Goal: Task Accomplishment & Management: Complete application form

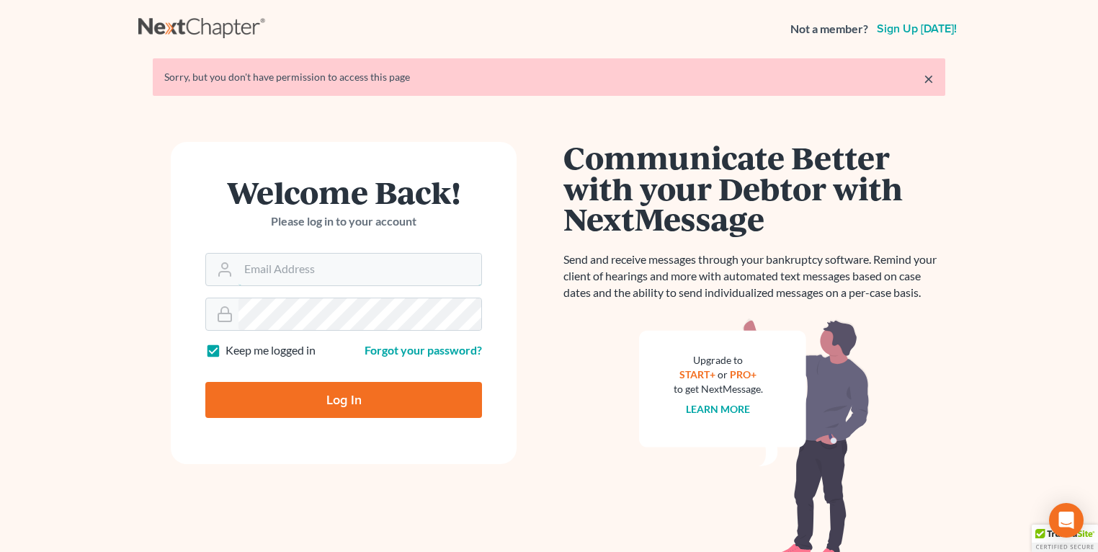
type input "[EMAIL_ADDRESS][DOMAIN_NAME]"
click at [281, 404] on input "Log In" at bounding box center [343, 400] width 277 height 36
type input "Thinking..."
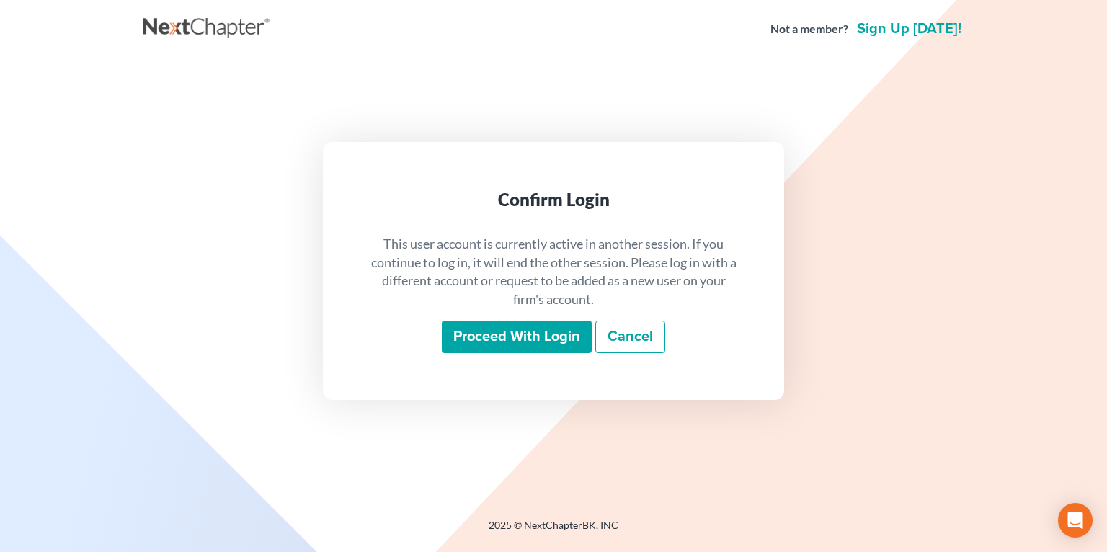
click at [513, 331] on input "Proceed with login" at bounding box center [517, 337] width 150 height 33
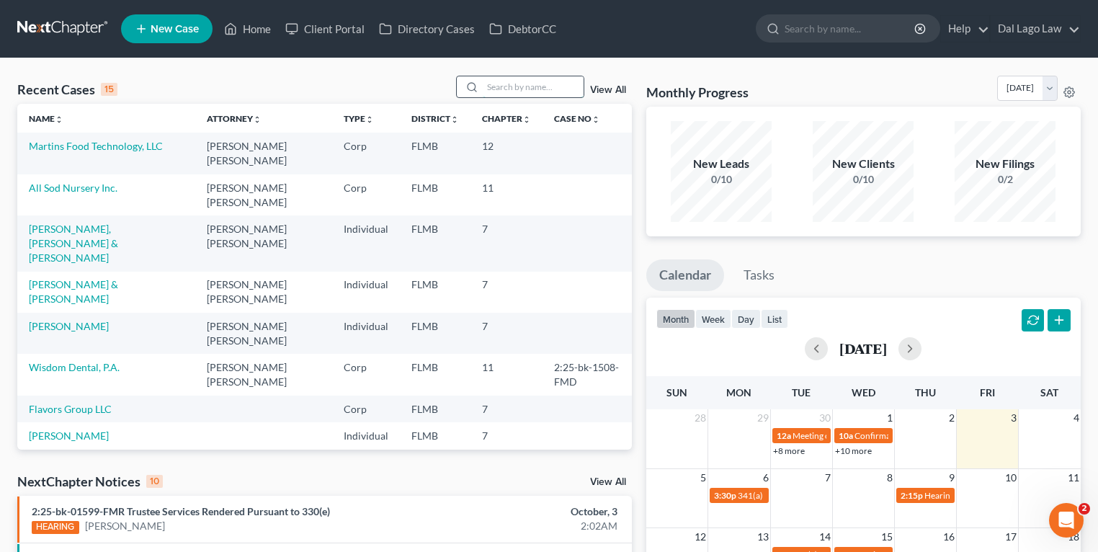
click at [539, 81] on input "search" at bounding box center [533, 86] width 101 height 21
click at [141, 142] on link "Martins Food Technology, LLC" at bounding box center [96, 146] width 134 height 12
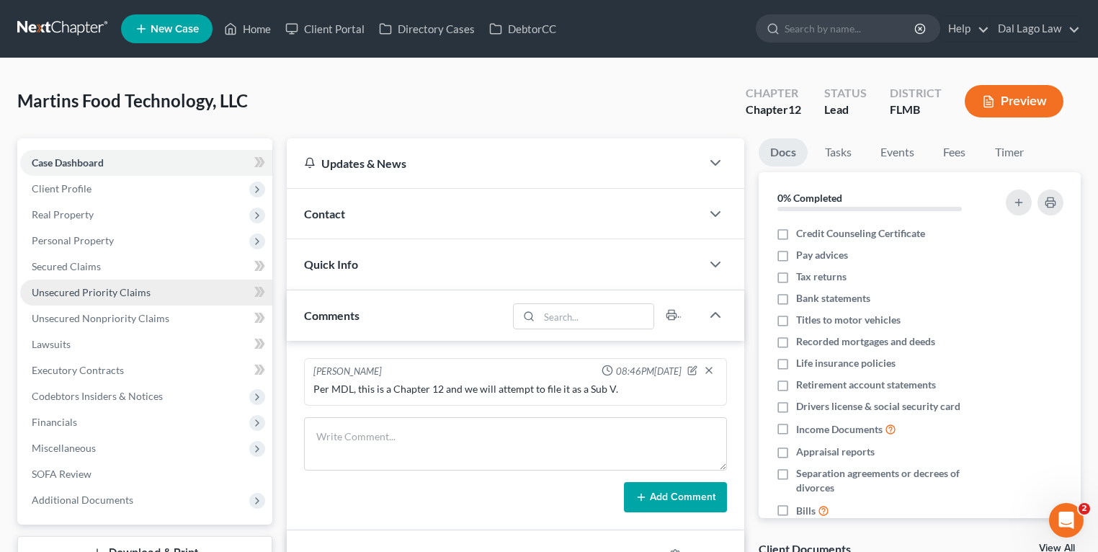
click at [145, 291] on span "Unsecured Priority Claims" at bounding box center [91, 292] width 119 height 12
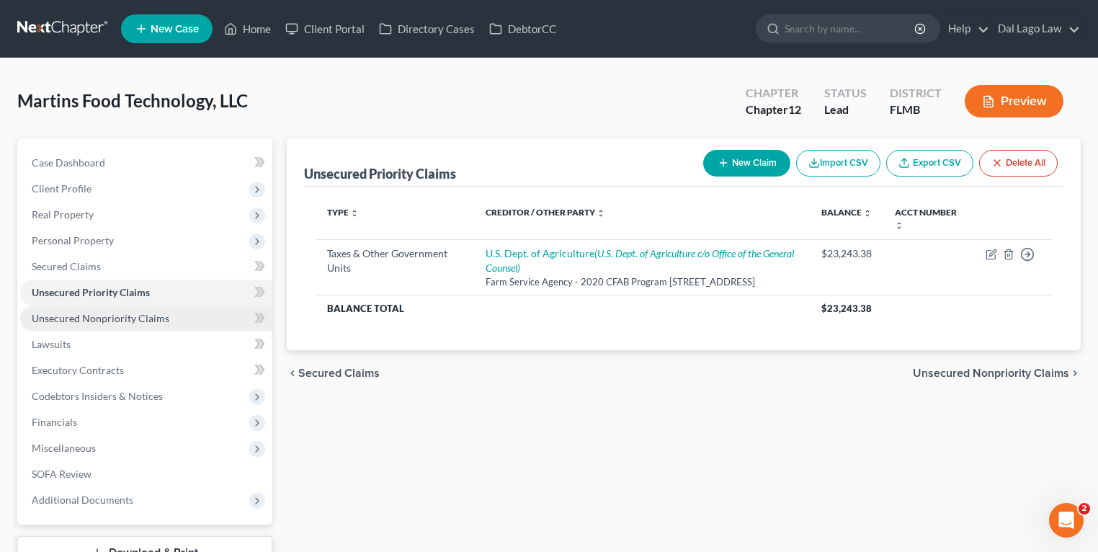
click at [136, 315] on span "Unsecured Nonpriority Claims" at bounding box center [101, 318] width 138 height 12
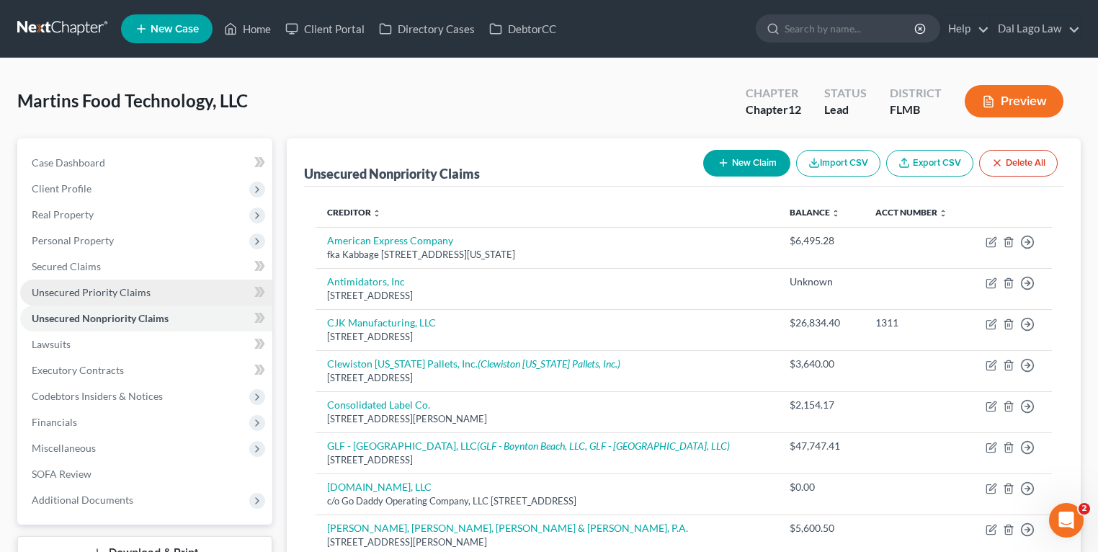
click at [143, 298] on link "Unsecured Priority Claims" at bounding box center [146, 293] width 252 height 26
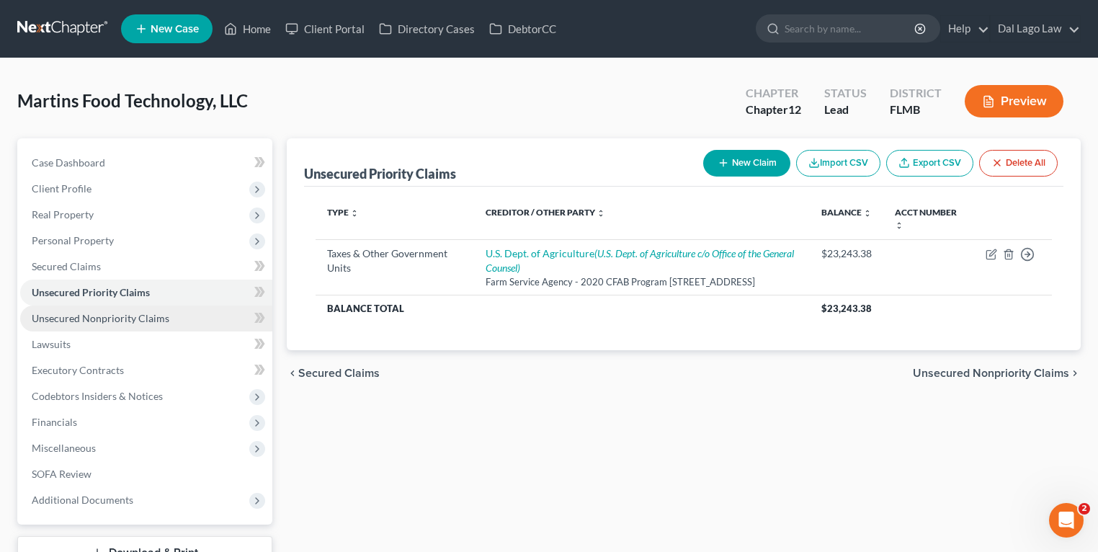
click at [137, 319] on span "Unsecured Nonpriority Claims" at bounding box center [101, 318] width 138 height 12
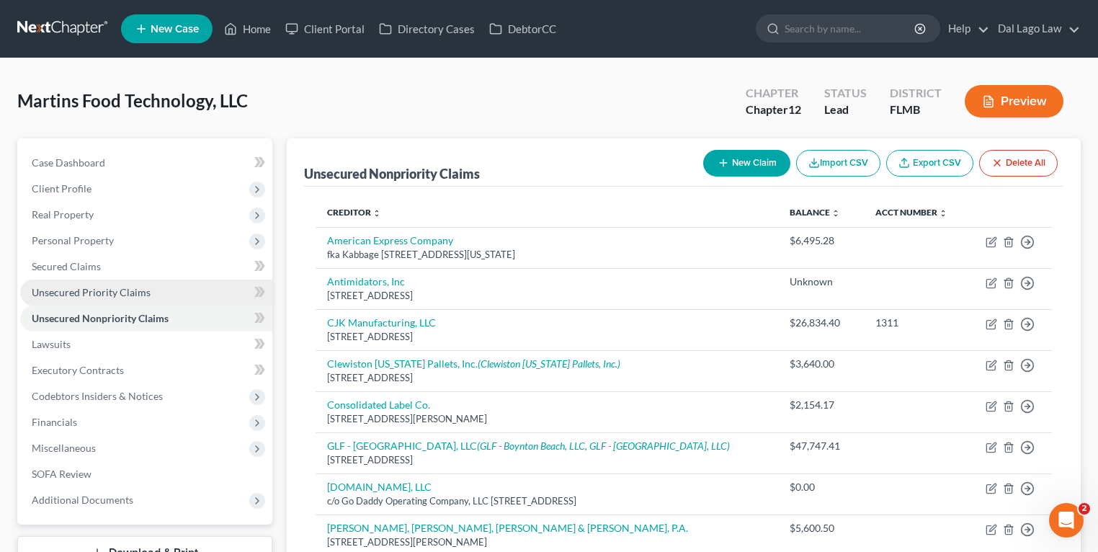
click at [147, 303] on link "Unsecured Priority Claims" at bounding box center [146, 293] width 252 height 26
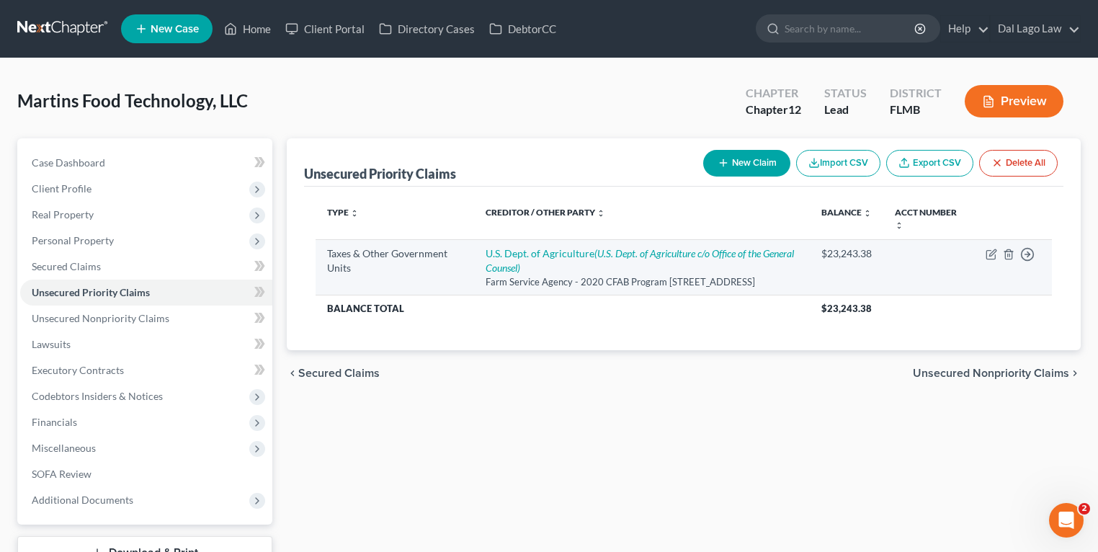
drag, startPoint x: 471, startPoint y: 281, endPoint x: 685, endPoint y: 297, distance: 214.6
click at [685, 295] on td "U.S. Dept. of Agriculture (U.S. Dept. of Agriculture c/o Office of the General …" at bounding box center [642, 266] width 336 height 55
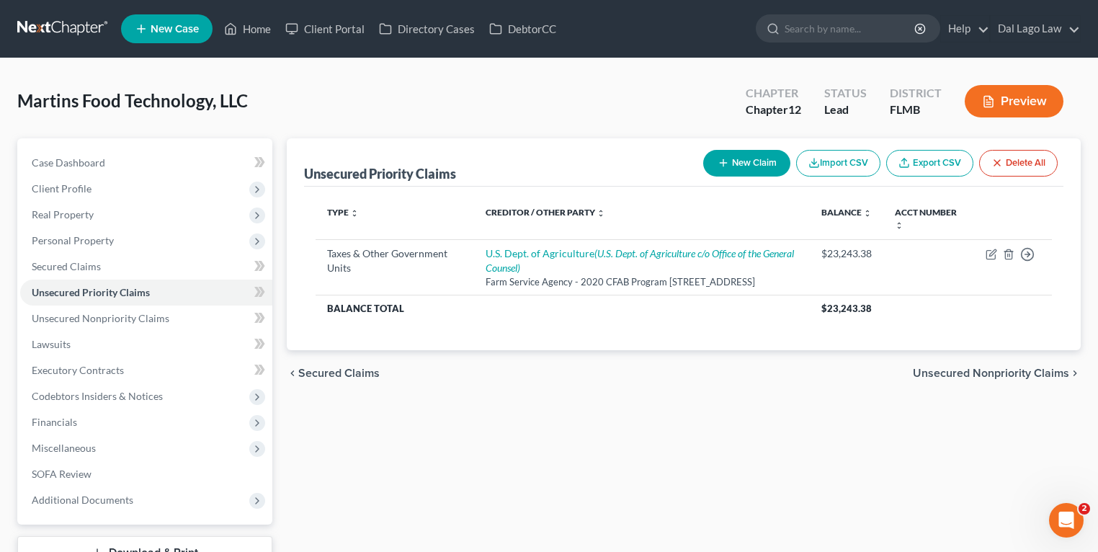
drag, startPoint x: 685, startPoint y: 297, endPoint x: 569, endPoint y: 355, distance: 129.9
click at [569, 350] on div "Type expand_more expand_less unfold_more Creditor / Other Party expand_more exp…" at bounding box center [684, 269] width 760 height 164
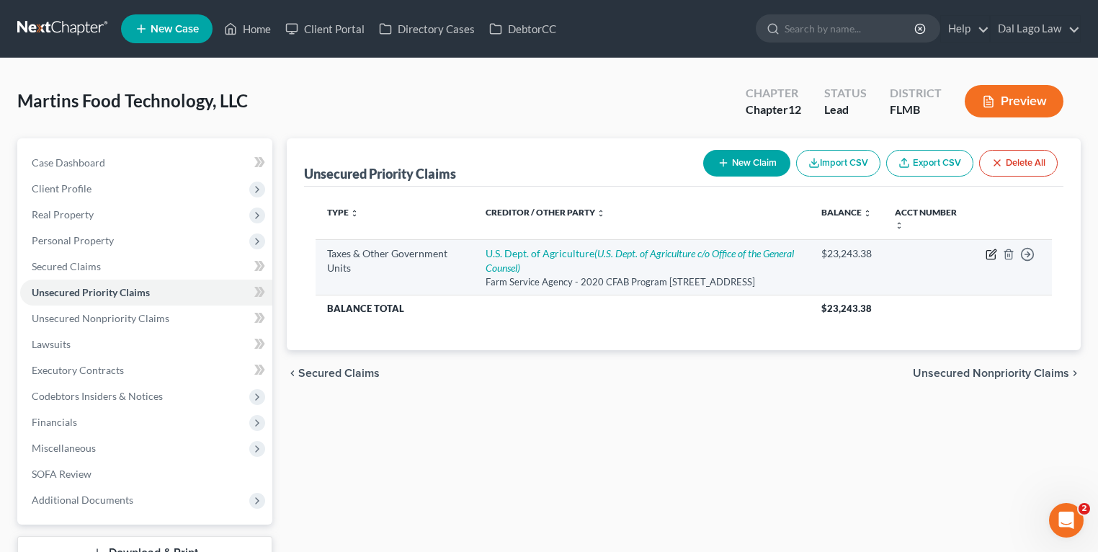
click at [987, 253] on icon "button" at bounding box center [992, 255] width 12 height 12
select select "0"
select select "9"
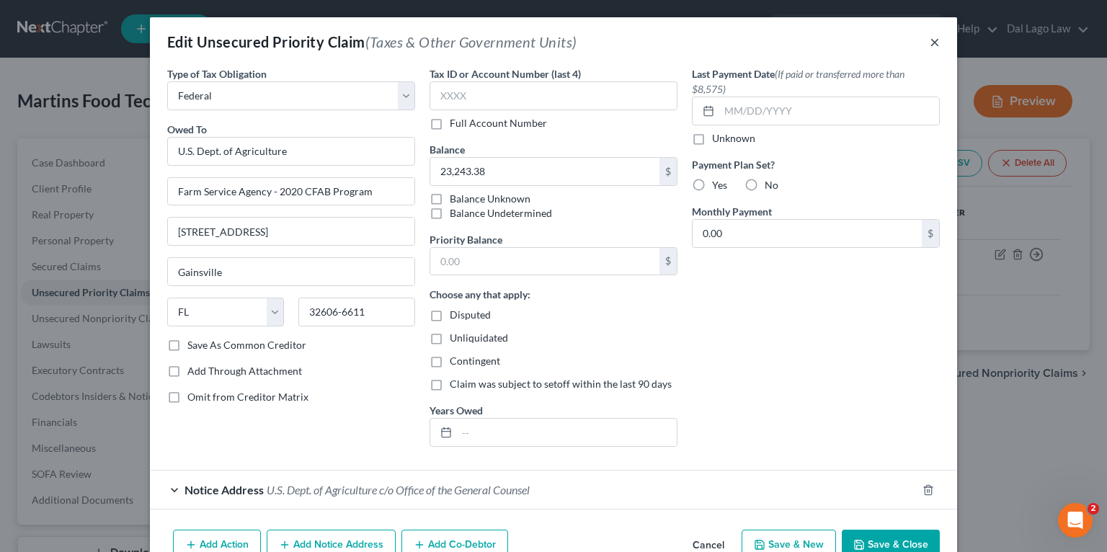
click at [930, 47] on button "×" at bounding box center [935, 41] width 10 height 17
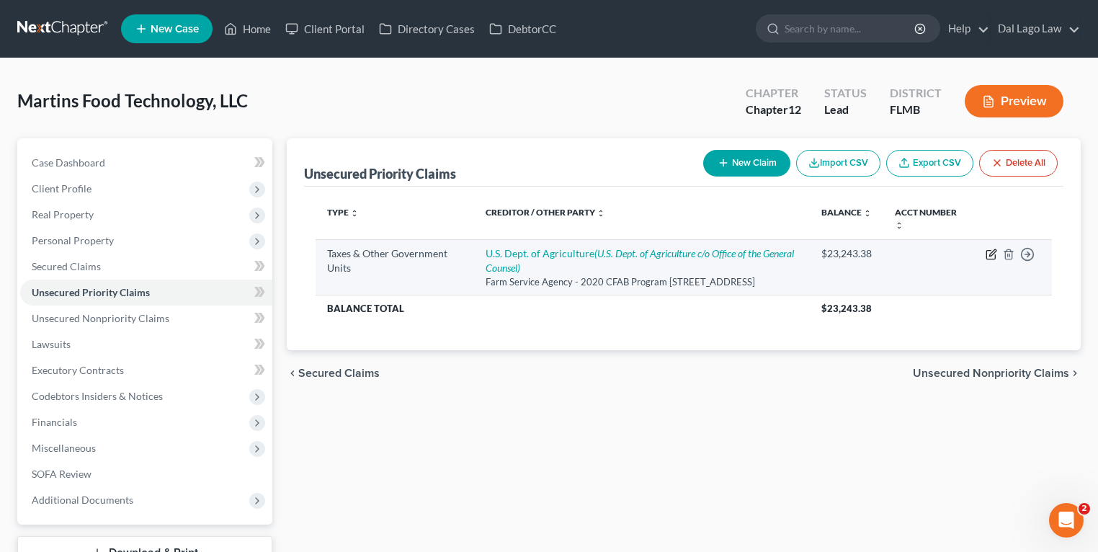
click at [988, 254] on icon "button" at bounding box center [992, 255] width 12 height 12
select select "0"
select select "9"
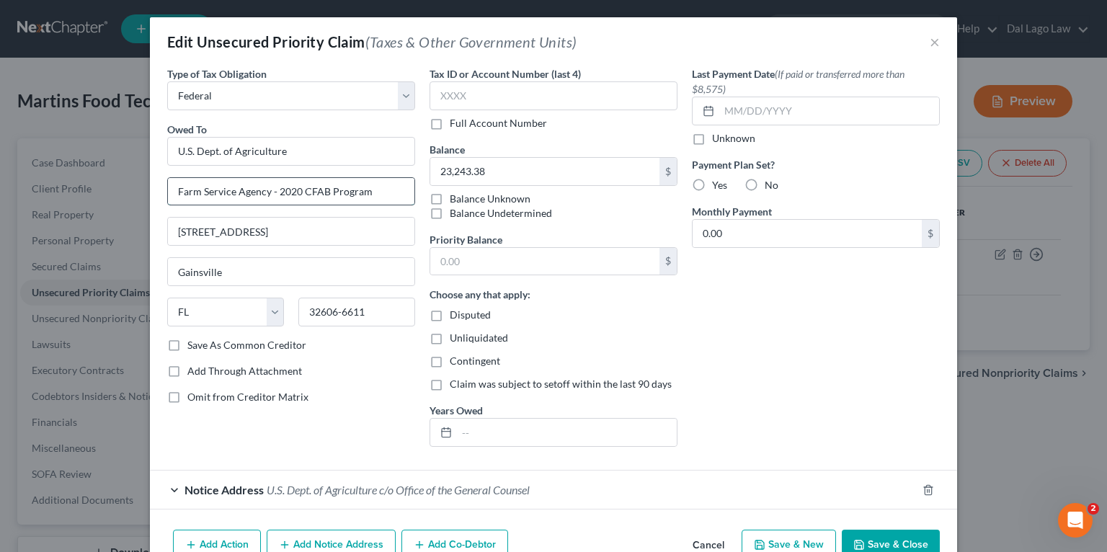
click at [279, 196] on input "Farm Service Agency - 2020 CFAB Program" at bounding box center [291, 191] width 246 height 27
drag, startPoint x: 268, startPoint y: 194, endPoint x: 658, endPoint y: 190, distance: 389.9
click at [634, 187] on div "Type of Tax Obligation * Select Federal City State Franchise Tax Board Other Ow…" at bounding box center [553, 262] width 787 height 392
click at [881, 383] on div "Last Payment Date (If paid or transferred more than $8,575) Unknown Payment Pla…" at bounding box center [816, 262] width 262 height 392
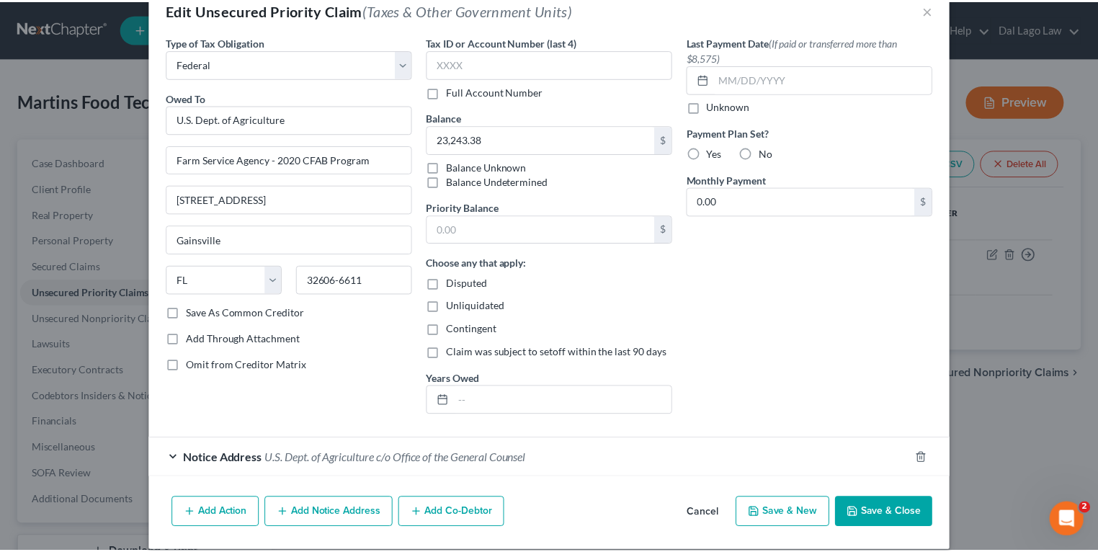
scroll to position [47, 0]
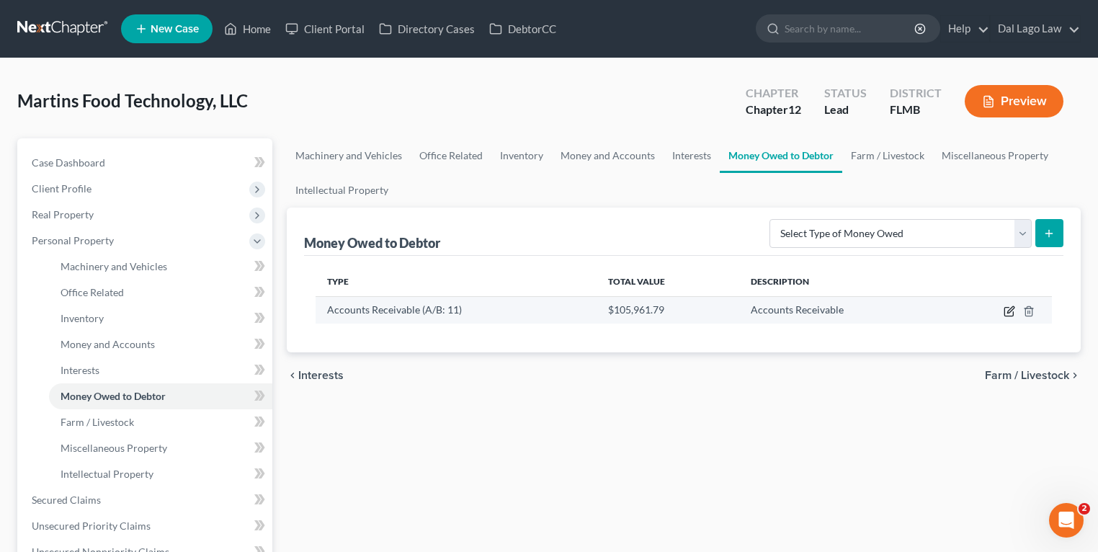
click at [1010, 311] on icon "button" at bounding box center [1010, 312] width 12 height 12
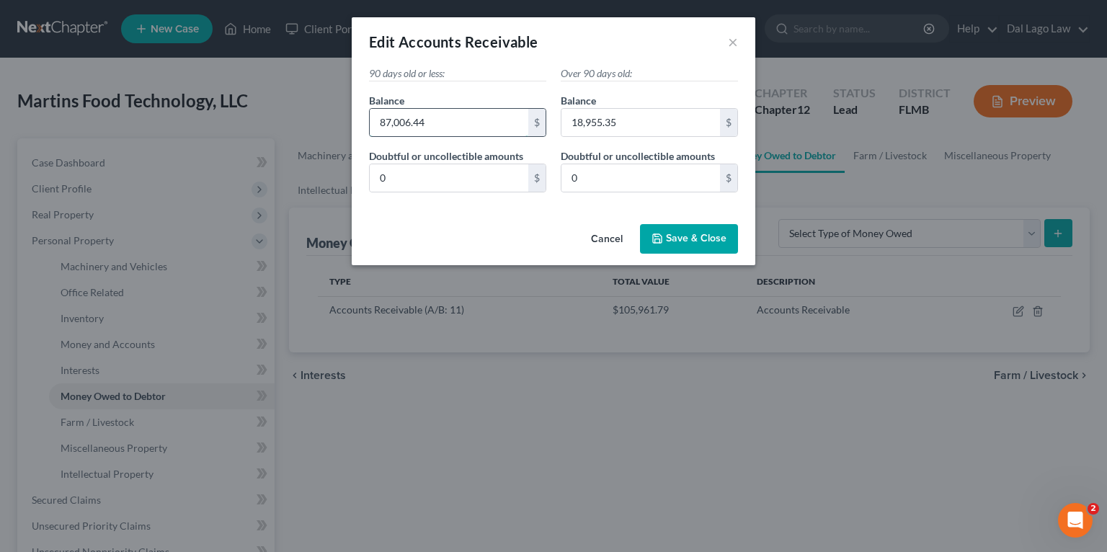
click at [446, 112] on input "87,006.44" at bounding box center [449, 122] width 159 height 27
click at [451, 252] on div "Cancel Save & Close" at bounding box center [554, 242] width 404 height 48
click at [655, 114] on input "18,955.35" at bounding box center [640, 122] width 159 height 27
click at [662, 188] on input "0" at bounding box center [640, 177] width 159 height 27
paste input "18,955.35"
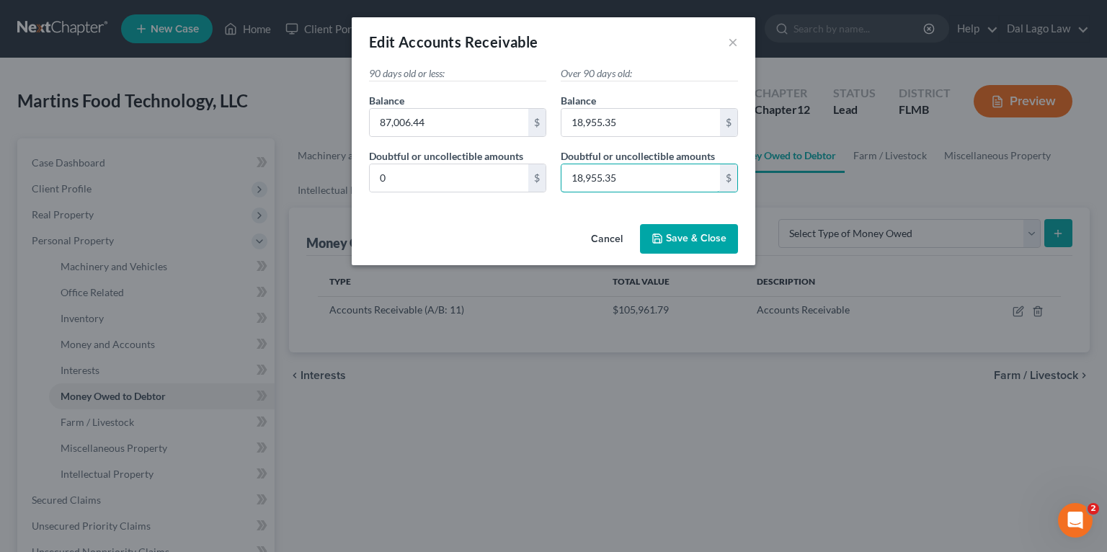
type input "18,955.35"
click at [664, 225] on button "Save & Close" at bounding box center [689, 239] width 98 height 30
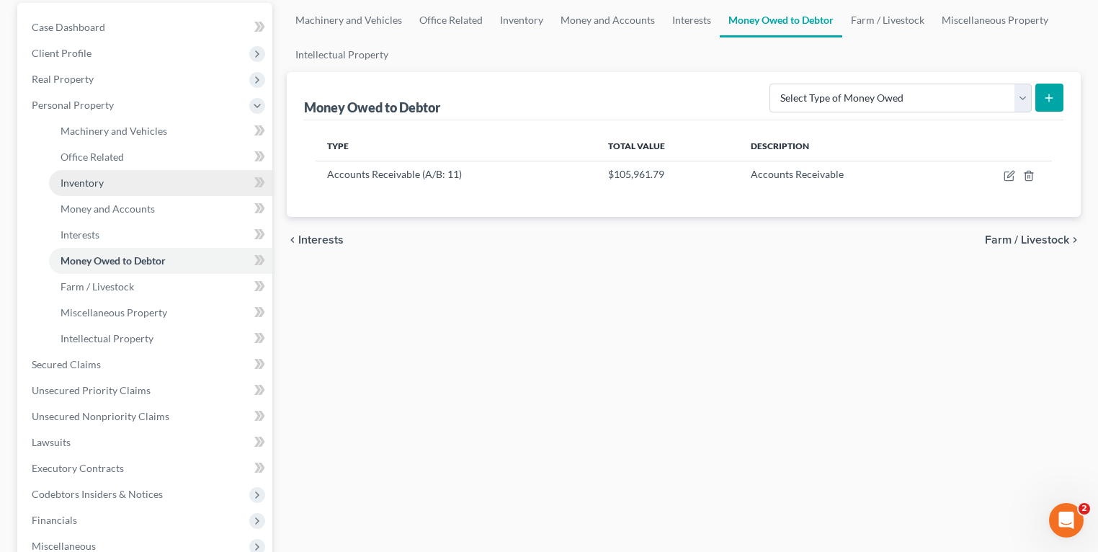
scroll to position [115, 0]
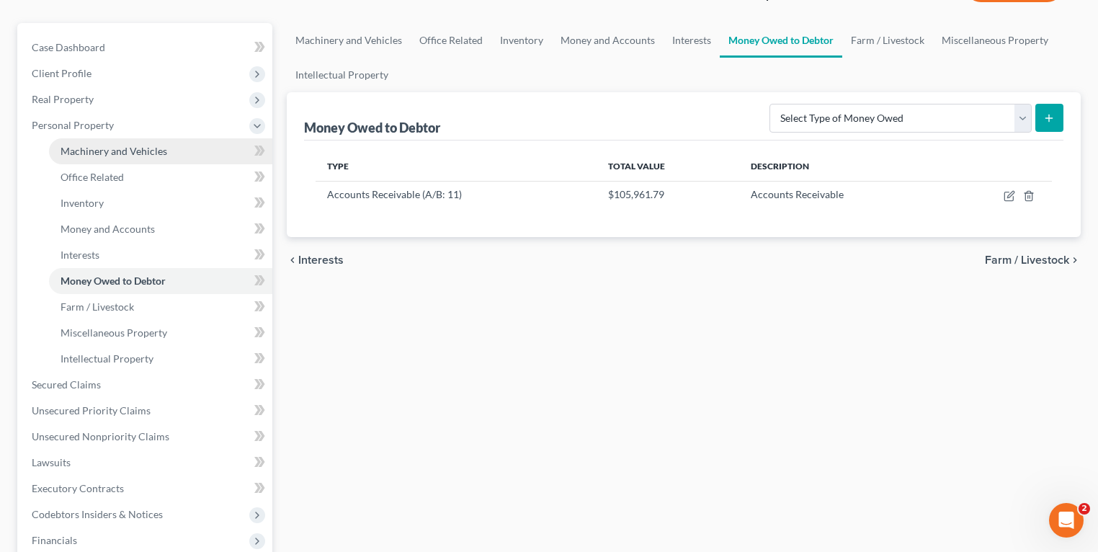
click at [86, 151] on span "Machinery and Vehicles" at bounding box center [114, 151] width 107 height 12
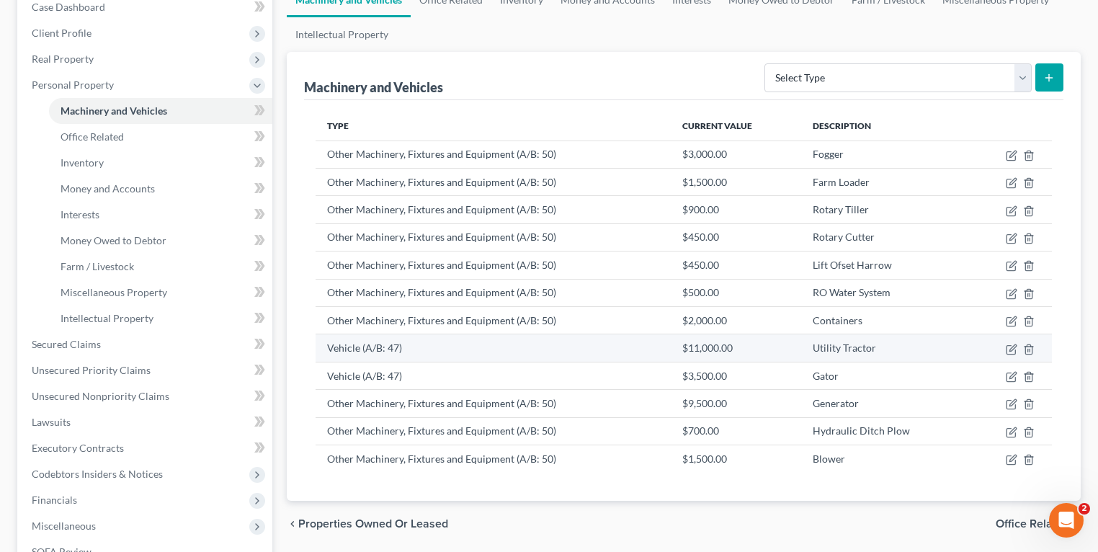
scroll to position [173, 0]
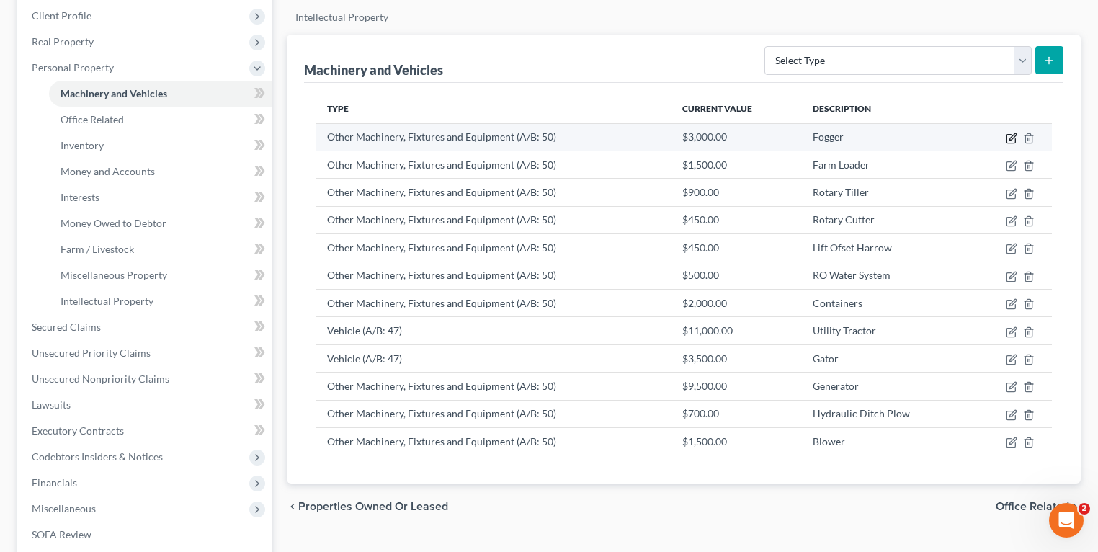
click at [1008, 134] on icon "button" at bounding box center [1012, 139] width 12 height 12
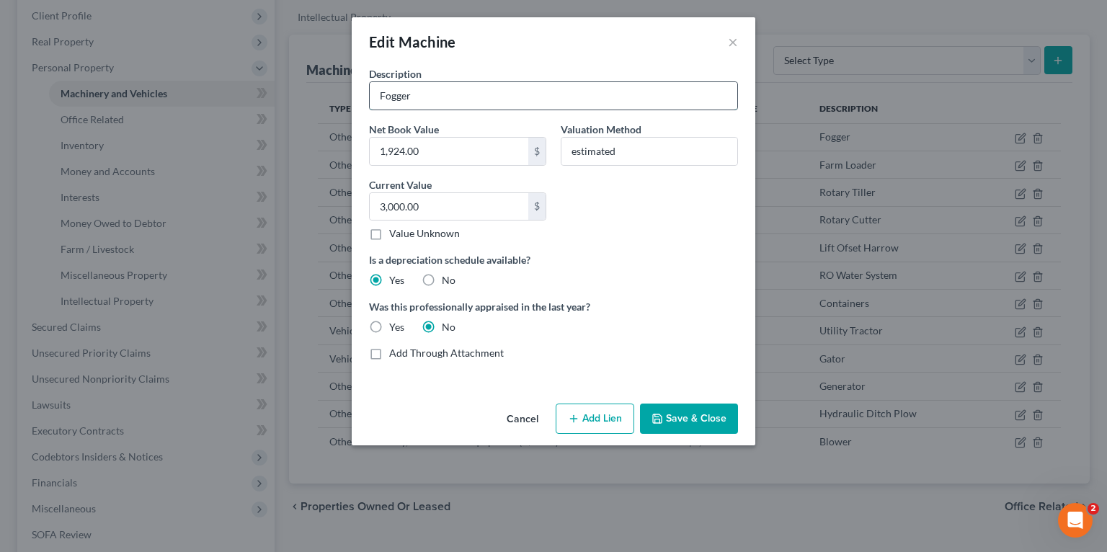
click at [533, 92] on input "Fogger" at bounding box center [554, 95] width 368 height 27
type input "Fogger (MEE MEE5gal 2023)"
drag, startPoint x: 677, startPoint y: 421, endPoint x: 689, endPoint y: 406, distance: 18.5
click at [677, 419] on button "Save & Close" at bounding box center [689, 419] width 98 height 30
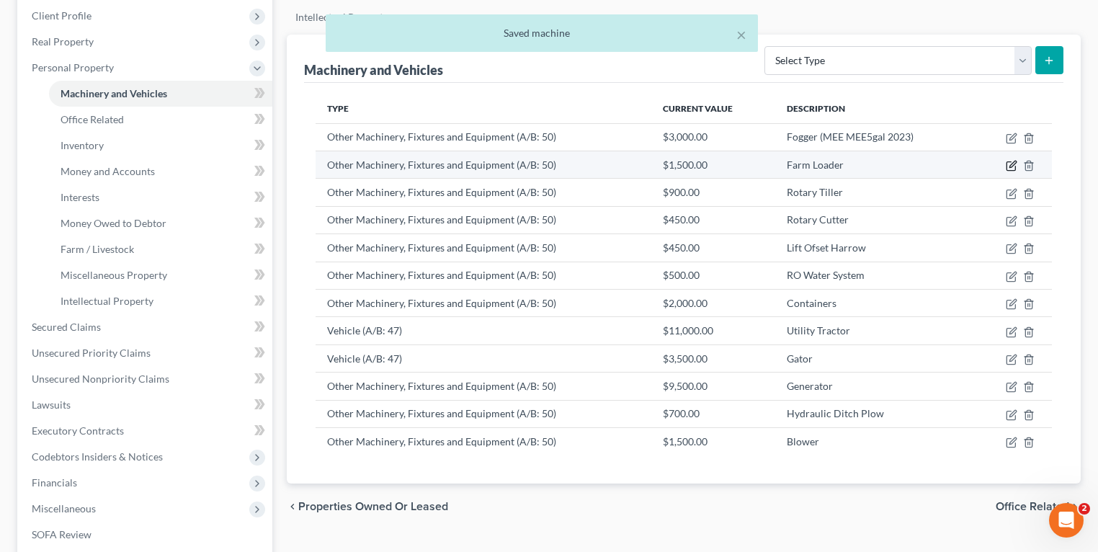
click at [1007, 164] on icon "button" at bounding box center [1011, 166] width 9 height 9
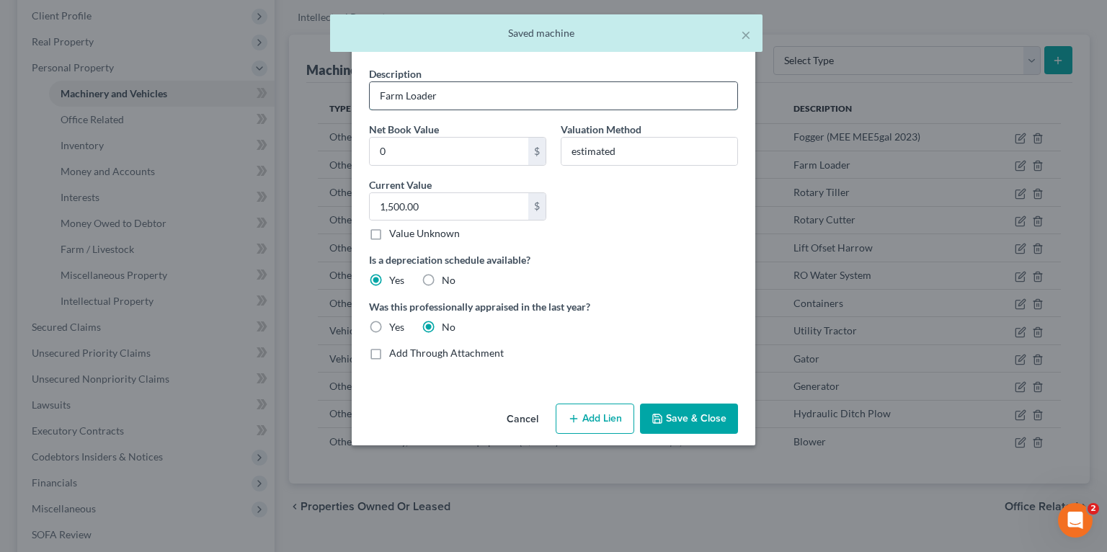
click at [466, 101] on input "Farm Loader" at bounding box center [554, 95] width 368 height 27
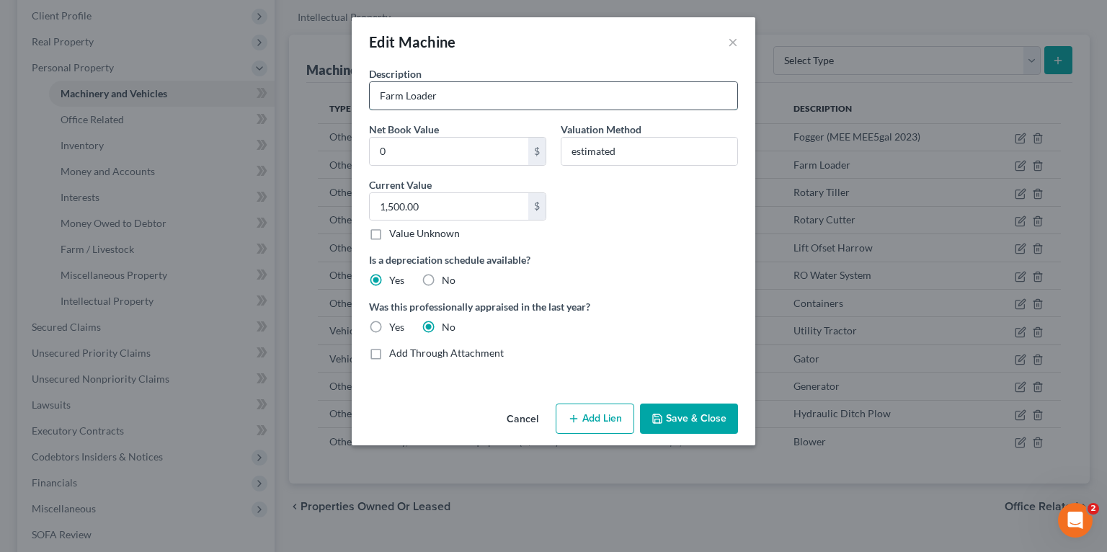
click at [512, 96] on input "Farm Loader" at bounding box center [554, 95] width 368 height 27
paste input "J Deere H260 2016"
type input "Farm Loader (J Deere H260 2016)"
click at [683, 154] on input "estimated" at bounding box center [649, 151] width 176 height 27
type input "Estai"
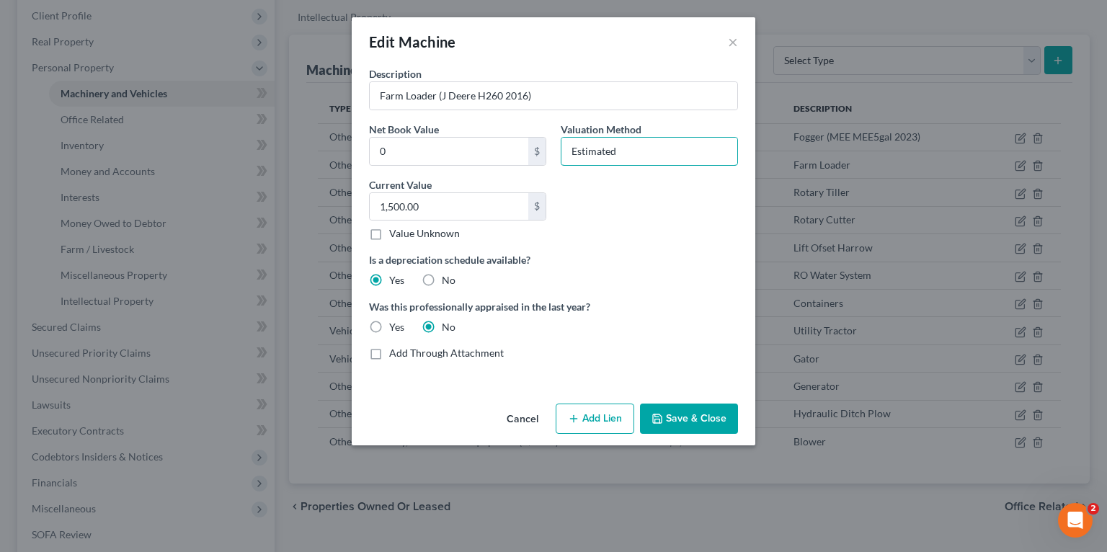
type input "Estimated"
click at [649, 332] on div "Was this professionally appraised in the last year? Yes No" at bounding box center [553, 316] width 383 height 35
drag, startPoint x: 686, startPoint y: 422, endPoint x: 677, endPoint y: 422, distance: 8.7
click at [686, 421] on button "Save & Close" at bounding box center [689, 419] width 98 height 30
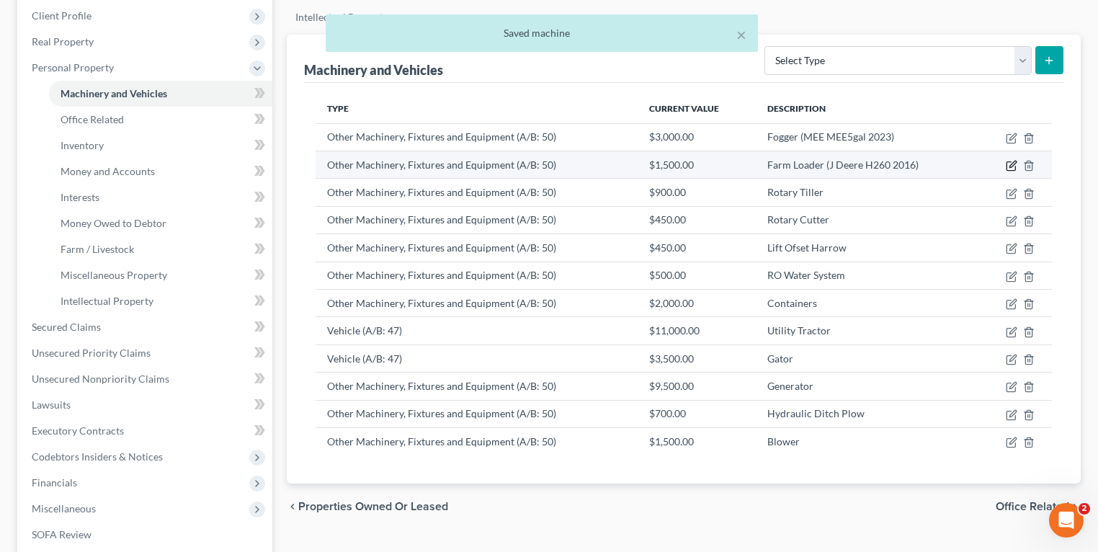
click at [1010, 169] on icon "button" at bounding box center [1011, 166] width 9 height 9
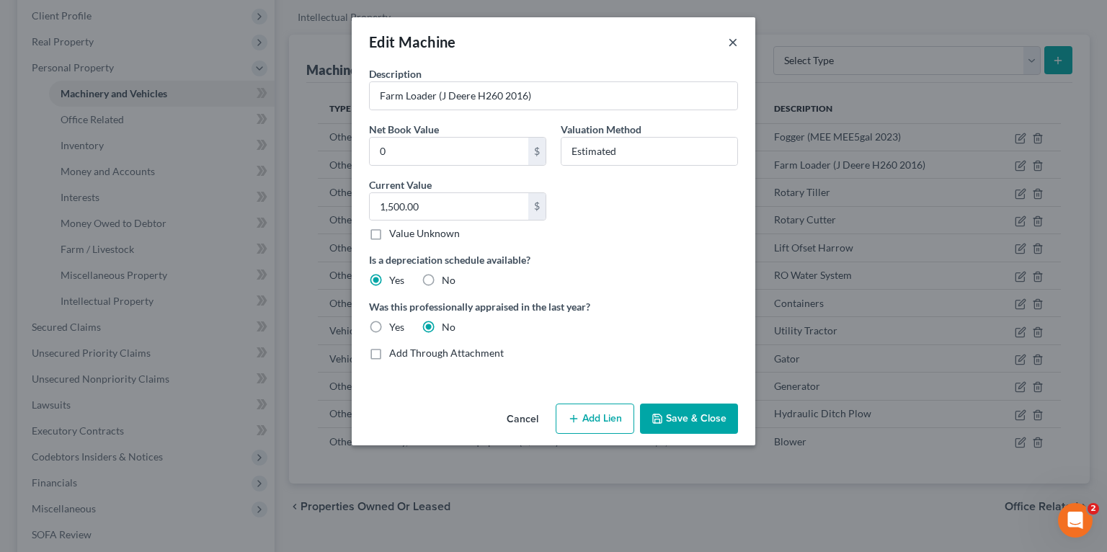
click at [735, 43] on button "×" at bounding box center [733, 41] width 10 height 17
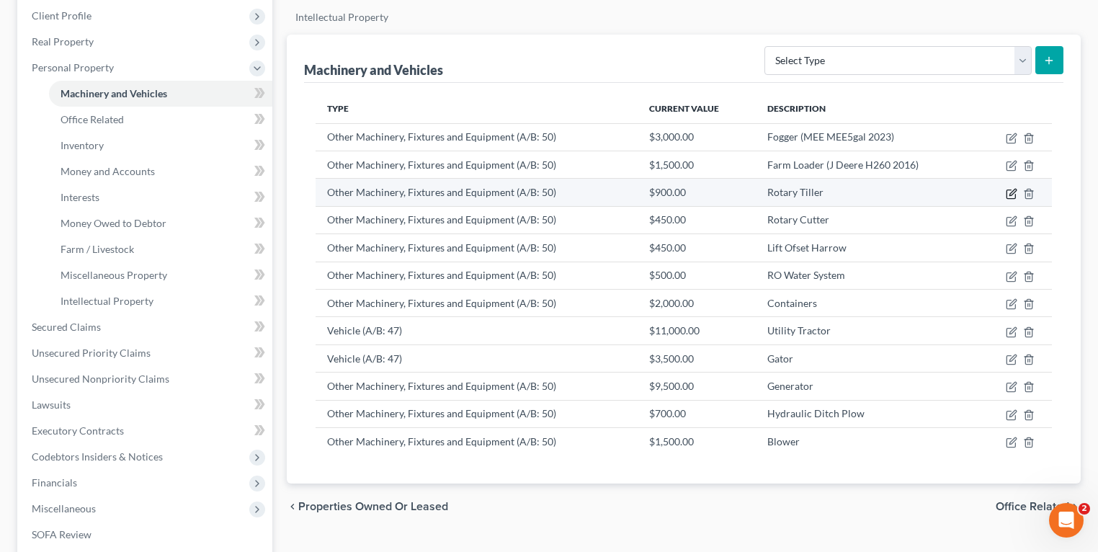
click at [1011, 192] on icon "button" at bounding box center [1013, 192] width 6 height 6
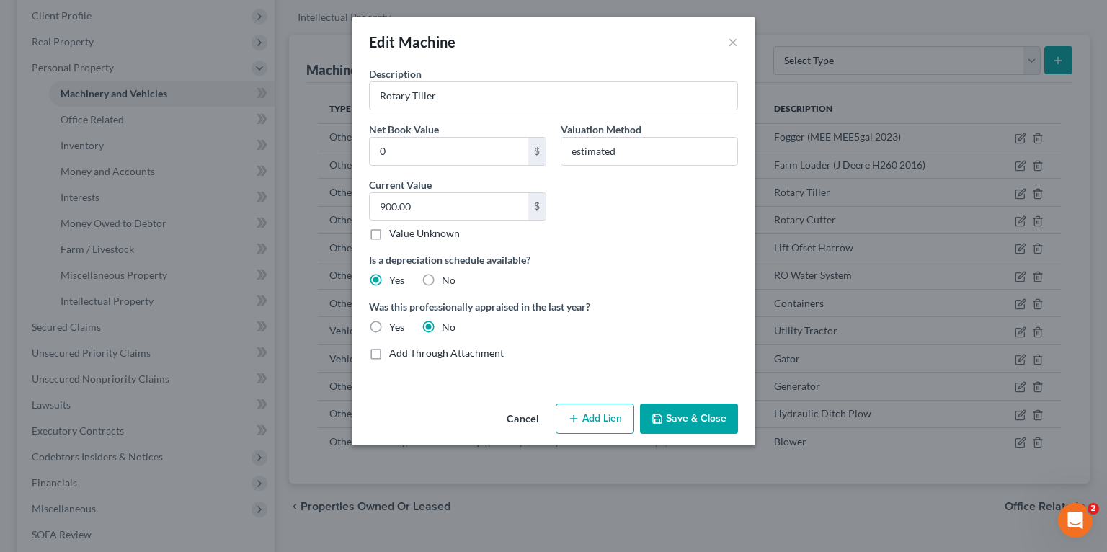
click at [543, 117] on div "Description Rotary Tiller Net Book Value 0 $ Valuation Method estimated Current…" at bounding box center [553, 219] width 383 height 306
click at [544, 99] on input "Rotary Tiller" at bounding box center [554, 95] width 368 height 27
paste input "Lovett 200cm-80 2016"
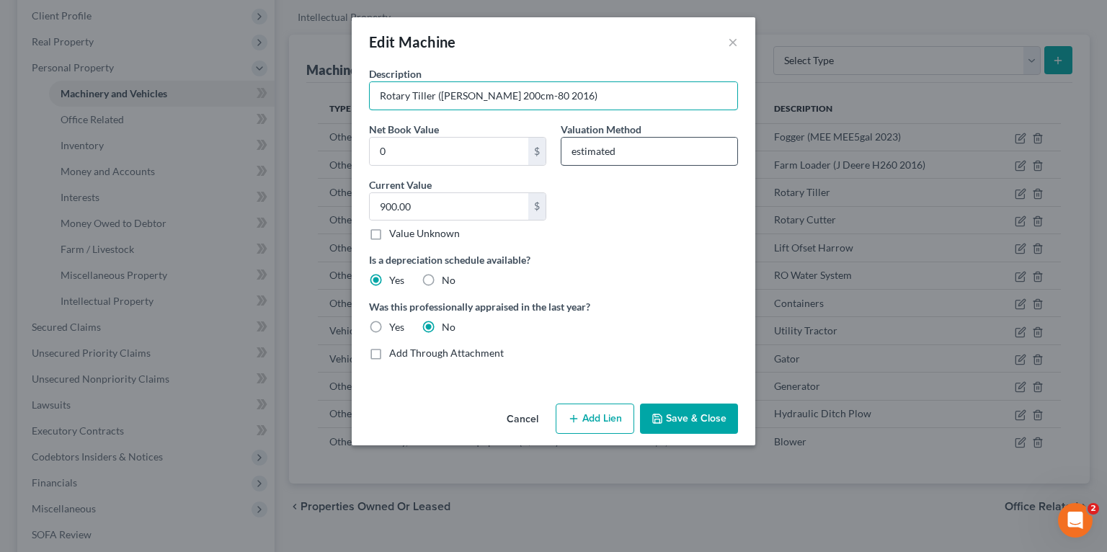
type input "Rotary Tiller ([PERSON_NAME] 200cm-80 2016)"
click at [657, 144] on input "estimated" at bounding box center [649, 151] width 176 height 27
type input "Estimated"
click at [589, 341] on div "Description Rotary Tiller (Lovett 200cm-80 2016) Net Book Value 0 $ Valuation M…" at bounding box center [553, 219] width 383 height 306
click at [715, 423] on button "Save & Close" at bounding box center [689, 419] width 98 height 30
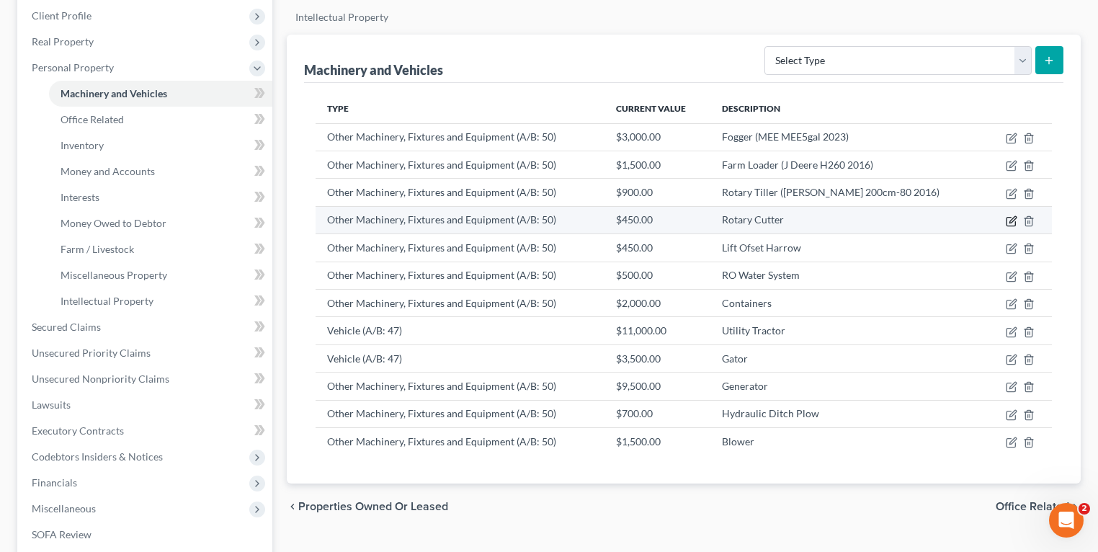
click at [1010, 221] on icon "button" at bounding box center [1012, 221] width 12 height 12
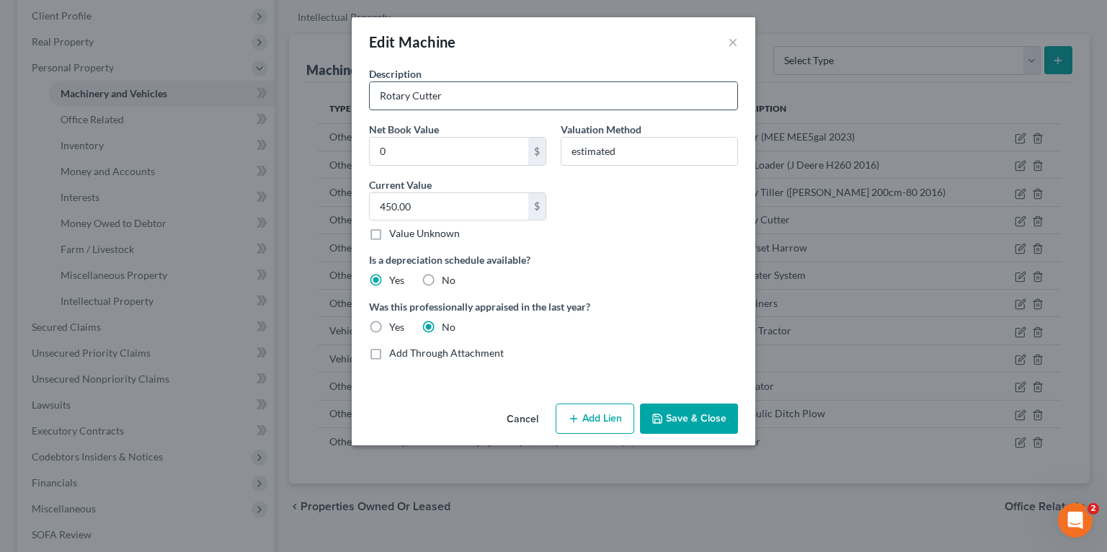
click at [520, 89] on input "Rotary Cutter" at bounding box center [554, 95] width 368 height 27
paste input "J Deere RC 2084 2016"
type input "Rotary Cutter (J Deere RC 2084 2016)"
click at [631, 148] on input "estimated" at bounding box center [649, 151] width 176 height 27
type input "Estimated"
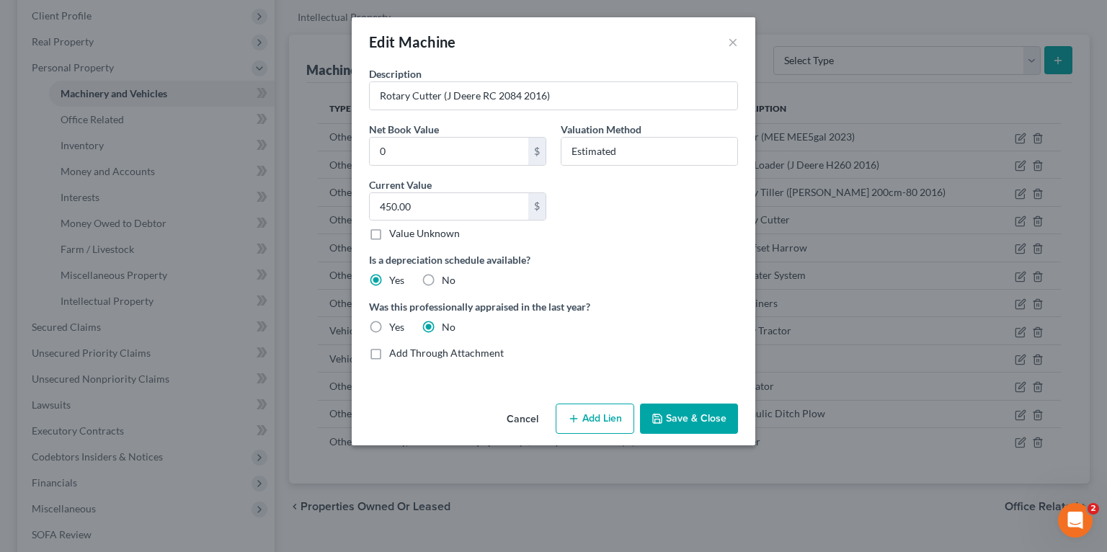
click at [698, 424] on button "Save & Close" at bounding box center [689, 419] width 98 height 30
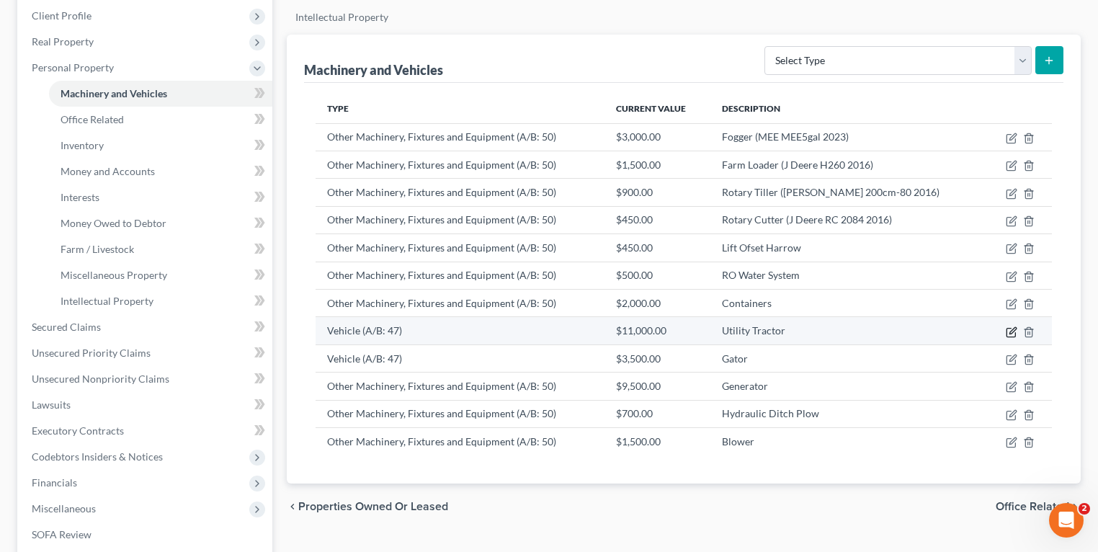
click at [1014, 330] on icon "button" at bounding box center [1012, 332] width 12 height 12
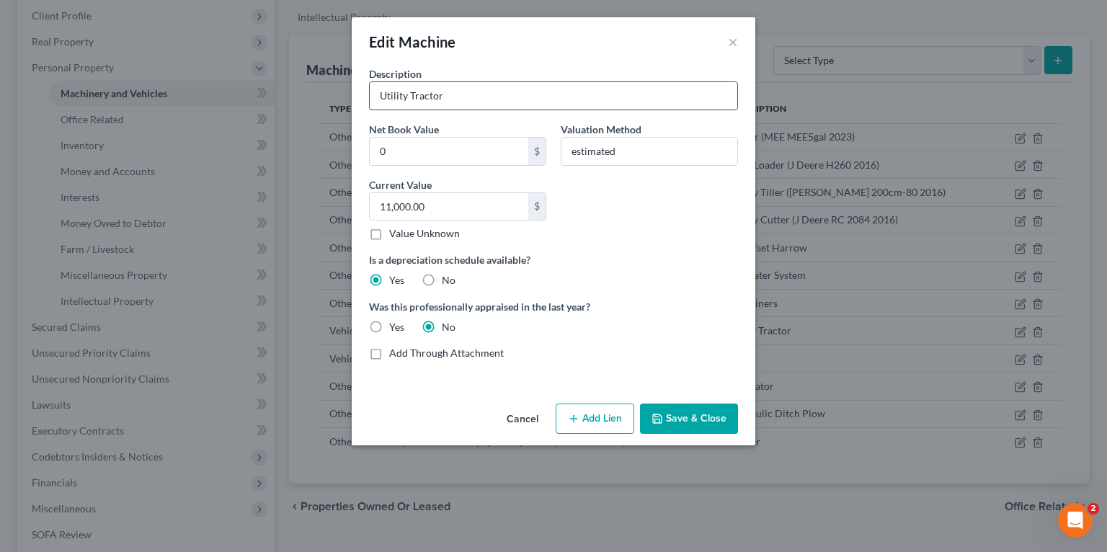
click at [493, 99] on input "Utility Tractor" at bounding box center [554, 95] width 368 height 27
paste input "J Deere 5100E 2015 1LV5100EHFY441654"
click at [487, 97] on input "Utility Tractor (J Deere 5100E 2015 1LV5100EHFY441654" at bounding box center [554, 95] width 368 height 27
type input "Utility Tractor (J Deere 5100E 2015 Vin # LV5100EHFY441654)"
click at [631, 149] on input "estimated" at bounding box center [649, 151] width 176 height 27
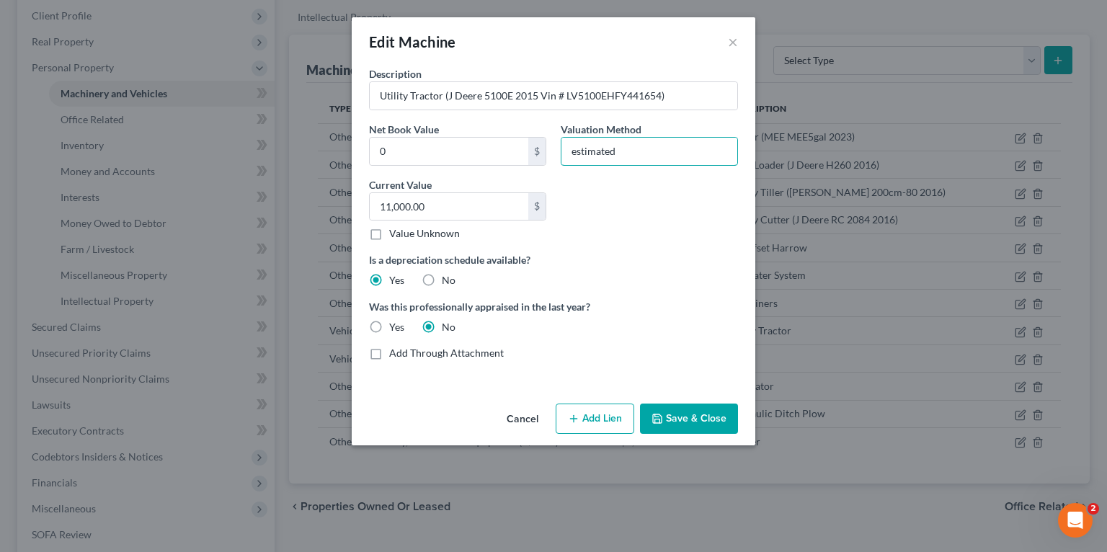
type input "Estimated"
click at [703, 411] on button "Save & Close" at bounding box center [689, 419] width 98 height 30
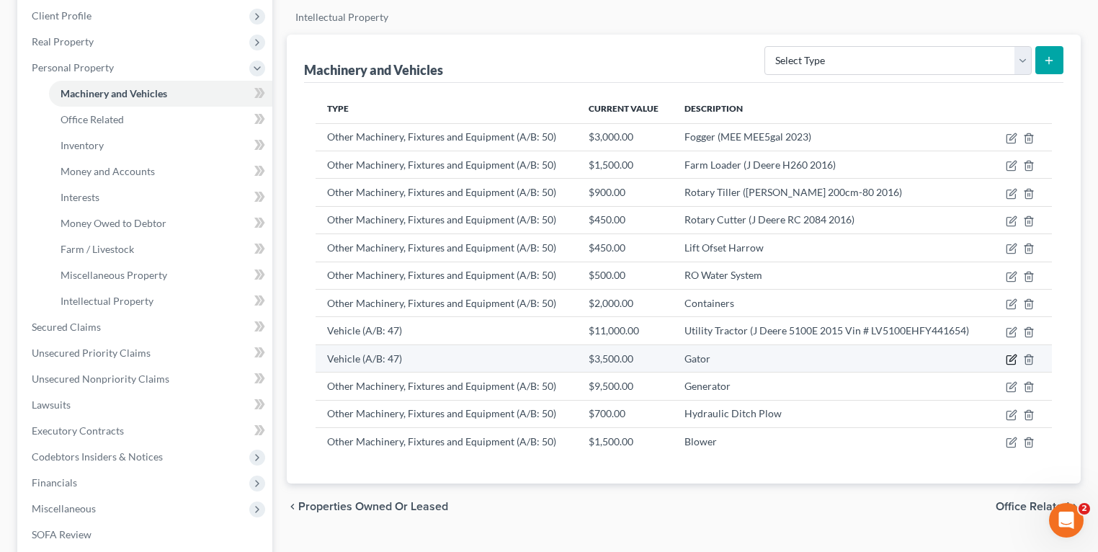
click at [1012, 355] on icon "button" at bounding box center [1012, 360] width 12 height 12
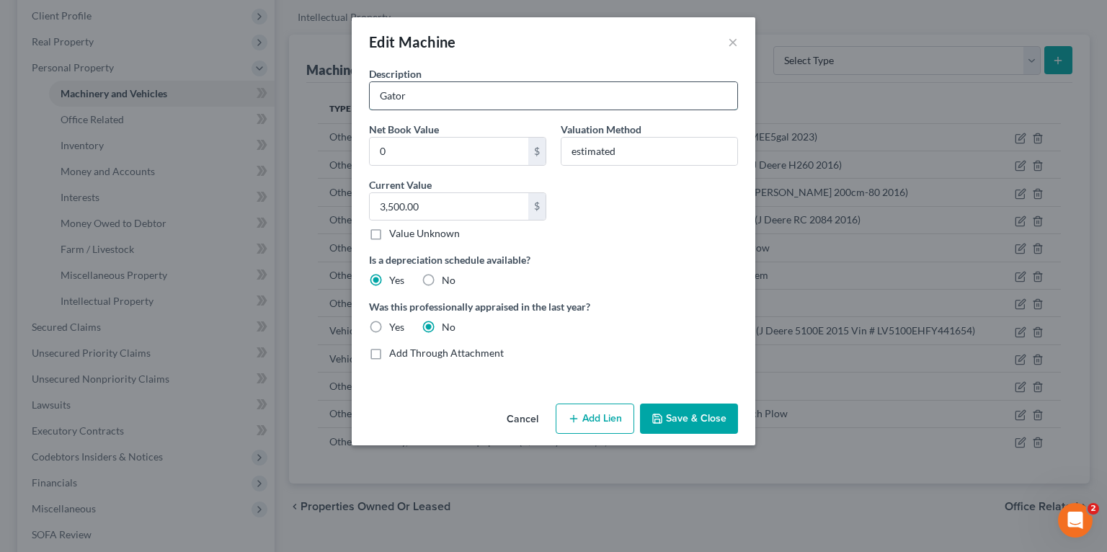
click at [506, 89] on input "Gator" at bounding box center [554, 95] width 368 height 27
paste input "J Deere JD825I 2016 1M0825GELM113065"
click at [453, 91] on input "Gator (J Deere JD825I 2016 1M0825GELM113065" at bounding box center [554, 95] width 368 height 27
click at [446, 94] on input "Gator (J Deere JD825I 2016 1M0825GELM113065" at bounding box center [554, 95] width 368 height 27
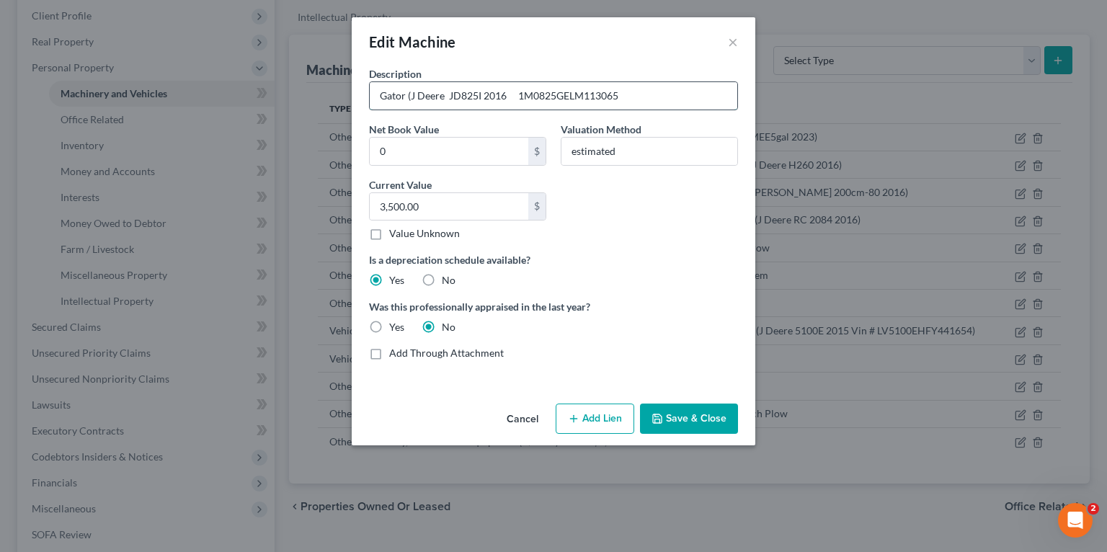
click at [446, 94] on input "Gator (J Deere JD825I 2016 1M0825GELM113065" at bounding box center [554, 95] width 368 height 27
click at [484, 94] on input "Gator (J Deere JD825I 2016 1M0825GELM113065" at bounding box center [554, 95] width 368 height 27
click at [485, 94] on input "Gator (J Deere JD825I 2016 1M0825GELM113065" at bounding box center [554, 95] width 368 height 27
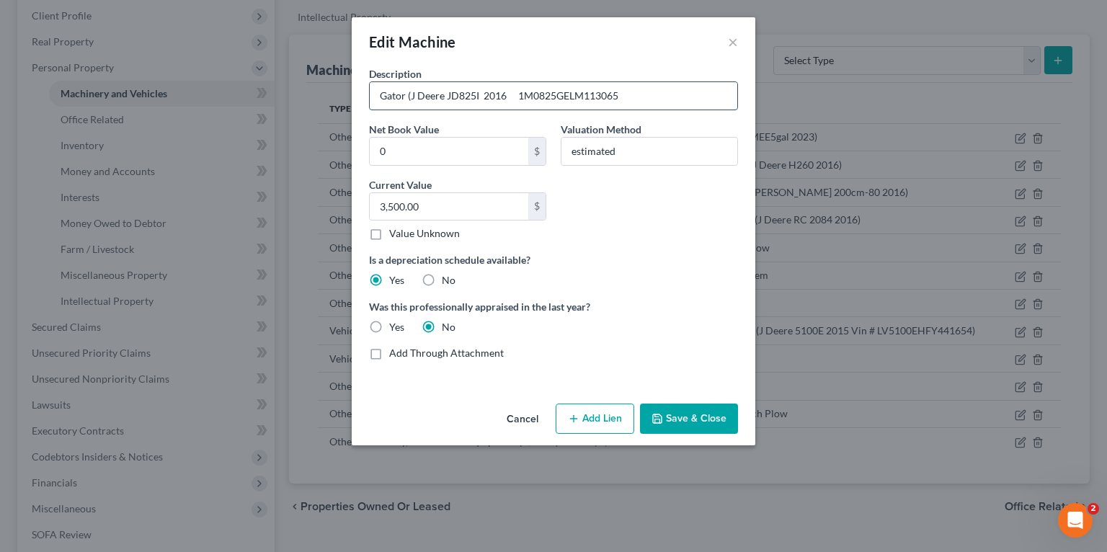
click at [479, 97] on input "Gator (J Deere JD825I 2016 1M0825GELM113065" at bounding box center [554, 95] width 368 height 27
click at [507, 94] on input "Gator (J Deere JD825I 2016 1M0825GELM113065" at bounding box center [554, 95] width 368 height 27
type input "Gator (J Deere JD825I 2016 VIN # 1M0825GELM113065)"
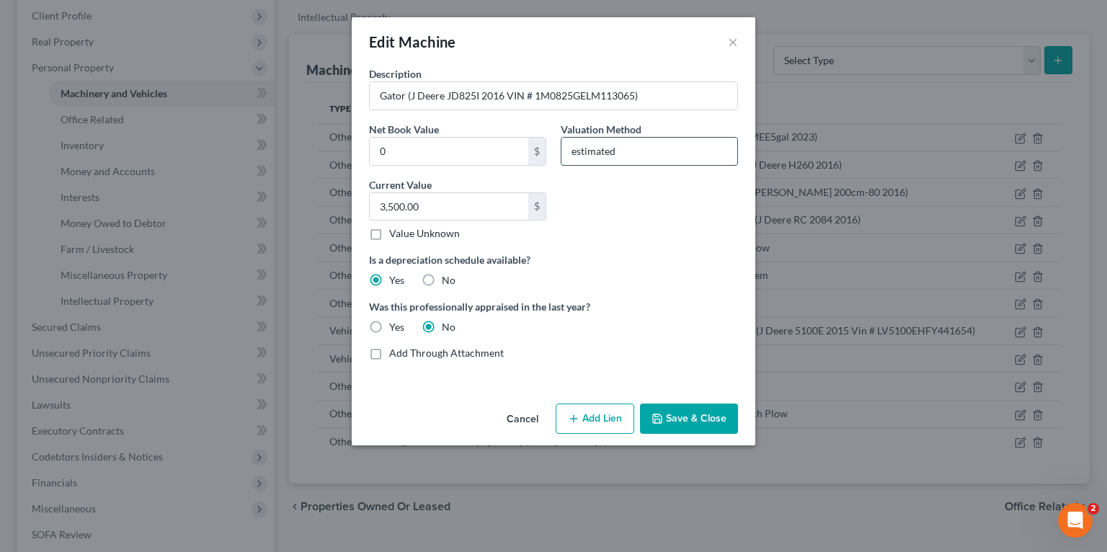
click at [613, 150] on input "estimated" at bounding box center [649, 151] width 176 height 27
type input "Estimated"
click at [697, 410] on button "Save & Close" at bounding box center [689, 419] width 98 height 30
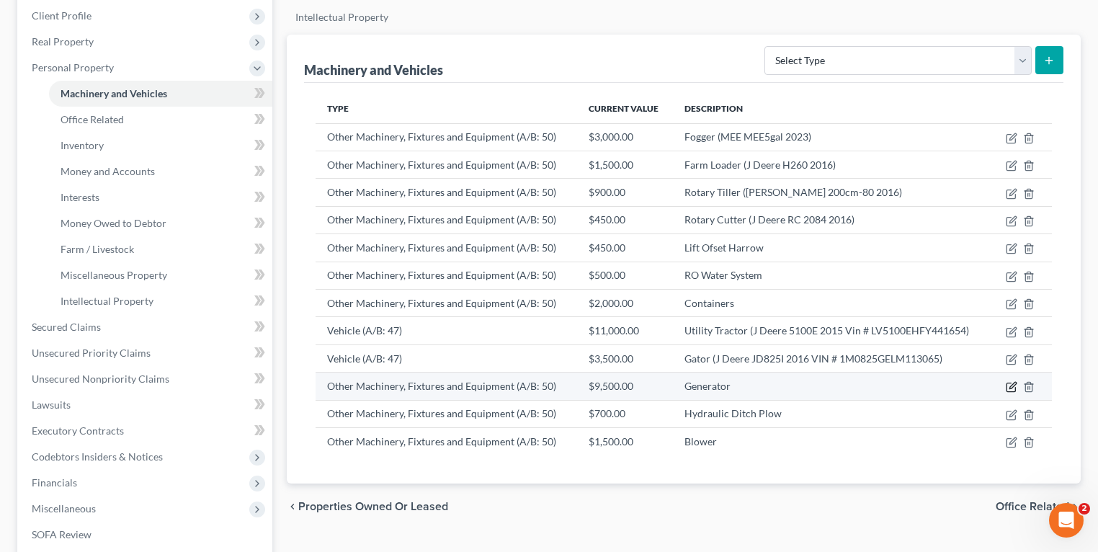
click at [1014, 386] on icon "button" at bounding box center [1012, 387] width 12 height 12
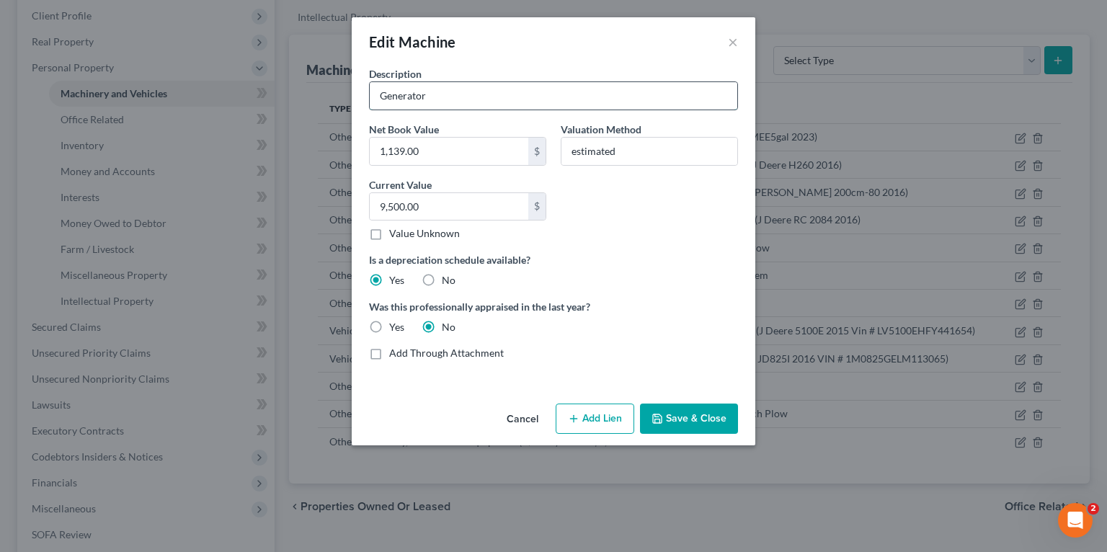
click at [499, 98] on input "Generator" at bounding box center [554, 95] width 368 height 27
paste input "Doosan 145KW-G185 2012"
type input "Generator (Doosan 145KW-G185 2012)"
click at [654, 158] on input "estimated" at bounding box center [649, 151] width 176 height 27
type input "Estimated"
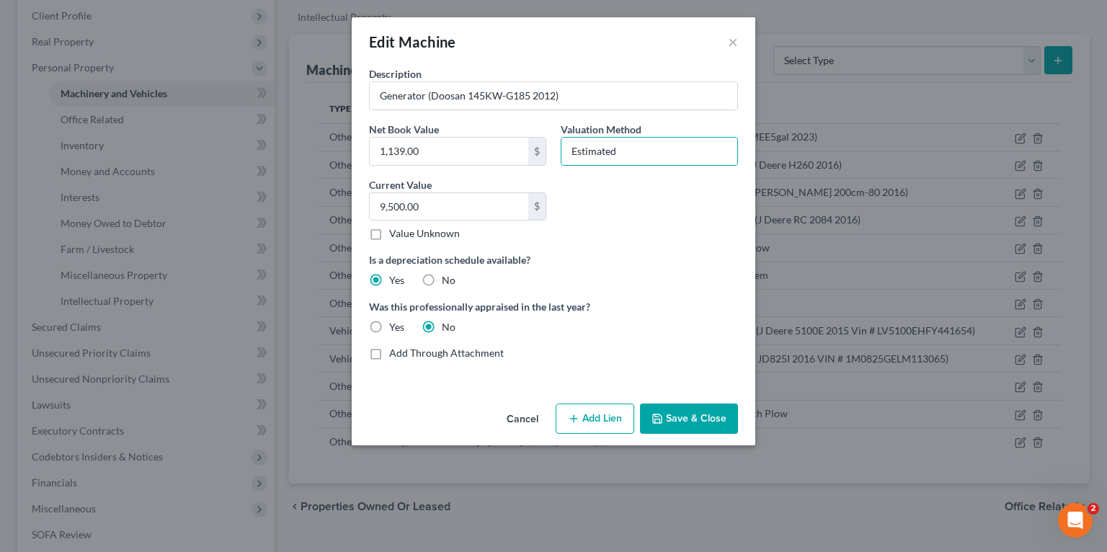
click at [704, 424] on button "Save & Close" at bounding box center [689, 419] width 98 height 30
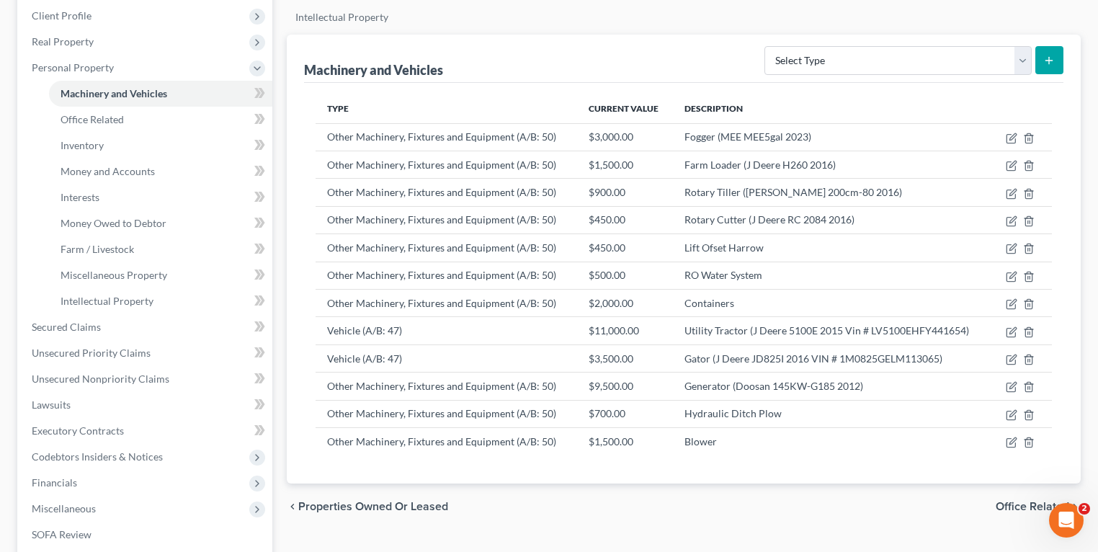
click at [779, 477] on div "Type Current Value Description Other Machinery, Fixtures and Equipment (A/B: 50…" at bounding box center [684, 283] width 760 height 401
click at [724, 248] on td "Lift Ofset Harrow" at bounding box center [832, 247] width 319 height 27
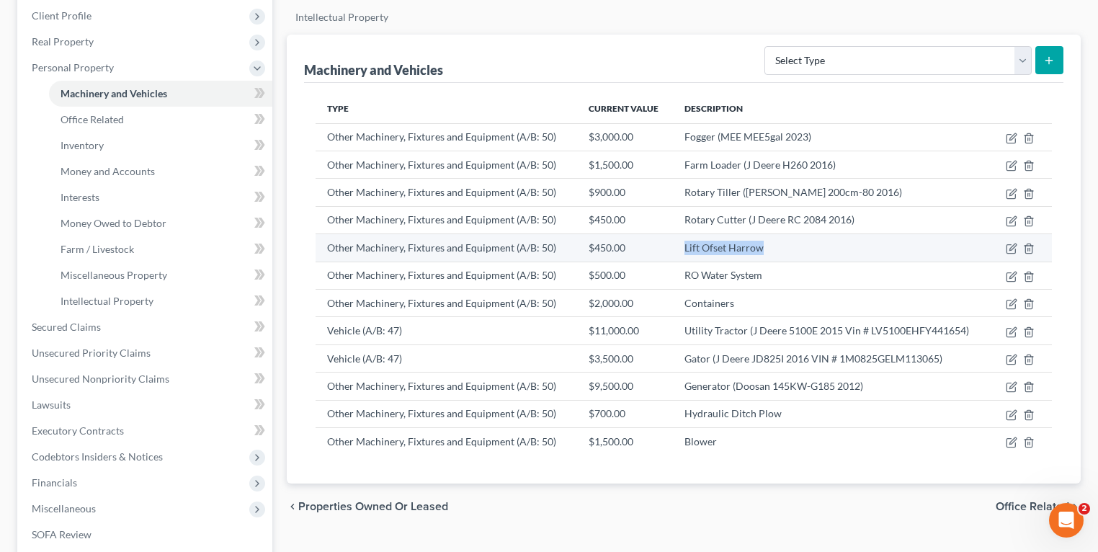
drag, startPoint x: 773, startPoint y: 241, endPoint x: 683, endPoint y: 244, distance: 89.4
click at [683, 244] on td "Lift Ofset Harrow" at bounding box center [832, 247] width 319 height 27
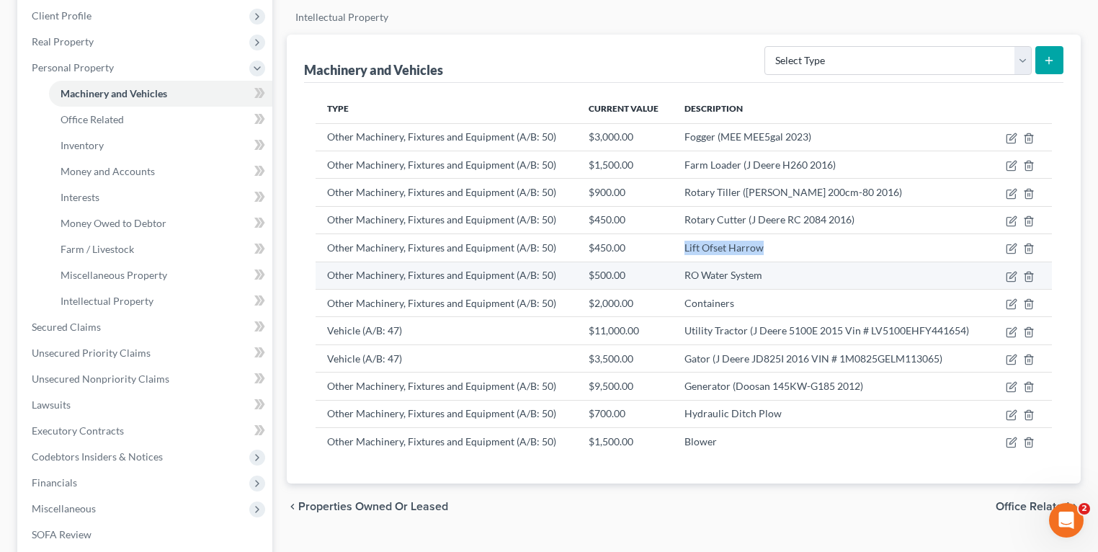
copy td "Lift Ofset Harrow"
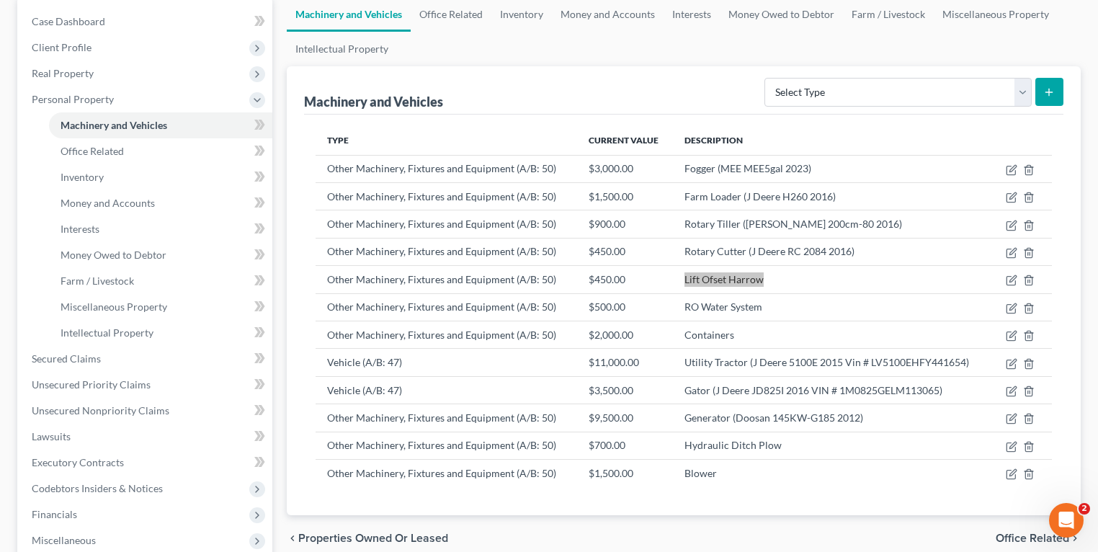
scroll to position [115, 0]
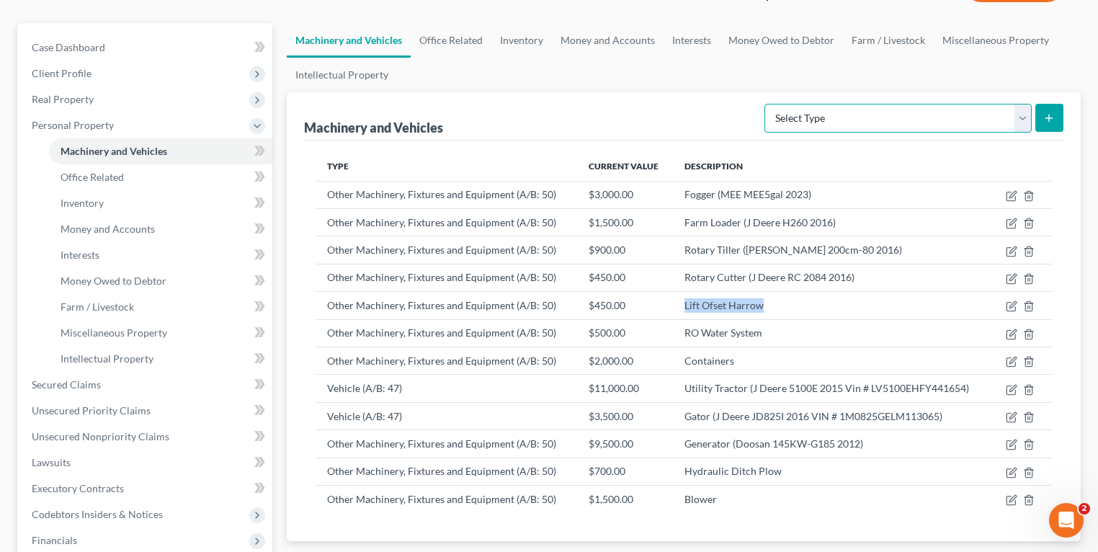
click at [1005, 108] on select "Select Type Aircraft (A/B: 49) Other Machinery, Fixtures and Equipment (A/B: 50…" at bounding box center [898, 118] width 267 height 29
select select "other"
click at [767, 104] on select "Select Type Aircraft (A/B: 49) Other Machinery, Fixtures and Equipment (A/B: 50…" at bounding box center [898, 118] width 267 height 29
click at [1044, 110] on button "submit" at bounding box center [1050, 118] width 28 height 28
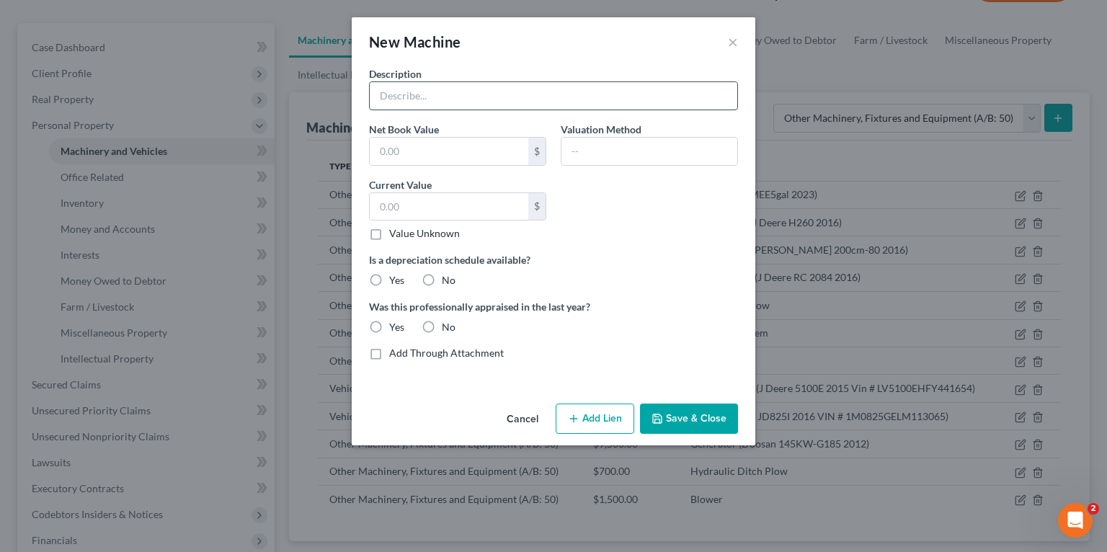
click at [485, 86] on input "text" at bounding box center [554, 95] width 368 height 27
click at [513, 79] on div "Description" at bounding box center [553, 88] width 383 height 44
click at [510, 92] on input "text" at bounding box center [554, 95] width 368 height 27
paste input "48" Pallet Fork"
click at [493, 157] on input "text" at bounding box center [449, 151] width 159 height 27
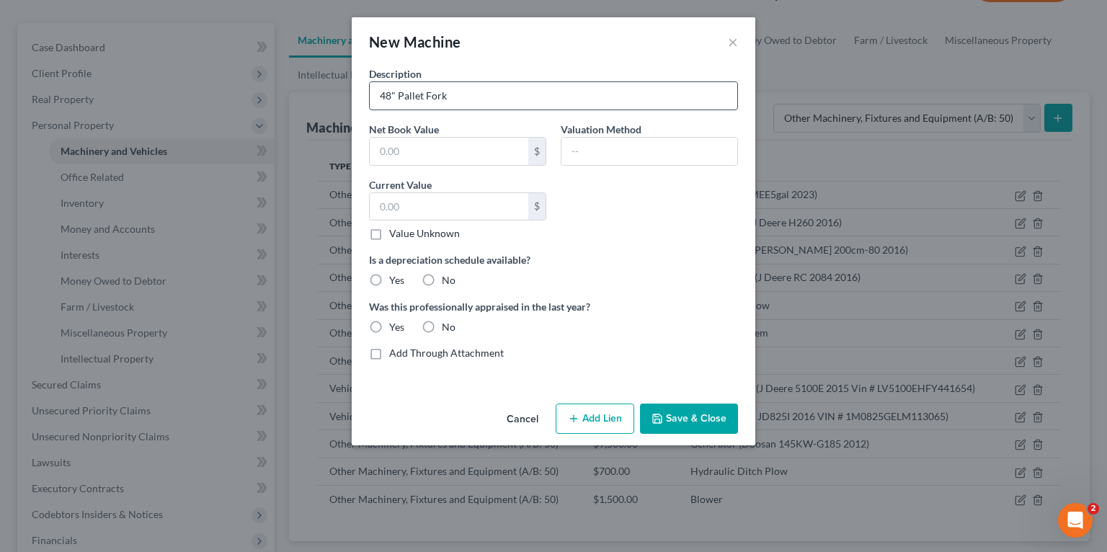
click at [476, 106] on input "48" Pallet Fork" at bounding box center [554, 95] width 368 height 27
paste input "J Deere HD428 2018"
click at [538, 88] on input "48" Pallet Fork J Deere HD428 2018)" at bounding box center [554, 95] width 368 height 27
click at [527, 92] on input "48" Pallet Fork J Deere HD428 2018)" at bounding box center [554, 95] width 368 height 27
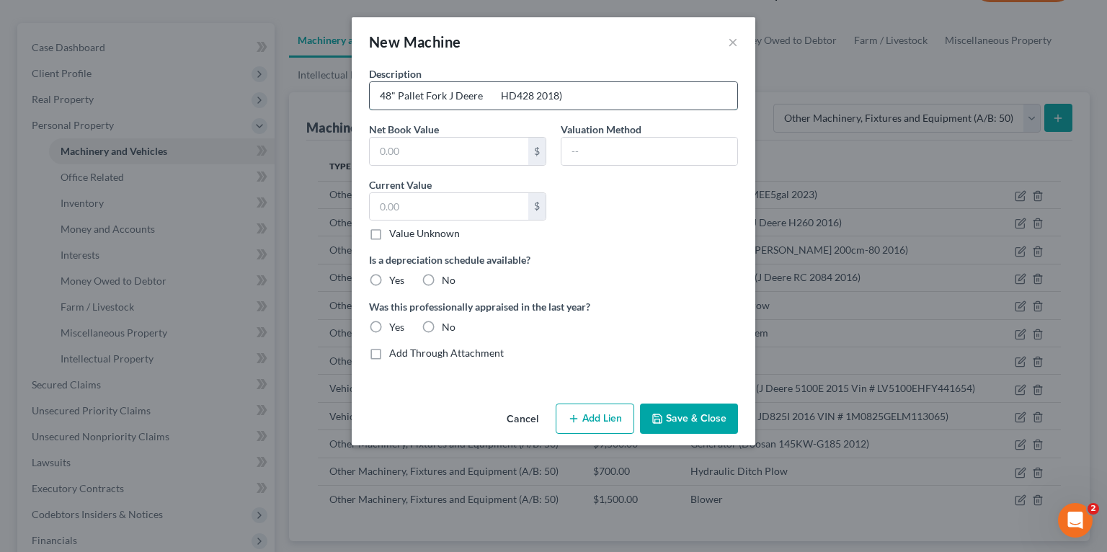
click at [478, 94] on input "48" Pallet Fork J Deere HD428 2018)" at bounding box center [554, 95] width 368 height 27
click at [484, 95] on input "48" Pallet Fork J Deere HD428 2018)" at bounding box center [554, 95] width 368 height 27
click at [427, 99] on input "48" Pallet Fork J Deere HD428 2018)" at bounding box center [554, 95] width 368 height 27
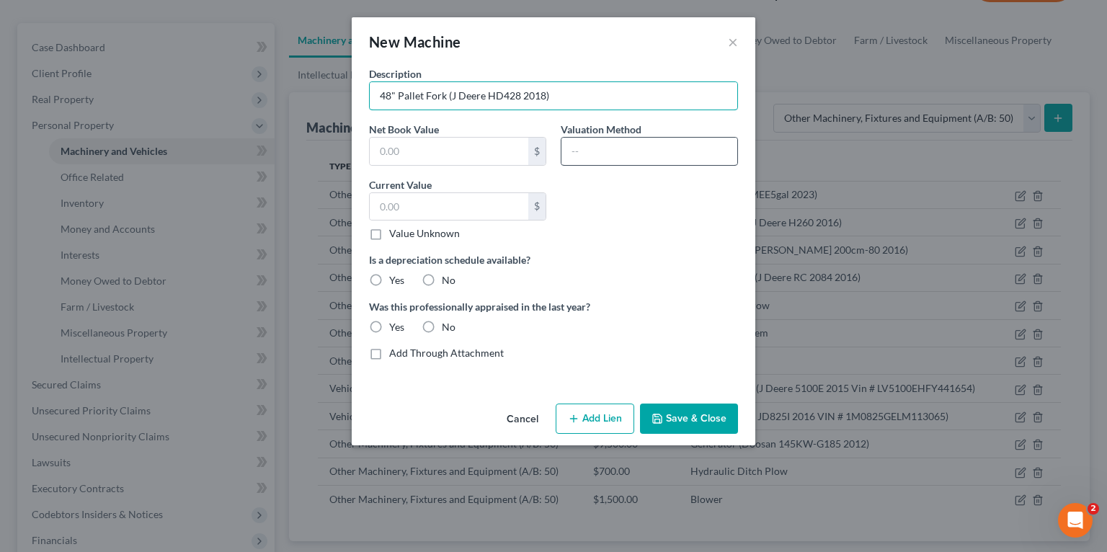
type input "48" Pallet Fork (J Deere HD428 2018)"
click at [636, 154] on input "text" at bounding box center [649, 151] width 176 height 27
click at [389, 232] on label "Value Unknown" at bounding box center [424, 233] width 71 height 14
click at [395, 232] on input "Value Unknown" at bounding box center [399, 230] width 9 height 9
checkbox input "true"
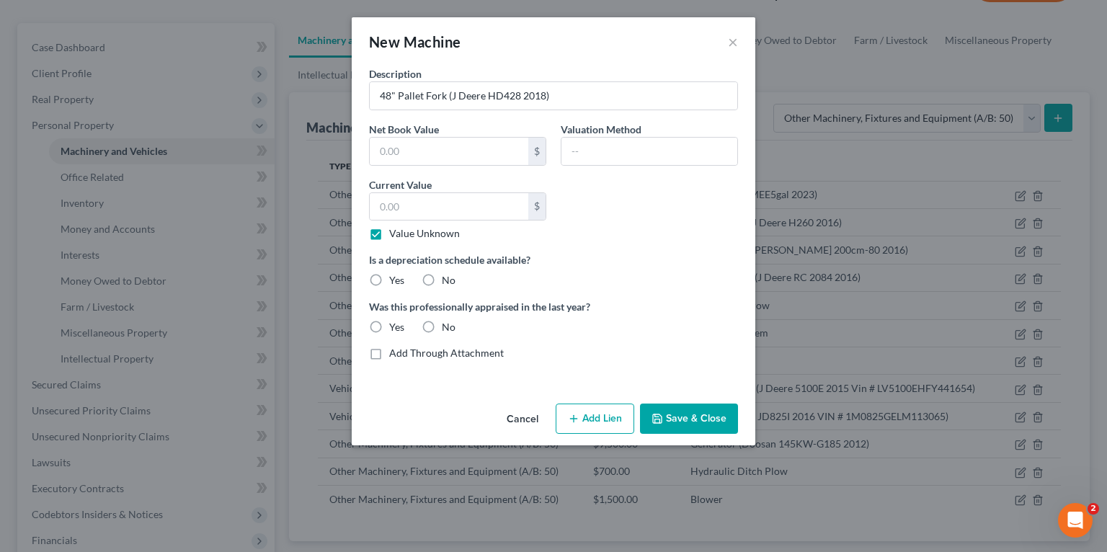
type input "0.00"
click at [700, 417] on button "Save & Close" at bounding box center [689, 419] width 98 height 30
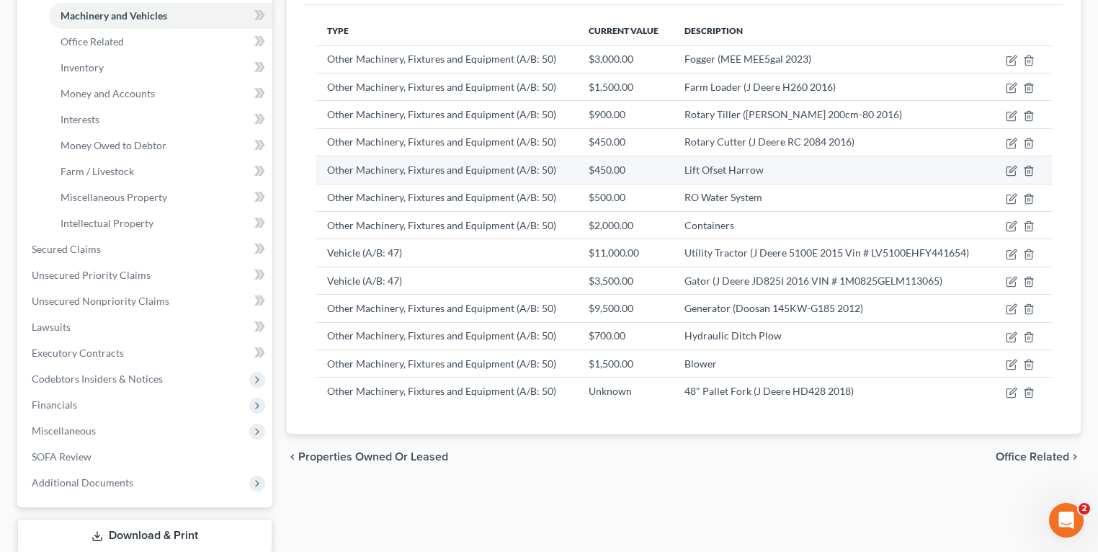
scroll to position [231, 0]
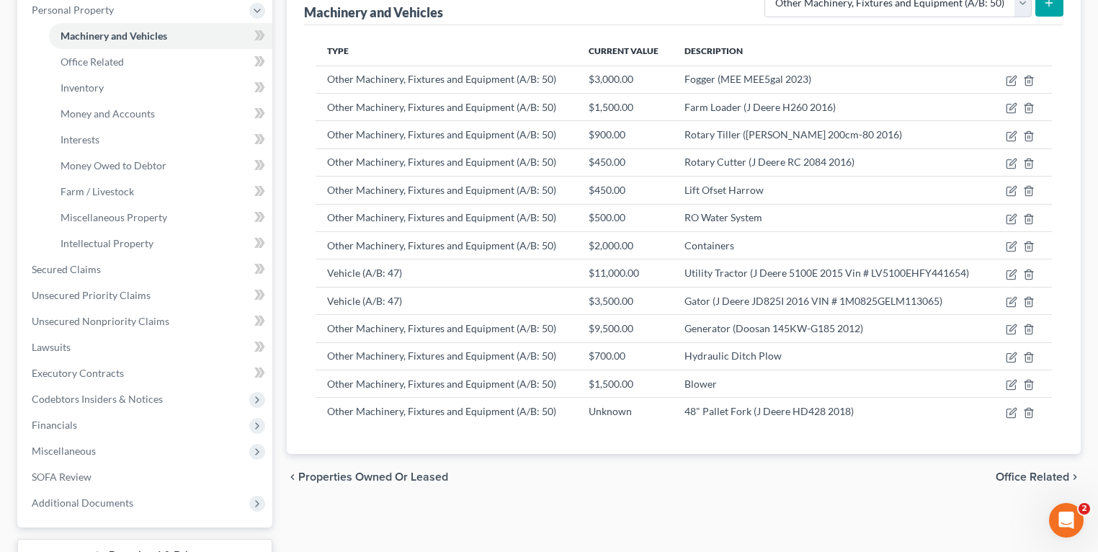
click at [752, 511] on div "Machinery and Vehicles Office Related Inventory Money and Accounts Interests Mo…" at bounding box center [684, 259] width 809 height 703
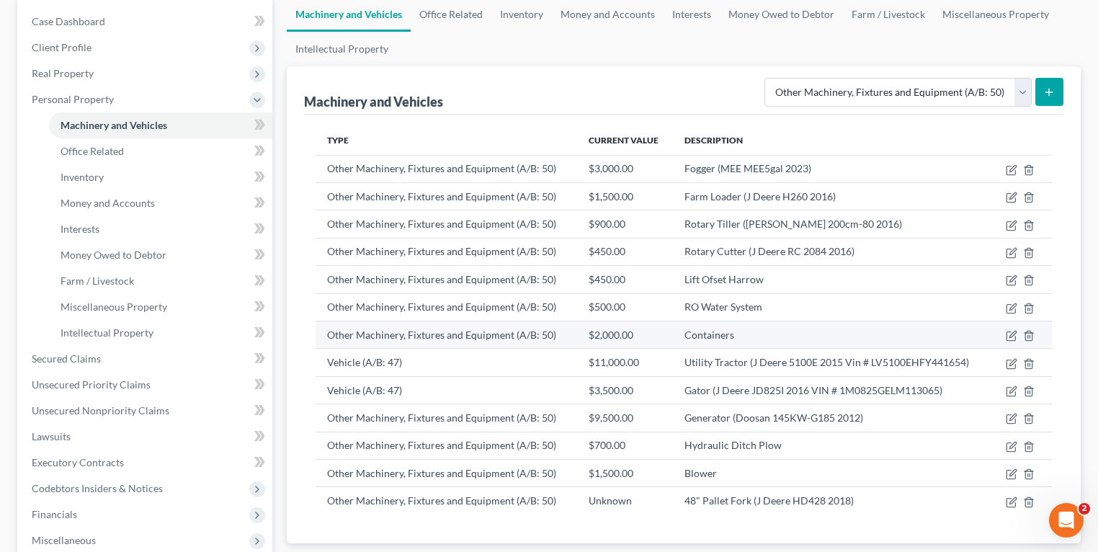
scroll to position [115, 0]
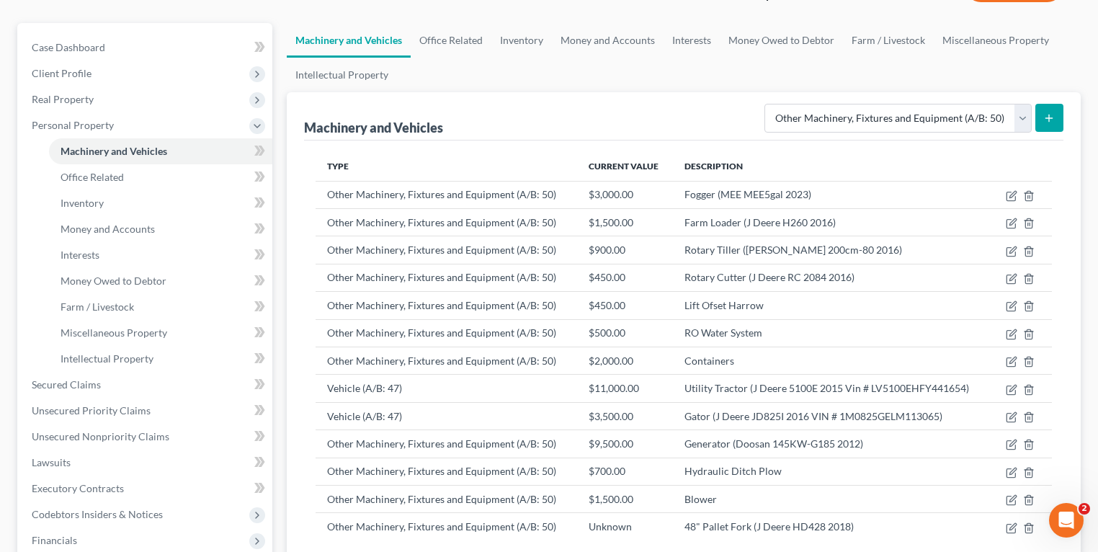
click at [1056, 116] on button "submit" at bounding box center [1050, 118] width 28 height 28
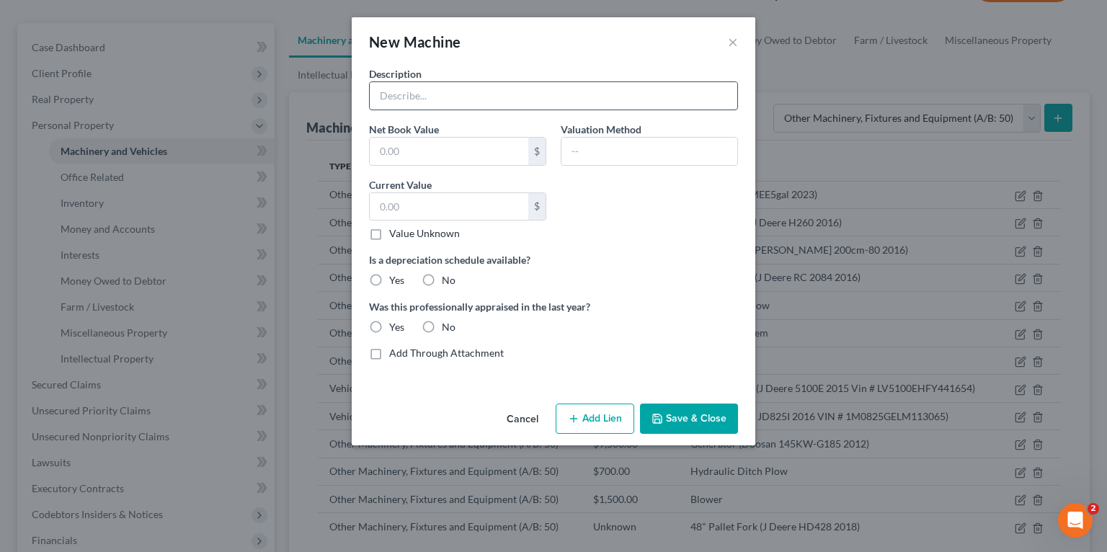
click at [502, 97] on input "text" at bounding box center [554, 95] width 368 height 27
click at [508, 108] on input "Mower" at bounding box center [554, 95] width 368 height 27
paste input "Frontier RC2084 2016"
type input "Mower (Frontier RC2084 2016)"
click at [389, 235] on label "Value Unknown" at bounding box center [424, 233] width 71 height 14
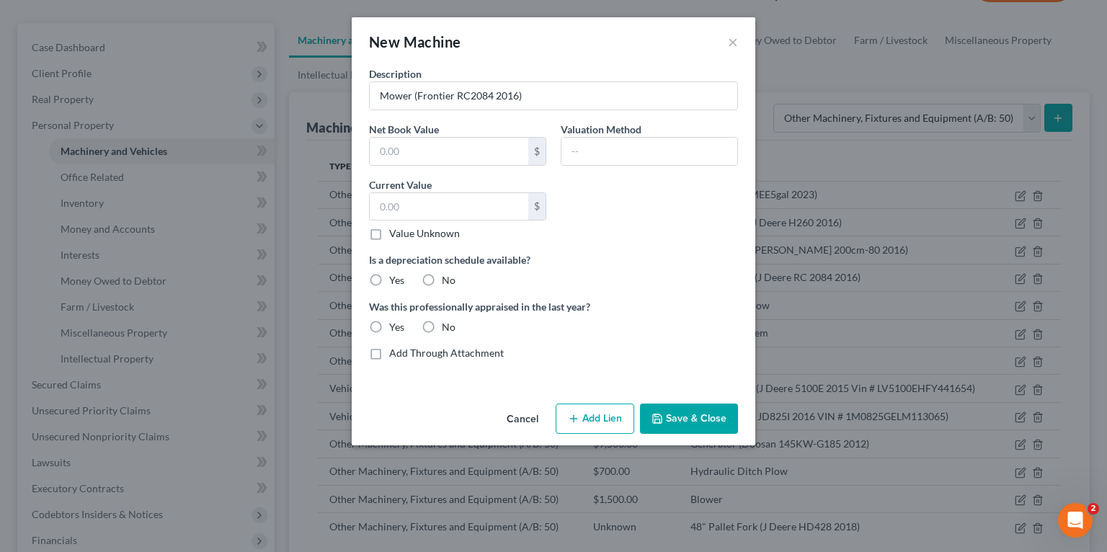
click at [395, 235] on input "Value Unknown" at bounding box center [399, 230] width 9 height 9
checkbox input "true"
type input "0.00"
click at [677, 419] on button "Save & Close" at bounding box center [689, 419] width 98 height 30
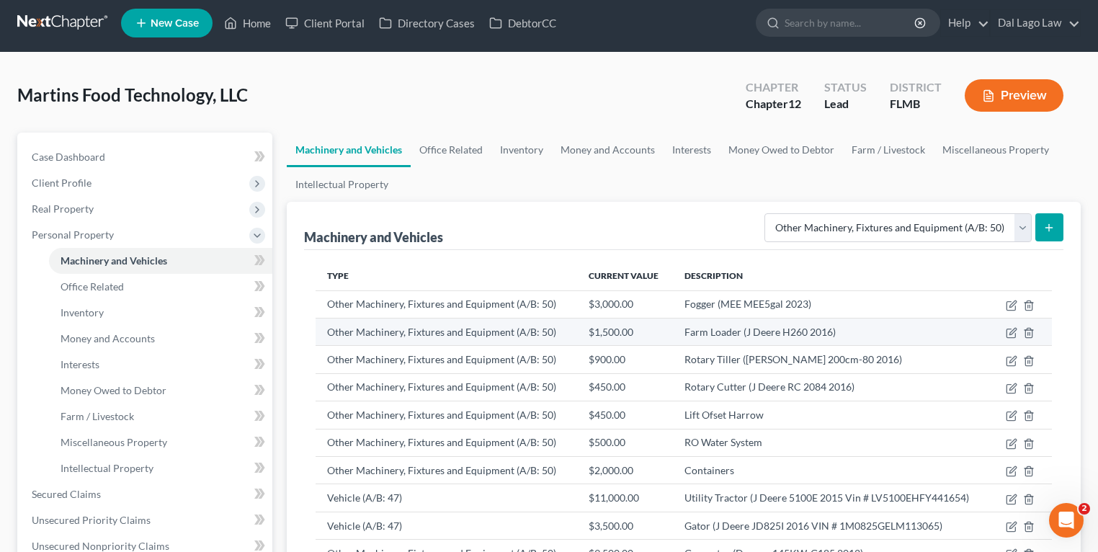
scroll to position [0, 0]
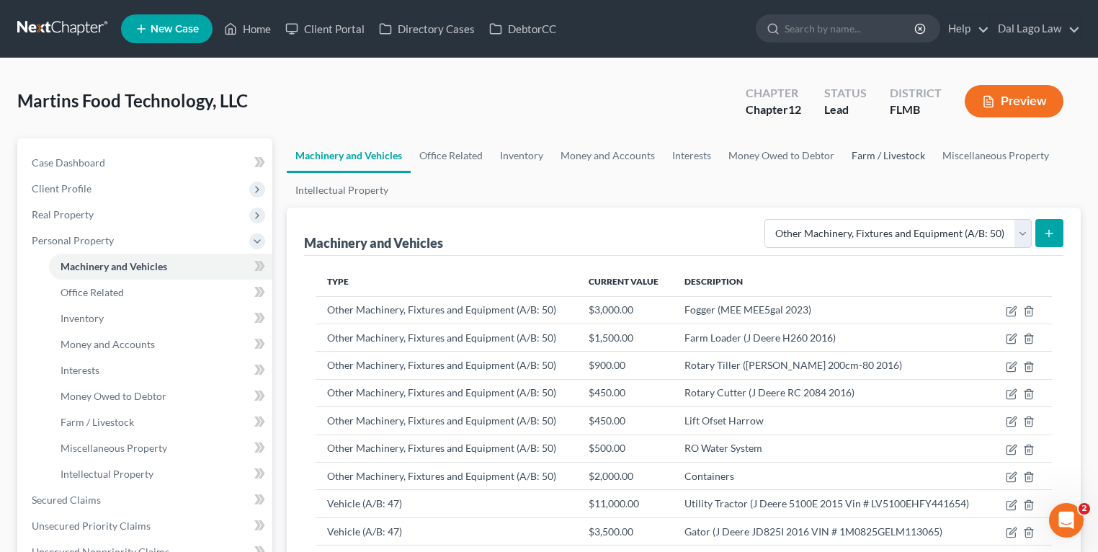
click at [876, 159] on link "Farm / Livestock" at bounding box center [888, 155] width 91 height 35
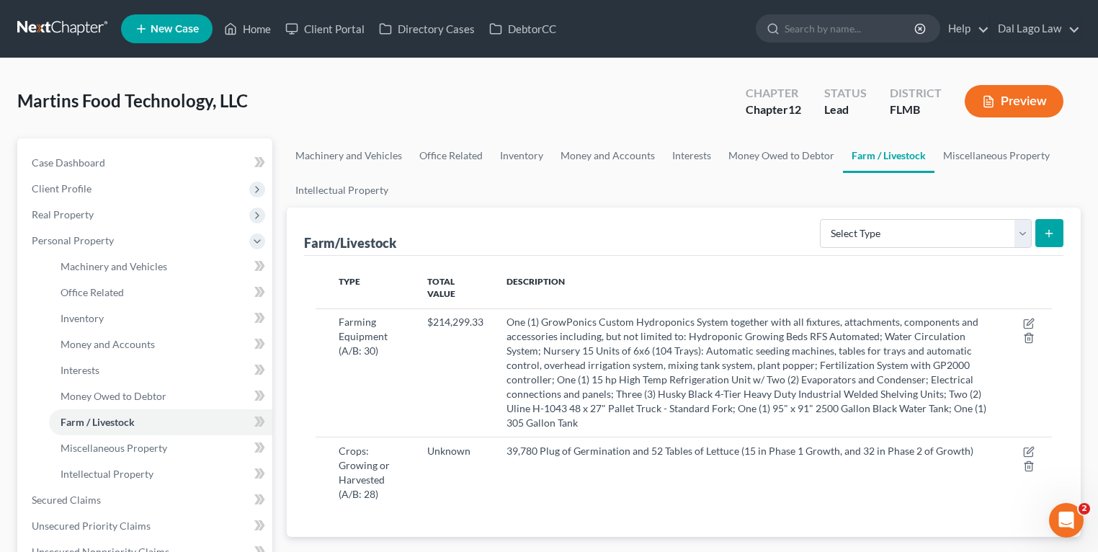
scroll to position [58, 0]
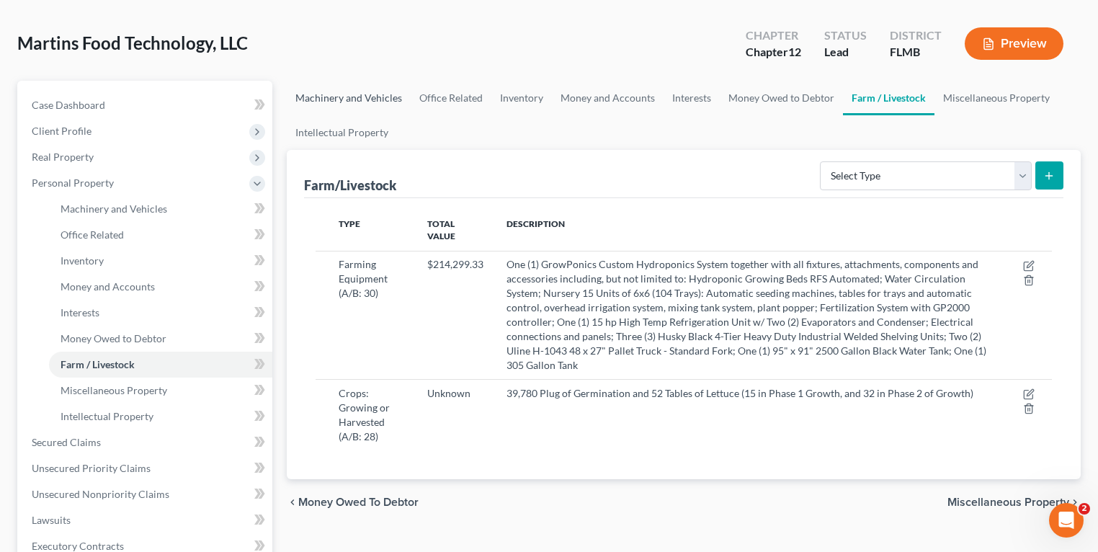
click at [343, 89] on link "Machinery and Vehicles" at bounding box center [349, 98] width 124 height 35
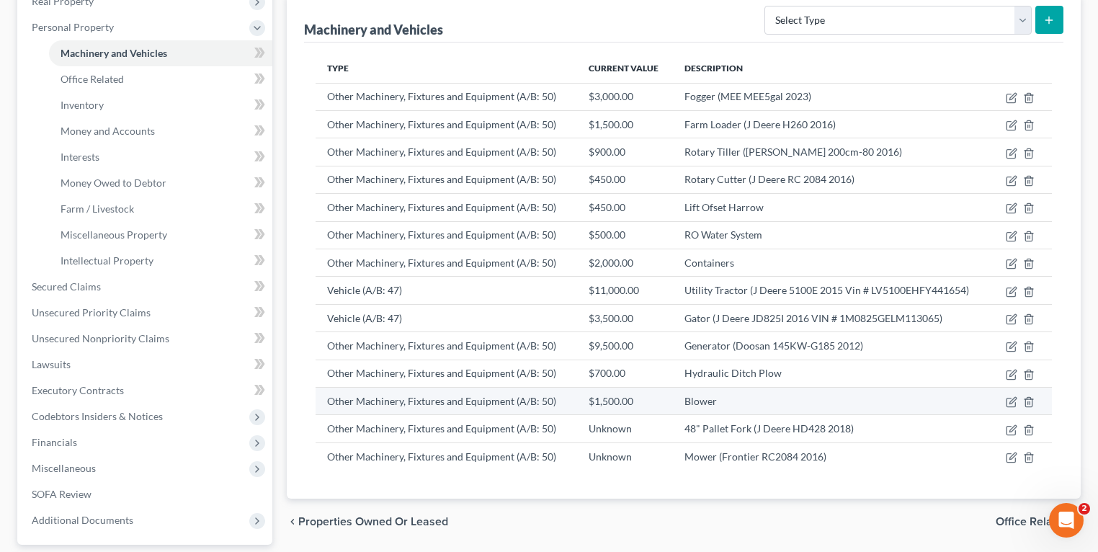
scroll to position [231, 0]
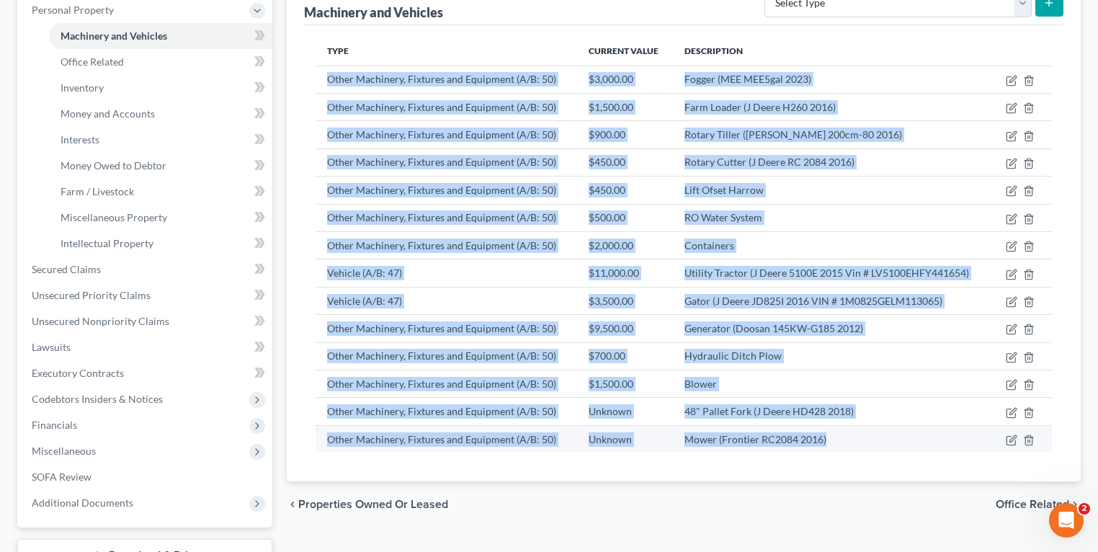
drag, startPoint x: 329, startPoint y: 74, endPoint x: 834, endPoint y: 448, distance: 628.6
click at [834, 448] on tbody "Other Machinery, Fixtures and Equipment (A/B: 50) $3,000.00 Fogger (MEE MEE5gal…" at bounding box center [684, 259] width 737 height 387
copy tbody "Other Machinery, Fixtures and Equipment (A/B: 50) $3,000.00 Fogger (MEE MEE5gal…"
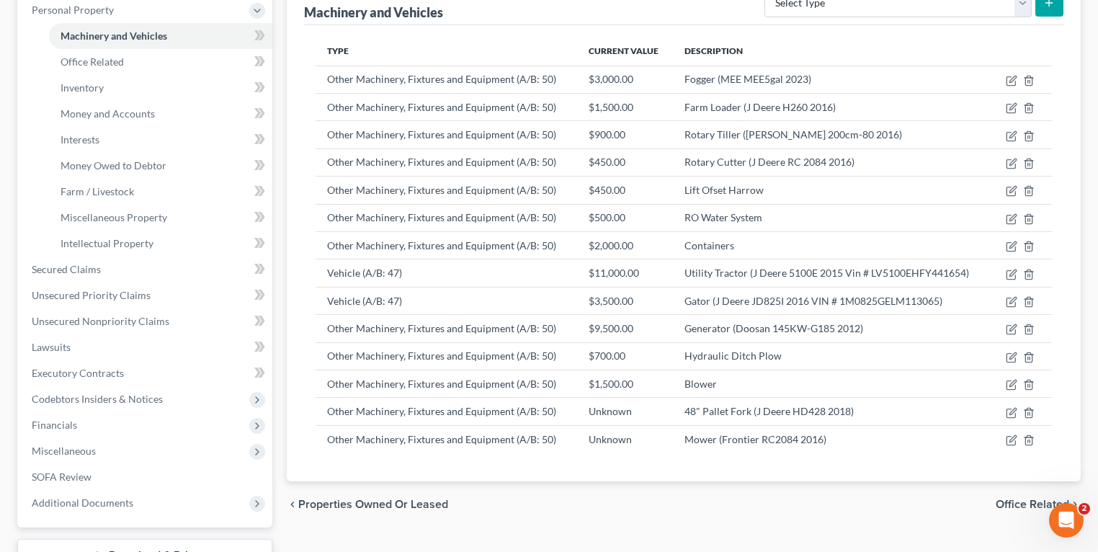
click at [559, 502] on div "chevron_left Properties Owned or Leased Office Related chevron_right" at bounding box center [684, 504] width 794 height 46
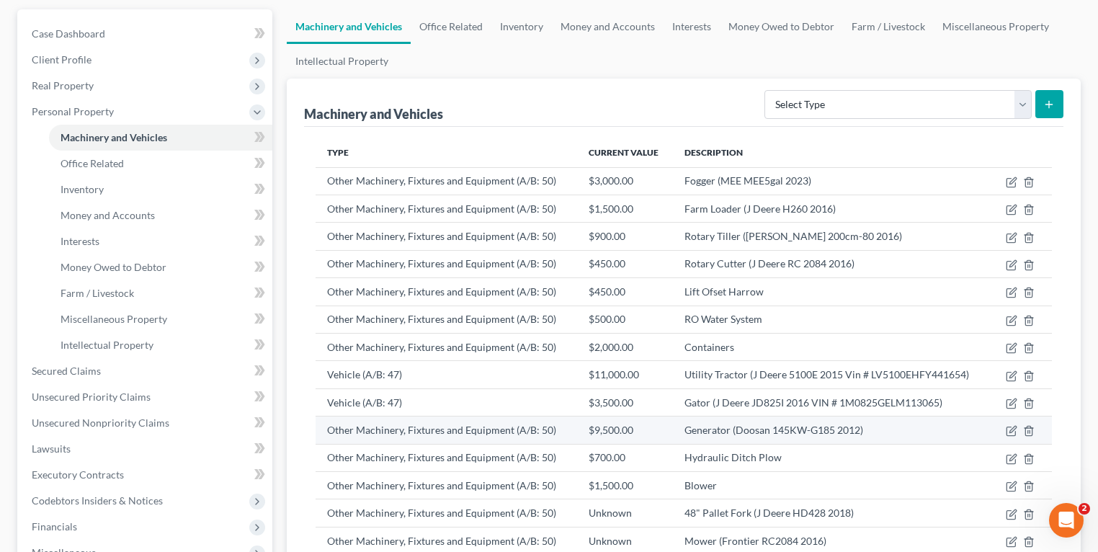
scroll to position [0, 0]
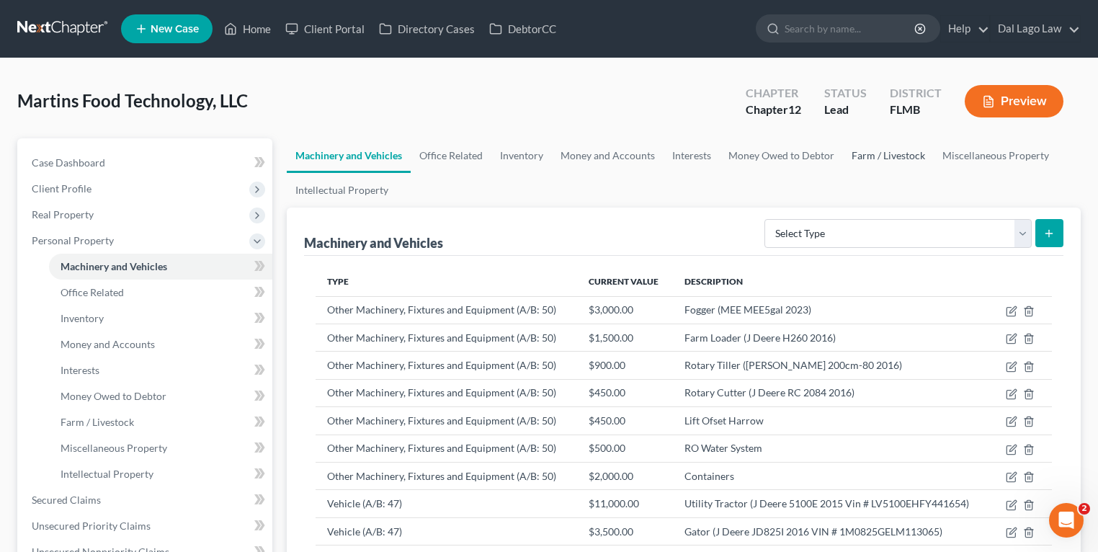
click at [878, 152] on link "Farm / Livestock" at bounding box center [888, 155] width 91 height 35
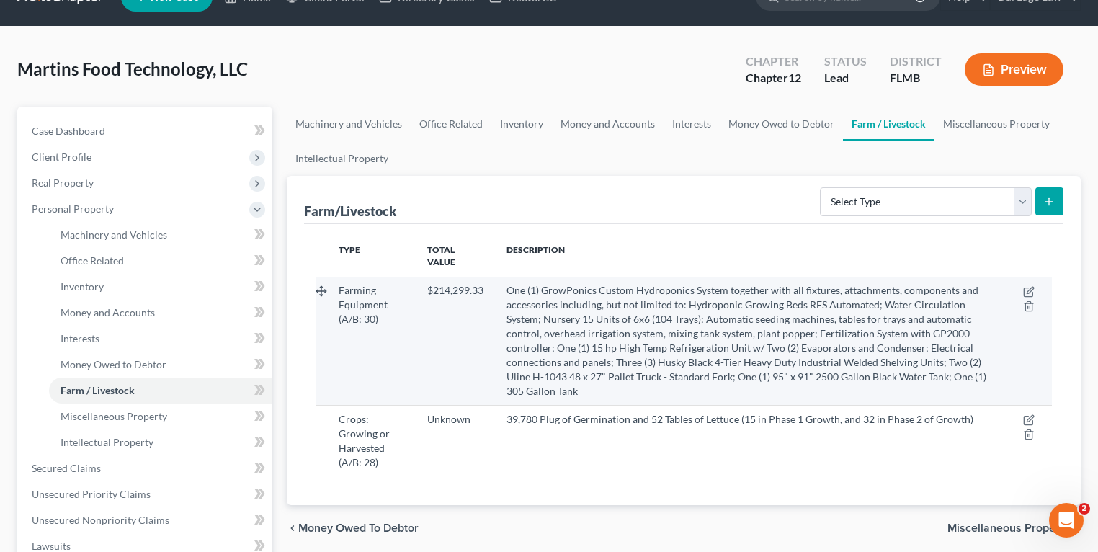
scroll to position [58, 0]
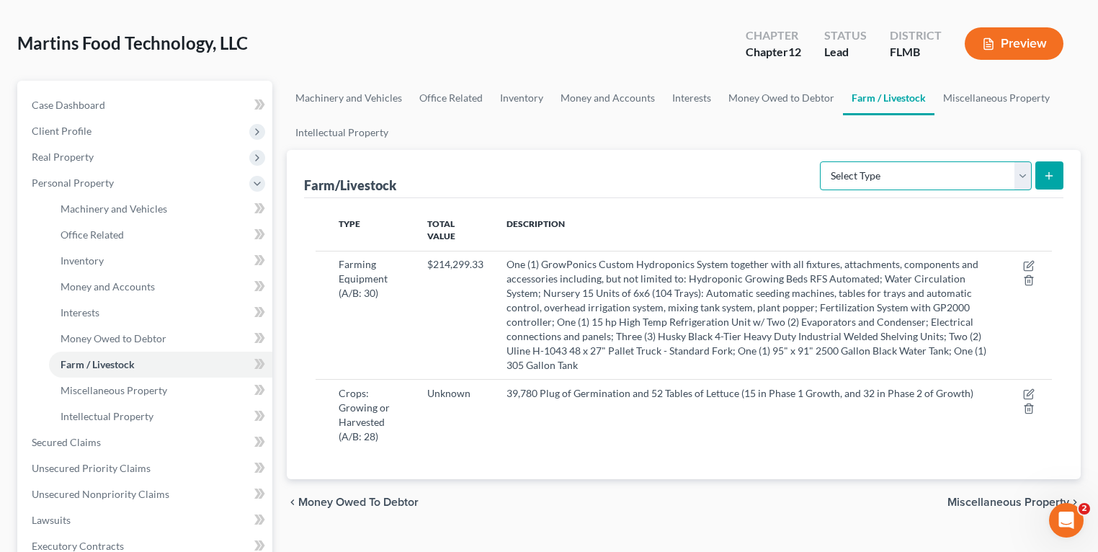
click at [979, 166] on select "Select Type Animals & Livestock (A/B: 29) Crops: Growing or Harvested (A/B: 28)…" at bounding box center [926, 175] width 212 height 29
select select "farming_equipment"
click at [823, 161] on select "Select Type Animals & Livestock (A/B: 29) Crops: Growing or Harvested (A/B: 28)…" at bounding box center [926, 175] width 212 height 29
click at [1054, 173] on icon "submit" at bounding box center [1049, 176] width 12 height 12
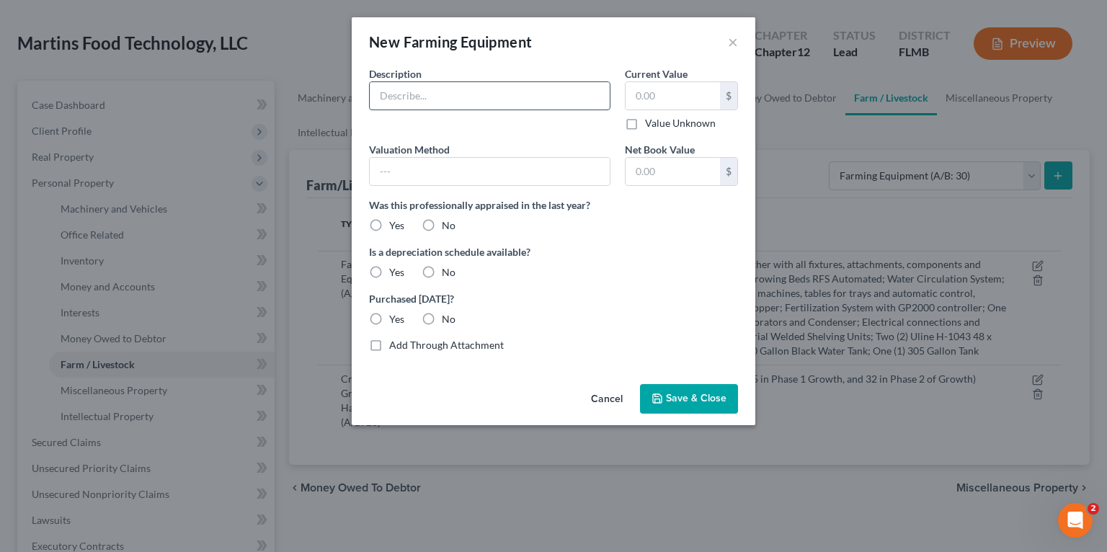
click at [407, 86] on input "text" at bounding box center [490, 95] width 240 height 27
click at [483, 99] on input "text" at bounding box center [490, 95] width 240 height 27
paste input "Fogger (MEE MEE5gal 2023)"
type input "Fogger (MEE MEE5gal 2023)"
click at [684, 103] on input "text" at bounding box center [673, 95] width 94 height 27
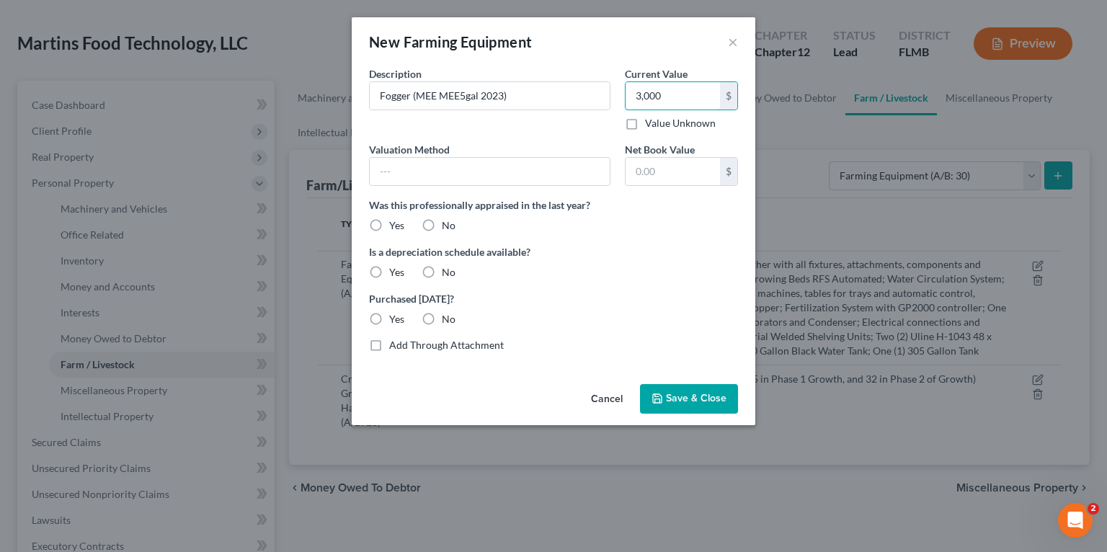
type input "3,000"
click at [661, 296] on label "Purchased [DATE]?" at bounding box center [553, 298] width 369 height 15
click at [442, 225] on label "No" at bounding box center [449, 225] width 14 height 14
click at [448, 225] on input "No" at bounding box center [452, 222] width 9 height 9
radio input "true"
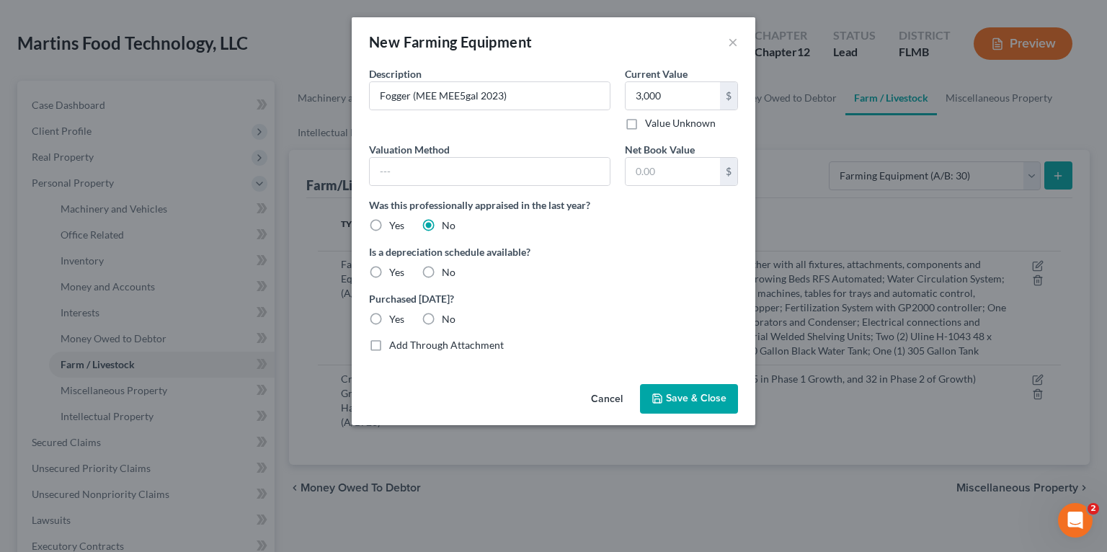
click at [389, 272] on label "Yes" at bounding box center [396, 272] width 15 height 14
click at [395, 272] on input "Yes" at bounding box center [399, 269] width 9 height 9
radio input "true"
click at [442, 317] on label "No" at bounding box center [449, 319] width 14 height 14
click at [448, 317] on input "No" at bounding box center [452, 316] width 9 height 9
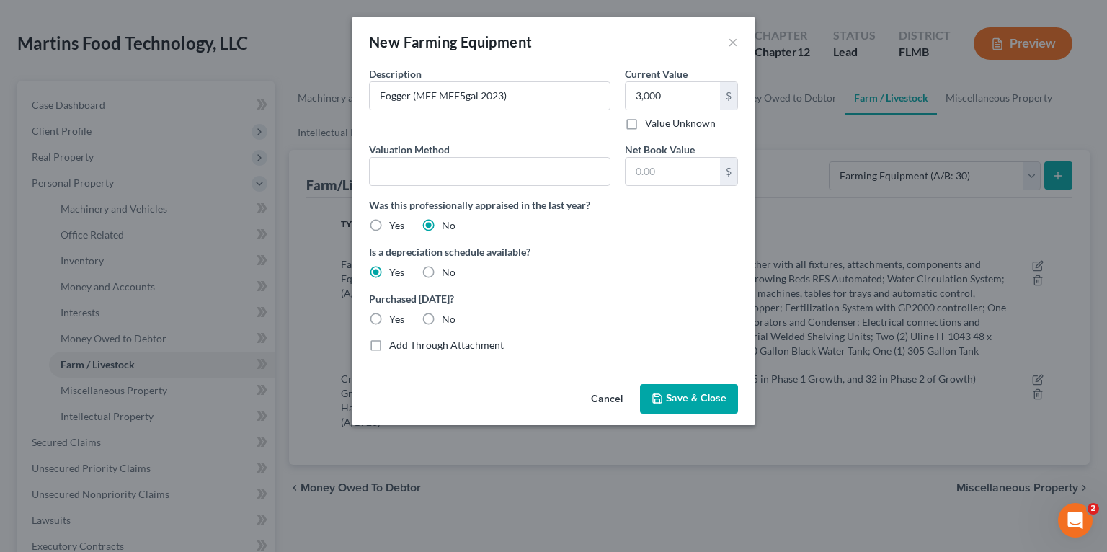
radio input "true"
click at [695, 393] on span "Save & Close" at bounding box center [696, 399] width 61 height 12
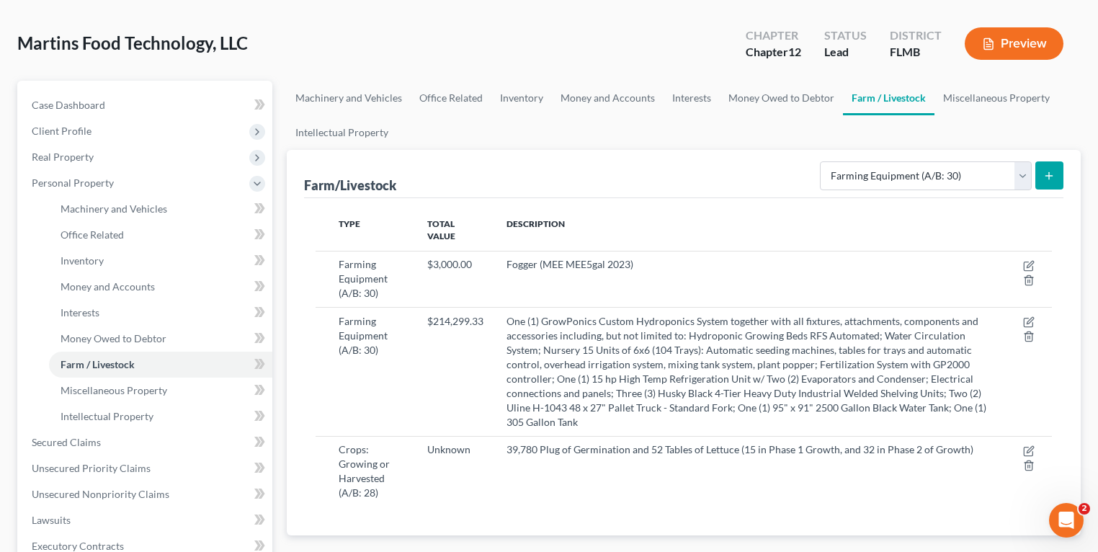
click at [1074, 170] on div "Farm/Livestock Select Type Animals & Livestock (A/B: 29) Crops: Growing or Harv…" at bounding box center [684, 343] width 794 height 386
click at [1057, 176] on button "submit" at bounding box center [1050, 175] width 28 height 28
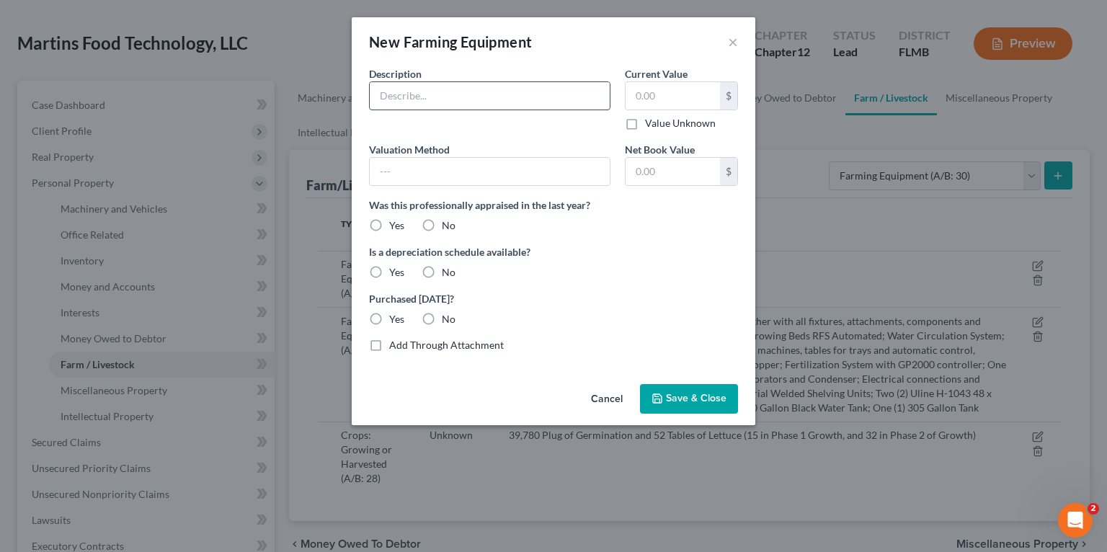
click at [491, 100] on input "text" at bounding box center [490, 95] width 240 height 27
paste input "Farm Loader (J Deere H260 2016)"
type input "Farm Loader (J Deere H260 2016)"
click at [708, 101] on input "text" at bounding box center [673, 95] width 94 height 27
type input "1,500"
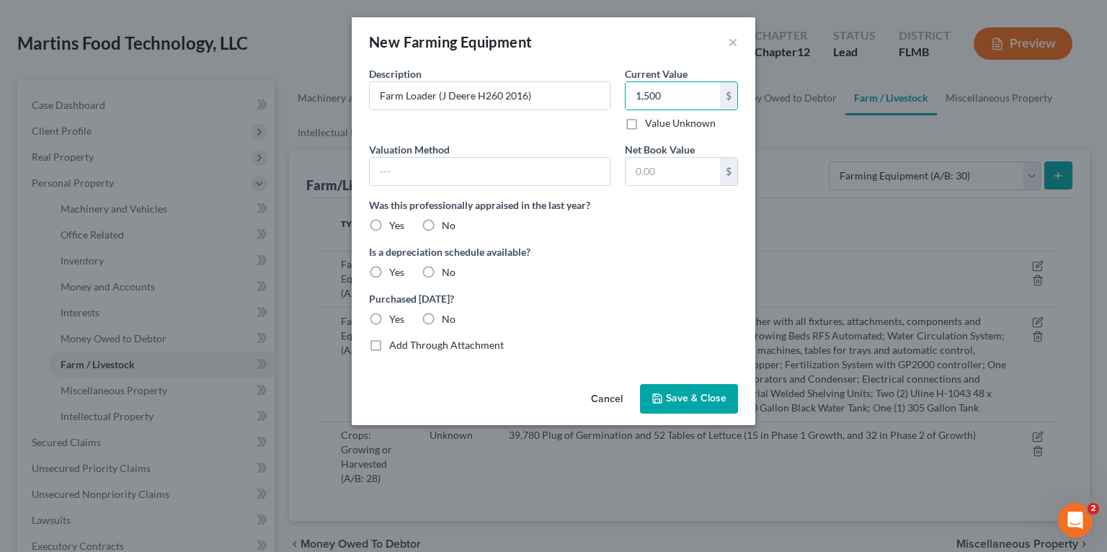
click at [442, 221] on label "No" at bounding box center [449, 225] width 14 height 14
click at [448, 221] on input "No" at bounding box center [452, 222] width 9 height 9
radio input "true"
click at [442, 275] on label "No" at bounding box center [449, 272] width 14 height 14
click at [448, 275] on input "No" at bounding box center [452, 269] width 9 height 9
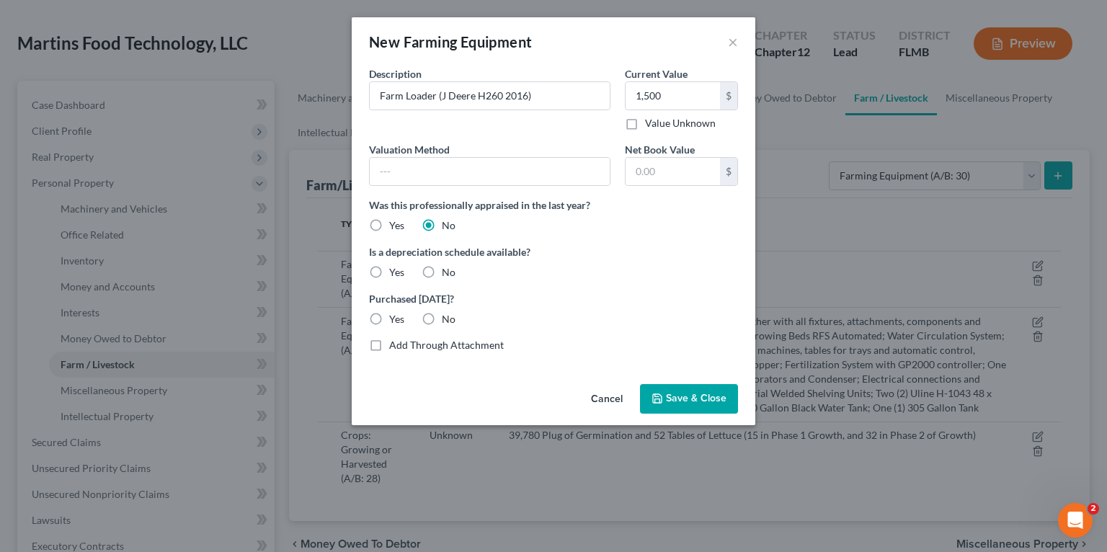
radio input "true"
click at [442, 317] on label "No" at bounding box center [449, 319] width 14 height 14
click at [448, 317] on input "No" at bounding box center [452, 316] width 9 height 9
radio input "true"
click at [389, 271] on label "Yes" at bounding box center [396, 272] width 15 height 14
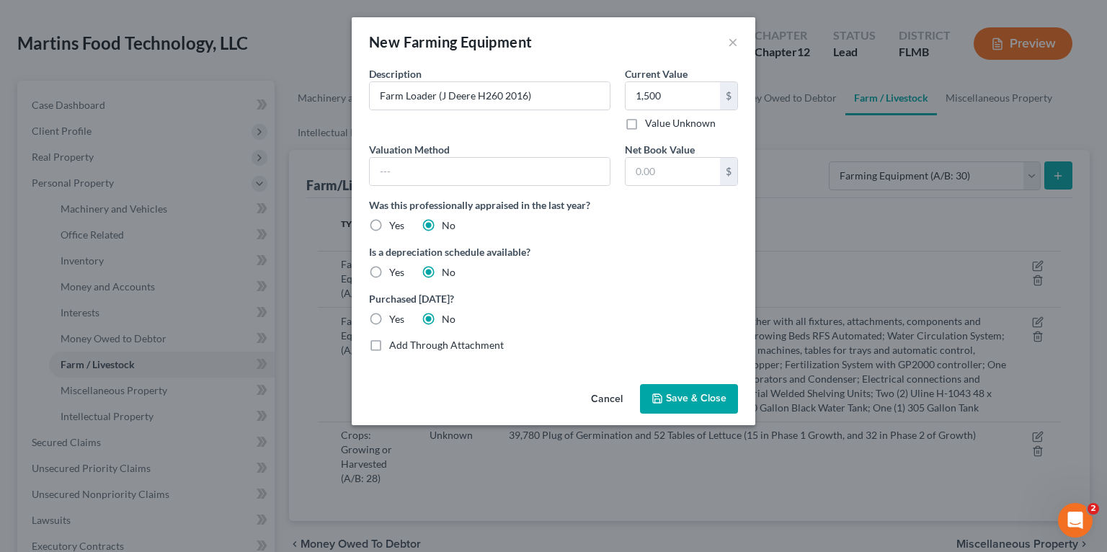
click at [395, 271] on input "Yes" at bounding box center [399, 269] width 9 height 9
radio input "true"
click at [663, 384] on button "Save & Close" at bounding box center [689, 399] width 98 height 30
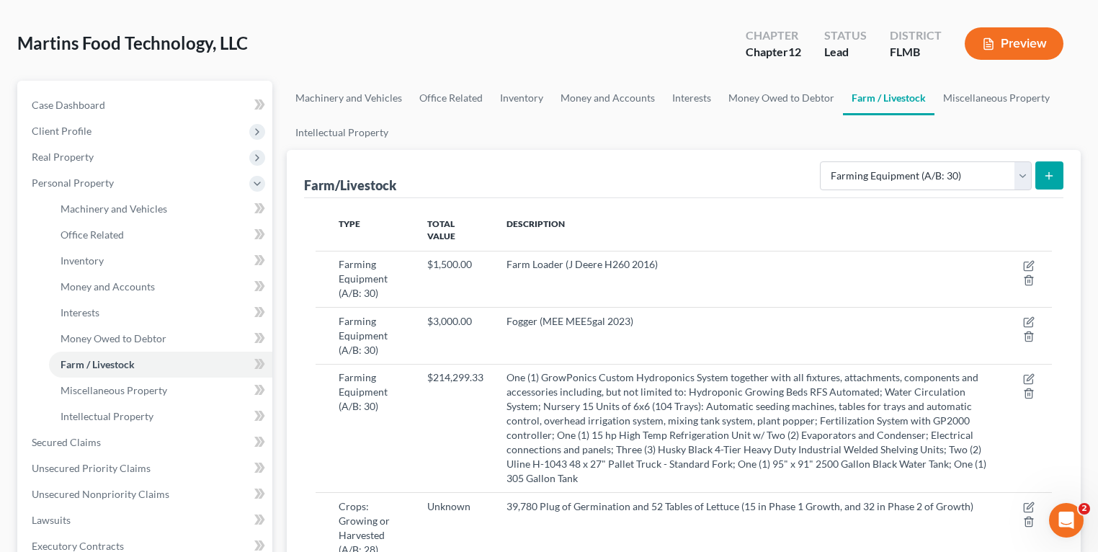
click at [1047, 176] on line "submit" at bounding box center [1049, 176] width 6 height 0
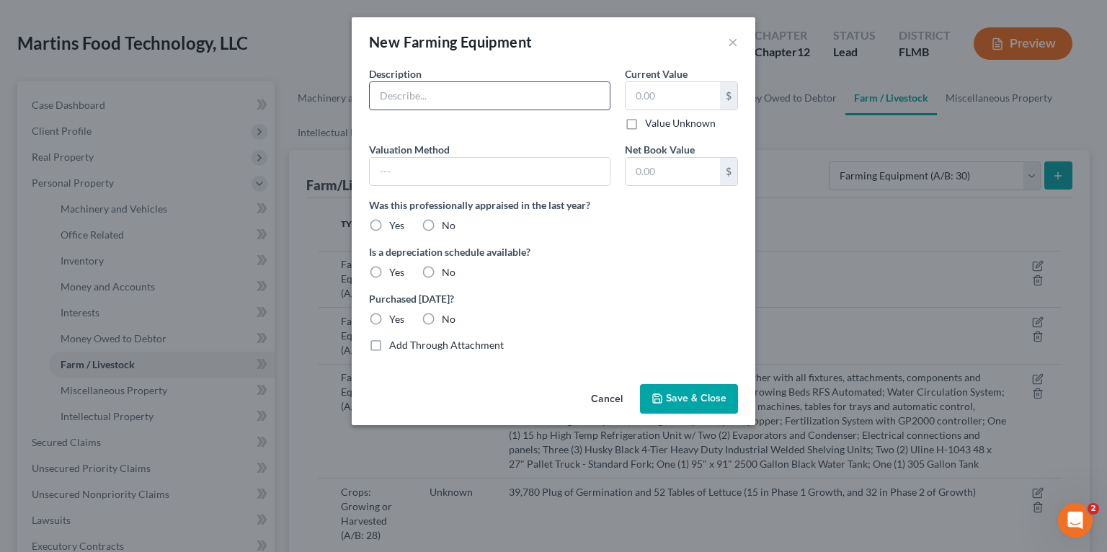
drag, startPoint x: 417, startPoint y: 97, endPoint x: 425, endPoint y: 98, distance: 8.1
click at [417, 97] on input "text" at bounding box center [490, 95] width 240 height 27
paste input "Rotary Tiller ([PERSON_NAME] 200cm-80 2016)"
type input "Rotary Tiller ([PERSON_NAME] 200cm-80 2016)"
type input "900"
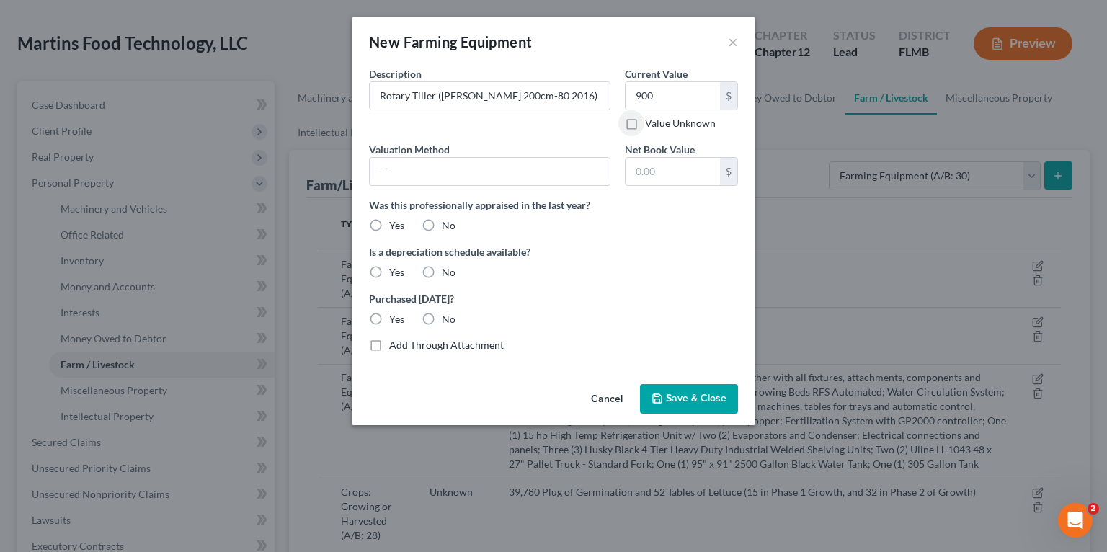
click at [442, 224] on label "No" at bounding box center [449, 225] width 14 height 14
click at [448, 224] on input "No" at bounding box center [452, 222] width 9 height 9
radio input "true"
click at [442, 277] on label "No" at bounding box center [449, 272] width 14 height 14
click at [448, 275] on input "No" at bounding box center [452, 269] width 9 height 9
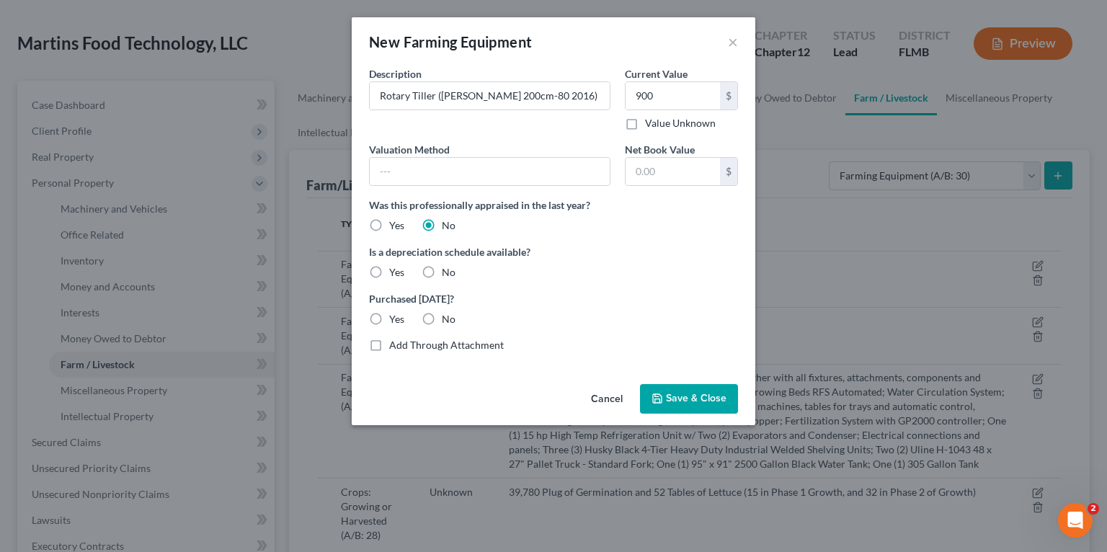
radio input "true"
click at [389, 321] on label "Yes" at bounding box center [396, 319] width 15 height 14
click at [395, 321] on input "Yes" at bounding box center [399, 316] width 9 height 9
radio input "true"
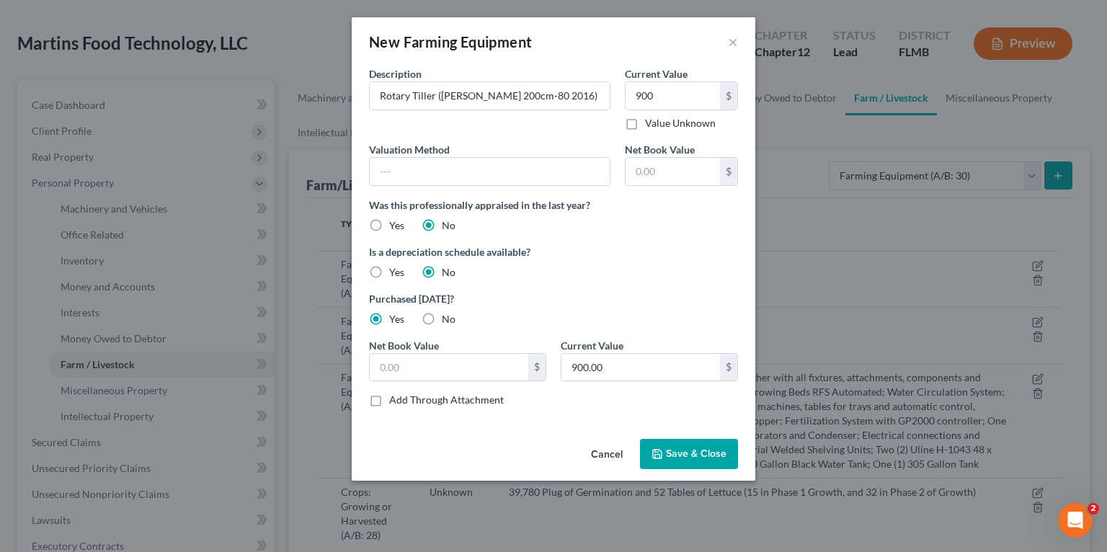
click at [442, 319] on label "No" at bounding box center [449, 319] width 14 height 14
click at [448, 319] on input "No" at bounding box center [452, 316] width 9 height 9
radio input "true"
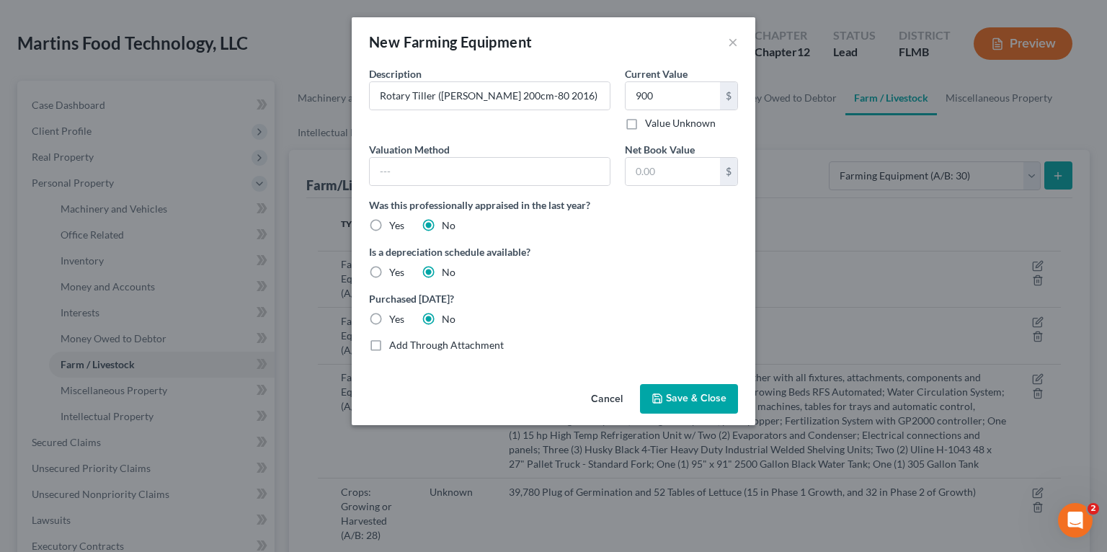
click at [389, 267] on label "Yes" at bounding box center [396, 272] width 15 height 14
click at [395, 267] on input "Yes" at bounding box center [399, 269] width 9 height 9
radio input "true"
click at [649, 392] on button "Save & Close" at bounding box center [689, 399] width 98 height 30
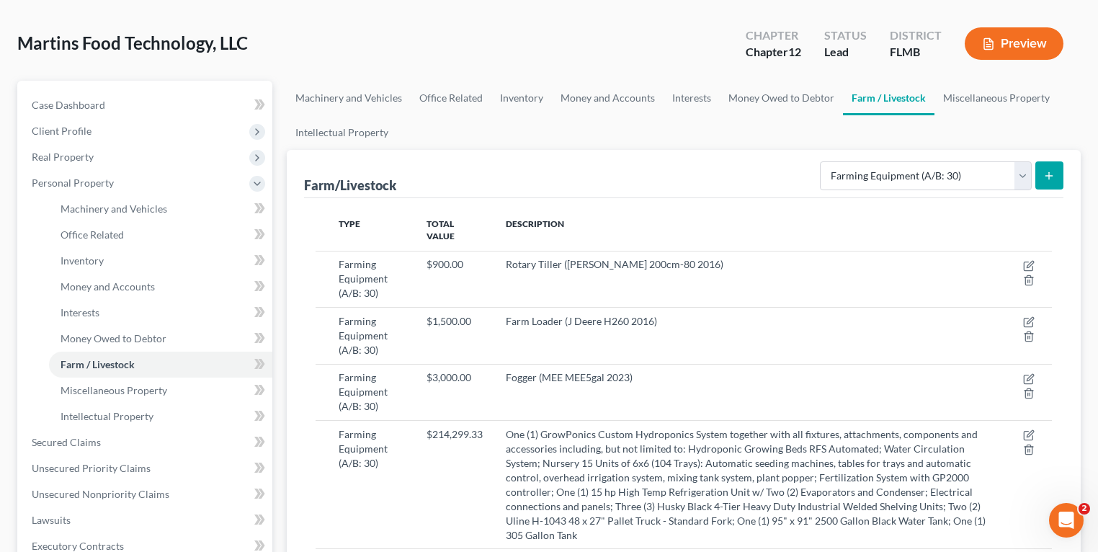
click at [1049, 176] on icon "submit" at bounding box center [1049, 176] width 12 height 12
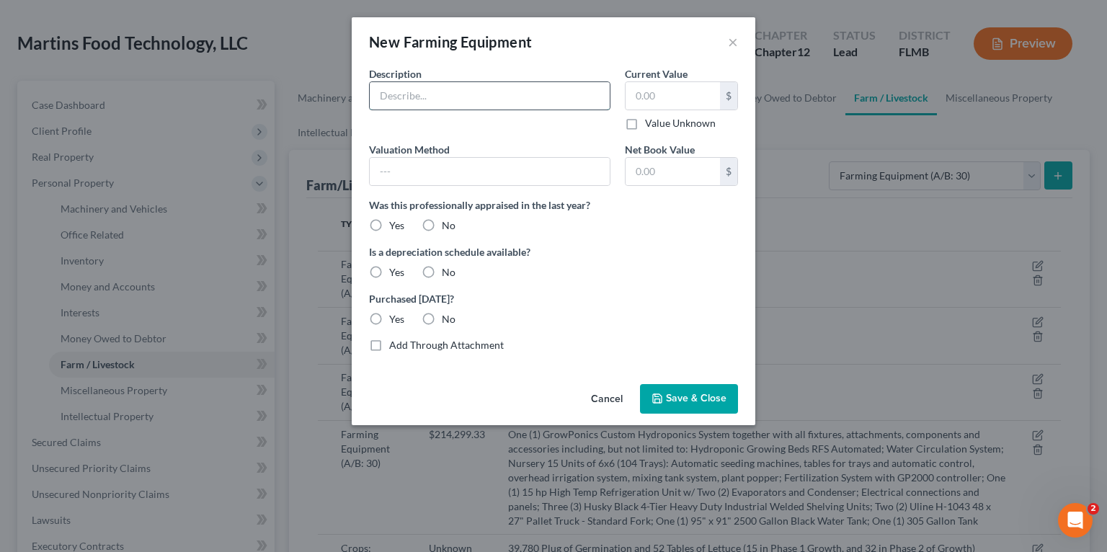
click at [471, 87] on input "text" at bounding box center [490, 95] width 240 height 27
paste input "Rotary Cutter (J Deere RC 2084 2016)"
type input "Rotary Cutter (J Deere RC 2084 2016)"
type input "450"
drag, startPoint x: 495, startPoint y: 161, endPoint x: 530, endPoint y: 170, distance: 36.4
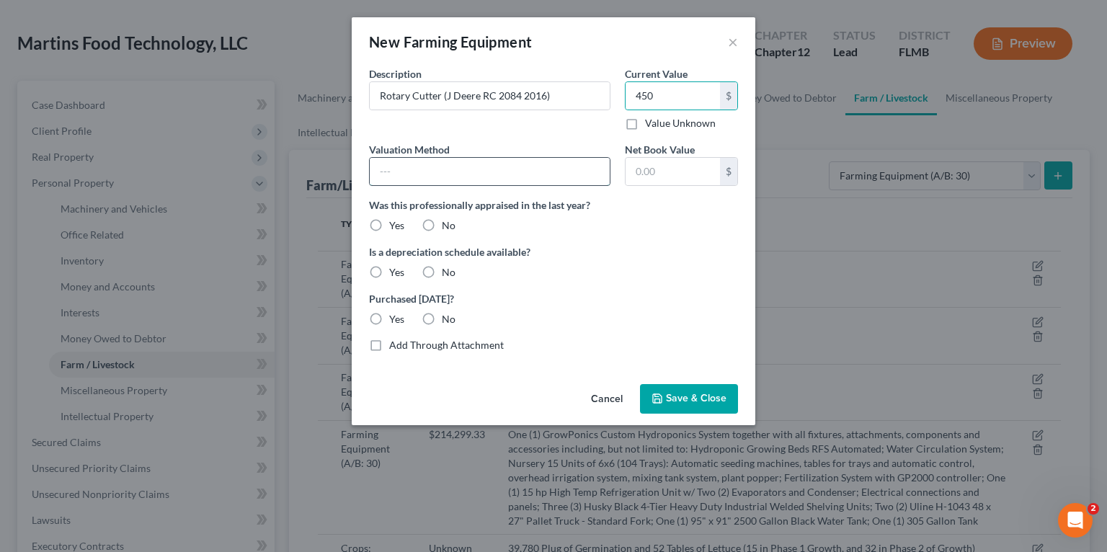
click at [495, 161] on input "text" at bounding box center [490, 171] width 240 height 27
click at [655, 240] on div "Valuation Method Net Book Value $ Was this professionally appraised in the last…" at bounding box center [553, 240] width 383 height 196
click at [442, 224] on label "No" at bounding box center [449, 225] width 14 height 14
click at [448, 224] on input "No" at bounding box center [452, 222] width 9 height 9
radio input "true"
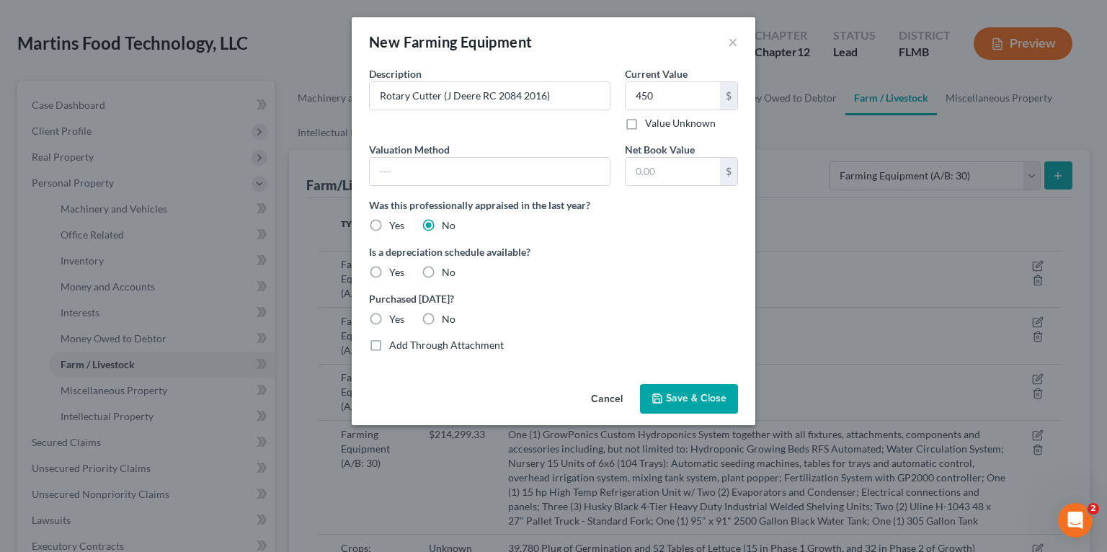
click at [390, 272] on label "Yes" at bounding box center [396, 272] width 15 height 14
click at [395, 272] on input "Yes" at bounding box center [399, 269] width 9 height 9
radio input "true"
click at [442, 315] on label "No" at bounding box center [449, 319] width 14 height 14
click at [448, 315] on input "No" at bounding box center [452, 316] width 9 height 9
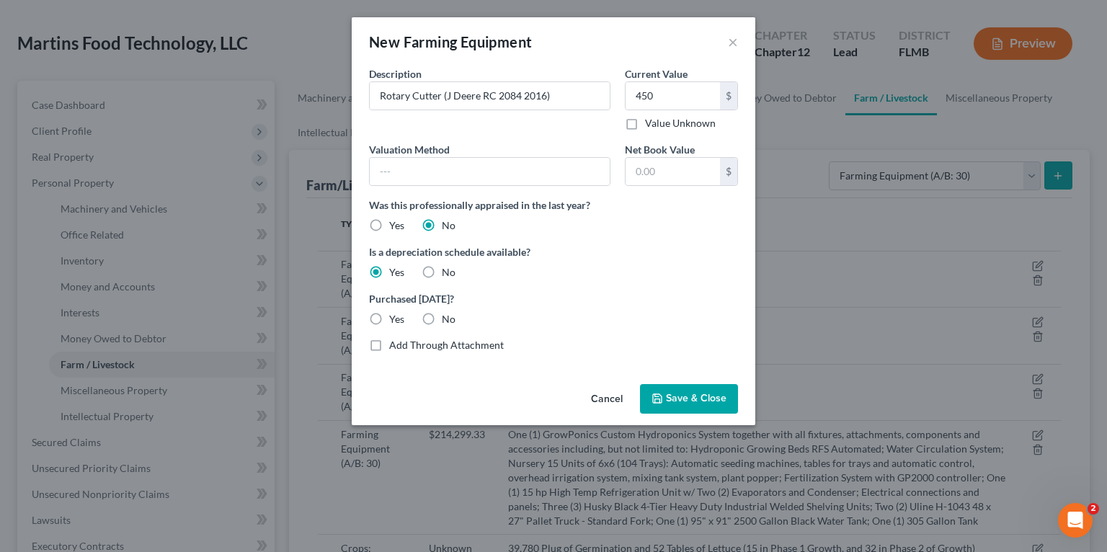
radio input "true"
click at [710, 406] on button "Save & Close" at bounding box center [689, 399] width 98 height 30
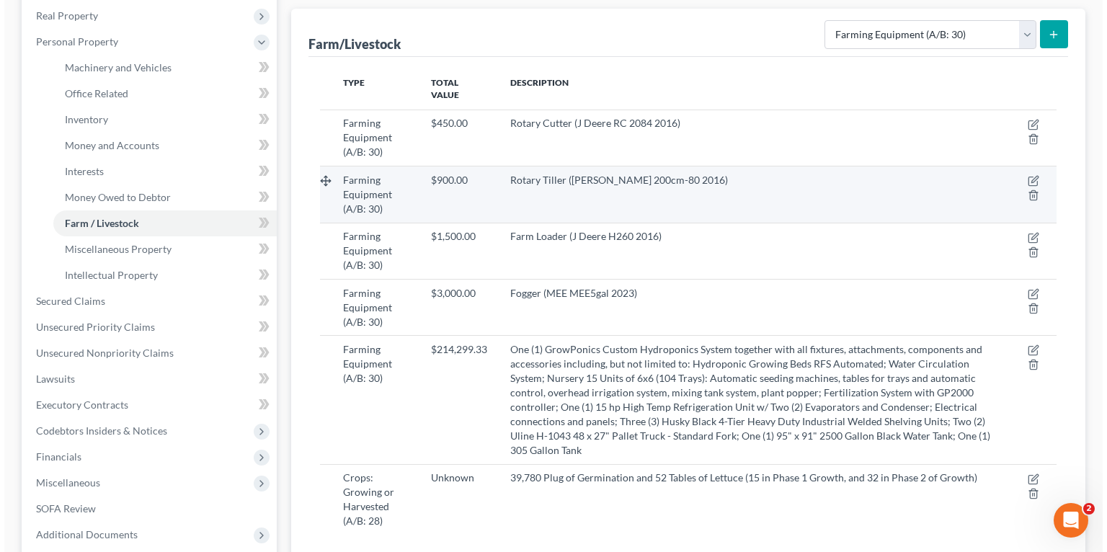
scroll to position [173, 0]
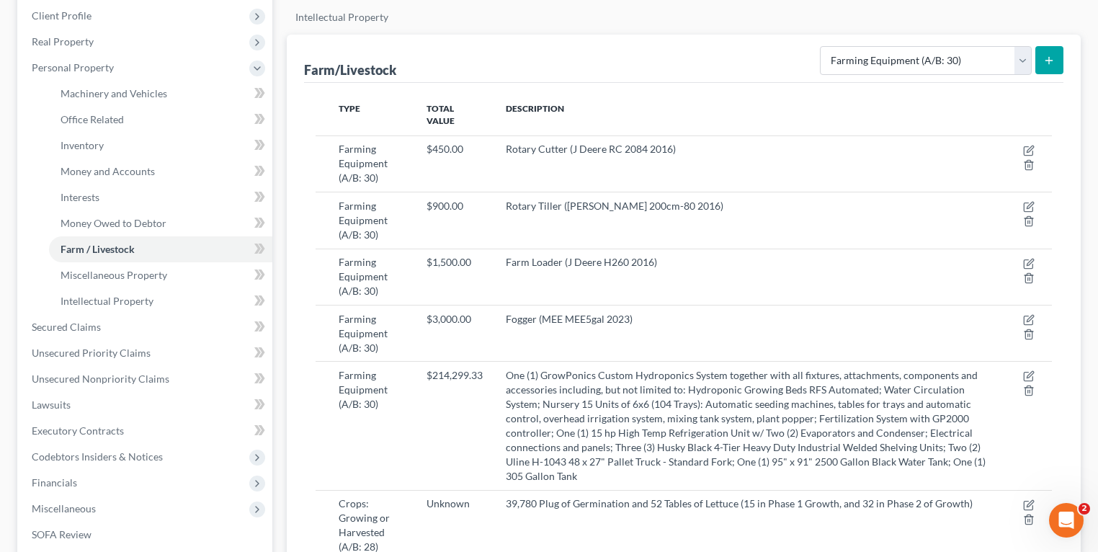
click at [1058, 66] on button "submit" at bounding box center [1050, 60] width 28 height 28
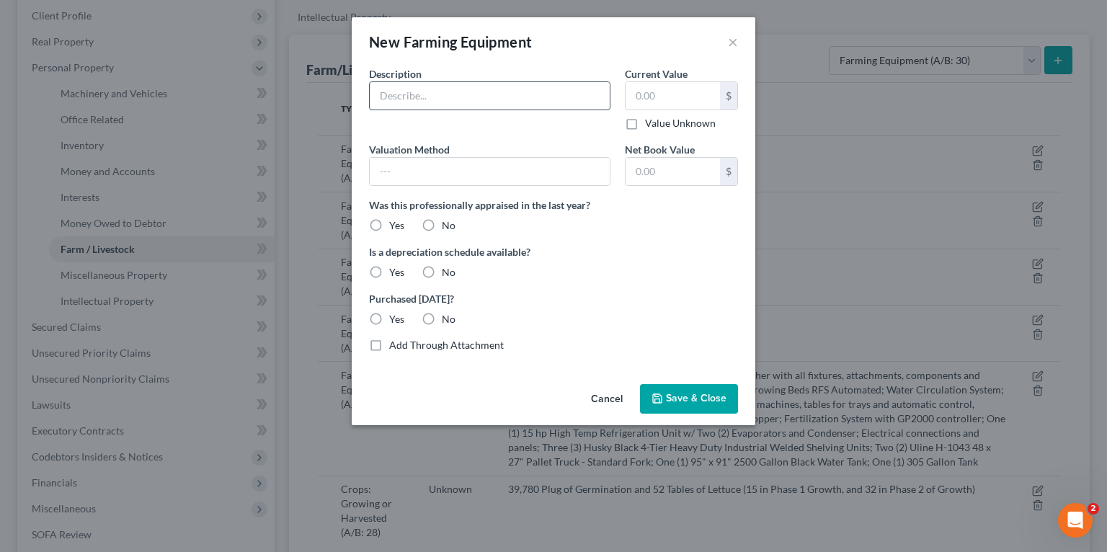
click at [437, 89] on input "text" at bounding box center [490, 95] width 240 height 27
paste input "Lift Ofset Harrow"
type input "Lift Ofset Harrow"
type input "450"
click at [442, 228] on label "No" at bounding box center [449, 225] width 14 height 14
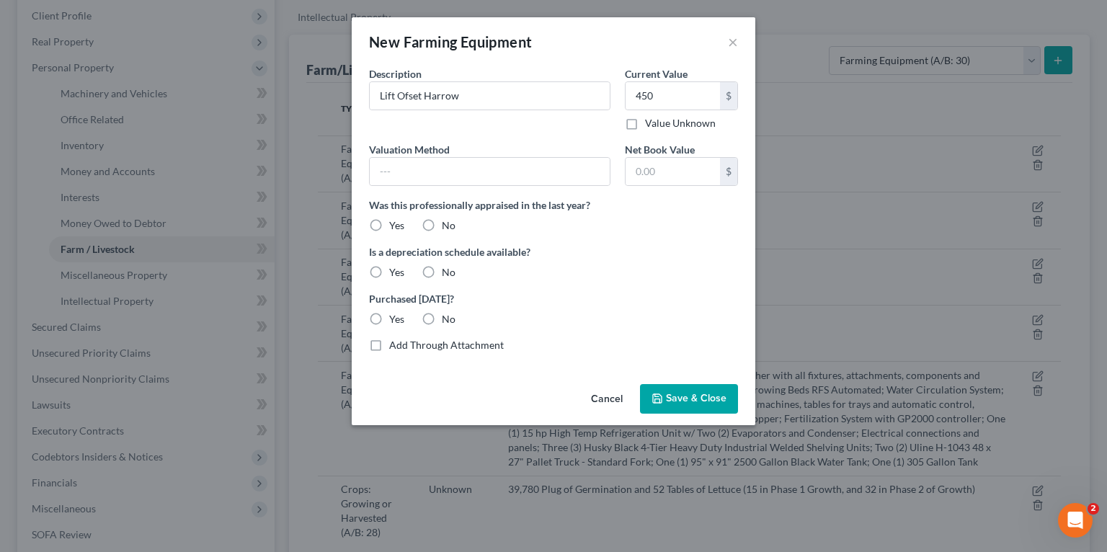
click at [448, 228] on input "No" at bounding box center [452, 222] width 9 height 9
radio input "true"
click at [389, 273] on label "Yes" at bounding box center [396, 272] width 15 height 14
click at [395, 273] on input "Yes" at bounding box center [399, 269] width 9 height 9
radio input "true"
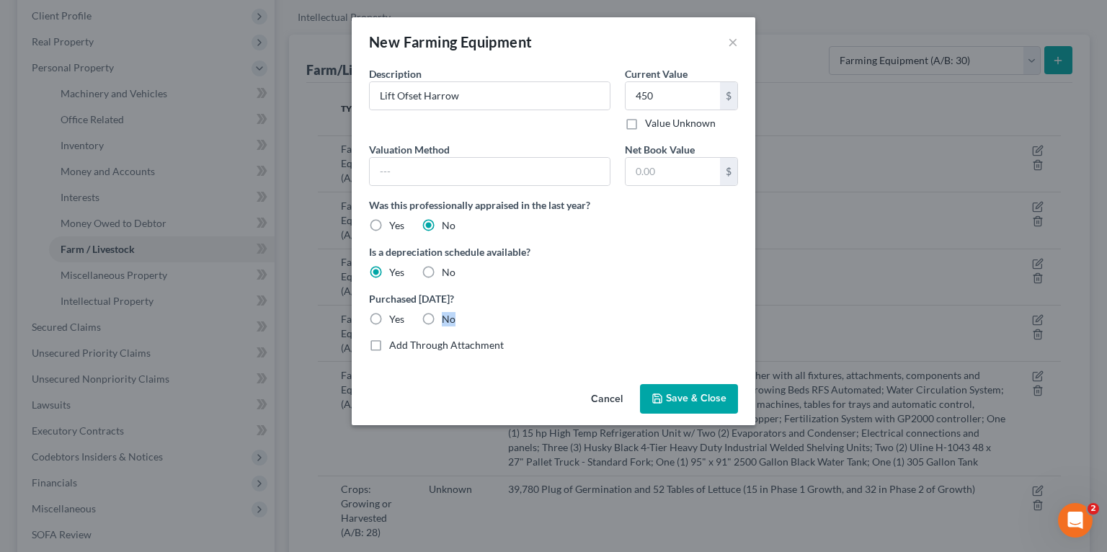
click at [432, 330] on div "Valuation Method Net Book Value $ Was this professionally appraised in the last…" at bounding box center [553, 240] width 383 height 196
drag, startPoint x: 432, startPoint y: 330, endPoint x: 415, endPoint y: 321, distance: 19.7
click at [415, 321] on div "Purchased [DATE]? Yes No" at bounding box center [553, 308] width 383 height 35
click at [442, 324] on label "No" at bounding box center [449, 319] width 14 height 14
click at [448, 321] on input "No" at bounding box center [452, 316] width 9 height 9
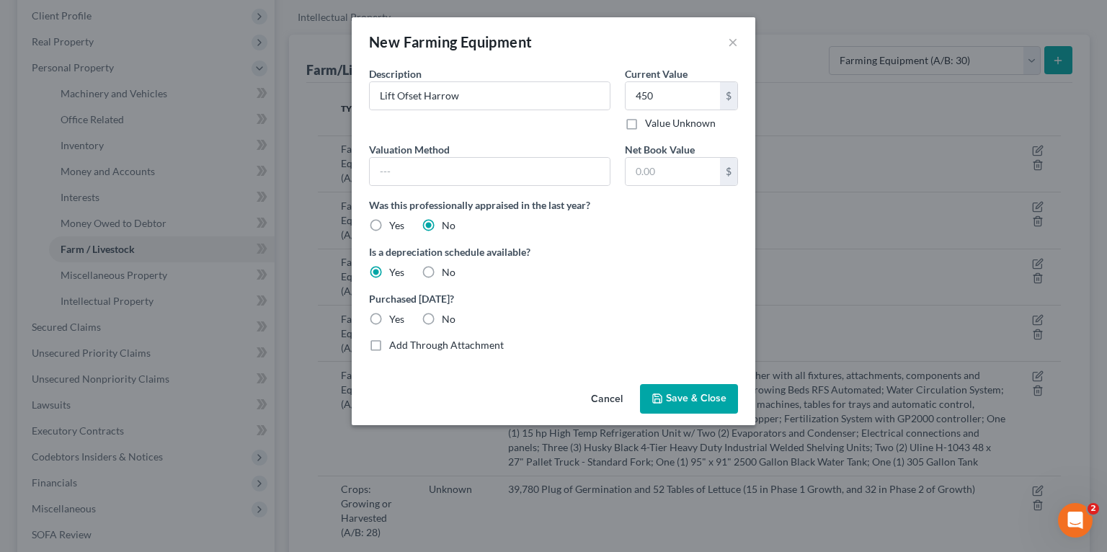
radio input "true"
click at [691, 404] on button "Save & Close" at bounding box center [689, 399] width 98 height 30
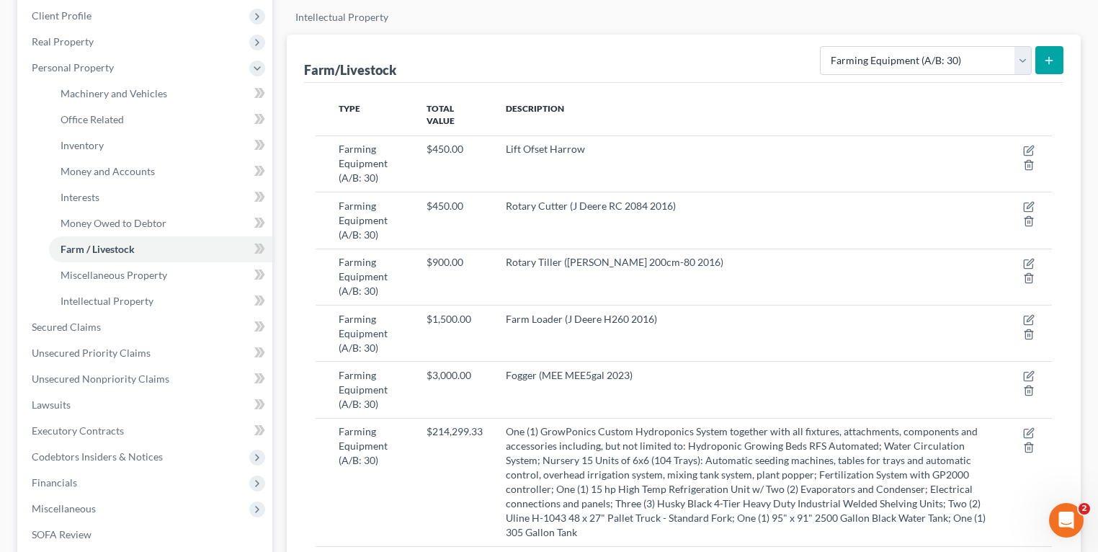
click at [1045, 58] on icon "submit" at bounding box center [1049, 61] width 12 height 12
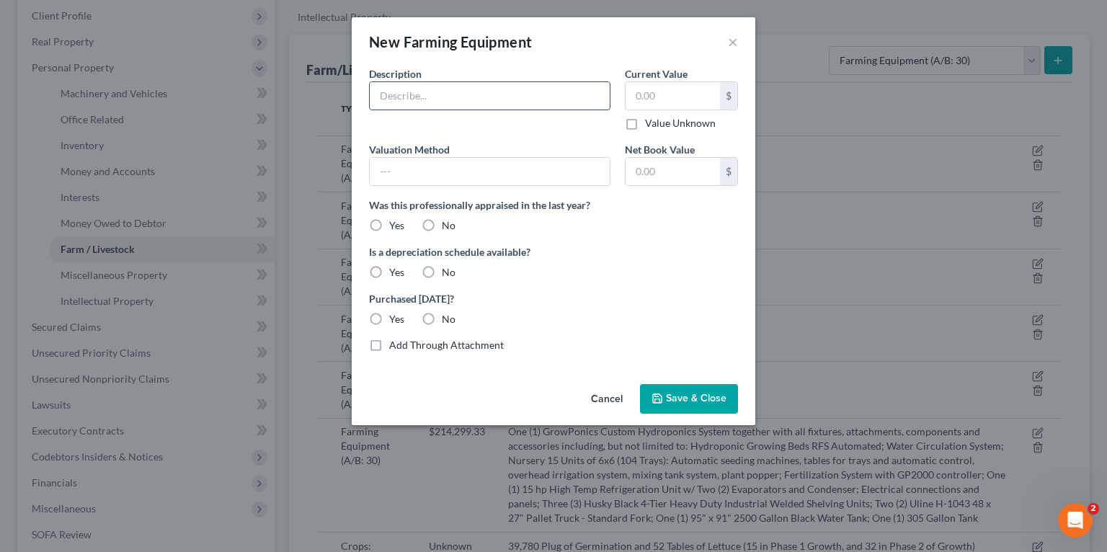
click at [476, 102] on input "text" at bounding box center [490, 95] width 240 height 27
paste input "RO Water System"
type input "RO Water System"
type input "500"
click at [442, 224] on label "No" at bounding box center [449, 225] width 14 height 14
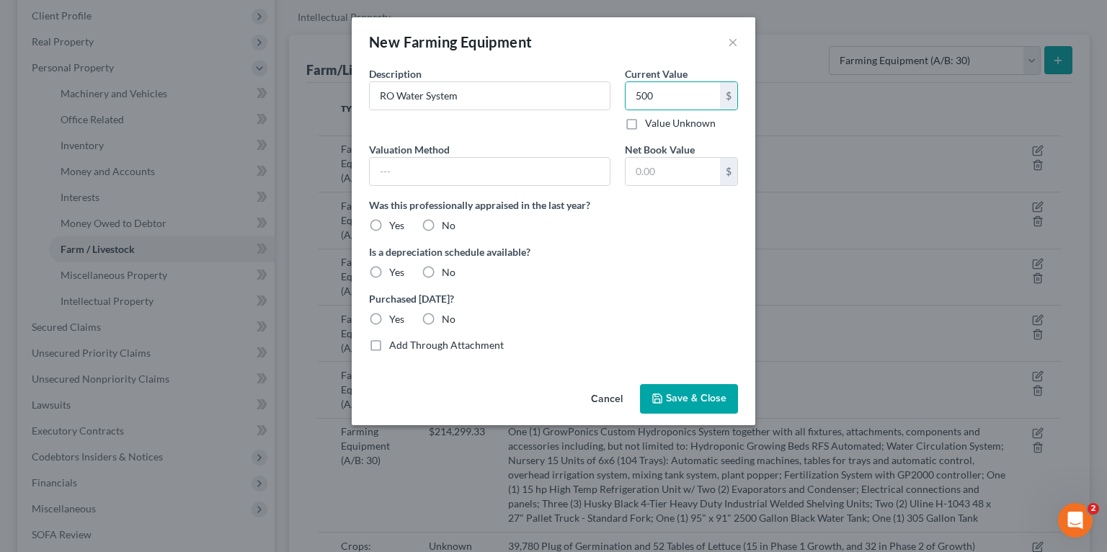
click at [448, 224] on input "No" at bounding box center [452, 222] width 9 height 9
radio input "true"
click at [389, 268] on label "Yes" at bounding box center [396, 272] width 15 height 14
click at [395, 268] on input "Yes" at bounding box center [399, 269] width 9 height 9
radio input "true"
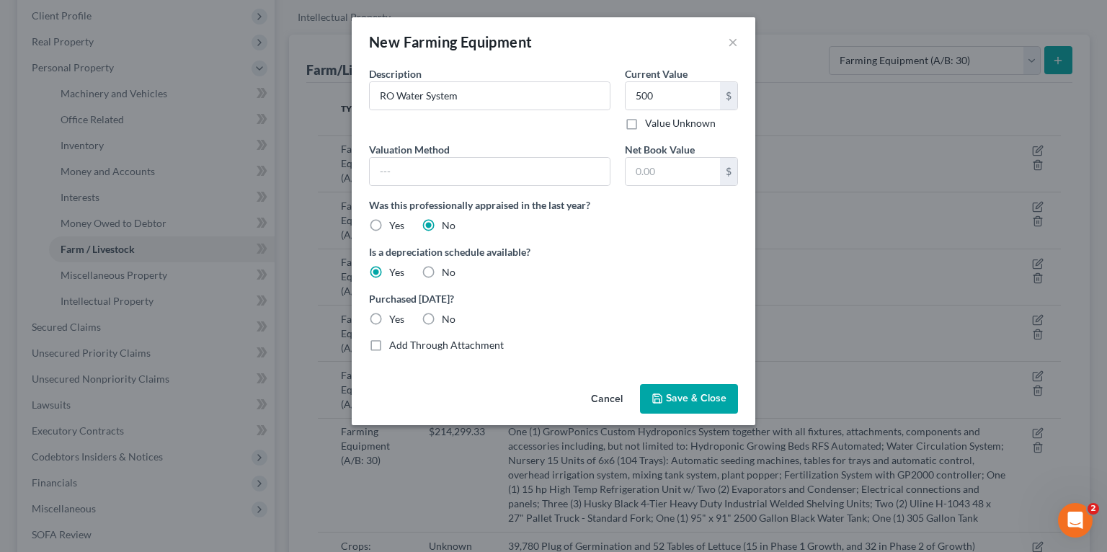
click at [442, 315] on label "No" at bounding box center [449, 319] width 14 height 14
click at [448, 315] on input "No" at bounding box center [452, 316] width 9 height 9
radio input "true"
click at [669, 384] on button "Save & Close" at bounding box center [689, 399] width 98 height 30
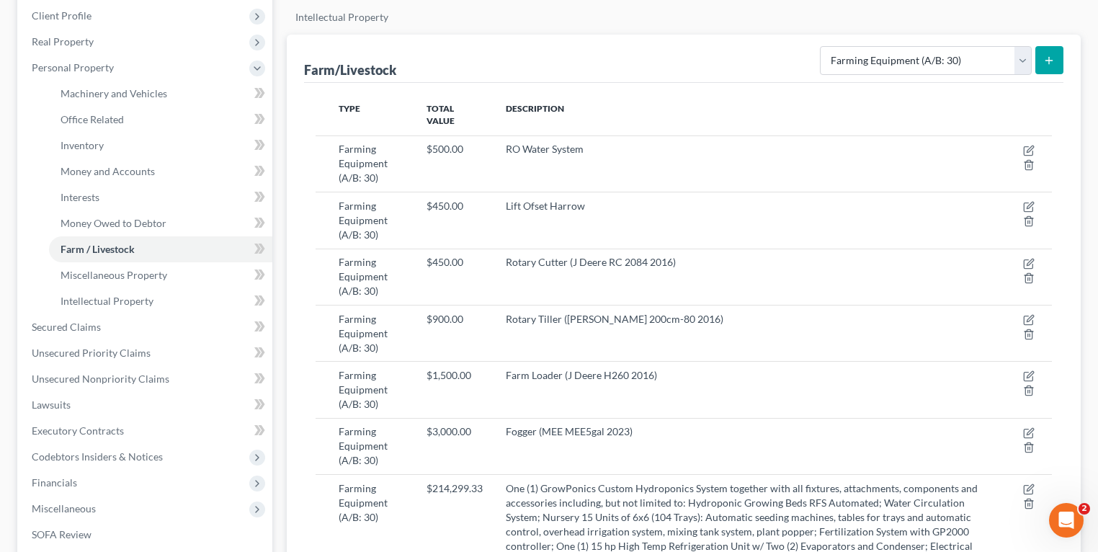
click at [1049, 58] on line "submit" at bounding box center [1049, 60] width 0 height 6
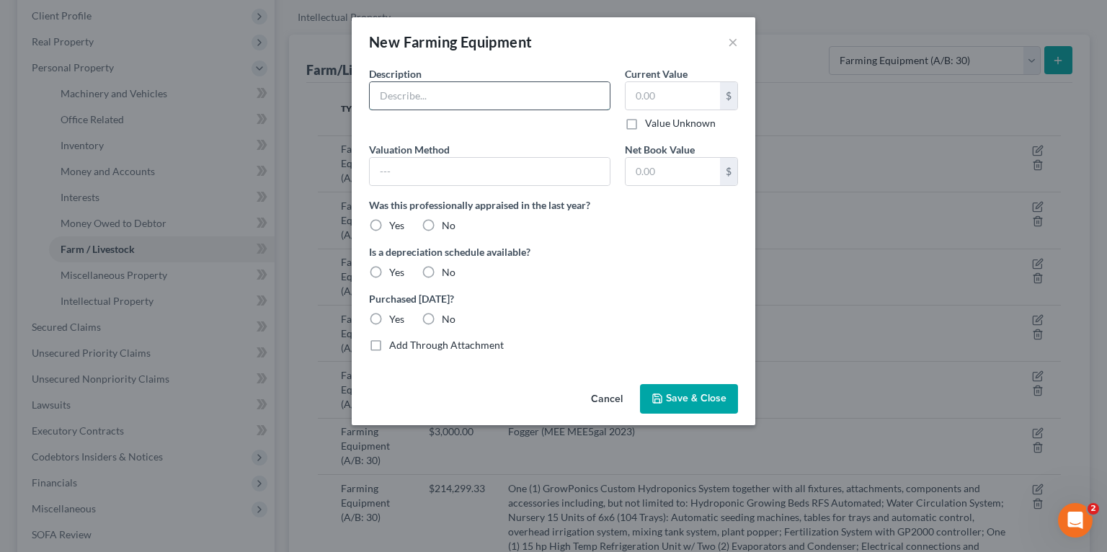
click at [548, 109] on input "text" at bounding box center [490, 95] width 240 height 27
paste input "Containers"
type input "Containers"
click at [662, 92] on input "text" at bounding box center [673, 95] width 94 height 27
type input "2,000"
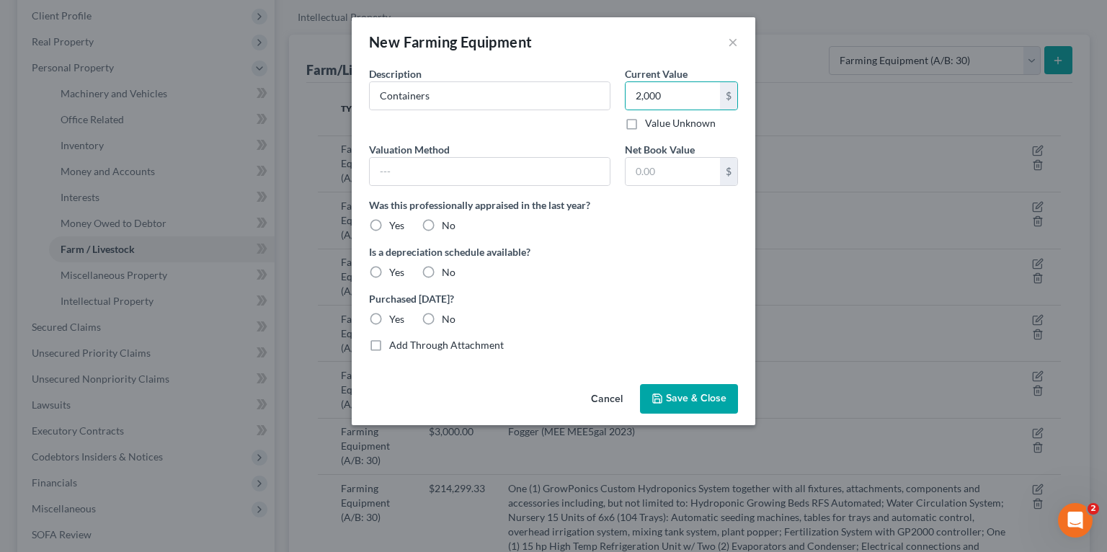
click at [442, 228] on label "No" at bounding box center [449, 225] width 14 height 14
click at [448, 228] on input "No" at bounding box center [452, 222] width 9 height 9
radio input "true"
click at [387, 257] on label "Is a depreciation schedule available?" at bounding box center [553, 251] width 369 height 15
click at [388, 270] on div "Yes" at bounding box center [386, 272] width 35 height 14
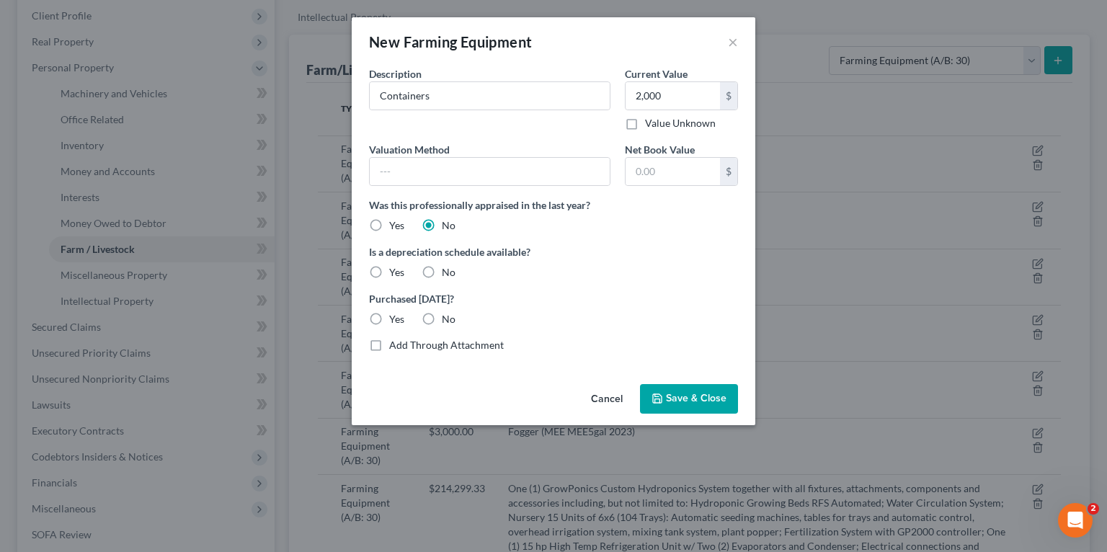
click at [389, 274] on label "Yes" at bounding box center [396, 272] width 15 height 14
click at [395, 274] on input "Yes" at bounding box center [399, 269] width 9 height 9
radio input "true"
click at [442, 316] on label "No" at bounding box center [449, 319] width 14 height 14
click at [448, 316] on input "No" at bounding box center [452, 316] width 9 height 9
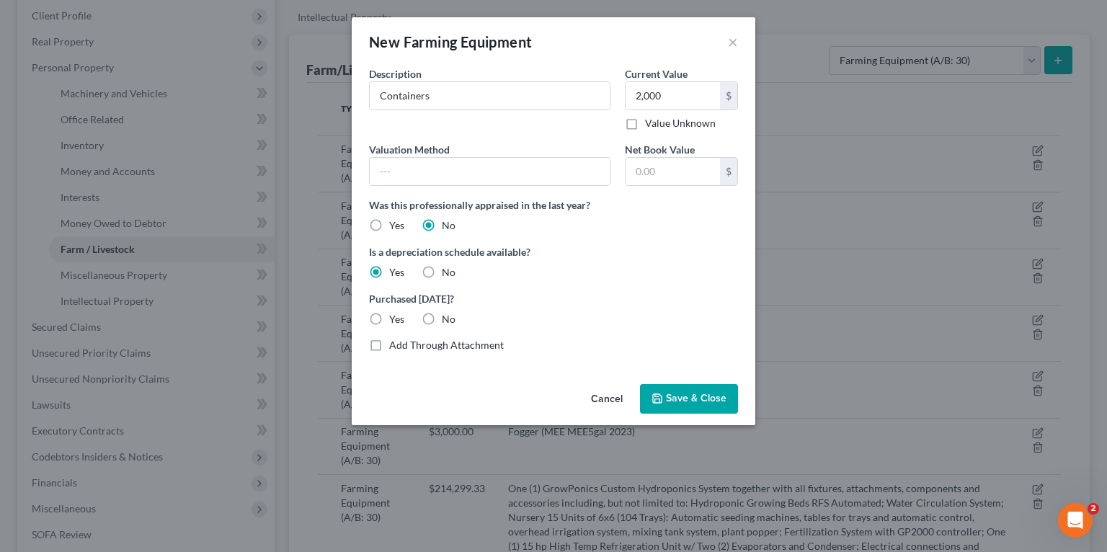
radio input "true"
drag, startPoint x: 674, startPoint y: 391, endPoint x: 687, endPoint y: 394, distance: 13.5
click at [675, 391] on button "Save & Close" at bounding box center [689, 399] width 98 height 30
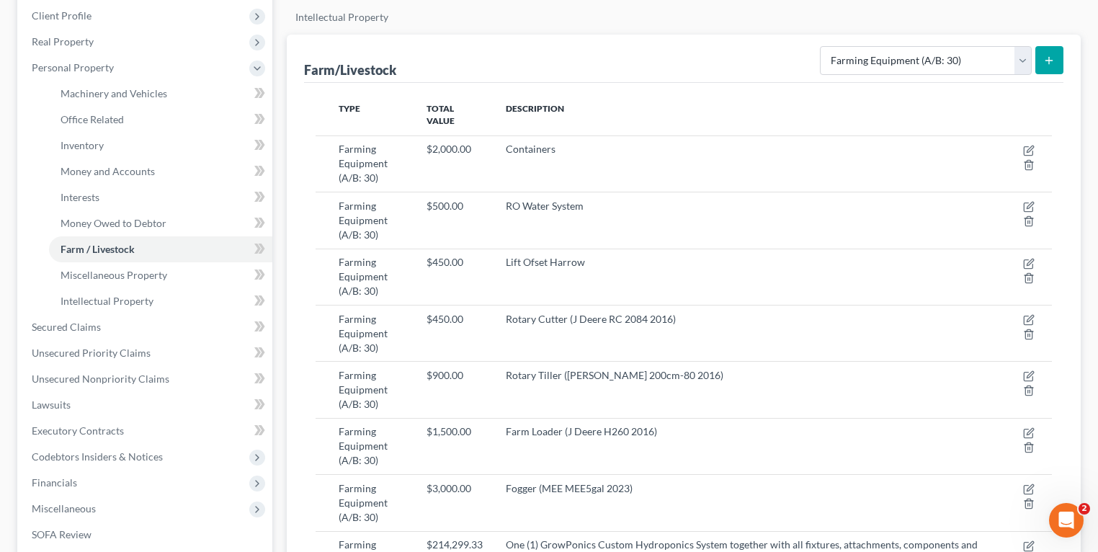
click at [1038, 53] on button "submit" at bounding box center [1050, 60] width 28 height 28
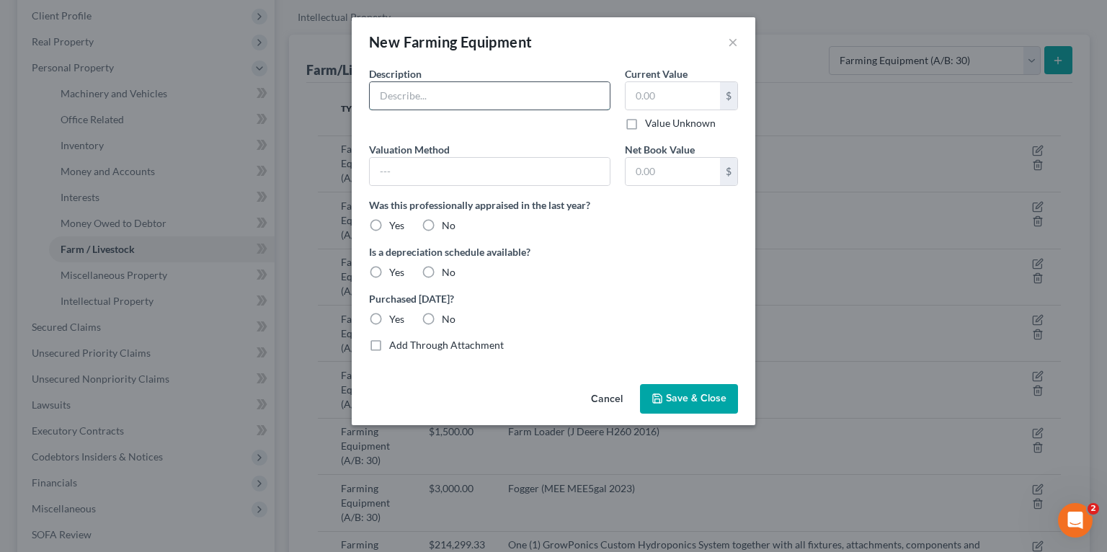
click at [484, 99] on input "text" at bounding box center [490, 95] width 240 height 27
paste input "Utility Tractor (J Deere 5100E 2015 Vin # LV5100EHFY441654"
type input "Utility Tractor (J Deere 5100E 2015 Vin # LV5100EHFY441654)"
click at [662, 104] on input "text" at bounding box center [673, 95] width 94 height 27
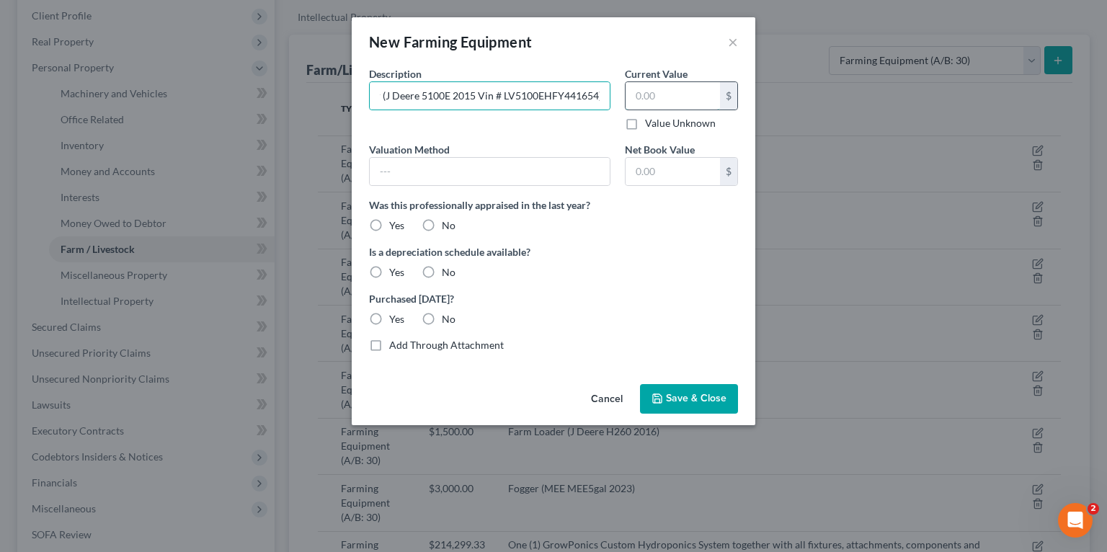
scroll to position [0, 0]
type input "11,000"
click at [442, 228] on label "No" at bounding box center [449, 225] width 14 height 14
click at [448, 228] on input "No" at bounding box center [452, 222] width 9 height 9
radio input "true"
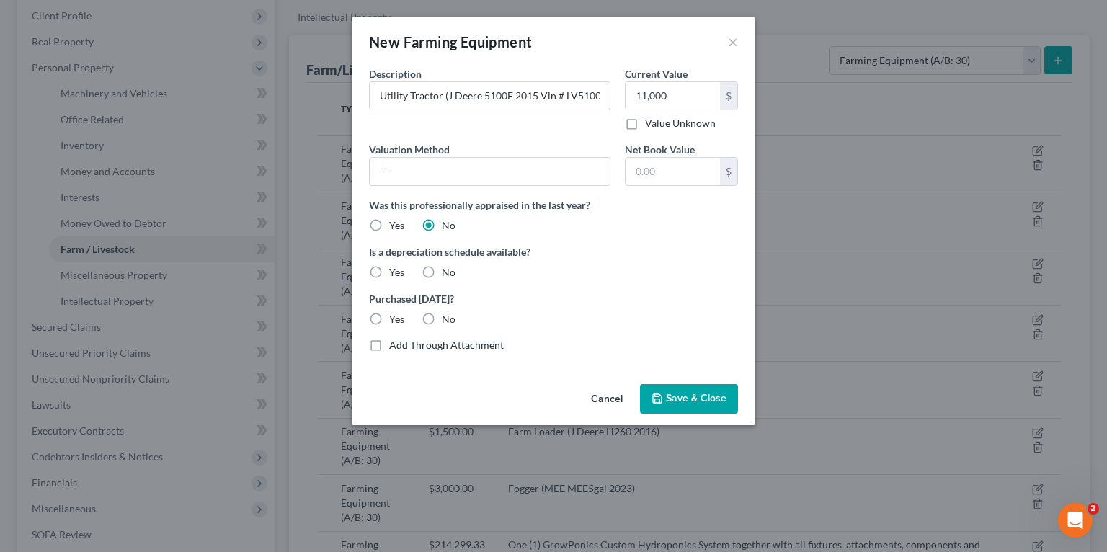
click at [389, 265] on label "Yes" at bounding box center [396, 272] width 15 height 14
click at [395, 265] on input "Yes" at bounding box center [399, 269] width 9 height 9
radio input "true"
click at [444, 334] on div "Valuation Method Net Book Value $ Was this professionally appraised in the last…" at bounding box center [553, 240] width 383 height 196
click at [442, 318] on label "No" at bounding box center [449, 319] width 14 height 14
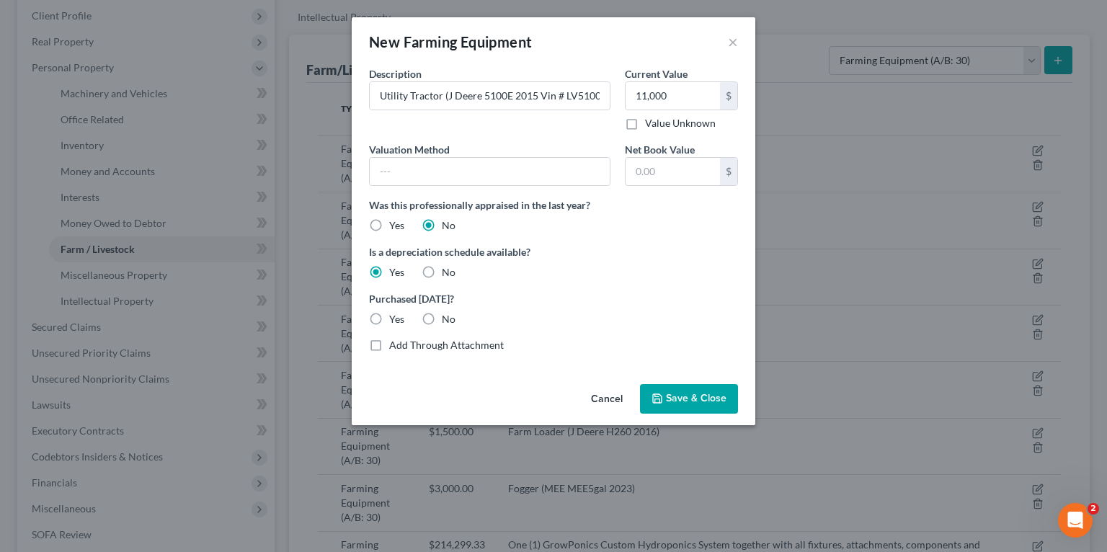
click at [448, 318] on input "No" at bounding box center [452, 316] width 9 height 9
radio input "true"
click at [698, 387] on button "Save & Close" at bounding box center [689, 399] width 98 height 30
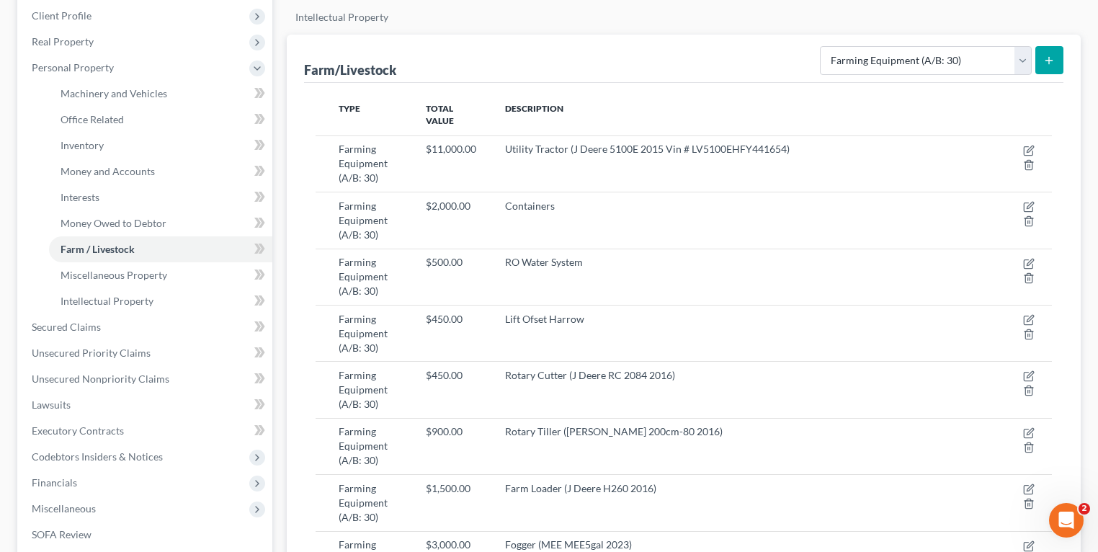
click at [1043, 61] on icon "submit" at bounding box center [1049, 61] width 12 height 12
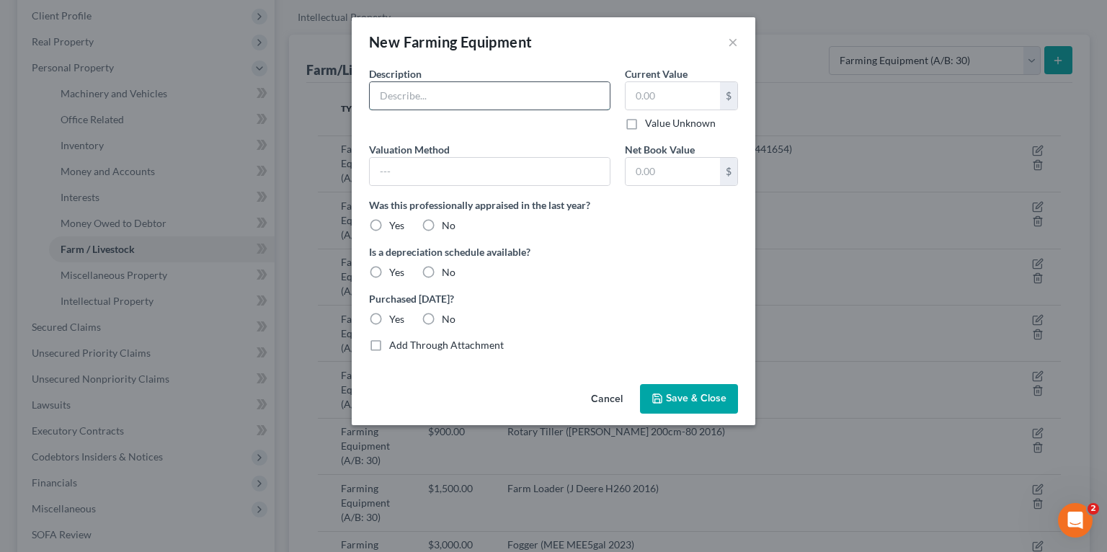
click at [504, 104] on input "text" at bounding box center [490, 95] width 240 height 27
paste input "Gator (J Deere JD825I 2016 VIN # 1M0825GELM113065)"
type input "Gator (J Deere JD825I 2016 VIN # 1M0825GELM113065)"
click at [669, 98] on input "text" at bounding box center [673, 95] width 94 height 27
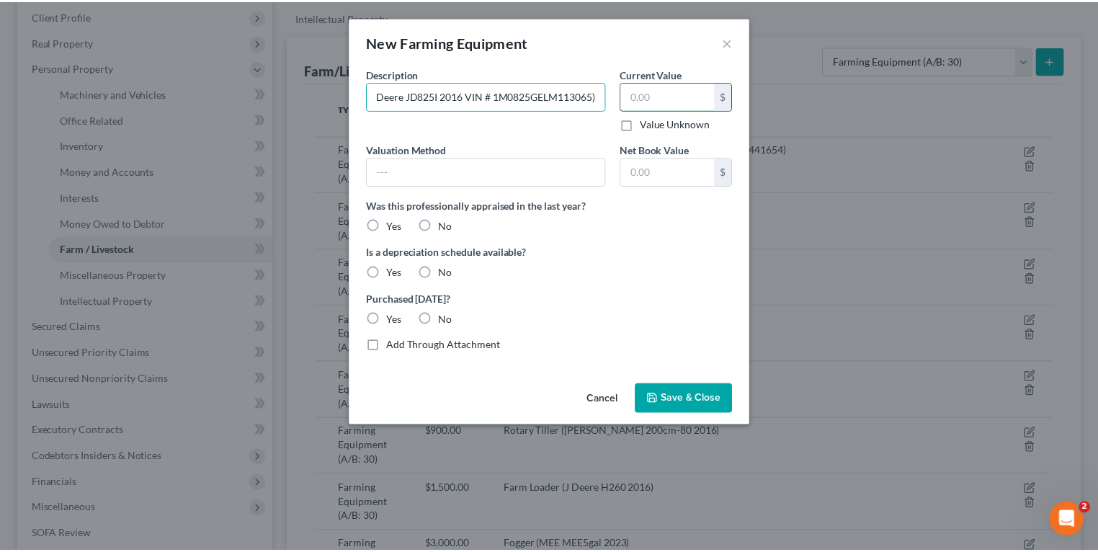
scroll to position [0, 0]
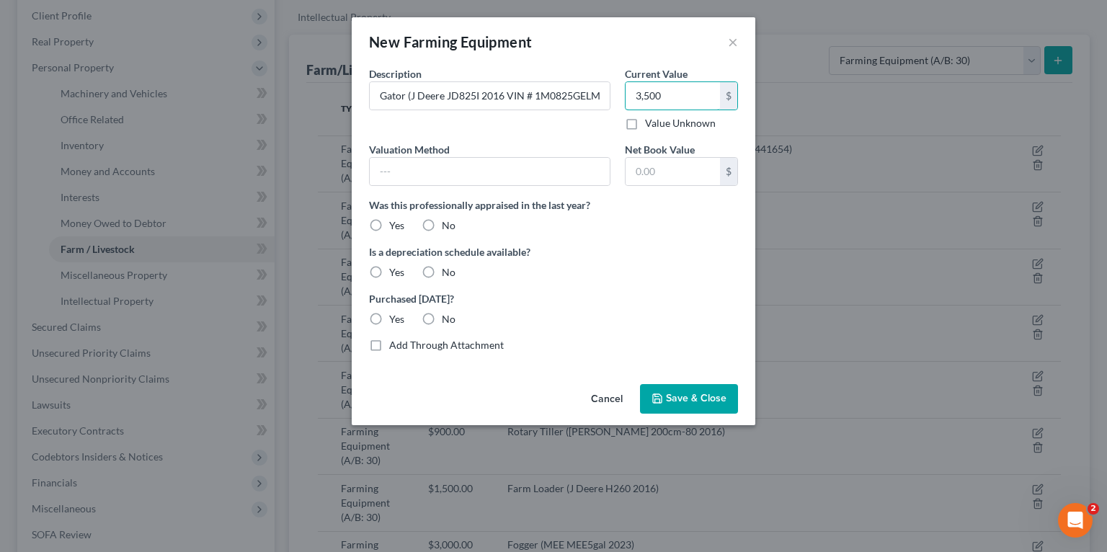
type input "3,500"
click at [442, 222] on label "No" at bounding box center [449, 225] width 14 height 14
click at [448, 222] on input "No" at bounding box center [452, 222] width 9 height 9
radio input "true"
click at [393, 272] on label "Yes" at bounding box center [396, 272] width 15 height 14
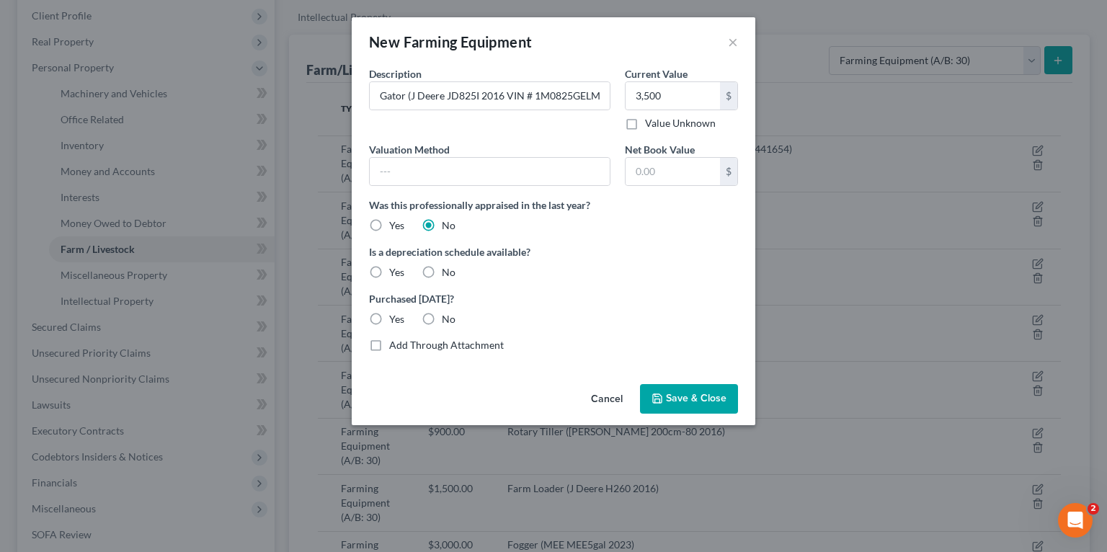
click at [395, 272] on input "Yes" at bounding box center [399, 269] width 9 height 9
radio input "true"
click at [442, 312] on label "No" at bounding box center [449, 319] width 14 height 14
click at [448, 312] on input "No" at bounding box center [452, 316] width 9 height 9
radio input "true"
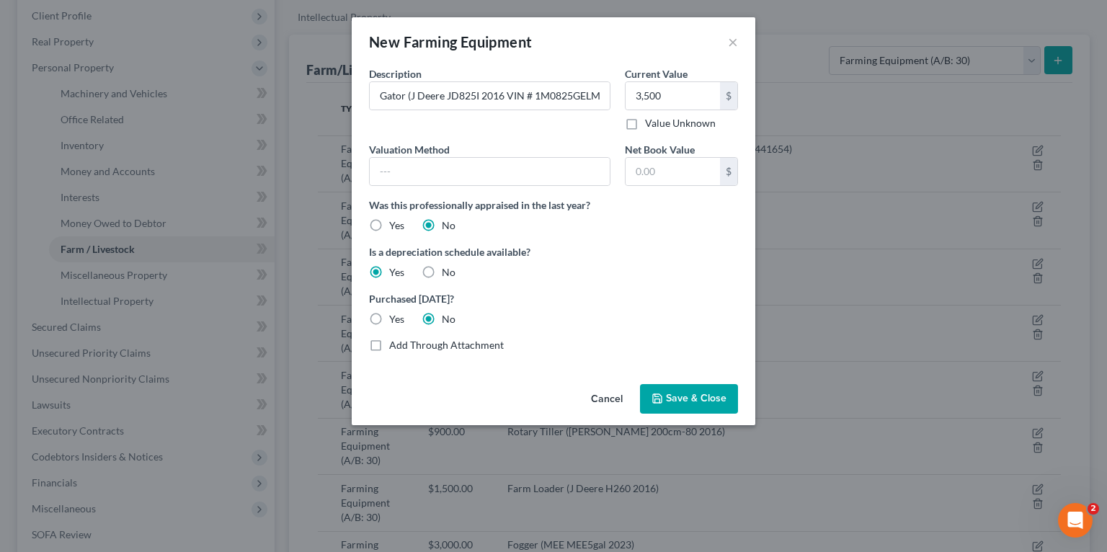
click at [708, 404] on span "Save & Close" at bounding box center [696, 399] width 61 height 12
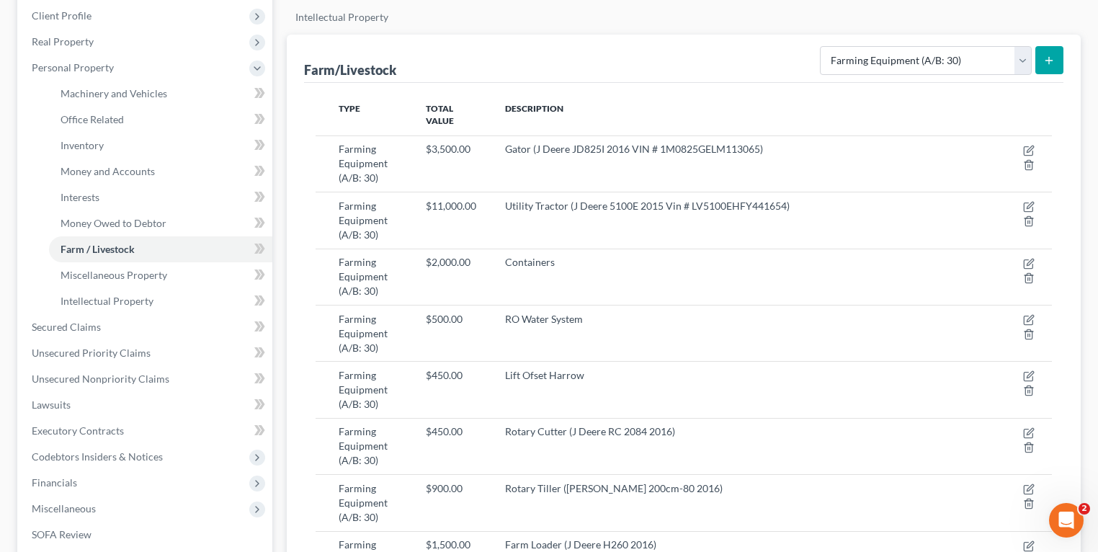
click at [1052, 56] on icon "submit" at bounding box center [1049, 61] width 12 height 12
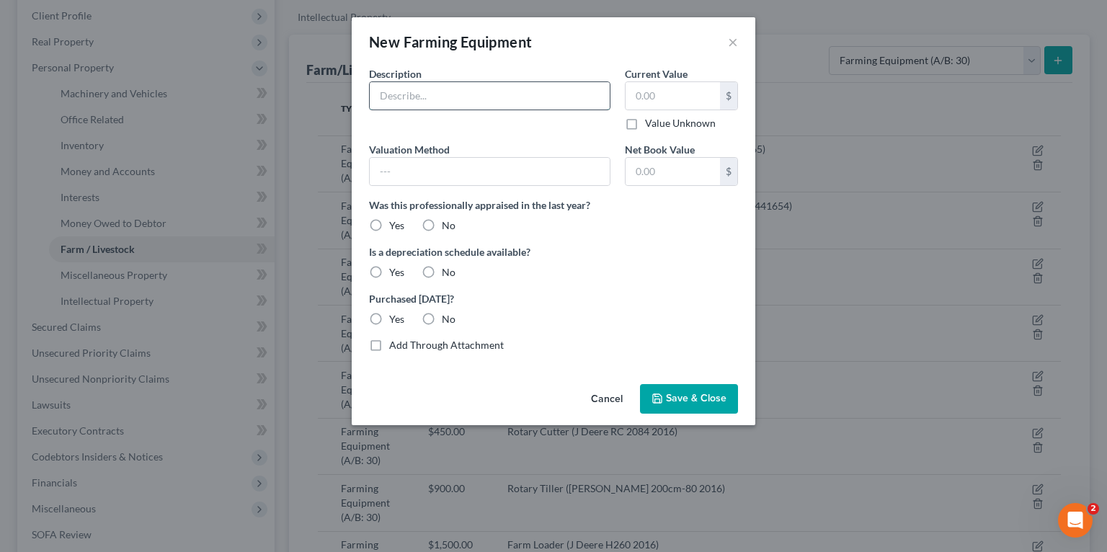
click at [471, 99] on input "text" at bounding box center [490, 95] width 240 height 27
paste input "Generator (Doosan 145KW-G185 2012)"
type input "Generator (Doosan 145KW-G185 2012)"
click at [696, 96] on input "text" at bounding box center [673, 95] width 94 height 27
click at [680, 99] on input "text" at bounding box center [673, 95] width 94 height 27
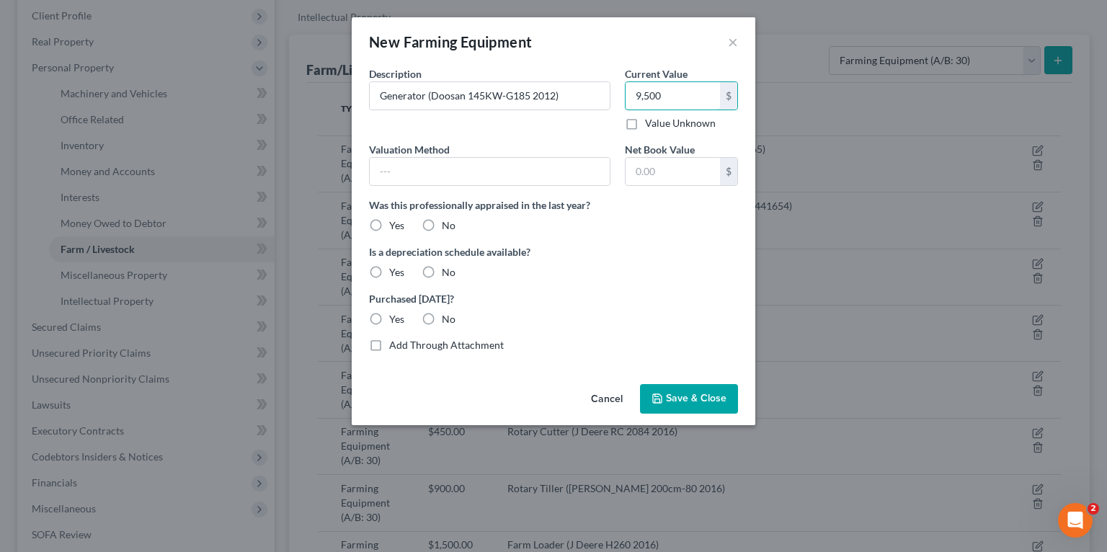
type input "9,500"
click at [442, 221] on label "No" at bounding box center [449, 225] width 14 height 14
click at [448, 221] on input "No" at bounding box center [452, 222] width 9 height 9
radio input "true"
click at [389, 277] on label "Yes" at bounding box center [396, 272] width 15 height 14
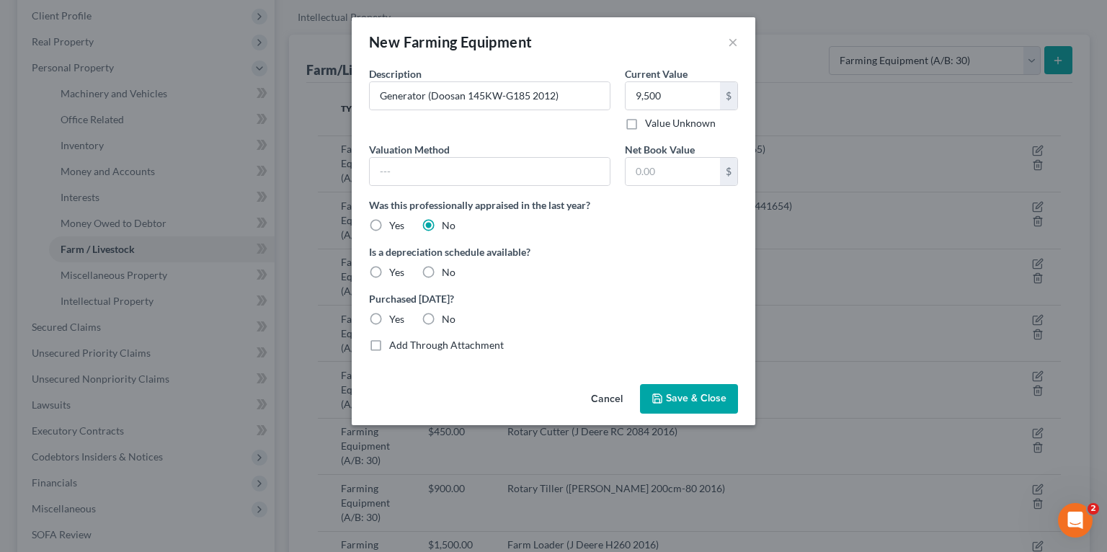
click at [395, 275] on input "Yes" at bounding box center [399, 269] width 9 height 9
radio input "true"
click at [442, 316] on label "No" at bounding box center [449, 319] width 14 height 14
click at [448, 316] on input "No" at bounding box center [452, 316] width 9 height 9
radio input "true"
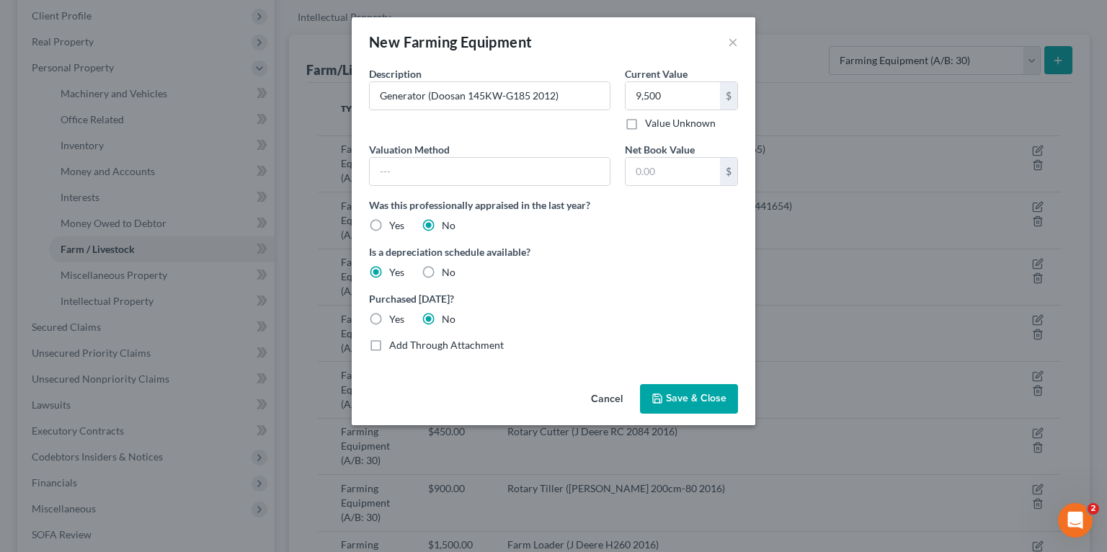
click at [662, 401] on icon "button" at bounding box center [657, 398] width 9 height 9
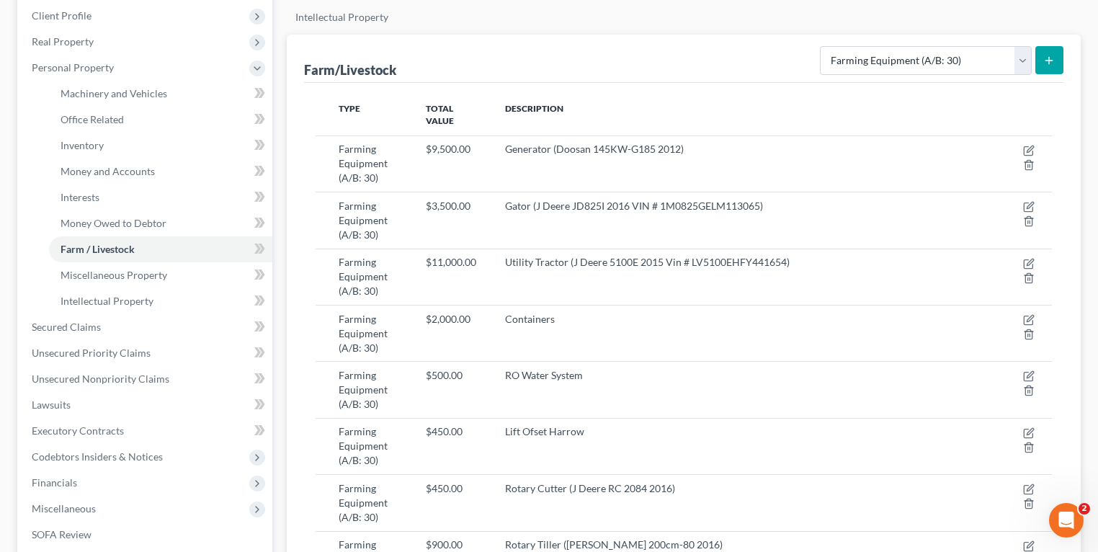
click at [1045, 68] on button "submit" at bounding box center [1050, 60] width 28 height 28
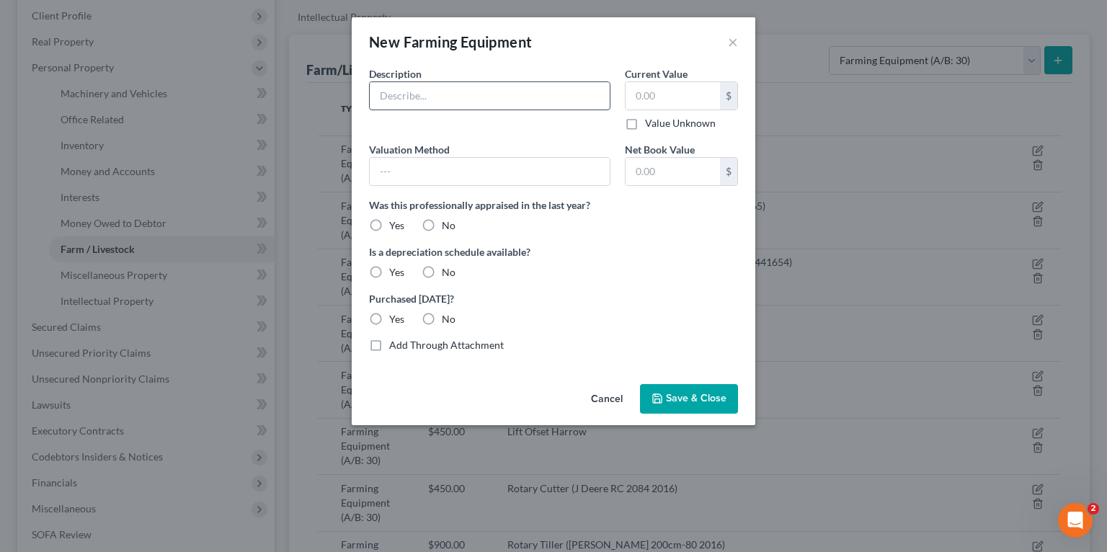
click at [473, 95] on input "text" at bounding box center [490, 95] width 240 height 27
paste input "Hydraulic Ditch Plow"
type input "Hydraulic Ditch Plow"
type input "700"
click at [442, 219] on label "No" at bounding box center [449, 225] width 14 height 14
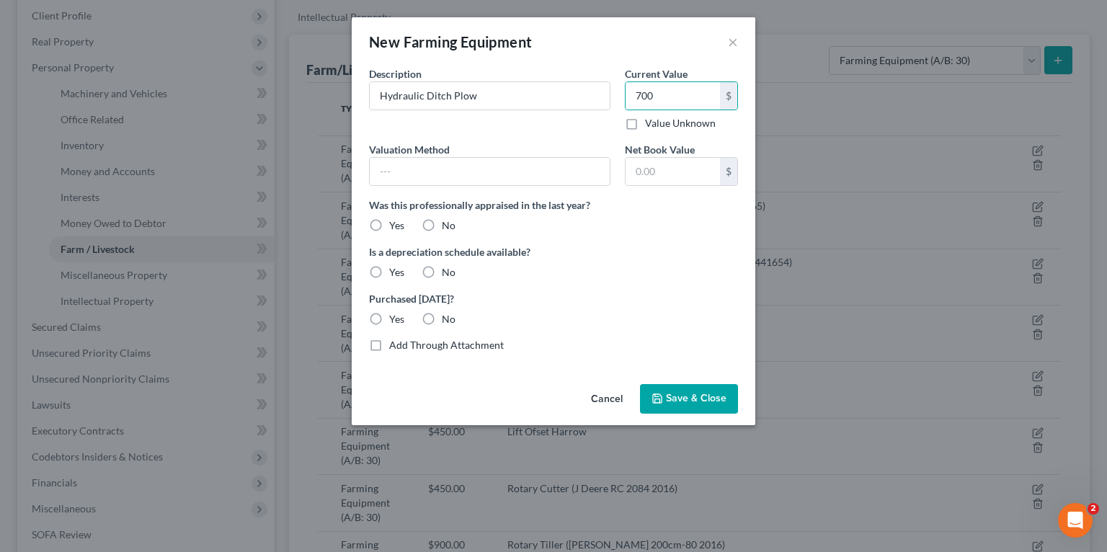
click at [448, 219] on input "No" at bounding box center [452, 222] width 9 height 9
radio input "true"
click at [370, 285] on div "Valuation Method Net Book Value $ Was this professionally appraised in the last…" at bounding box center [553, 240] width 383 height 196
click at [389, 267] on label "Yes" at bounding box center [396, 272] width 15 height 14
click at [395, 267] on input "Yes" at bounding box center [399, 269] width 9 height 9
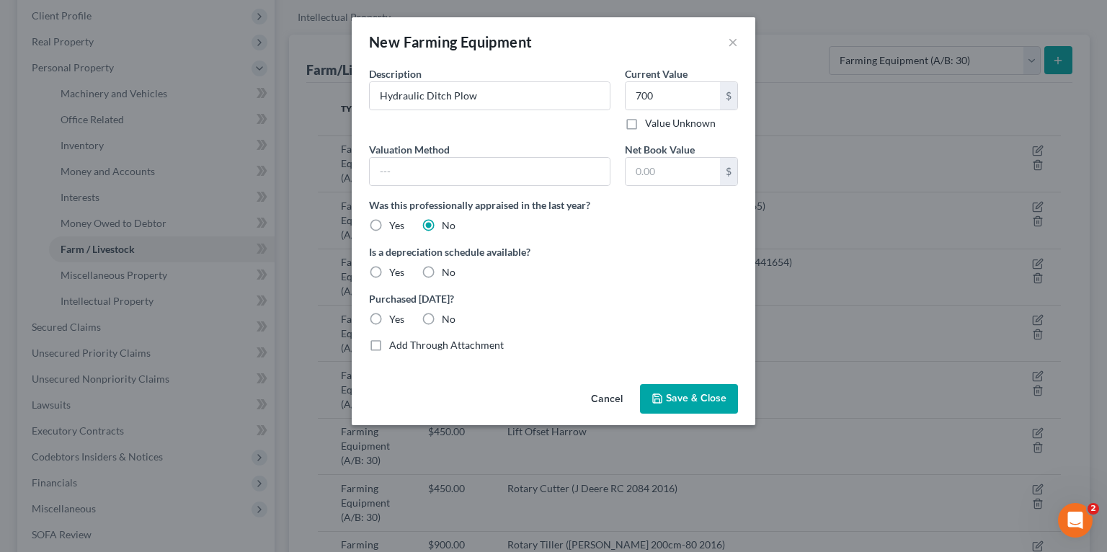
radio input "true"
click at [446, 326] on div "Valuation Method Net Book Value $ Was this professionally appraised in the last…" at bounding box center [553, 240] width 383 height 196
click at [442, 316] on label "No" at bounding box center [449, 319] width 14 height 14
click at [448, 316] on input "No" at bounding box center [452, 316] width 9 height 9
radio input "true"
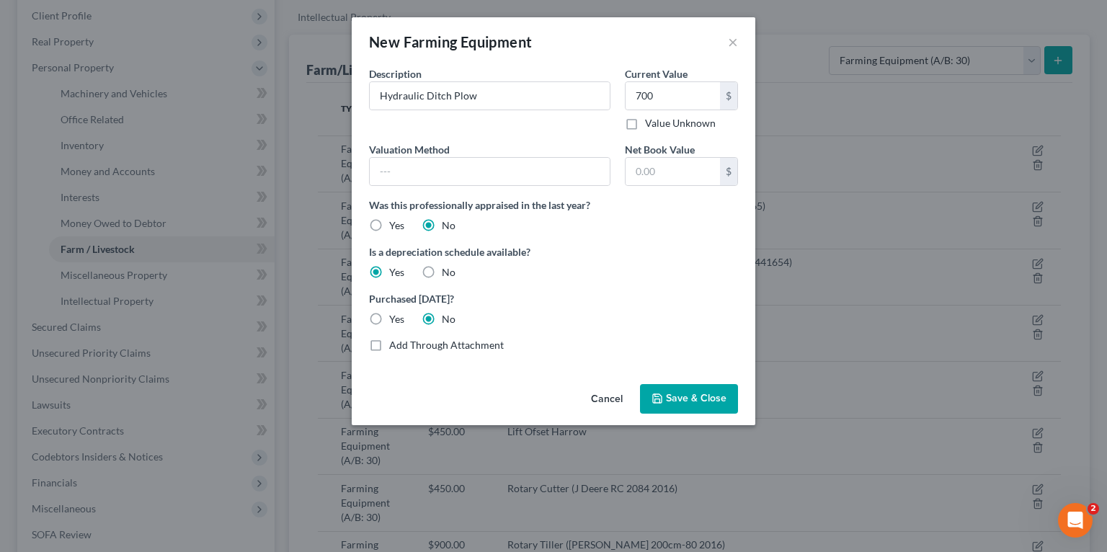
click at [659, 399] on polyline "button" at bounding box center [657, 401] width 5 height 4
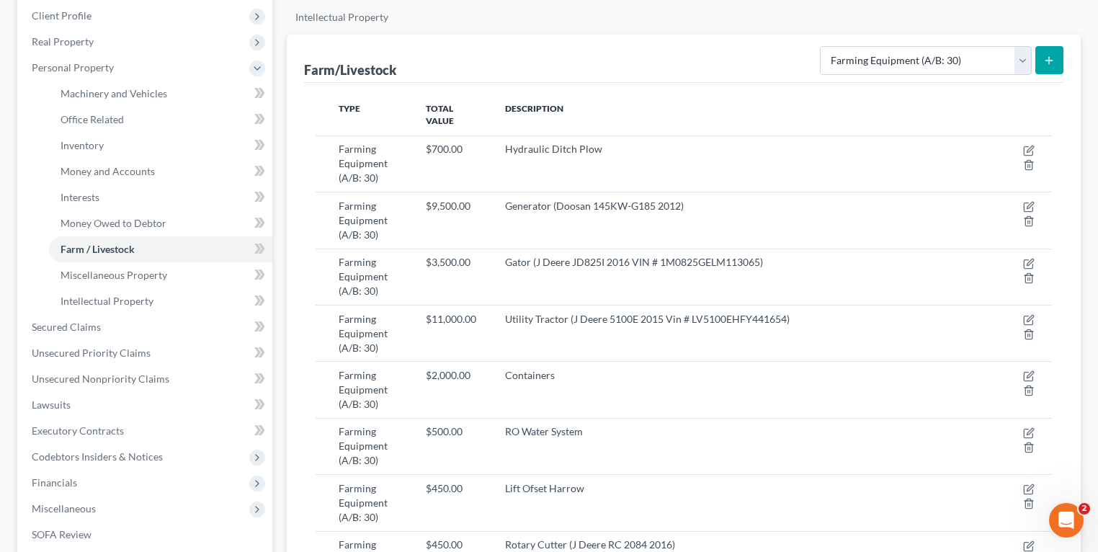
click at [1039, 53] on button "submit" at bounding box center [1050, 60] width 28 height 28
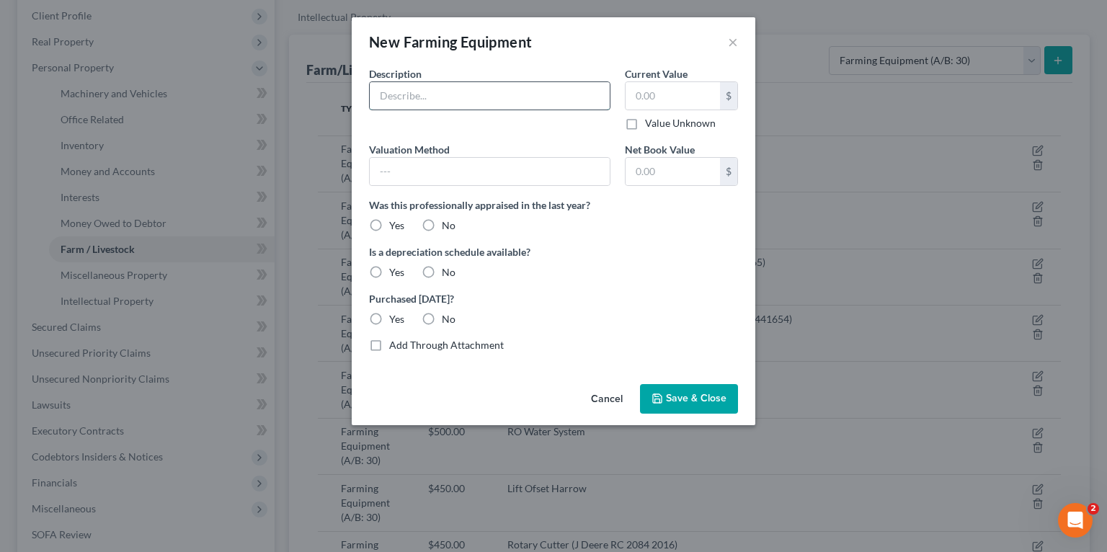
click at [532, 95] on input "text" at bounding box center [490, 95] width 240 height 27
type input "Blower"
type input "1,500"
click at [442, 225] on label "No" at bounding box center [449, 225] width 14 height 14
click at [448, 225] on input "No" at bounding box center [452, 222] width 9 height 9
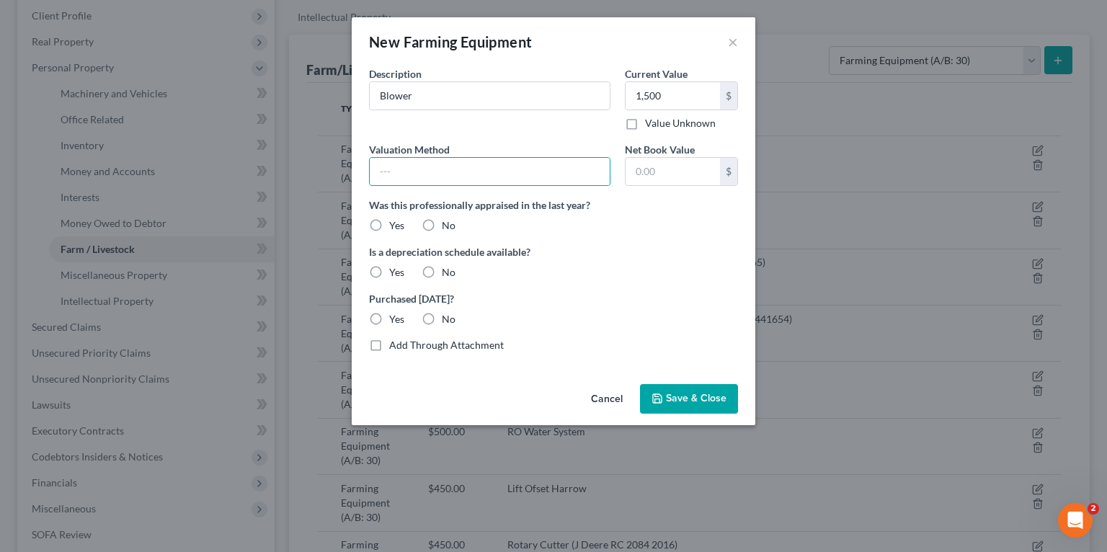
radio input "true"
click at [383, 264] on div "Is a depreciation schedule available? Yes No" at bounding box center [553, 261] width 383 height 35
drag, startPoint x: 383, startPoint y: 264, endPoint x: 439, endPoint y: 329, distance: 84.8
click at [439, 329] on div "Valuation Method Net Book Value $ Was this professionally appraised in the last…" at bounding box center [553, 240] width 383 height 196
drag, startPoint x: 439, startPoint y: 329, endPoint x: 381, endPoint y: 274, distance: 79.5
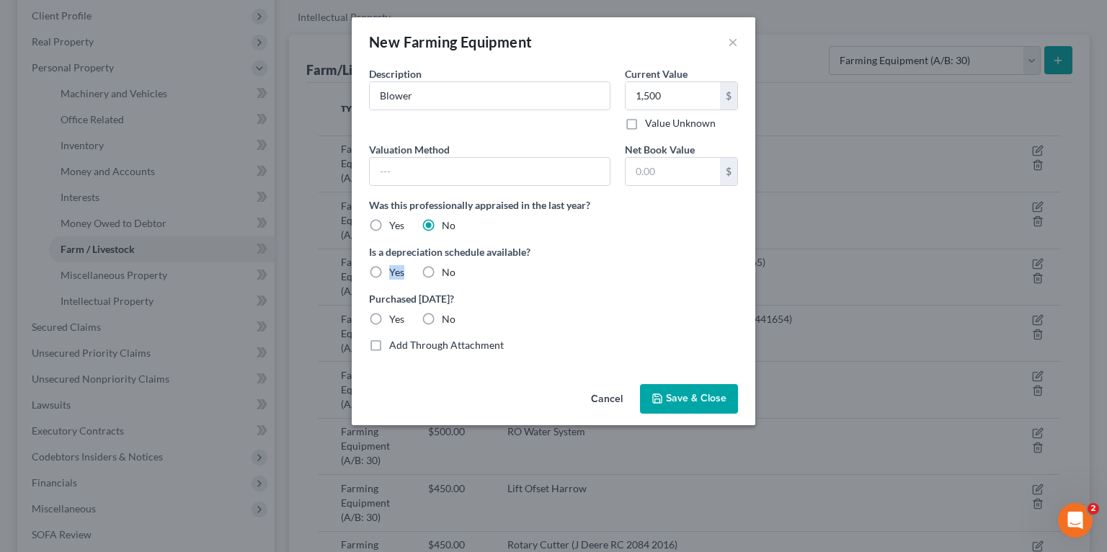
click at [389, 274] on label "Yes" at bounding box center [396, 272] width 15 height 14
drag, startPoint x: 381, startPoint y: 274, endPoint x: 401, endPoint y: 282, distance: 21.0
click at [389, 271] on label "Yes" at bounding box center [396, 272] width 15 height 14
click at [395, 271] on input "Yes" at bounding box center [399, 269] width 9 height 9
radio input "true"
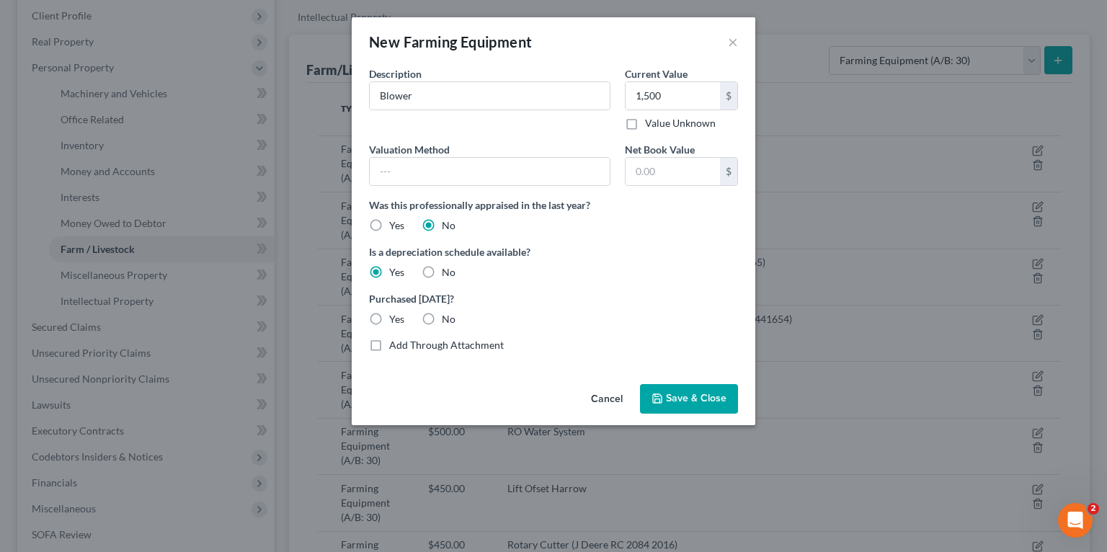
click at [665, 404] on button "Save & Close" at bounding box center [689, 399] width 98 height 30
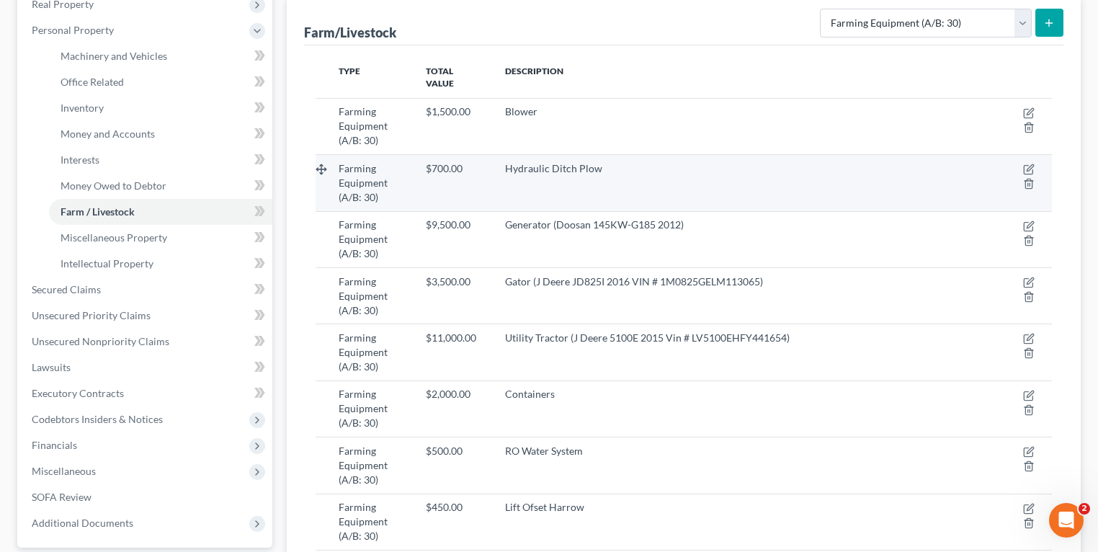
scroll to position [42, 0]
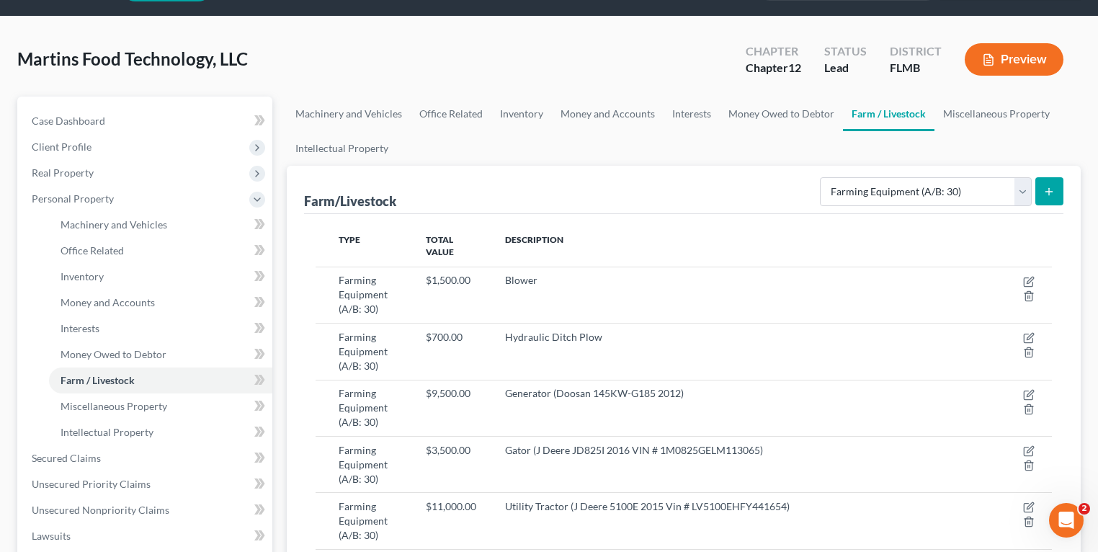
click at [1045, 190] on icon "submit" at bounding box center [1049, 192] width 12 height 12
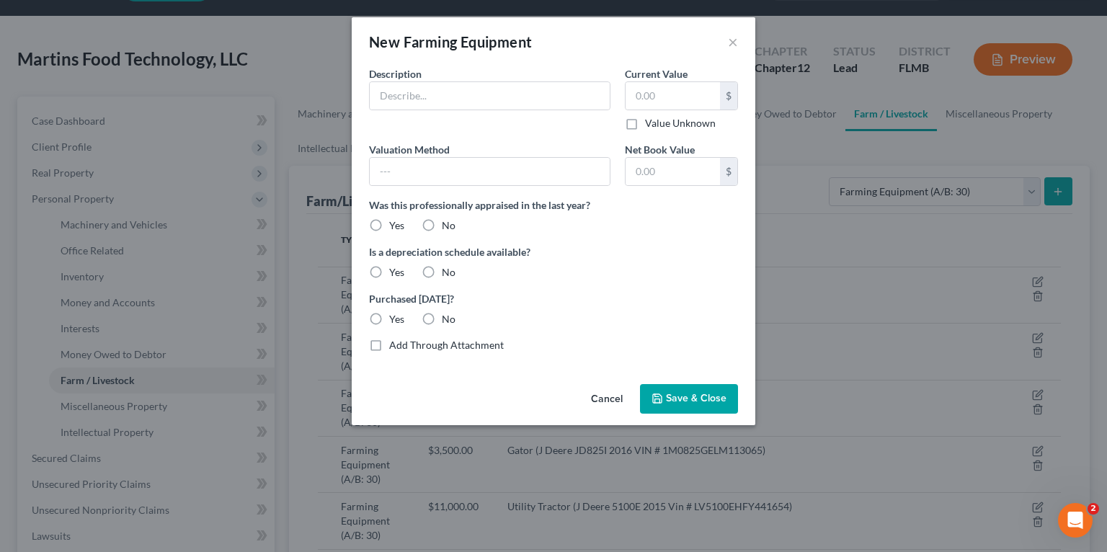
click at [464, 110] on div "Description *" at bounding box center [490, 98] width 256 height 64
click at [474, 96] on input "text" at bounding box center [490, 95] width 240 height 27
paste input "Mower (Frontier RC2084 2016)"
type input "Mower (Frontier RC2084 2016)"
click at [689, 102] on input "text" at bounding box center [673, 95] width 94 height 27
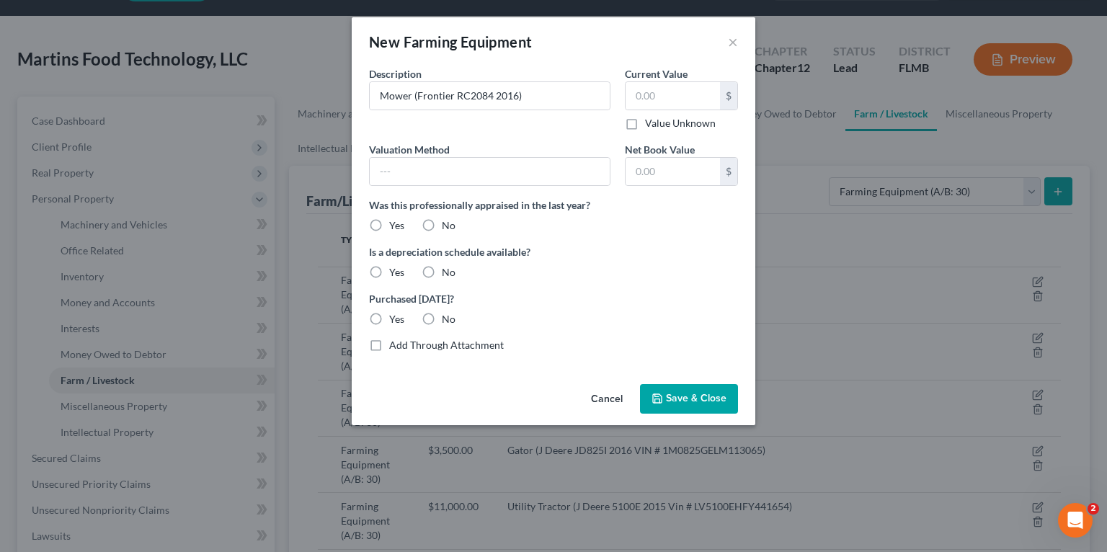
click at [442, 225] on label "No" at bounding box center [449, 225] width 14 height 14
click at [448, 225] on input "No" at bounding box center [452, 222] width 9 height 9
radio input "true"
click at [393, 265] on label "Yes" at bounding box center [396, 272] width 15 height 14
click at [395, 265] on input "Yes" at bounding box center [399, 269] width 9 height 9
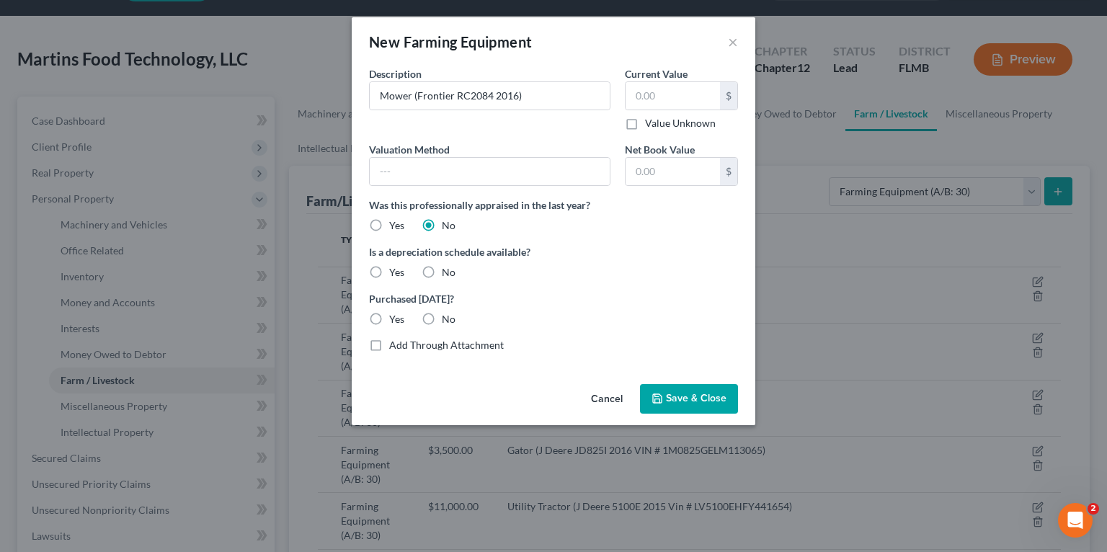
radio input "true"
click at [442, 316] on label "No" at bounding box center [449, 319] width 14 height 14
click at [448, 316] on input "No" at bounding box center [452, 316] width 9 height 9
radio input "true"
drag, startPoint x: 677, startPoint y: 124, endPoint x: 680, endPoint y: 135, distance: 11.0
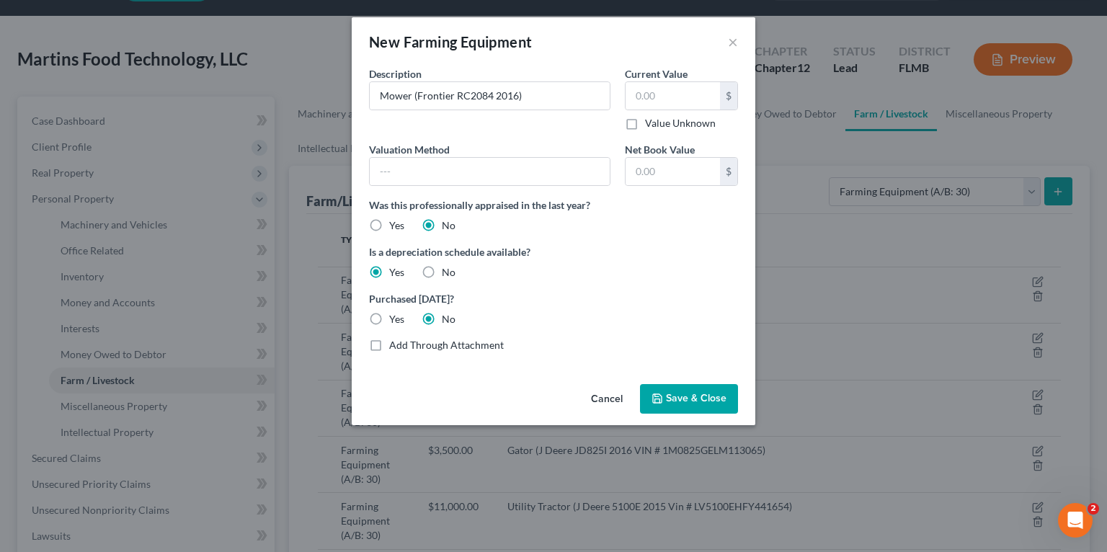
click at [675, 125] on label "Value Unknown" at bounding box center [680, 123] width 71 height 14
click at [660, 125] on input "Value Unknown" at bounding box center [655, 120] width 9 height 9
checkbox input "true"
type input "0.00"
drag, startPoint x: 695, startPoint y: 395, endPoint x: 697, endPoint y: 409, distance: 14.6
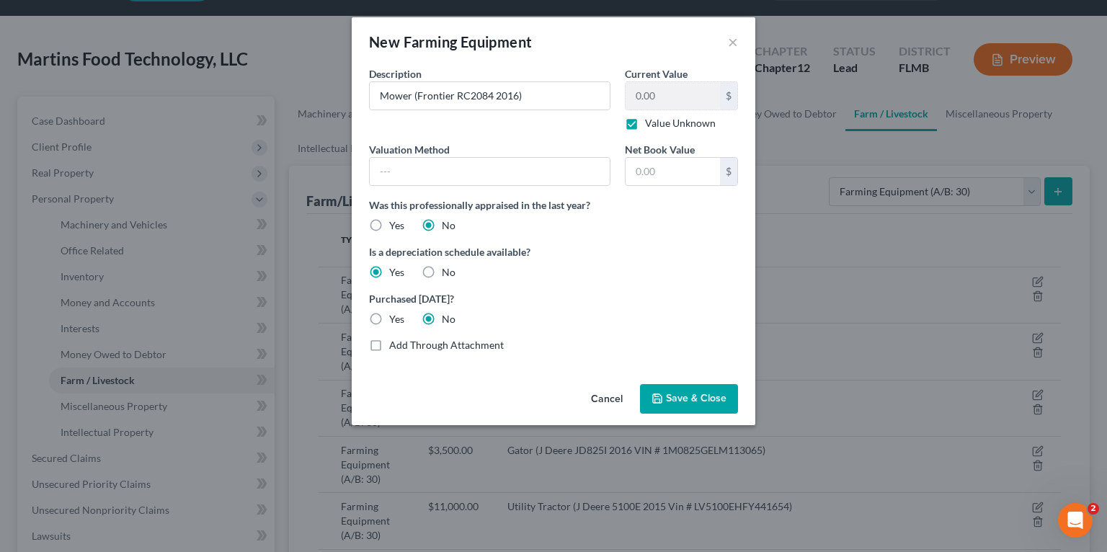
click at [687, 405] on button "Save & Close" at bounding box center [689, 399] width 98 height 30
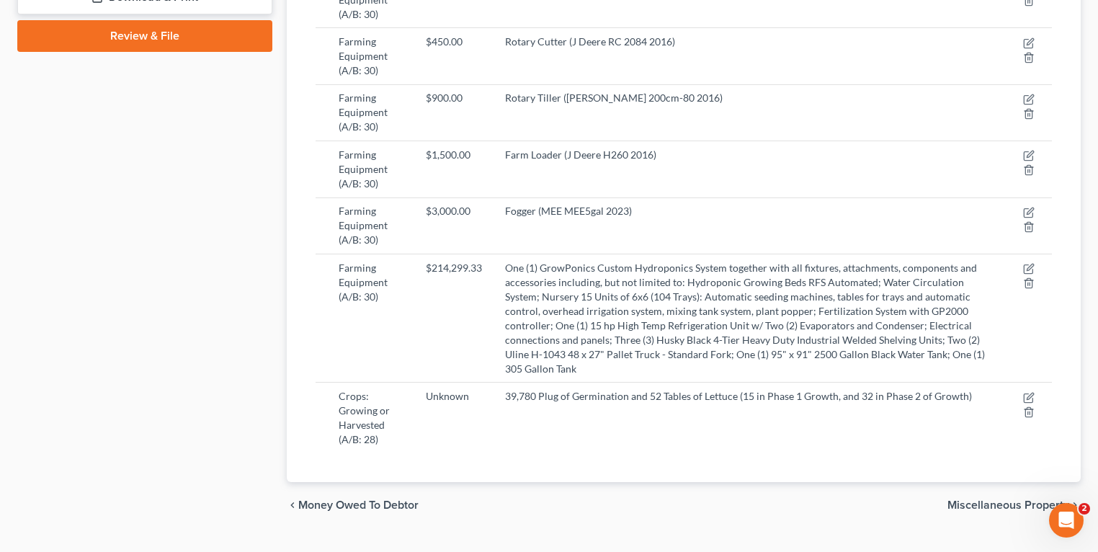
scroll to position [790, 0]
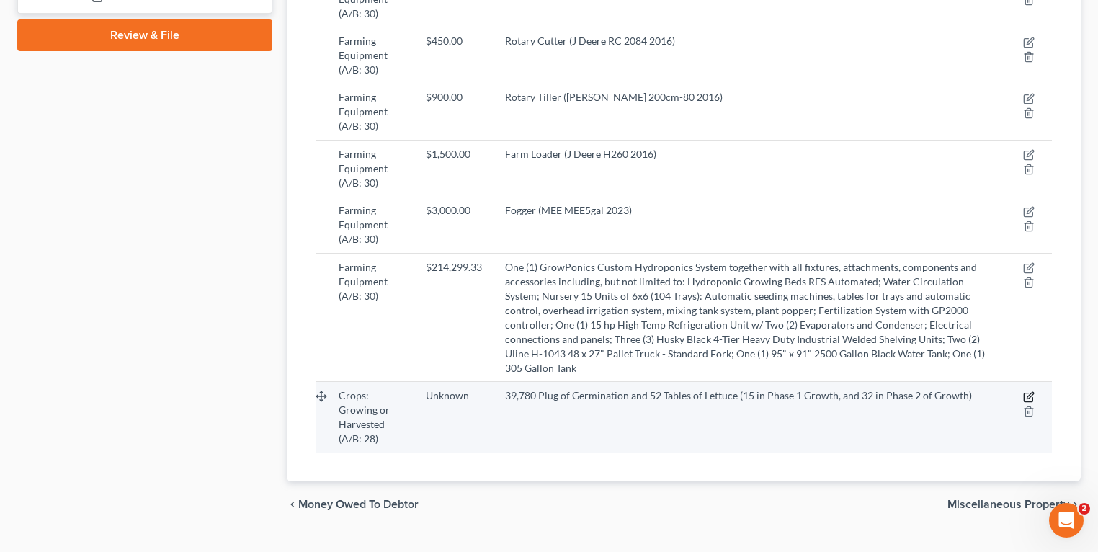
click at [1034, 391] on icon "button" at bounding box center [1029, 397] width 12 height 12
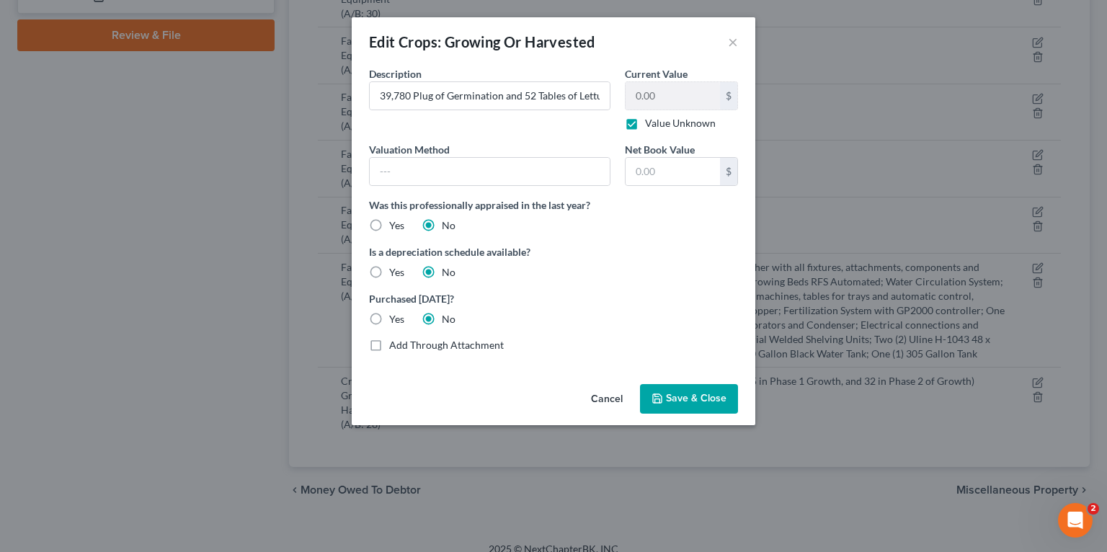
click at [675, 393] on span "Save & Close" at bounding box center [696, 399] width 61 height 12
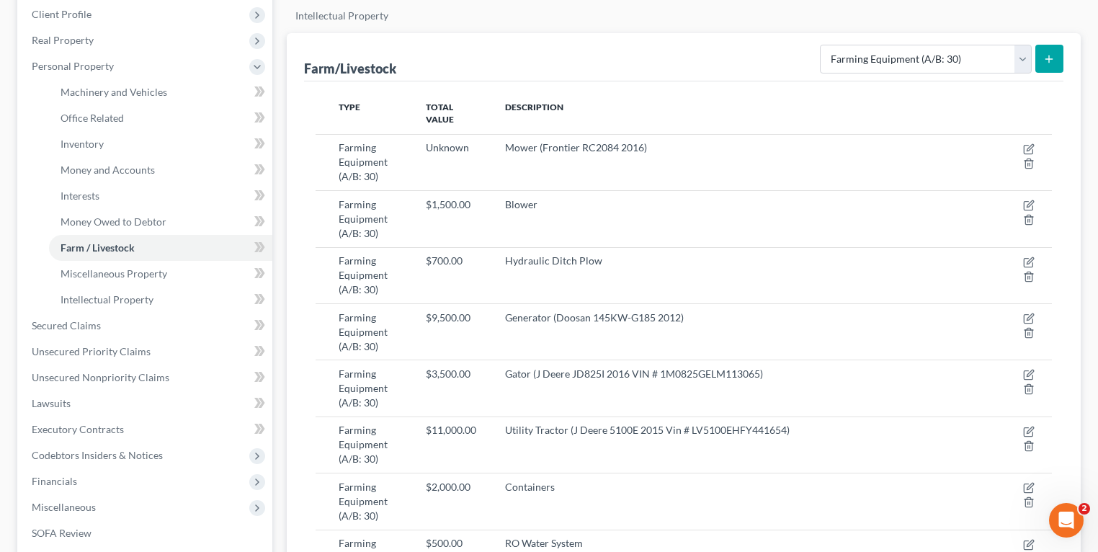
scroll to position [0, 0]
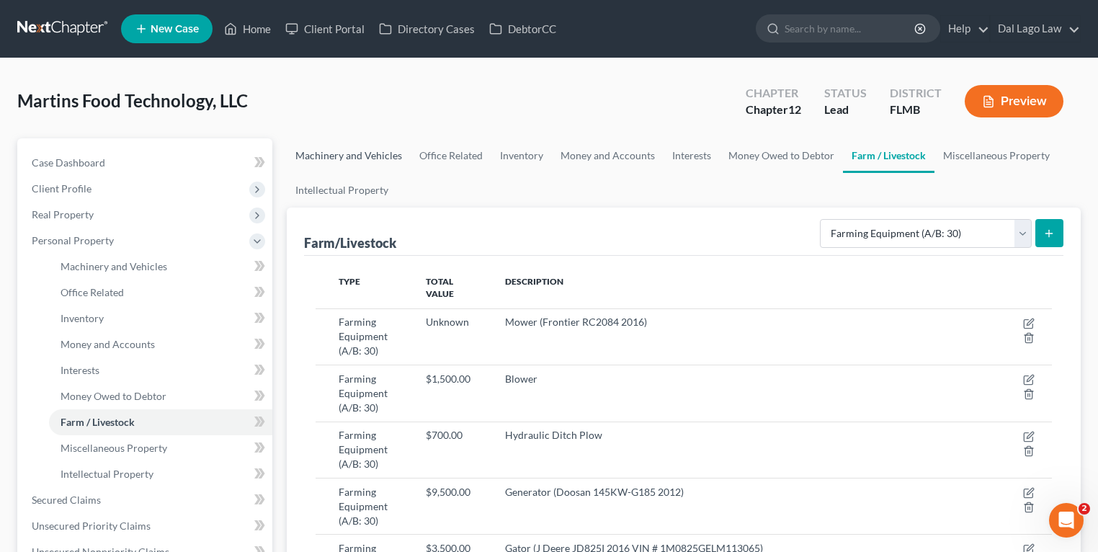
click at [346, 151] on link "Machinery and Vehicles" at bounding box center [349, 155] width 124 height 35
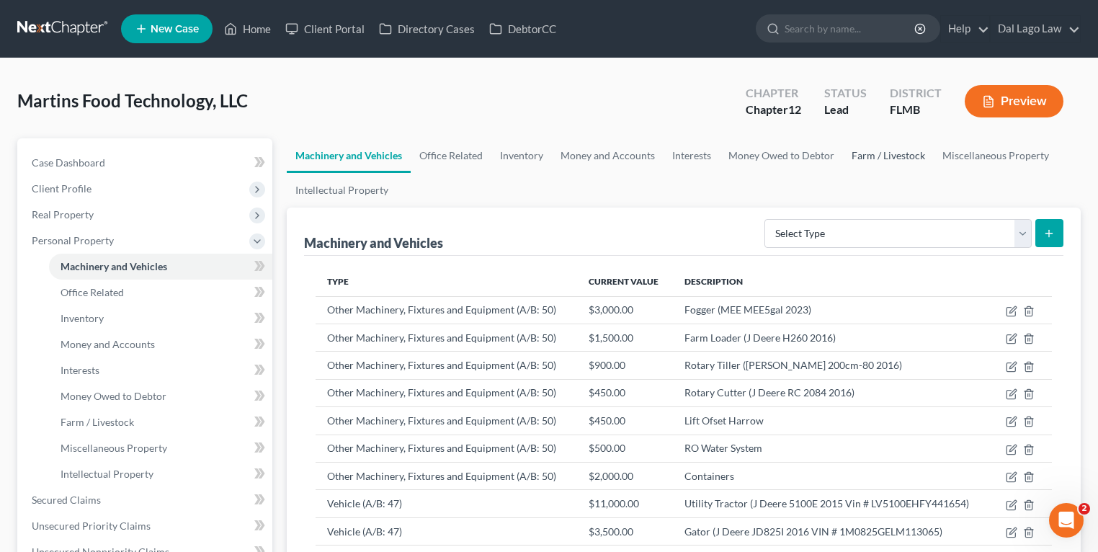
click at [886, 160] on link "Farm / Livestock" at bounding box center [888, 155] width 91 height 35
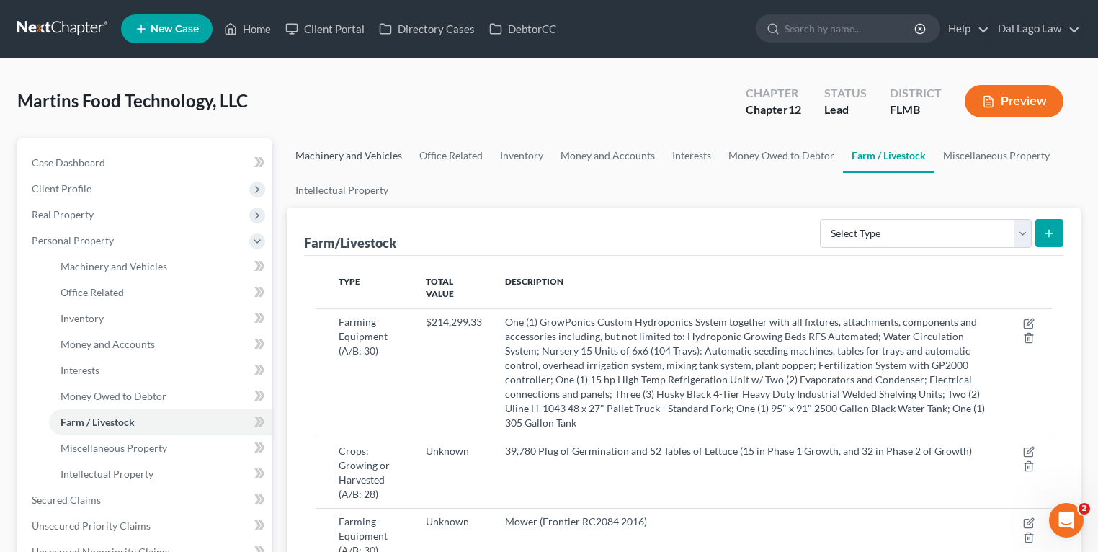
click at [346, 155] on link "Machinery and Vehicles" at bounding box center [349, 155] width 124 height 35
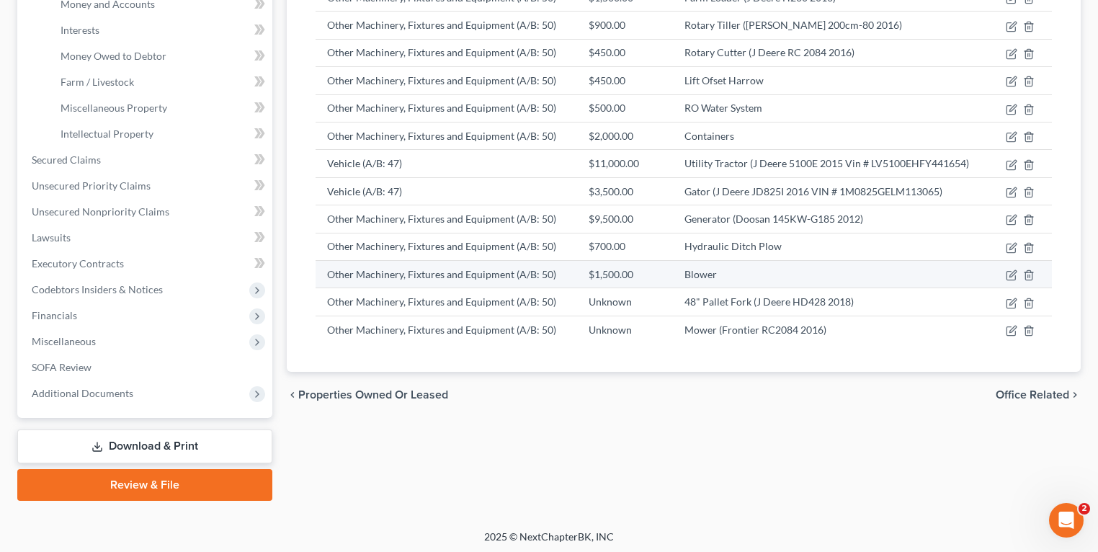
scroll to position [343, 0]
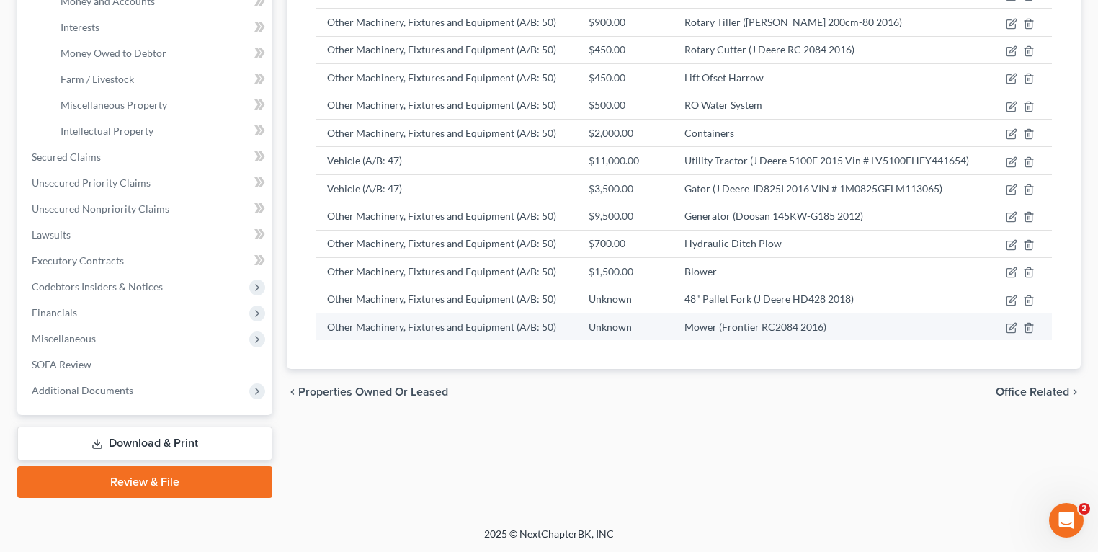
click at [1006, 326] on td at bounding box center [1022, 326] width 60 height 27
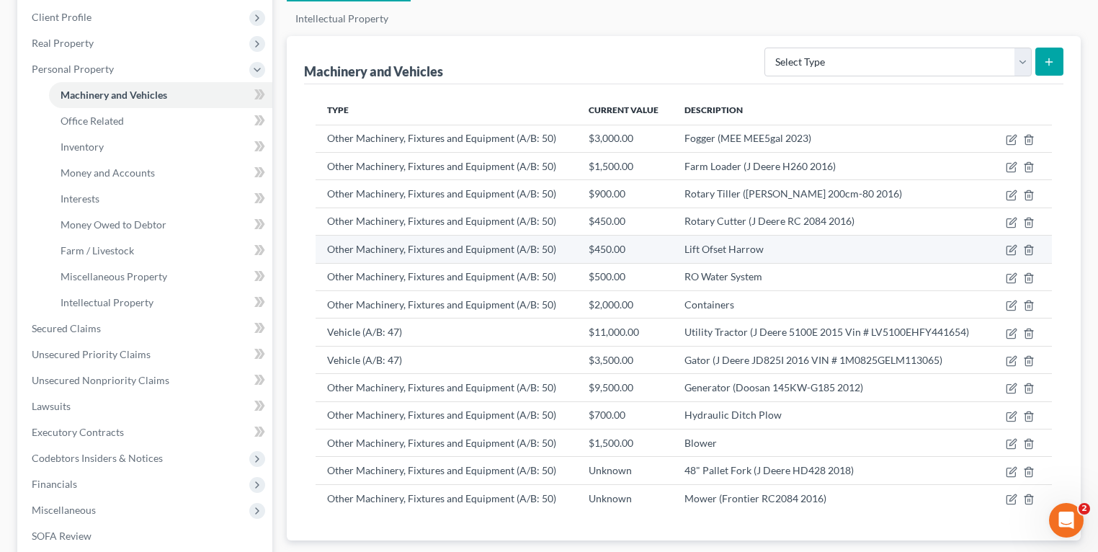
scroll to position [170, 0]
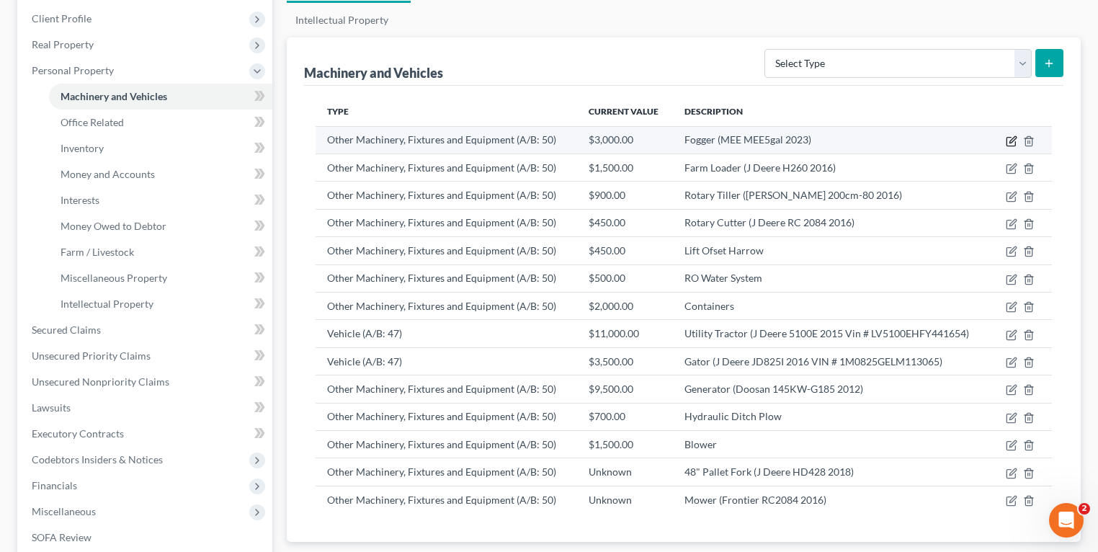
click at [1008, 139] on icon "button" at bounding box center [1012, 141] width 12 height 12
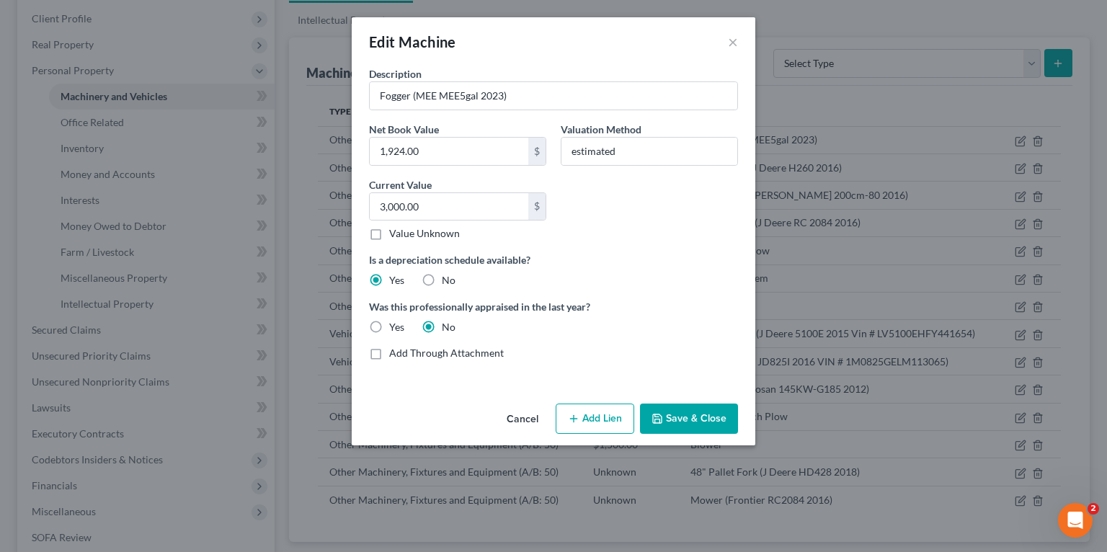
click at [655, 419] on icon "button" at bounding box center [657, 419] width 12 height 12
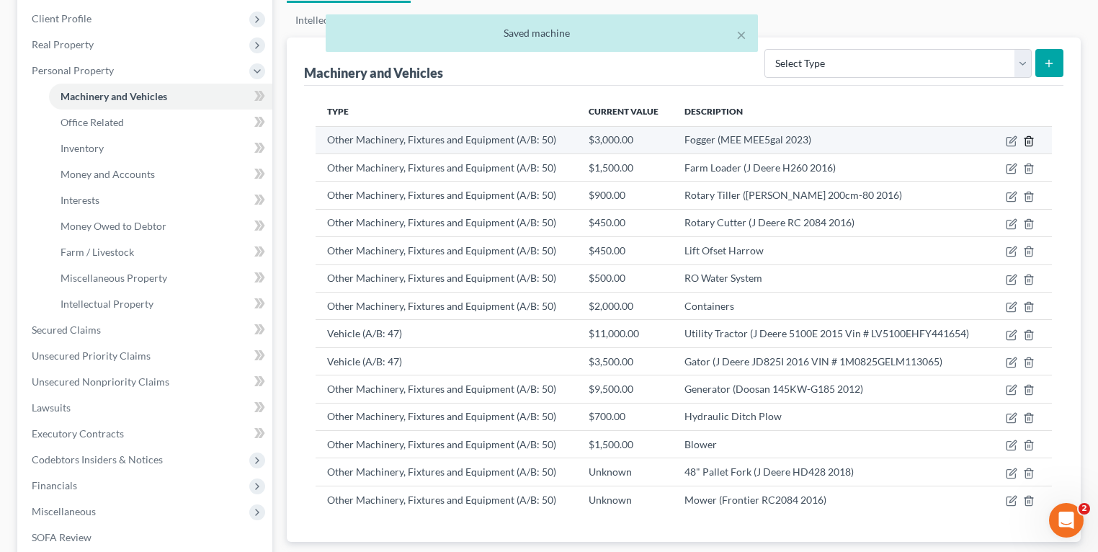
click at [1033, 138] on icon "button" at bounding box center [1029, 141] width 12 height 12
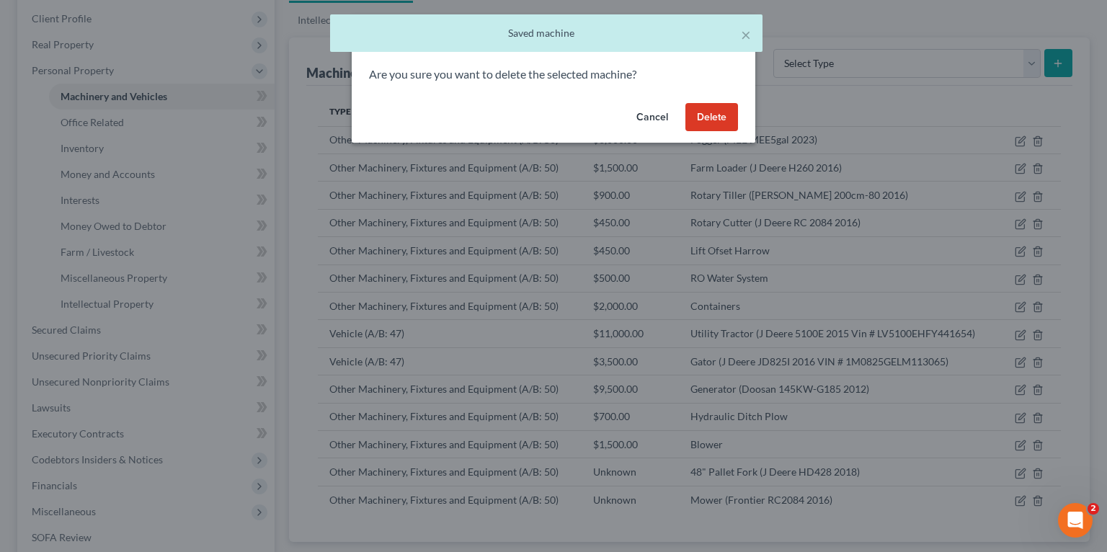
click at [702, 118] on button "Delete" at bounding box center [711, 117] width 53 height 29
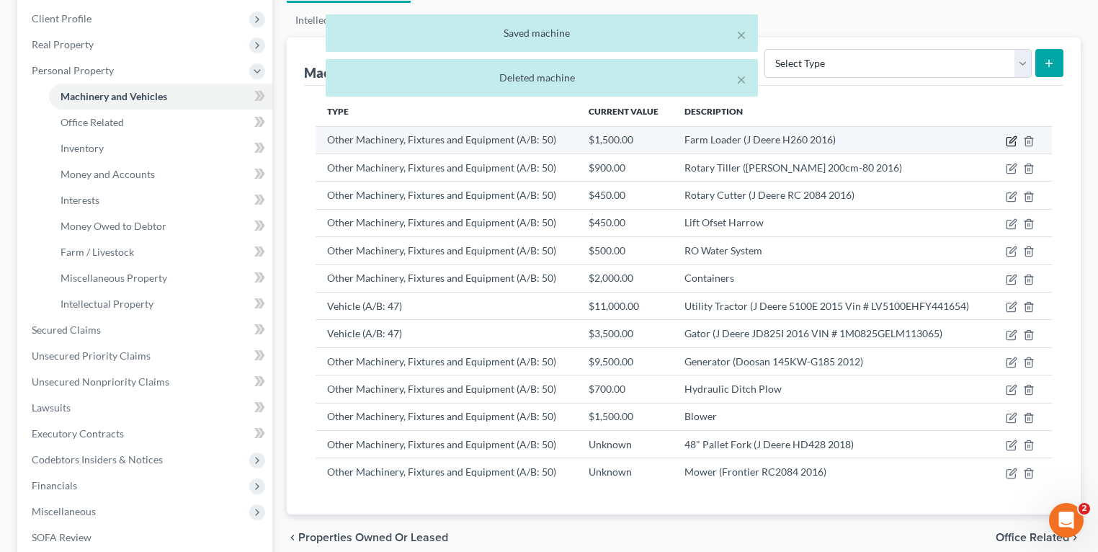
click at [1011, 141] on icon "button" at bounding box center [1012, 141] width 12 height 12
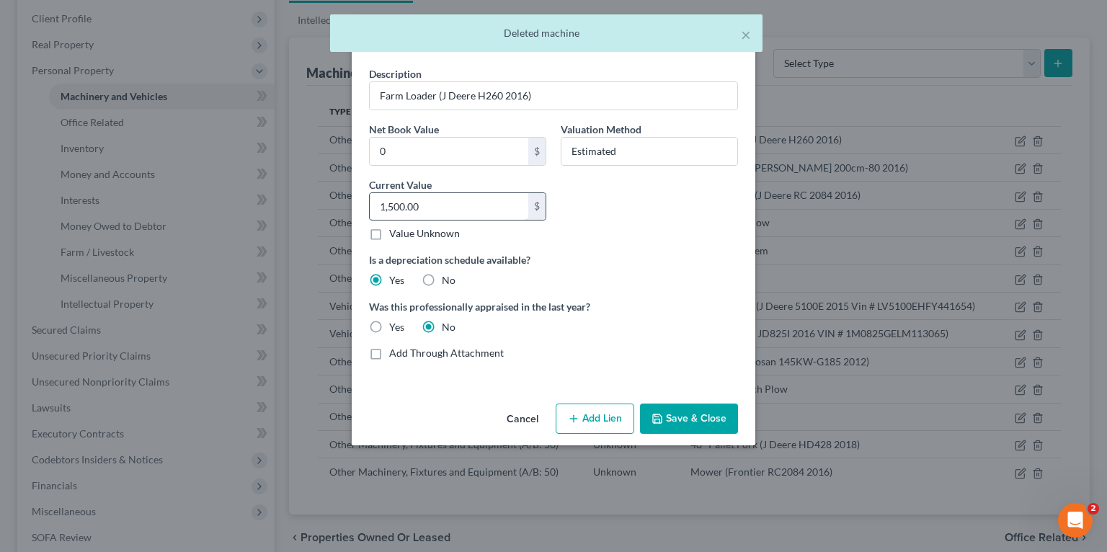
click at [438, 205] on input "1,500.00" at bounding box center [449, 206] width 159 height 27
click at [747, 32] on button "×" at bounding box center [746, 34] width 10 height 17
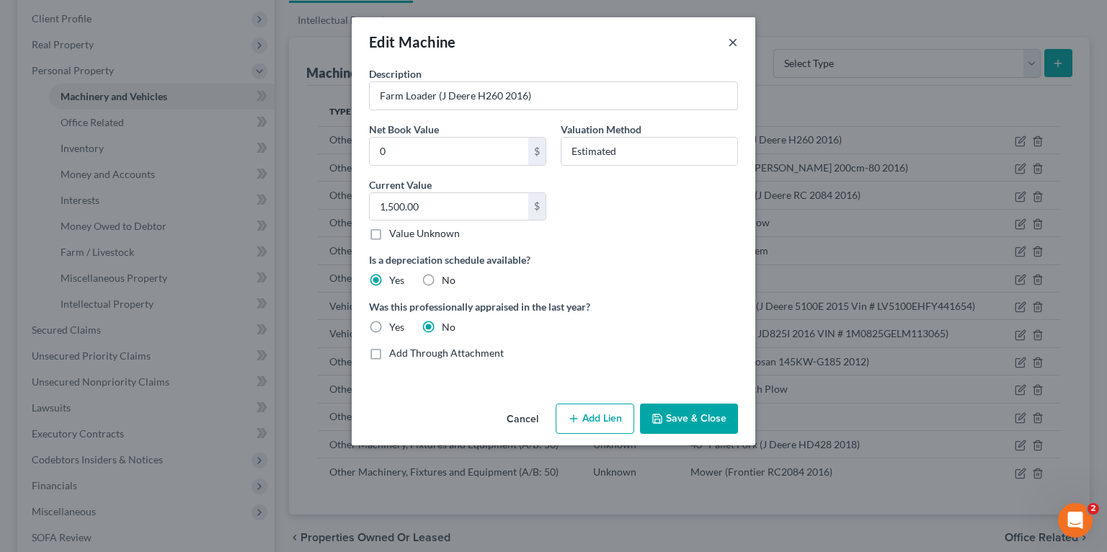
click at [735, 45] on button "×" at bounding box center [733, 41] width 10 height 17
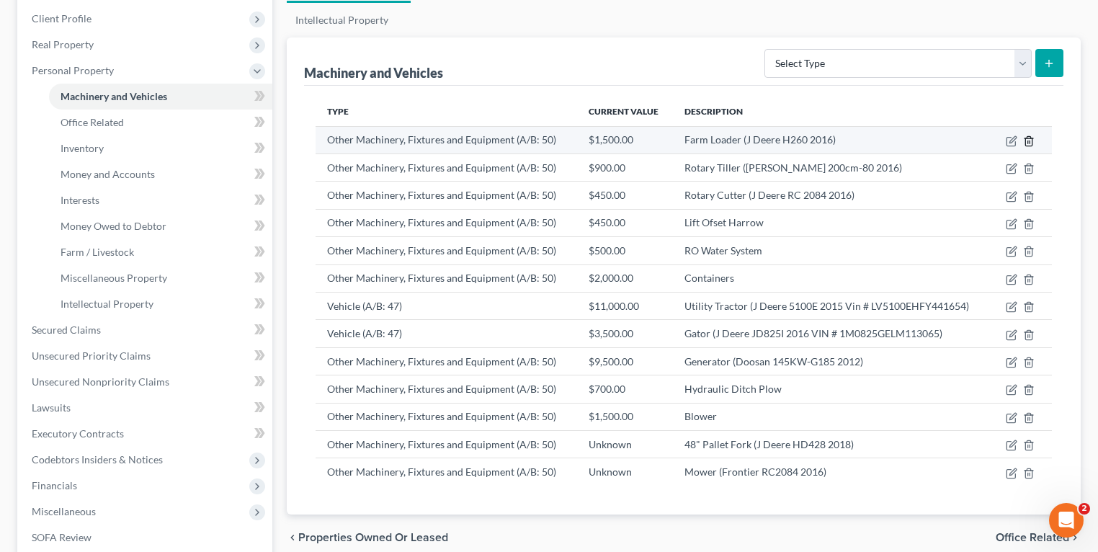
click at [1029, 138] on polyline "button" at bounding box center [1029, 138] width 9 height 0
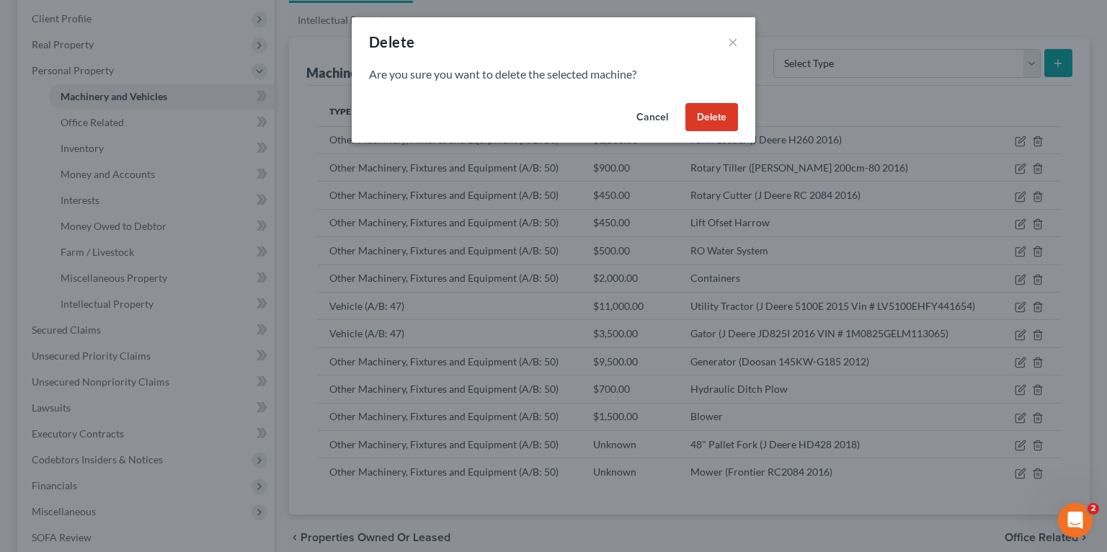
click at [700, 112] on button "Delete" at bounding box center [711, 117] width 53 height 29
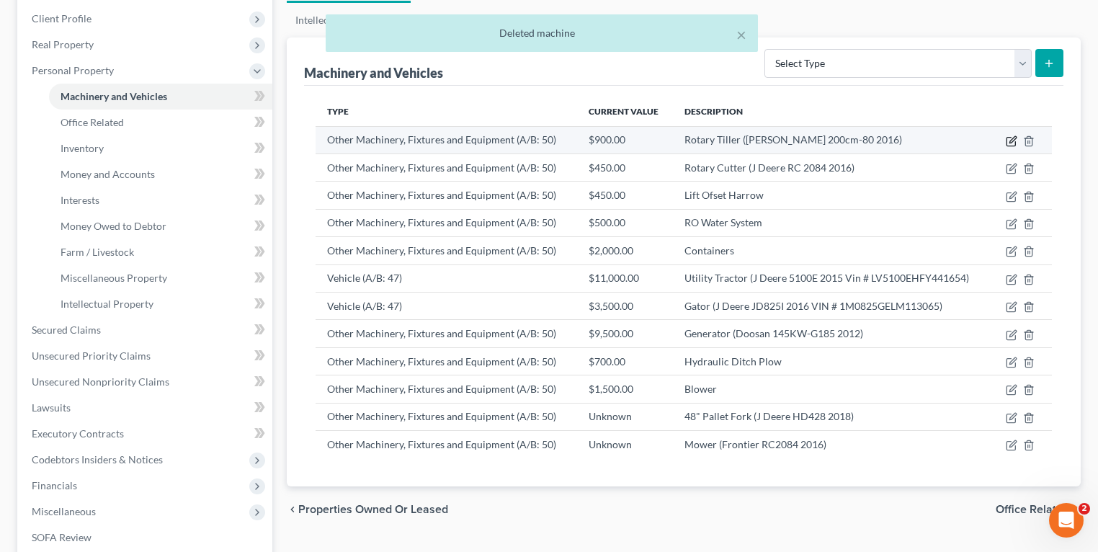
click at [1015, 143] on icon "button" at bounding box center [1012, 141] width 12 height 12
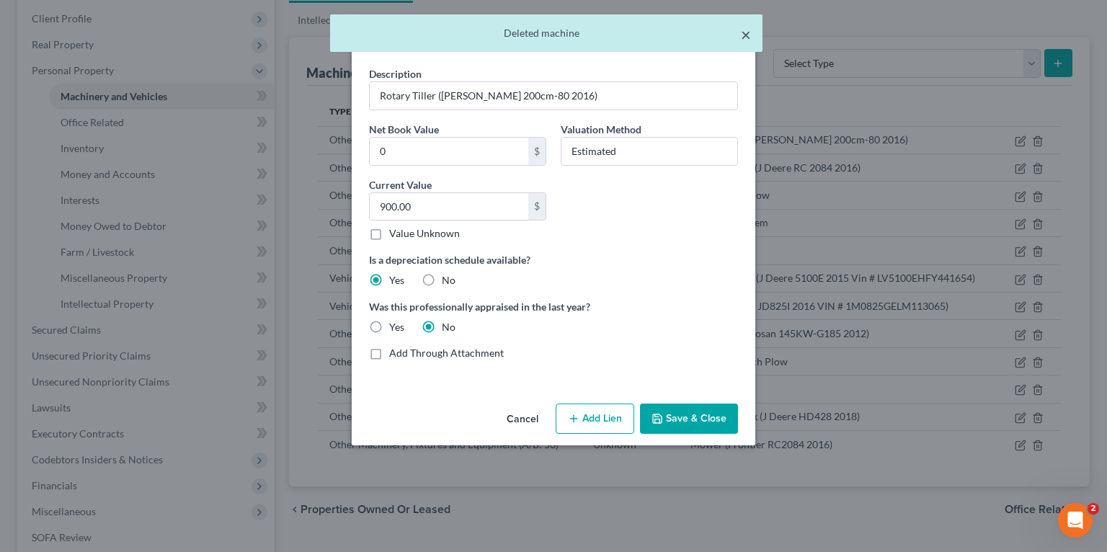
click at [744, 32] on button "×" at bounding box center [746, 34] width 10 height 17
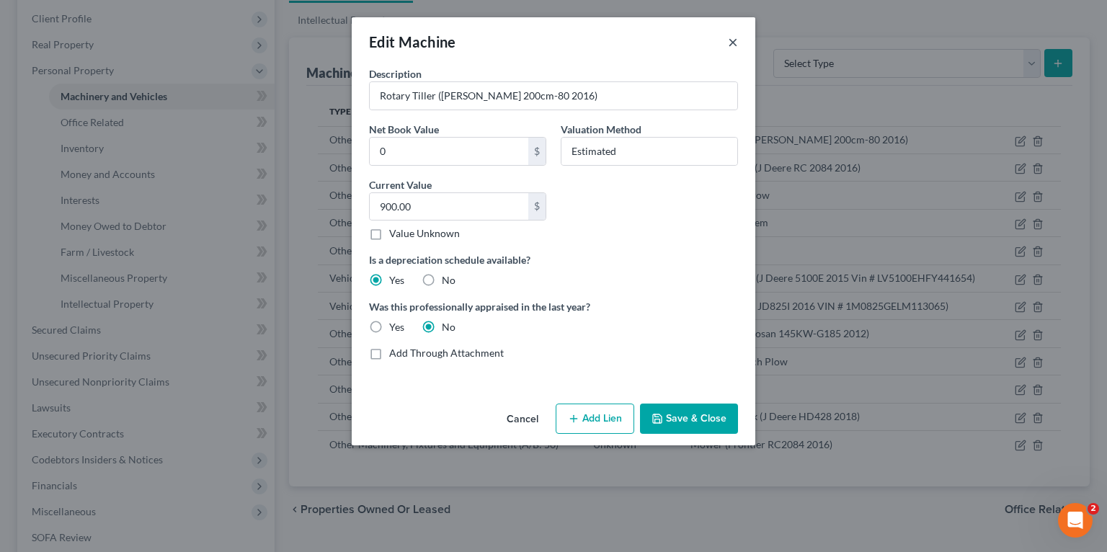
click at [732, 46] on button "×" at bounding box center [733, 41] width 10 height 17
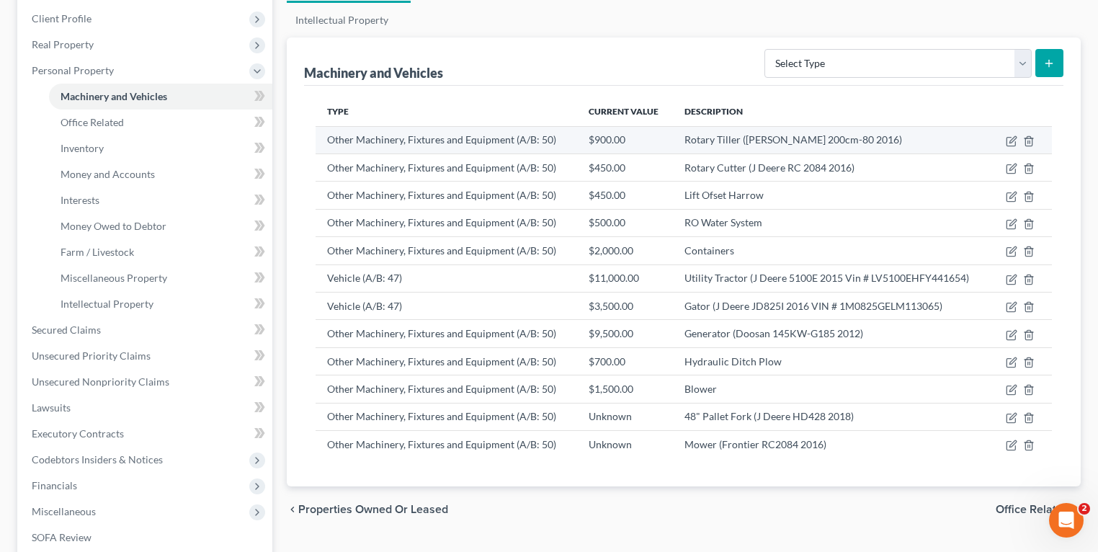
click at [1025, 146] on td at bounding box center [1022, 139] width 60 height 27
click at [1026, 141] on icon "button" at bounding box center [1028, 140] width 6 height 9
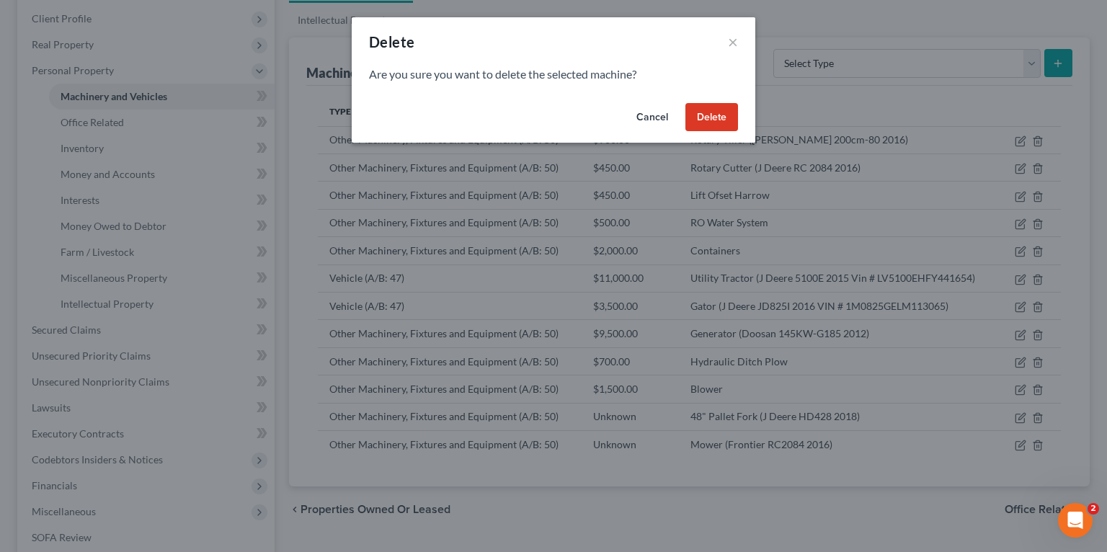
drag, startPoint x: 712, startPoint y: 118, endPoint x: 751, endPoint y: 132, distance: 41.3
click at [711, 118] on button "Delete" at bounding box center [711, 117] width 53 height 29
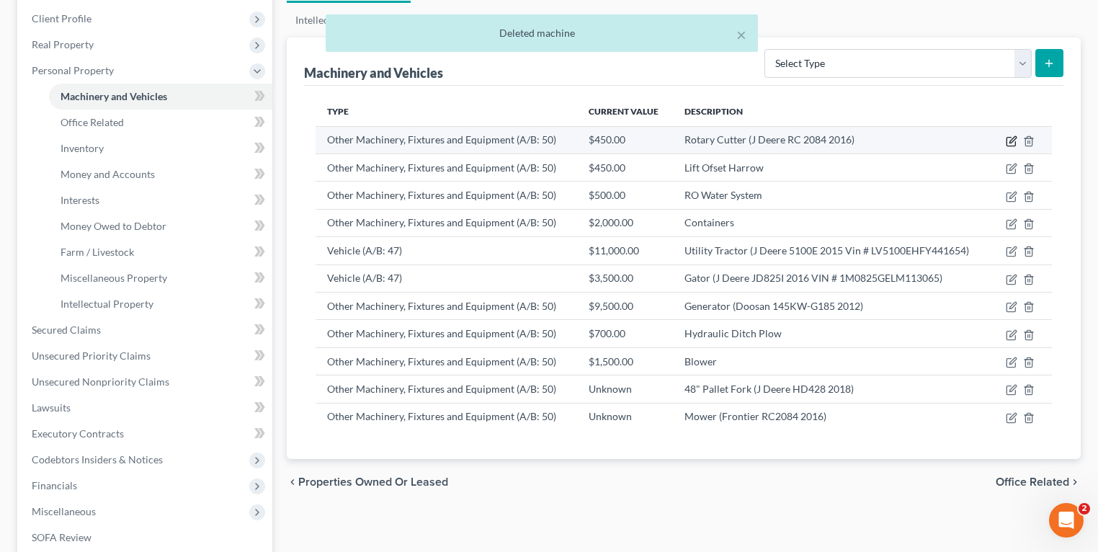
click at [1012, 143] on icon "button" at bounding box center [1012, 141] width 12 height 12
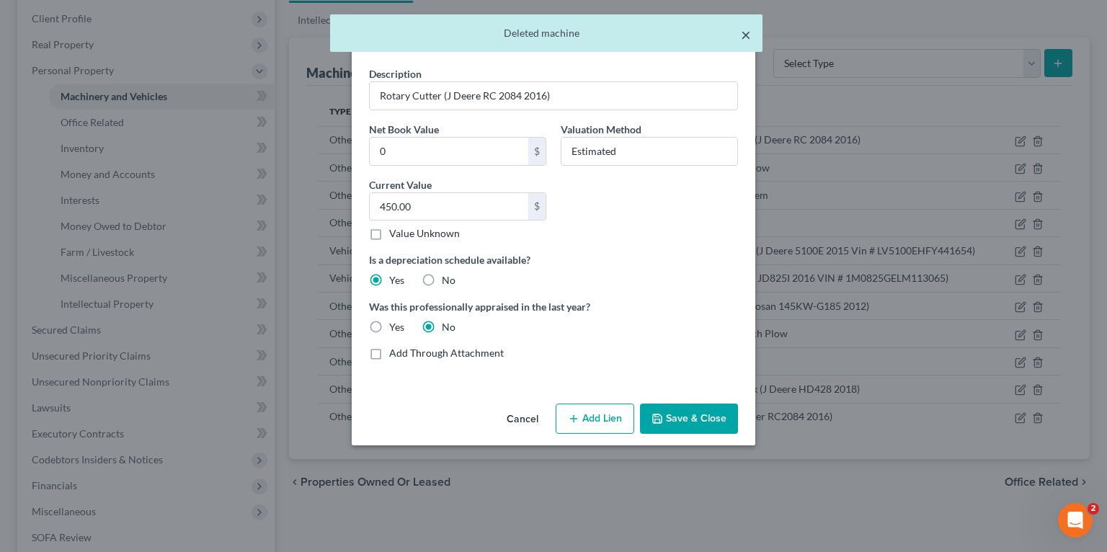
click at [747, 33] on button "×" at bounding box center [746, 34] width 10 height 17
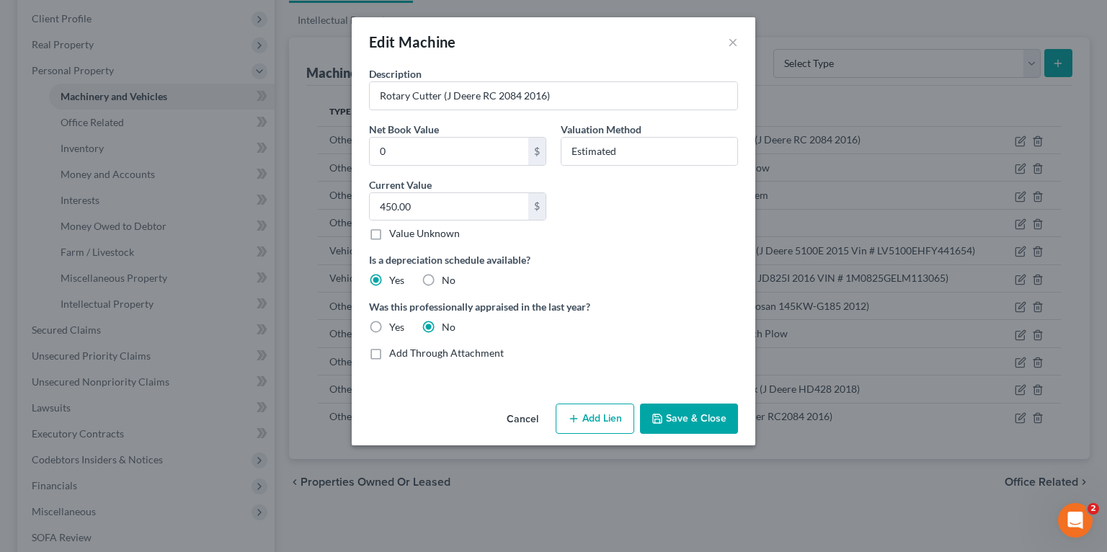
click at [740, 40] on div "Edit Machine ×" at bounding box center [554, 41] width 404 height 49
click at [732, 46] on button "×" at bounding box center [733, 41] width 10 height 17
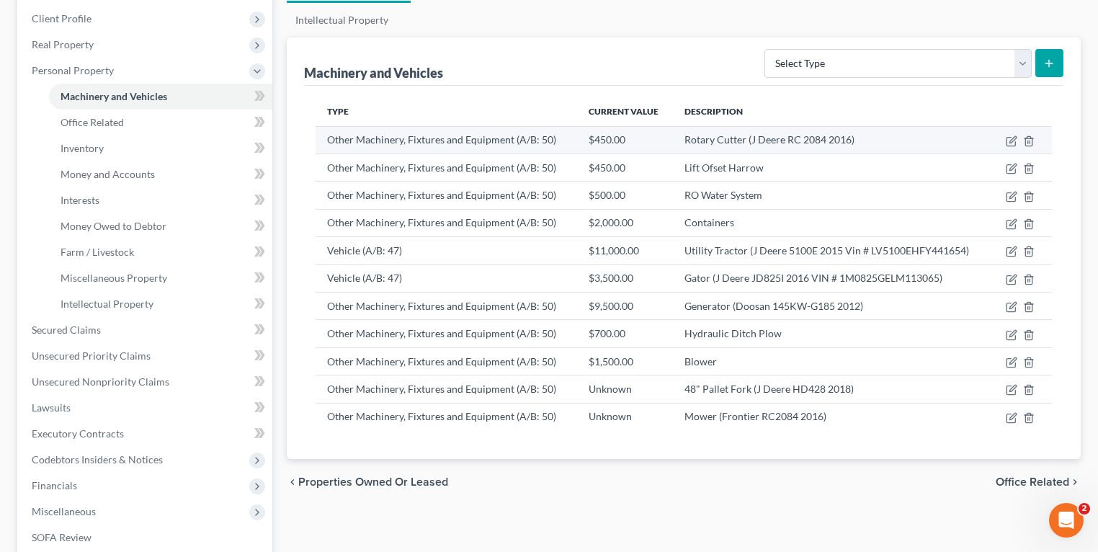
click at [1023, 141] on td at bounding box center [1022, 139] width 60 height 27
click at [1026, 140] on icon "button" at bounding box center [1029, 141] width 12 height 12
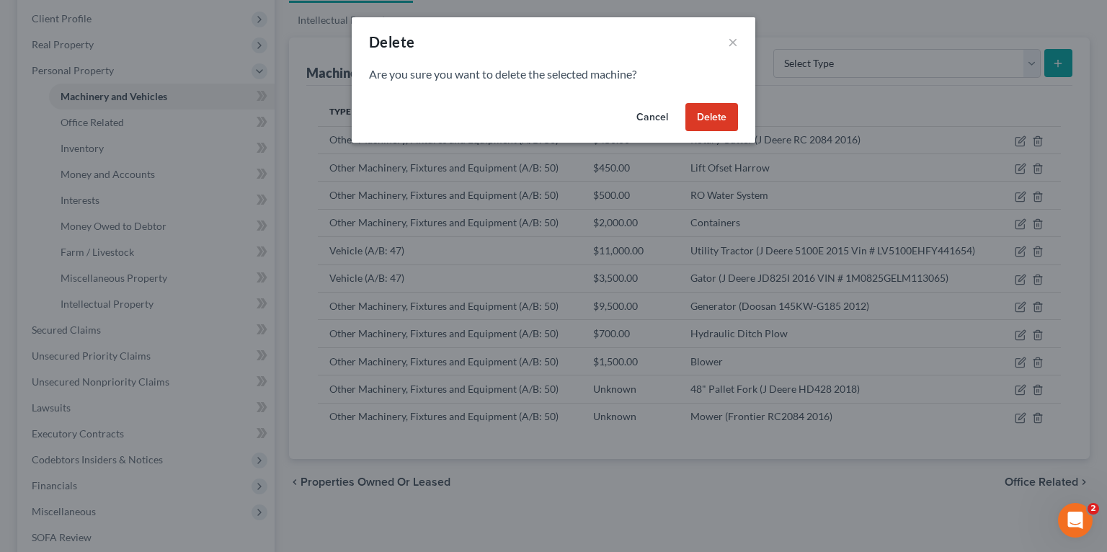
click at [684, 112] on div "Cancel Delete" at bounding box center [554, 120] width 404 height 46
click at [700, 116] on button "Delete" at bounding box center [711, 117] width 53 height 29
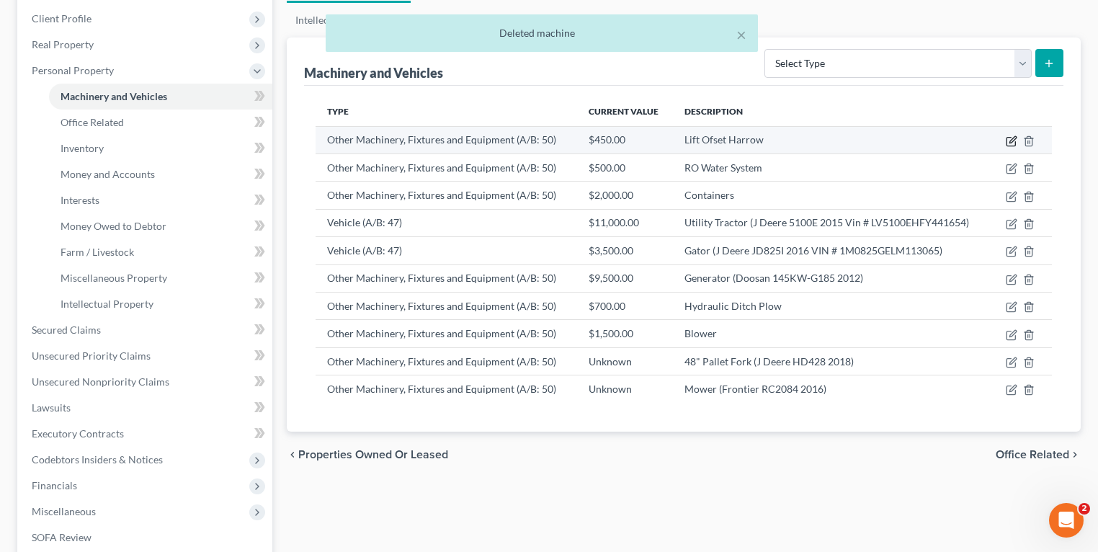
click at [1008, 140] on icon "button" at bounding box center [1012, 141] width 12 height 12
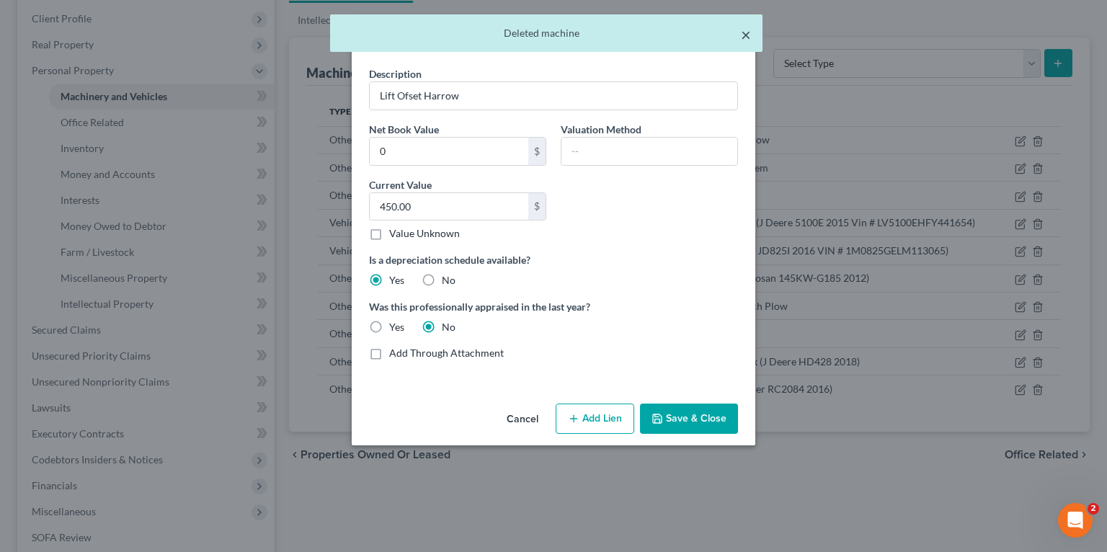
click at [742, 37] on button "×" at bounding box center [746, 34] width 10 height 17
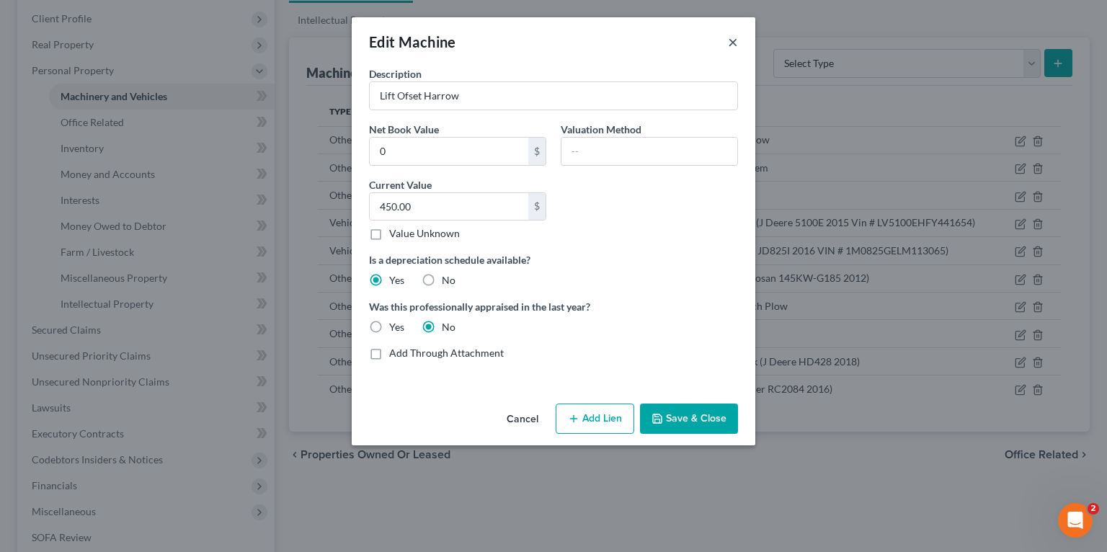
click at [736, 39] on button "×" at bounding box center [733, 41] width 10 height 17
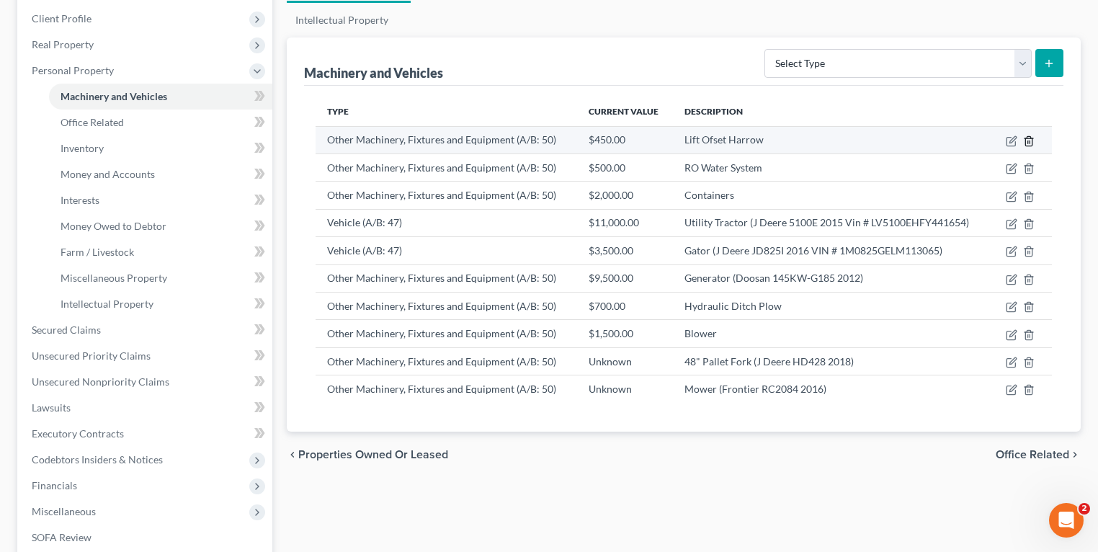
click at [1030, 142] on line "button" at bounding box center [1030, 142] width 0 height 3
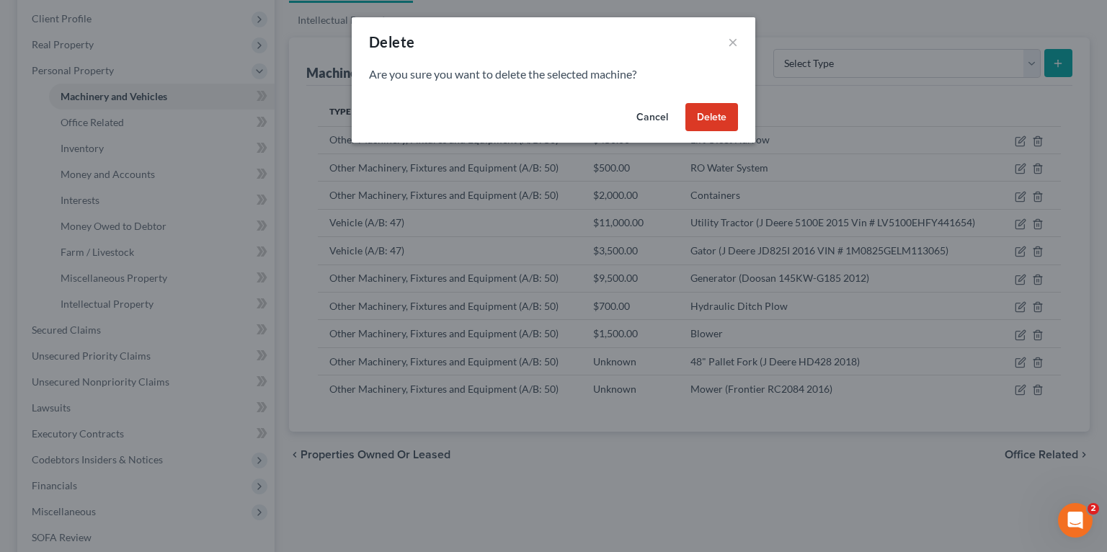
click at [723, 123] on button "Delete" at bounding box center [711, 117] width 53 height 29
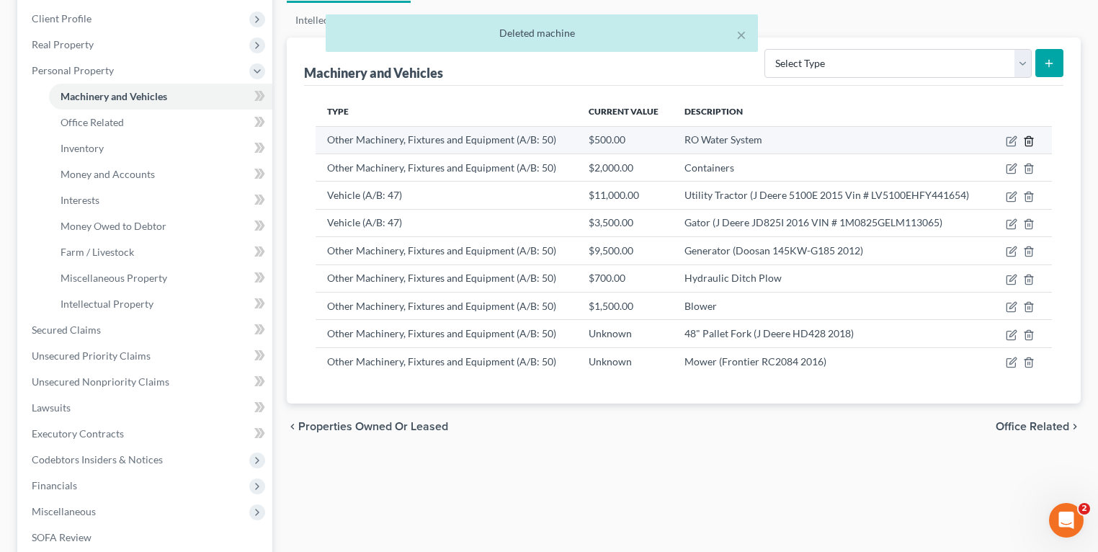
click at [1028, 141] on line "button" at bounding box center [1028, 142] width 0 height 3
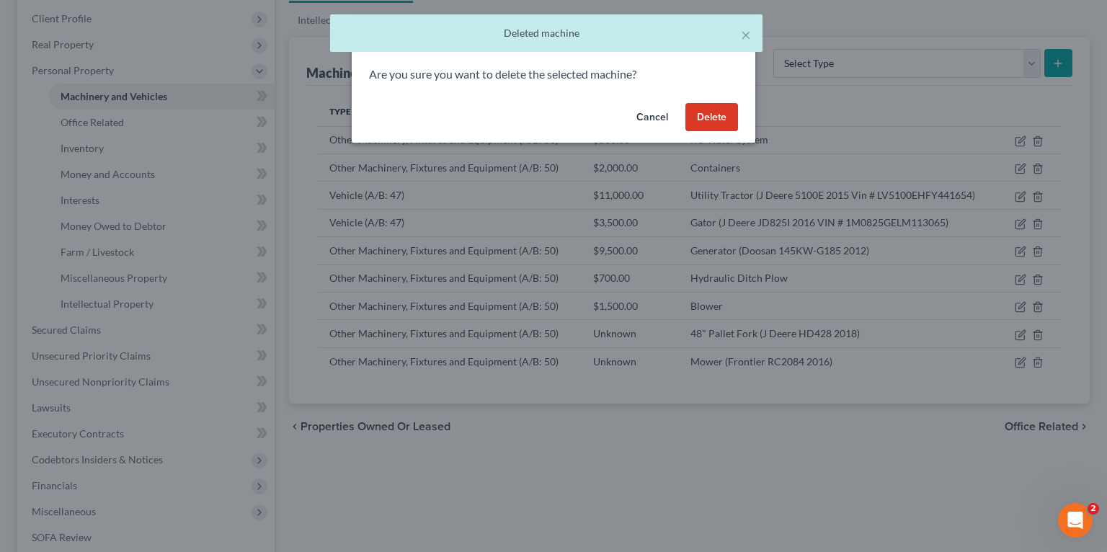
click at [662, 121] on button "Cancel" at bounding box center [652, 117] width 55 height 29
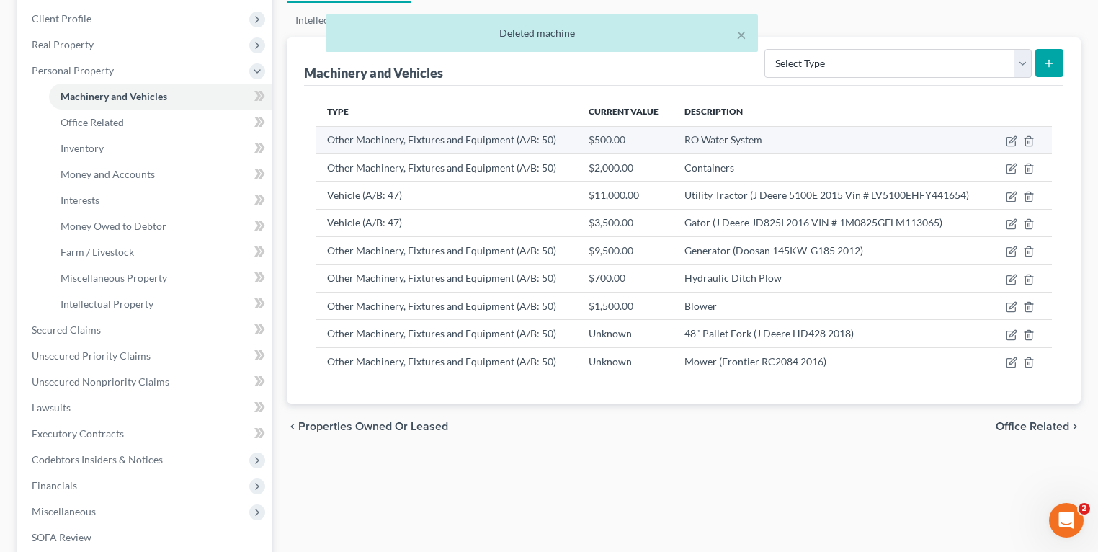
click at [1004, 138] on td at bounding box center [1022, 139] width 60 height 27
click at [1003, 144] on td at bounding box center [1022, 139] width 60 height 27
click at [1009, 141] on icon "button" at bounding box center [1012, 141] width 12 height 12
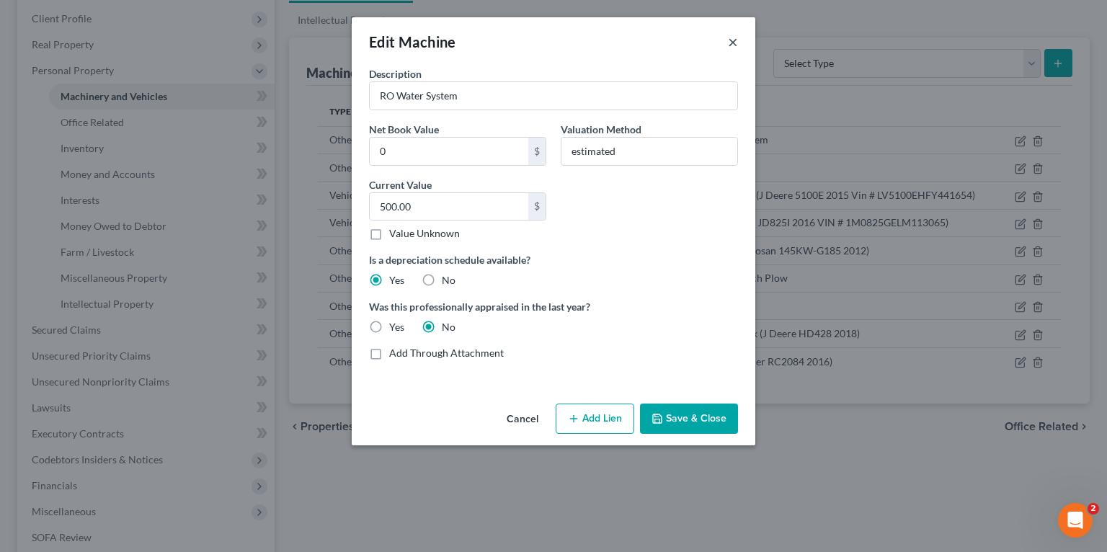
click at [736, 45] on button "×" at bounding box center [733, 41] width 10 height 17
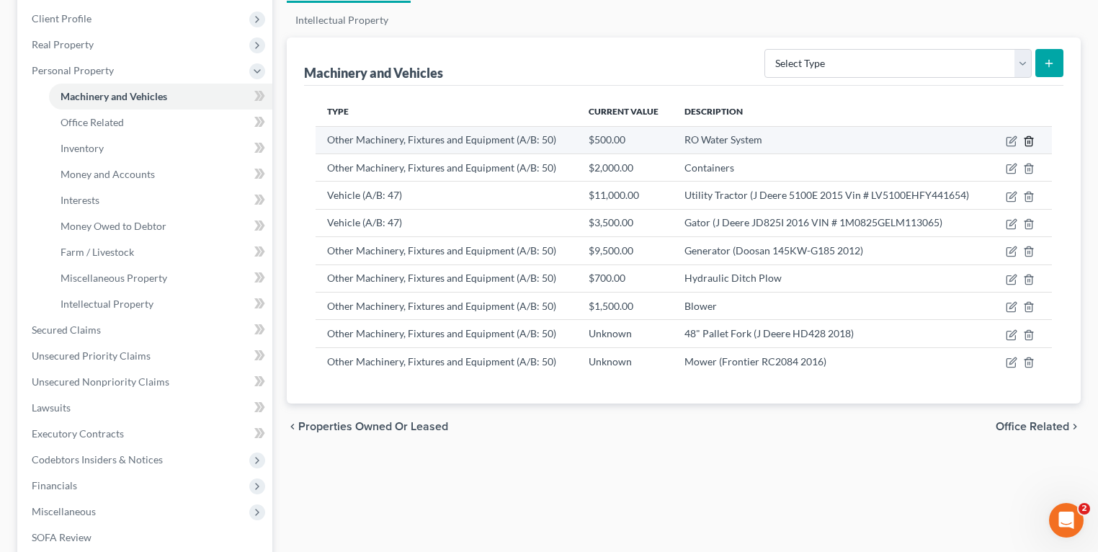
click at [1031, 137] on icon "button" at bounding box center [1028, 140] width 6 height 9
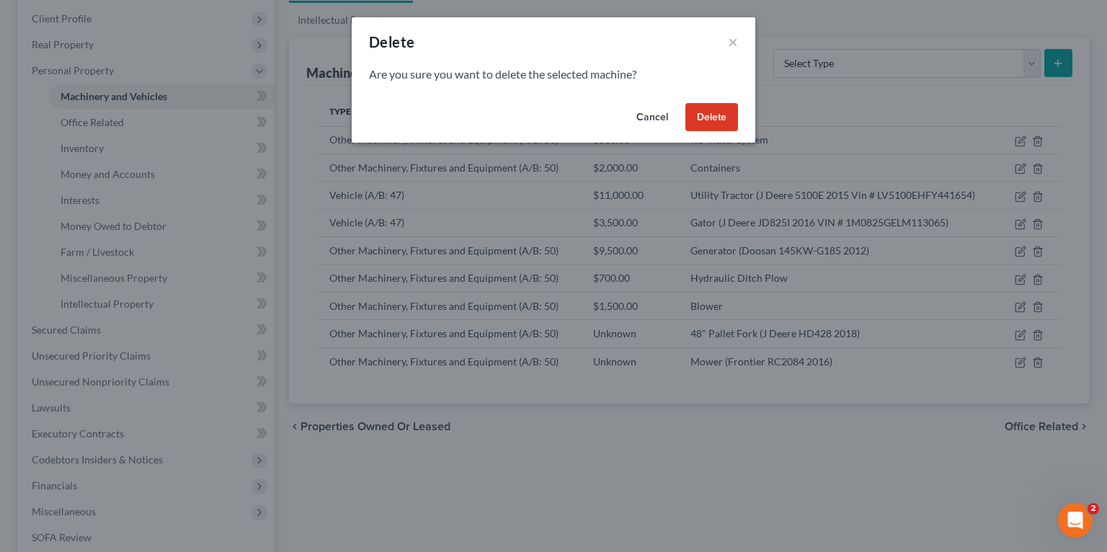
click at [709, 128] on button "Delete" at bounding box center [711, 117] width 53 height 29
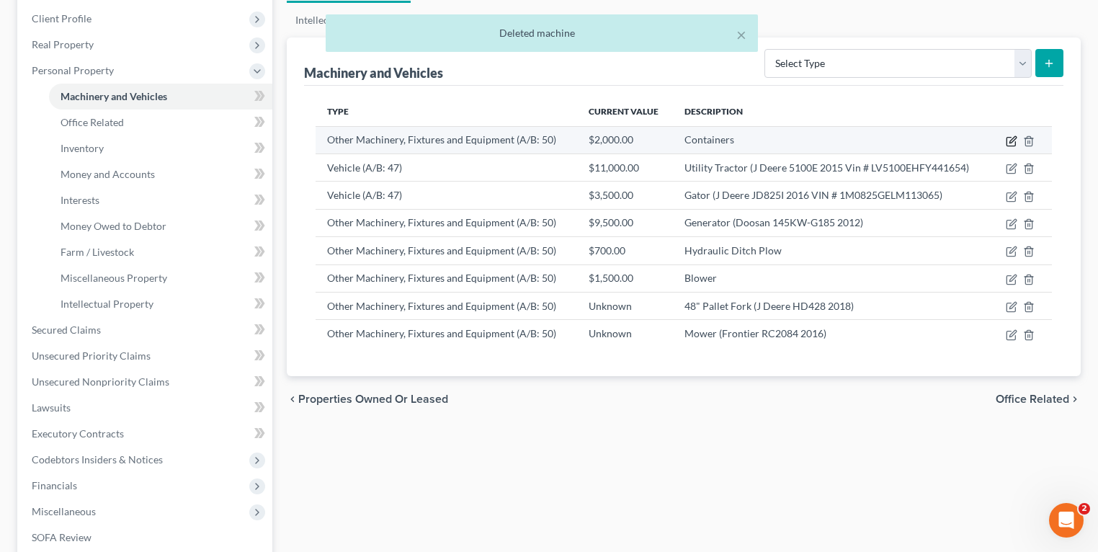
click at [1008, 141] on icon "button" at bounding box center [1012, 141] width 12 height 12
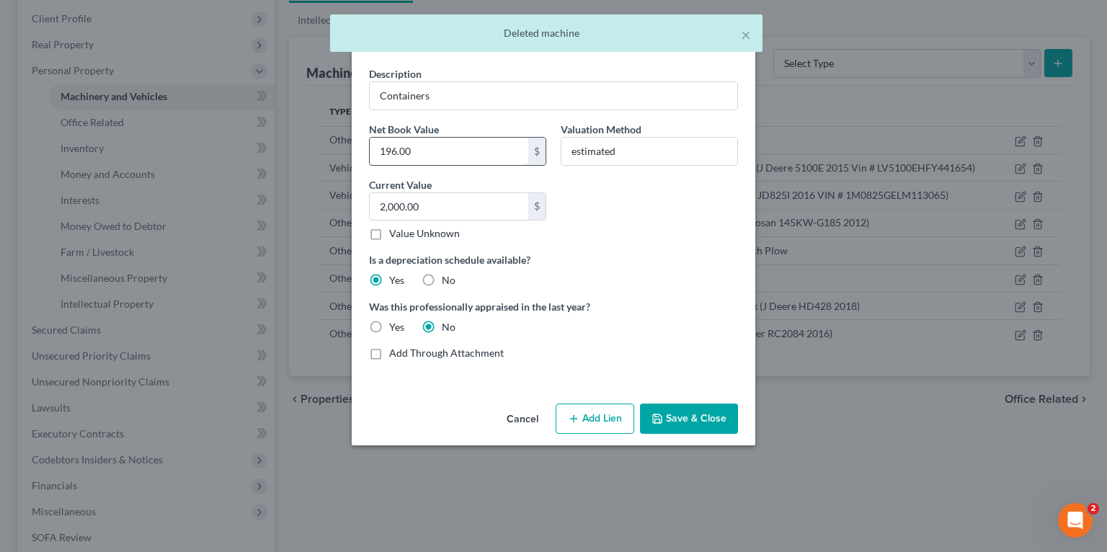
click at [420, 151] on input "196.00" at bounding box center [449, 151] width 159 height 27
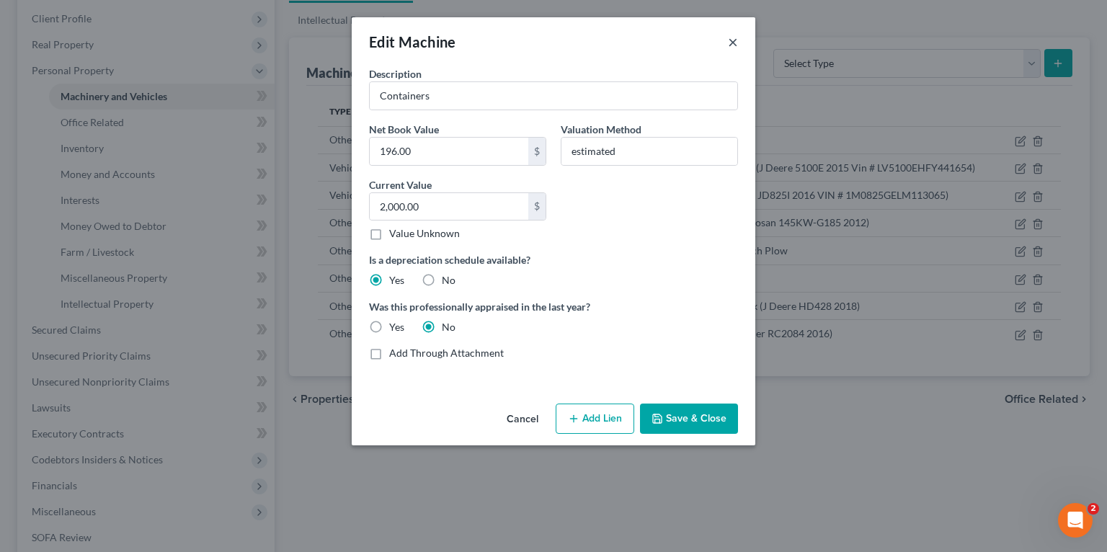
click at [735, 37] on button "×" at bounding box center [733, 41] width 10 height 17
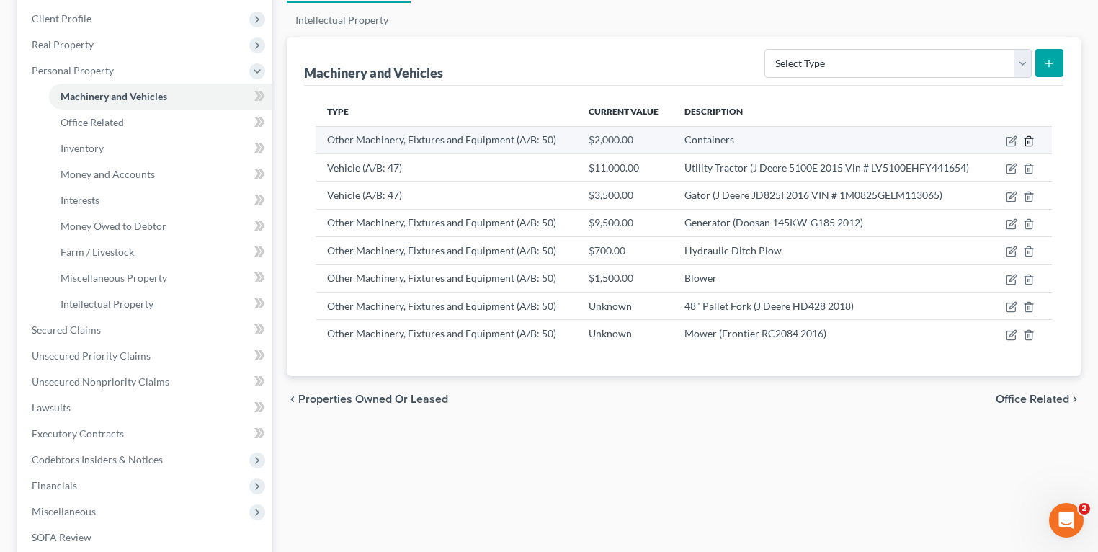
click at [1032, 140] on icon "button" at bounding box center [1028, 140] width 6 height 9
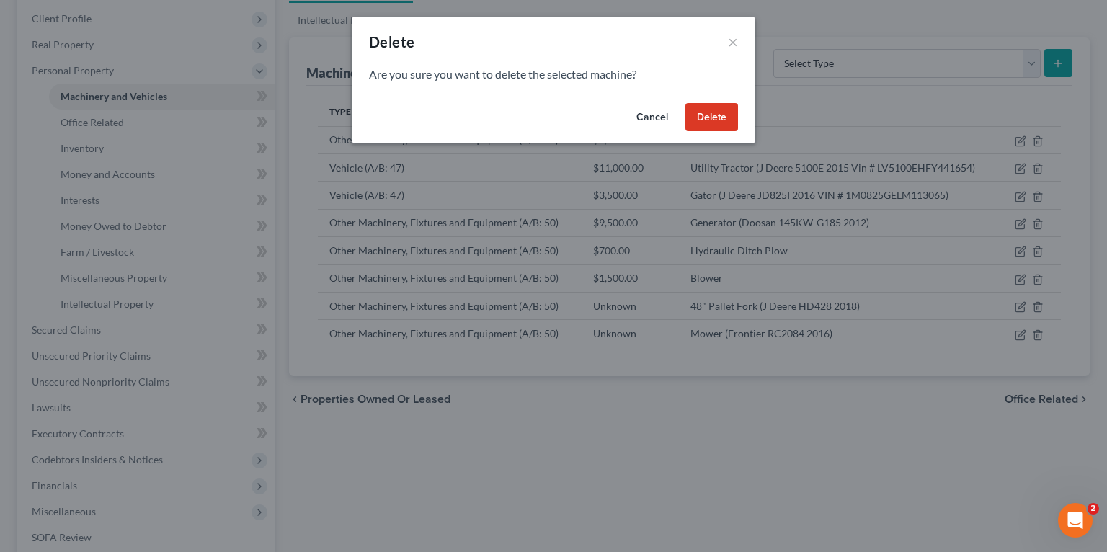
click at [717, 115] on button "Delete" at bounding box center [711, 117] width 53 height 29
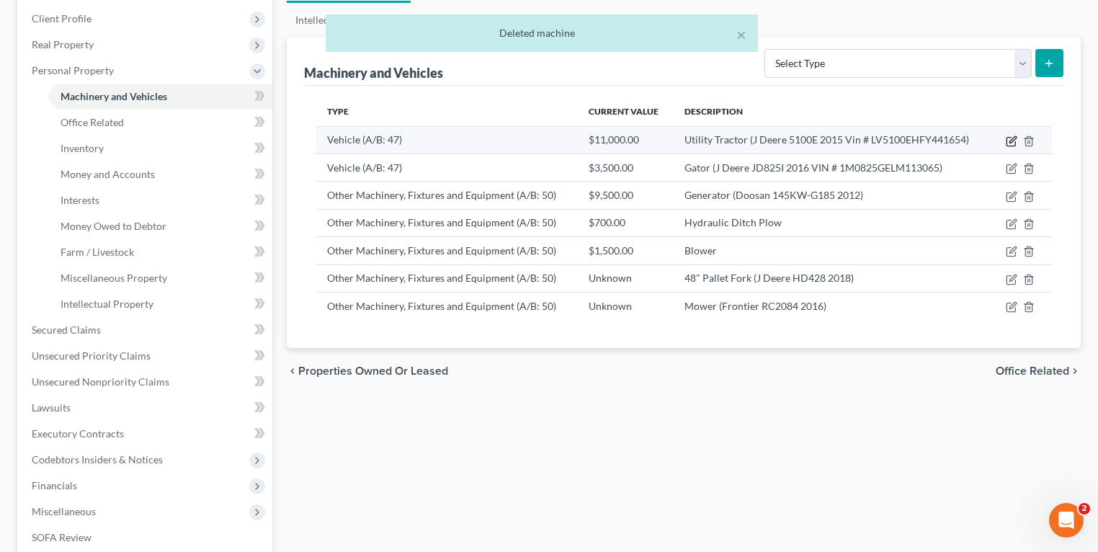
click at [1016, 138] on icon "button" at bounding box center [1012, 141] width 12 height 12
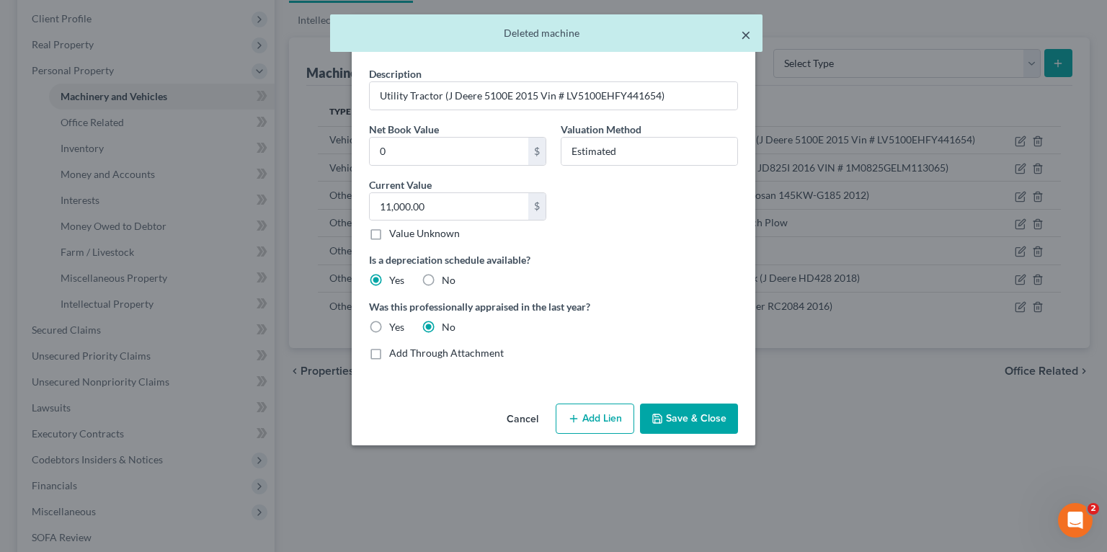
click at [747, 34] on button "×" at bounding box center [746, 34] width 10 height 17
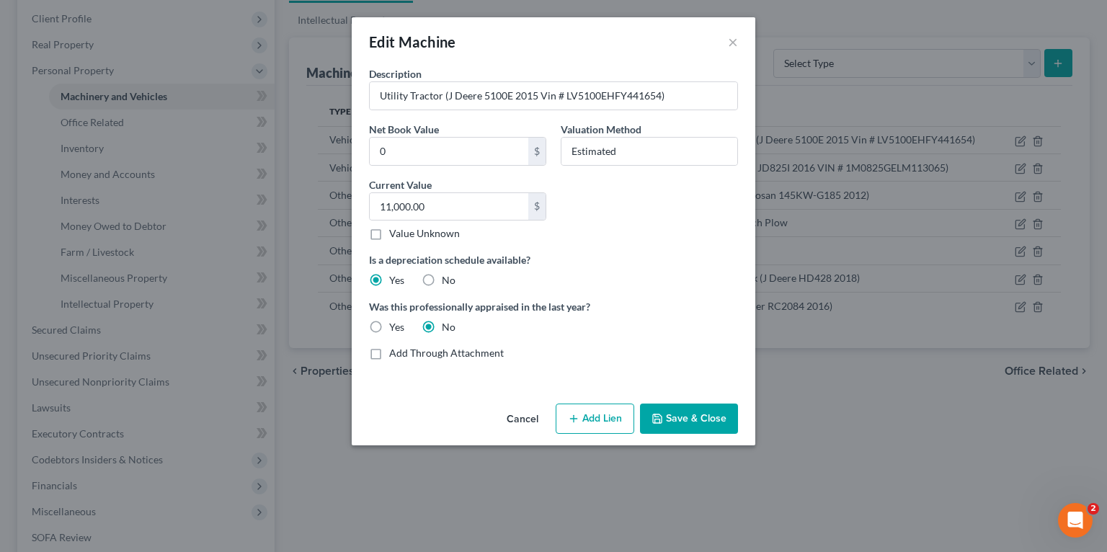
click at [533, 424] on button "Cancel" at bounding box center [522, 419] width 55 height 29
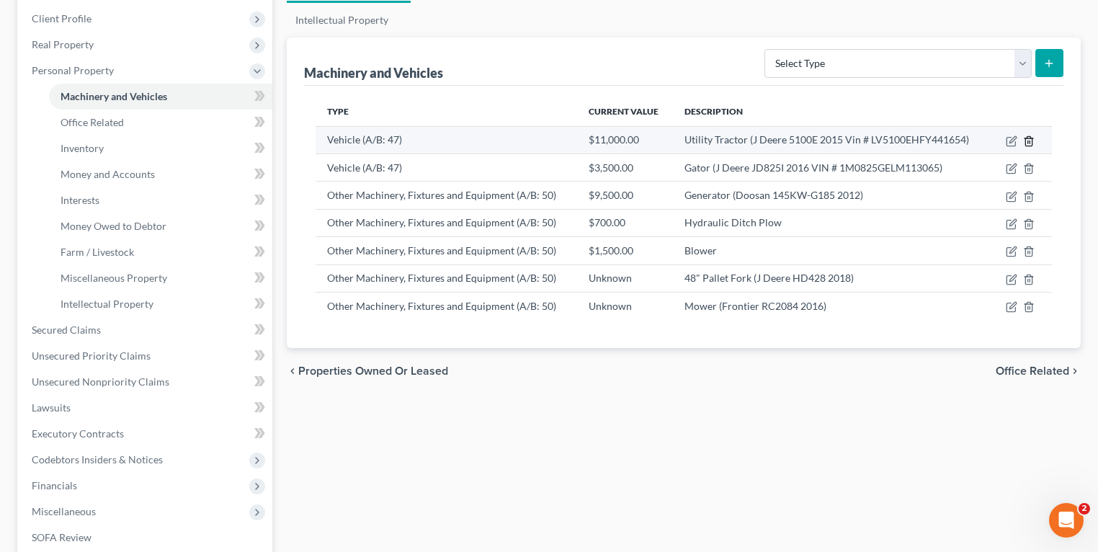
click at [1030, 141] on line "button" at bounding box center [1030, 142] width 0 height 3
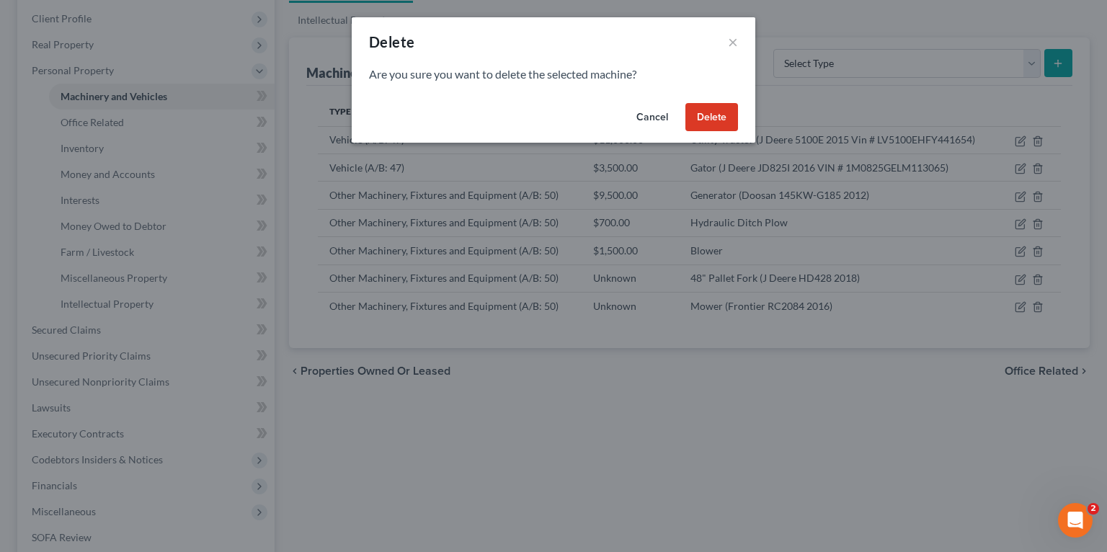
click at [711, 114] on button "Delete" at bounding box center [711, 117] width 53 height 29
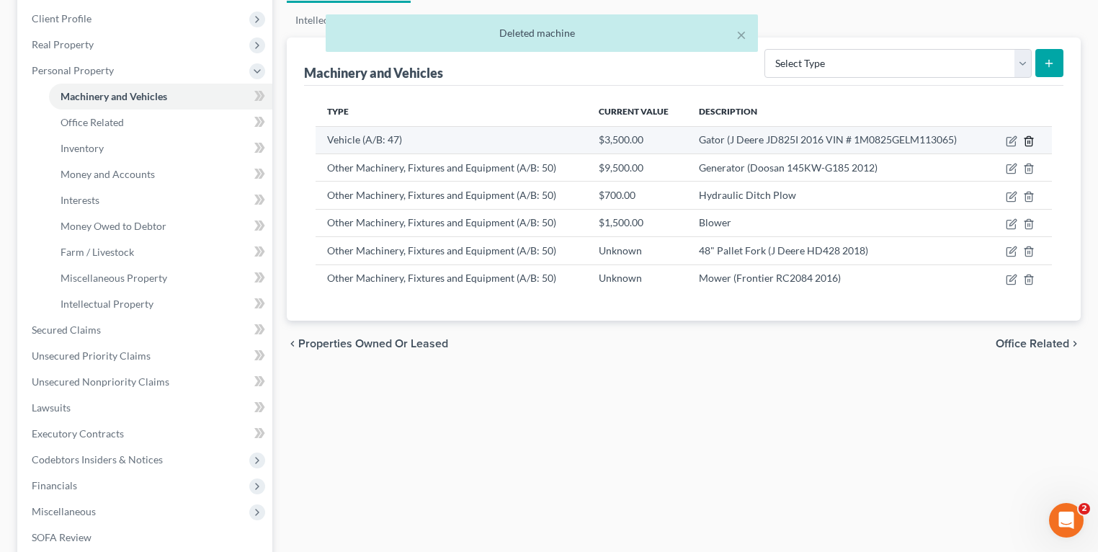
click at [1031, 141] on icon "button" at bounding box center [1029, 141] width 12 height 12
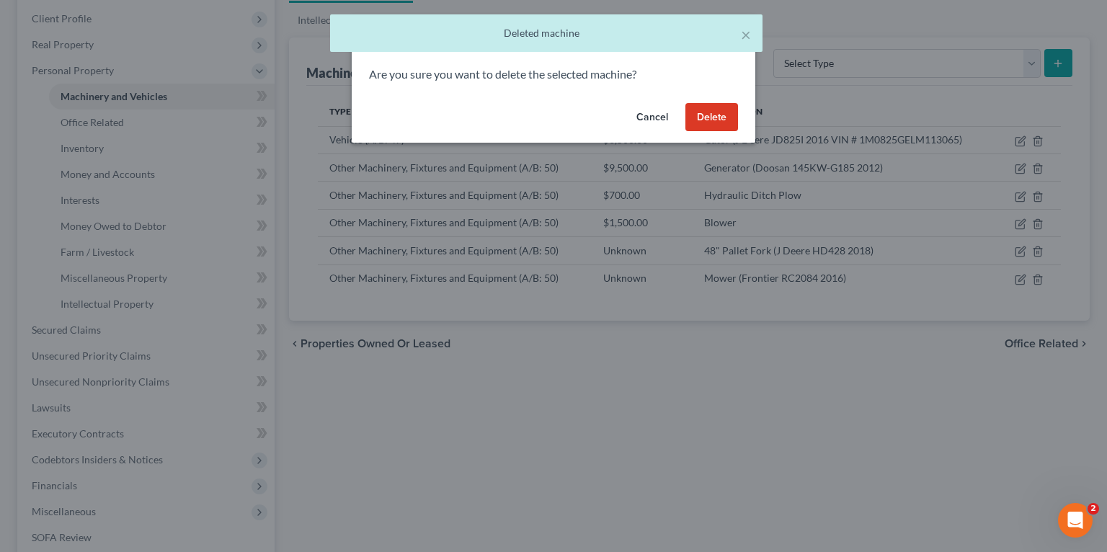
click at [696, 120] on button "Delete" at bounding box center [711, 117] width 53 height 29
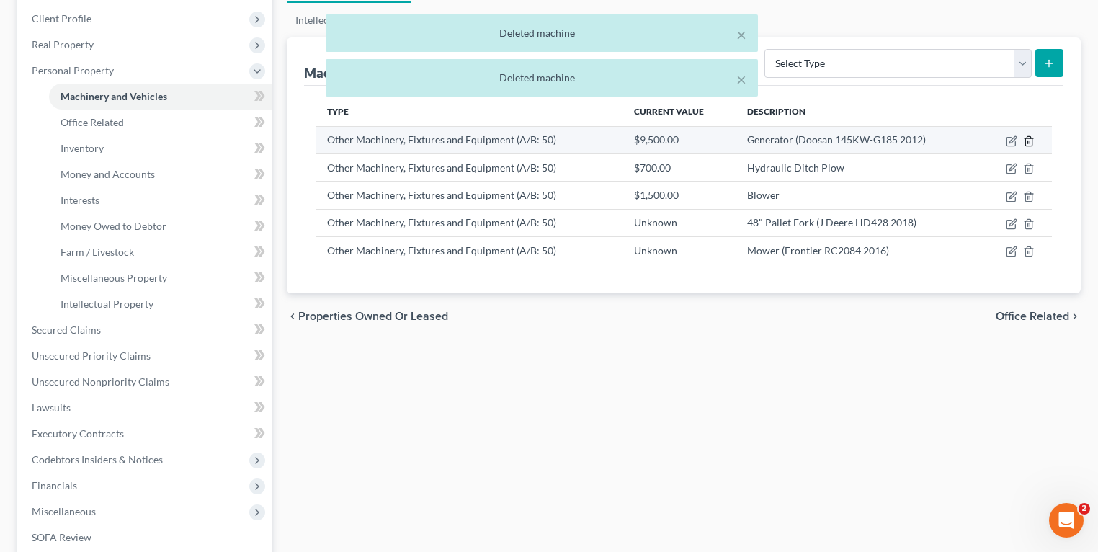
click at [1031, 137] on icon "button" at bounding box center [1028, 140] width 6 height 9
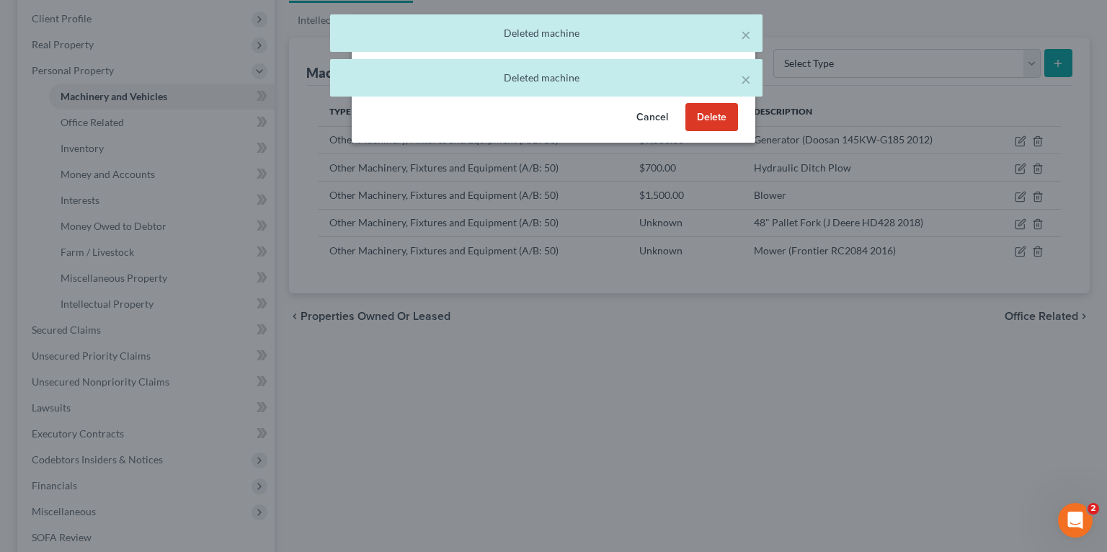
click at [696, 117] on button "Delete" at bounding box center [711, 117] width 53 height 29
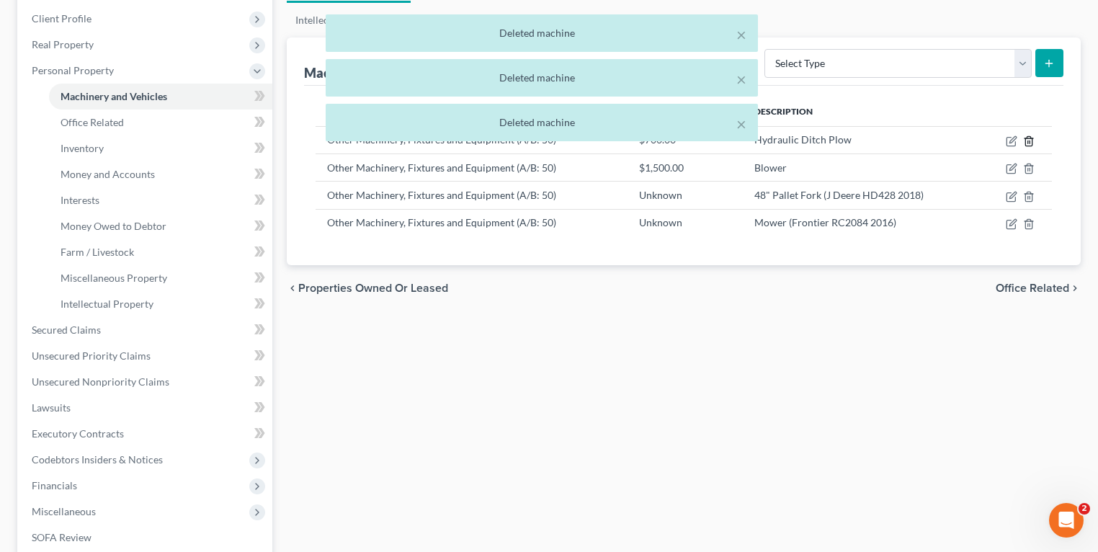
click at [1033, 138] on icon "button" at bounding box center [1029, 141] width 12 height 12
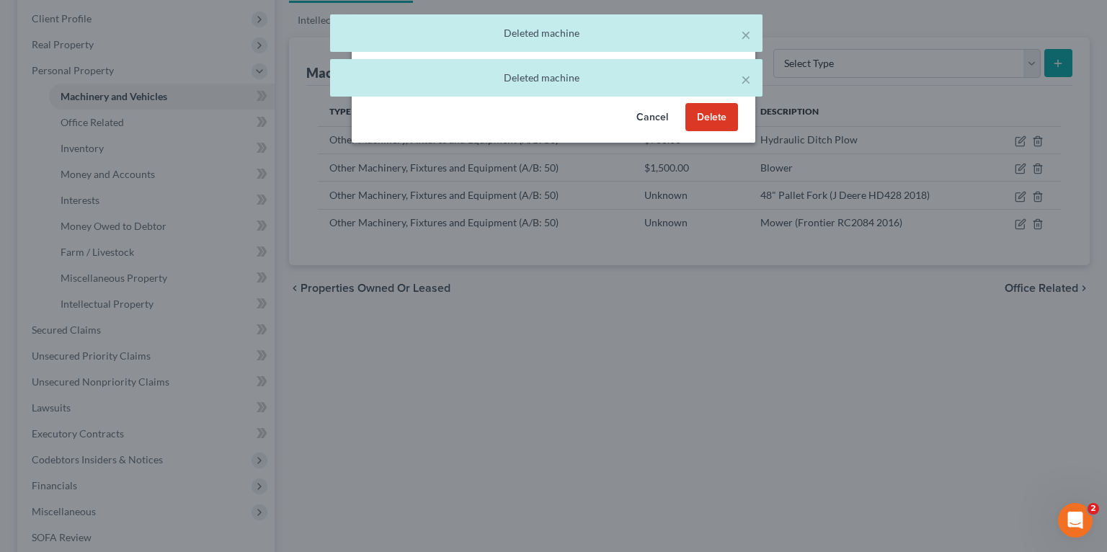
click at [716, 124] on button "Delete" at bounding box center [711, 117] width 53 height 29
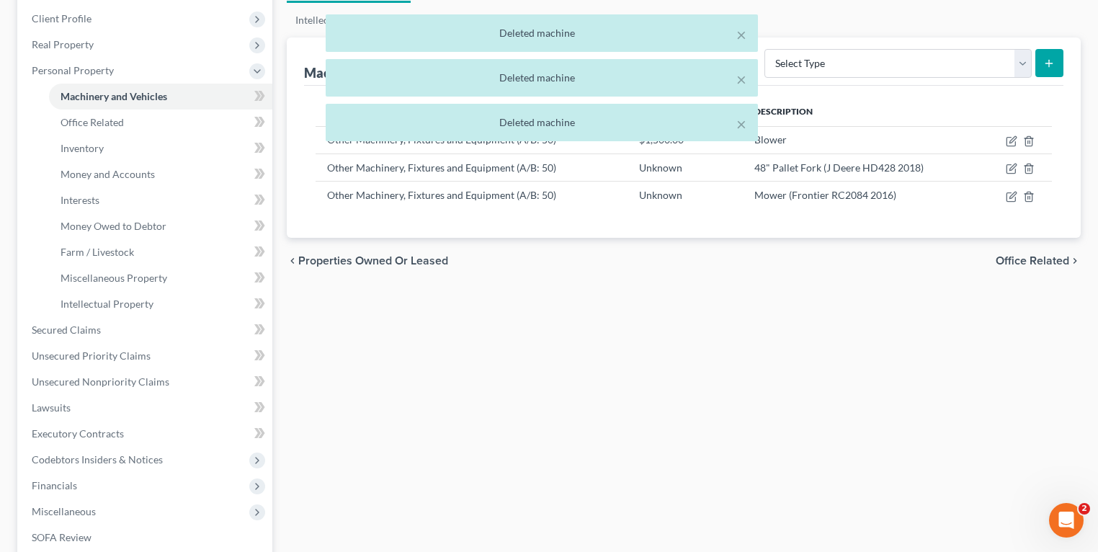
click at [1028, 142] on div "× Deleted machine × Deleted machine × Deleted machine" at bounding box center [542, 81] width 1098 height 134
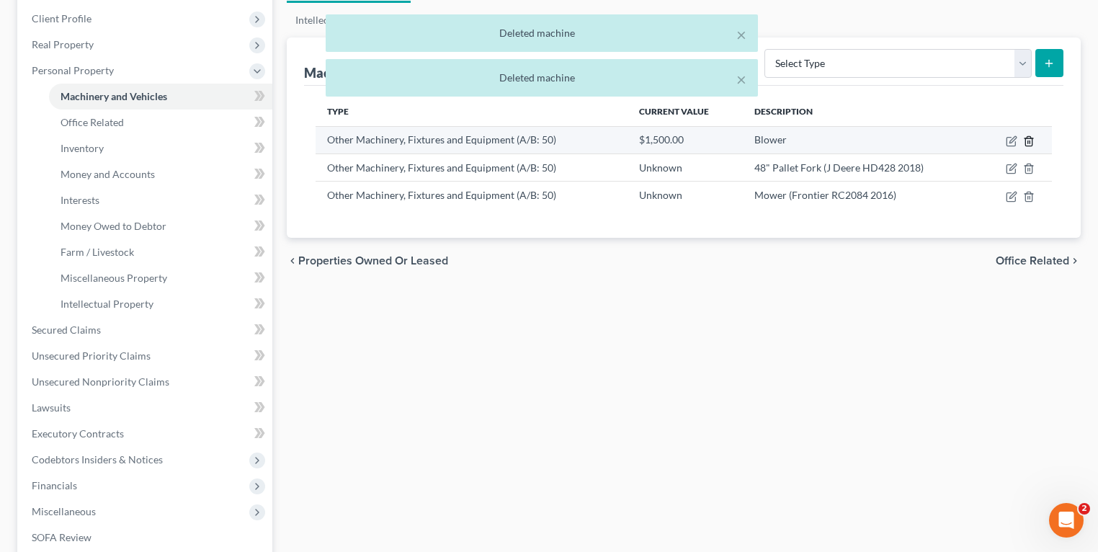
click at [1029, 141] on icon "button" at bounding box center [1029, 141] width 12 height 12
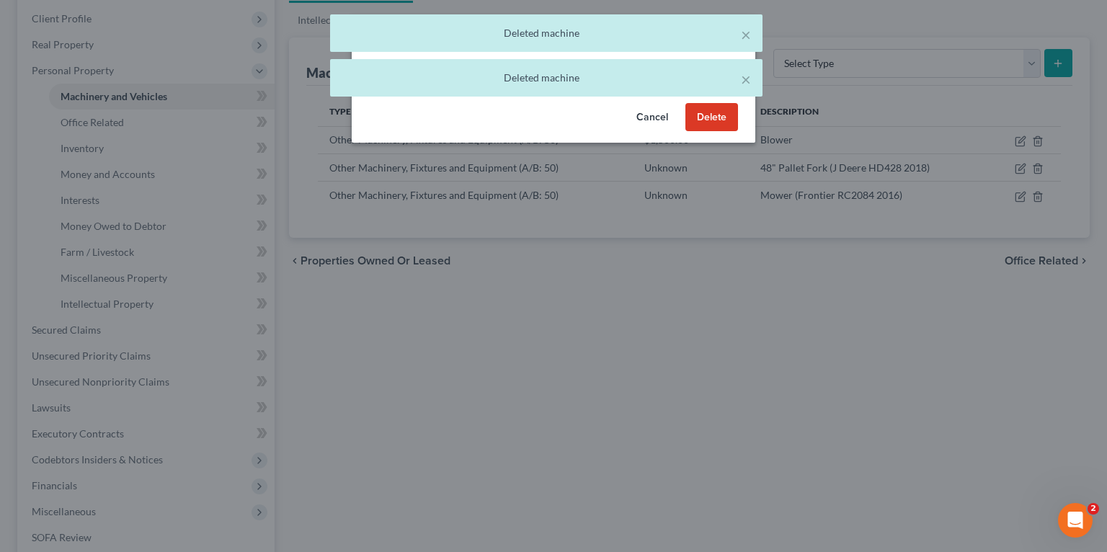
click at [694, 109] on button "Delete" at bounding box center [711, 117] width 53 height 29
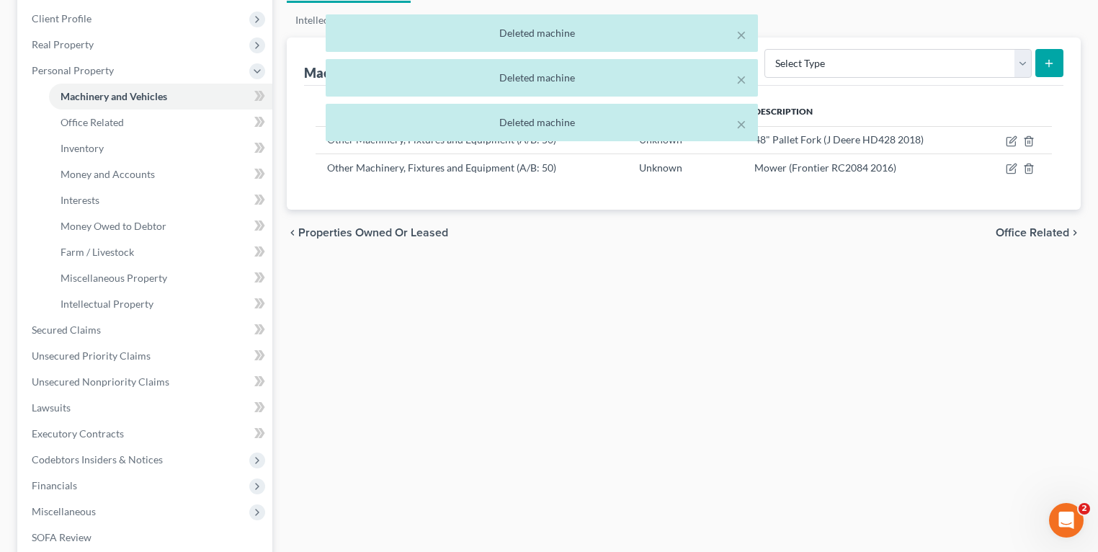
click at [1030, 141] on div "× Deleted machine × Deleted machine × Deleted machine" at bounding box center [542, 81] width 1098 height 134
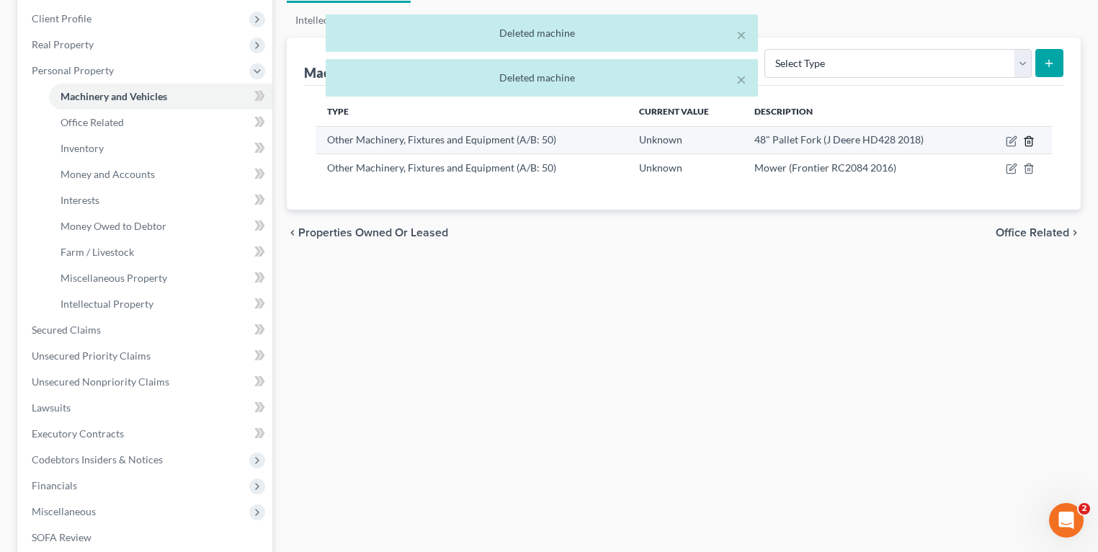
click at [1027, 141] on icon "button" at bounding box center [1029, 141] width 12 height 12
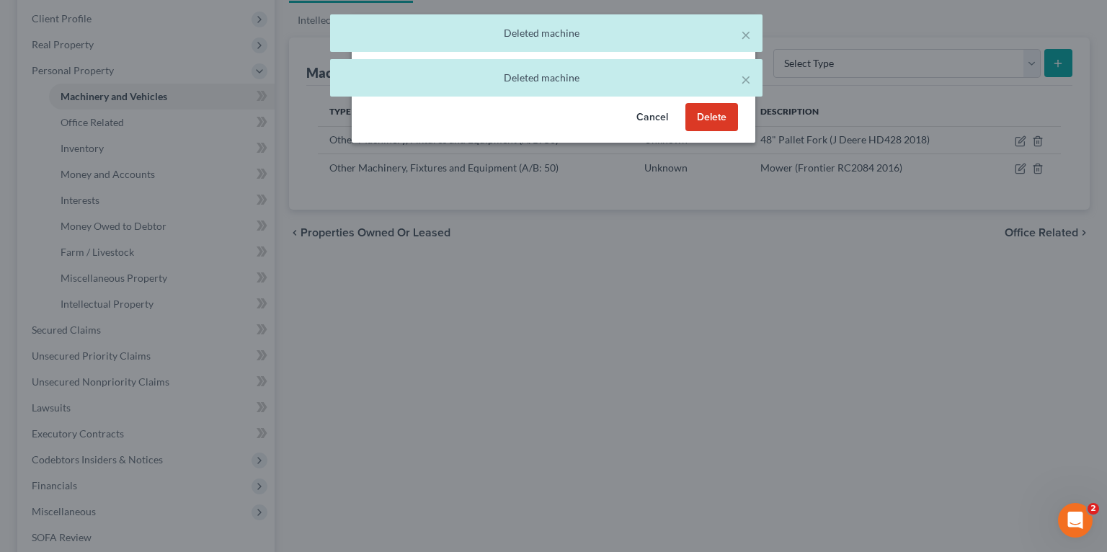
drag, startPoint x: 712, startPoint y: 117, endPoint x: 733, endPoint y: 117, distance: 20.9
click at [712, 117] on button "Delete" at bounding box center [711, 117] width 53 height 29
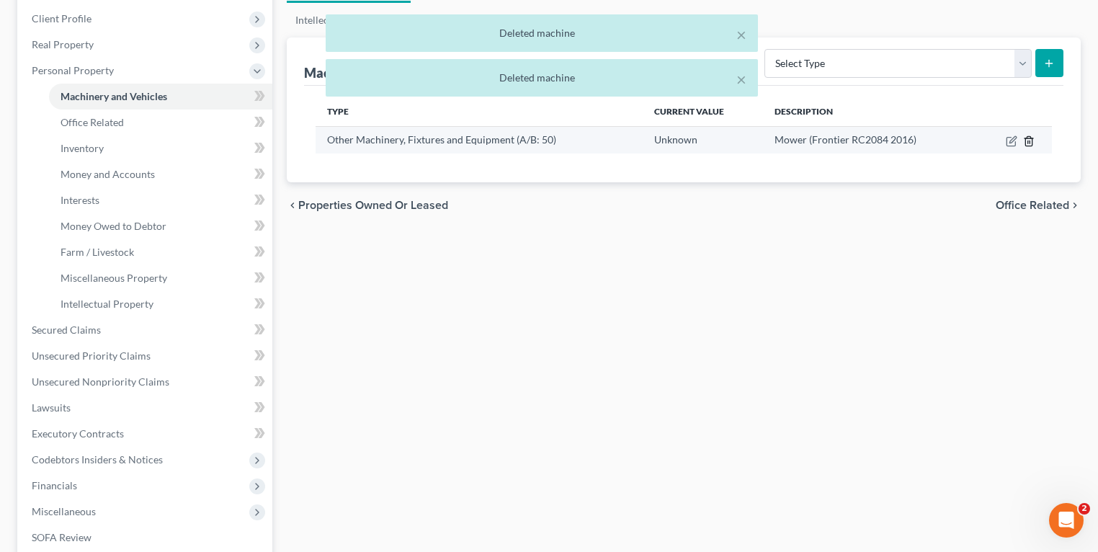
click at [1026, 139] on icon "button" at bounding box center [1029, 141] width 12 height 12
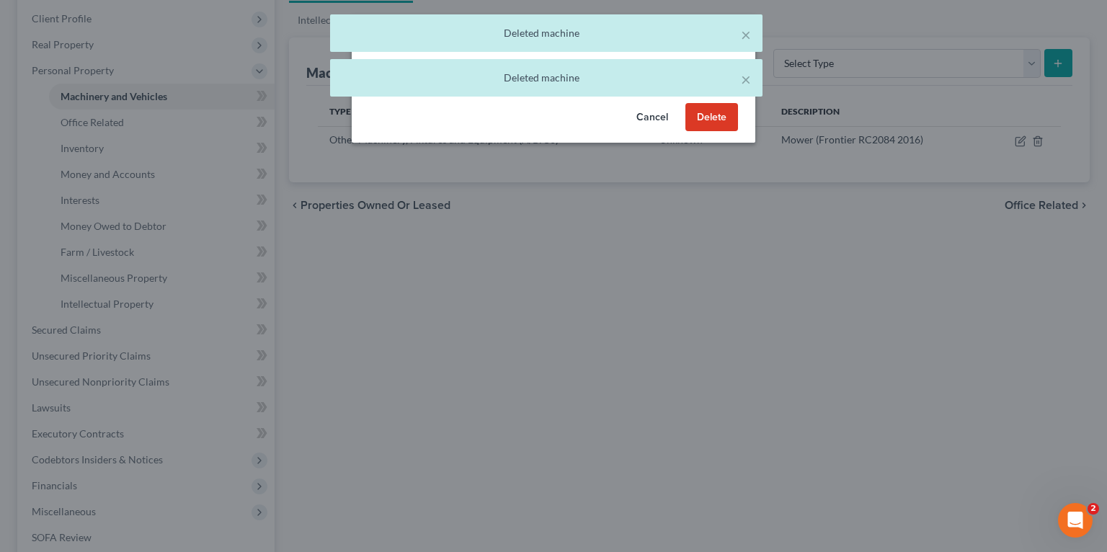
drag, startPoint x: 729, startPoint y: 112, endPoint x: 738, endPoint y: 114, distance: 8.8
click at [729, 112] on button "Delete" at bounding box center [711, 117] width 53 height 29
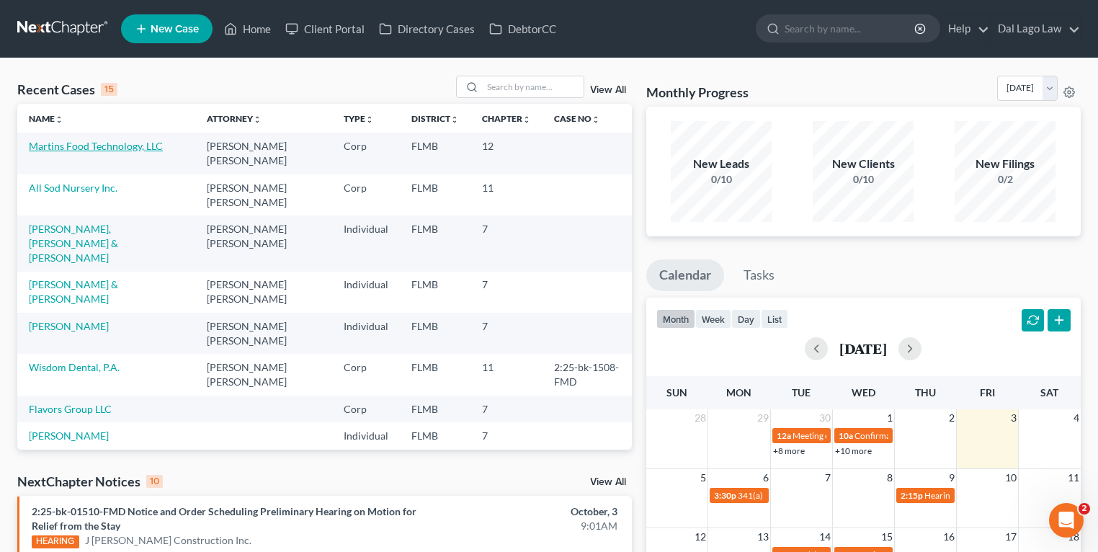
click at [59, 146] on link "Martins Food Technology, LLC" at bounding box center [96, 146] width 134 height 12
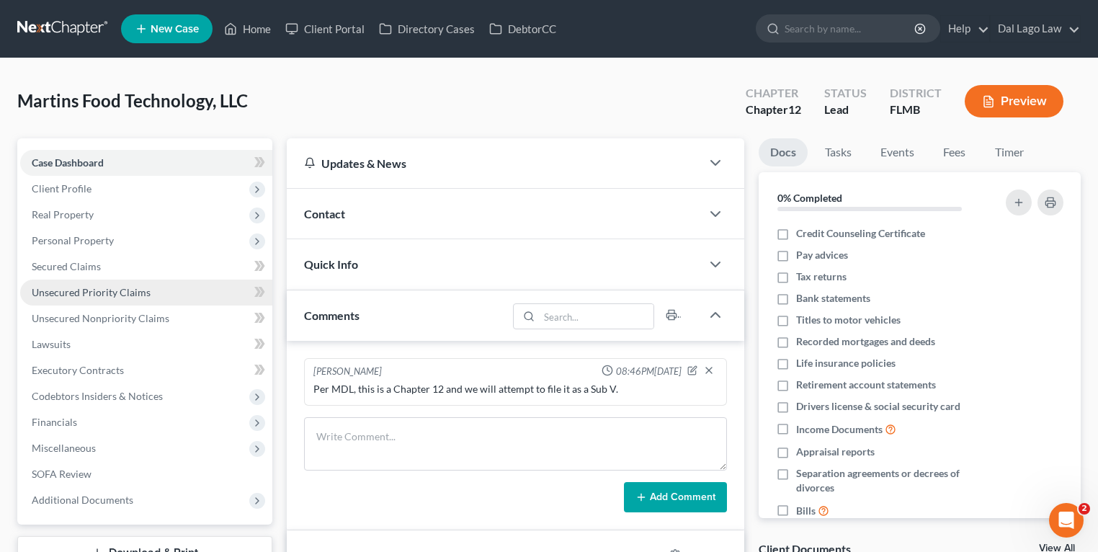
click at [92, 301] on link "Unsecured Priority Claims" at bounding box center [146, 293] width 252 height 26
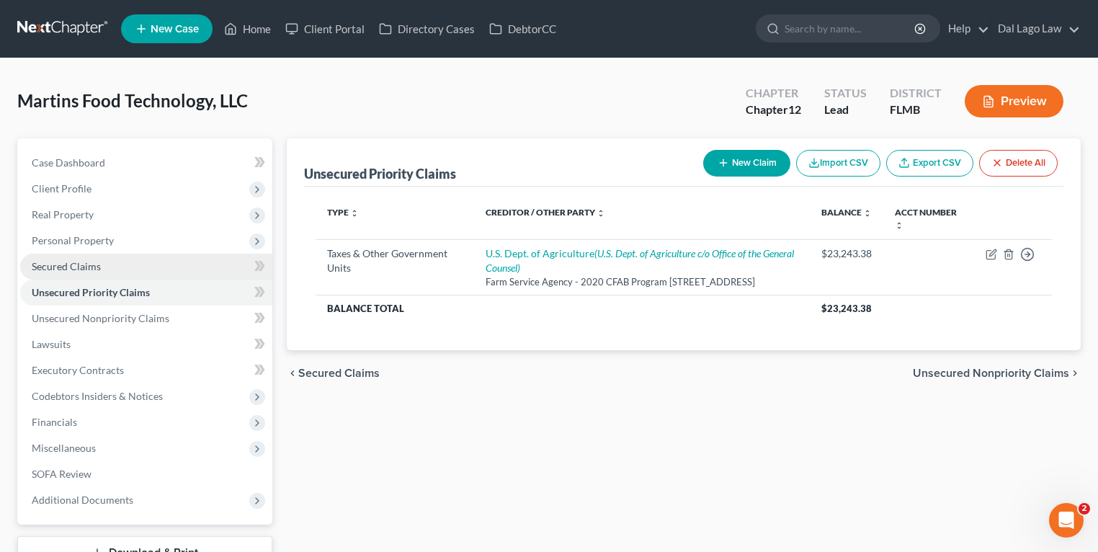
click at [81, 265] on span "Secured Claims" at bounding box center [66, 266] width 69 height 12
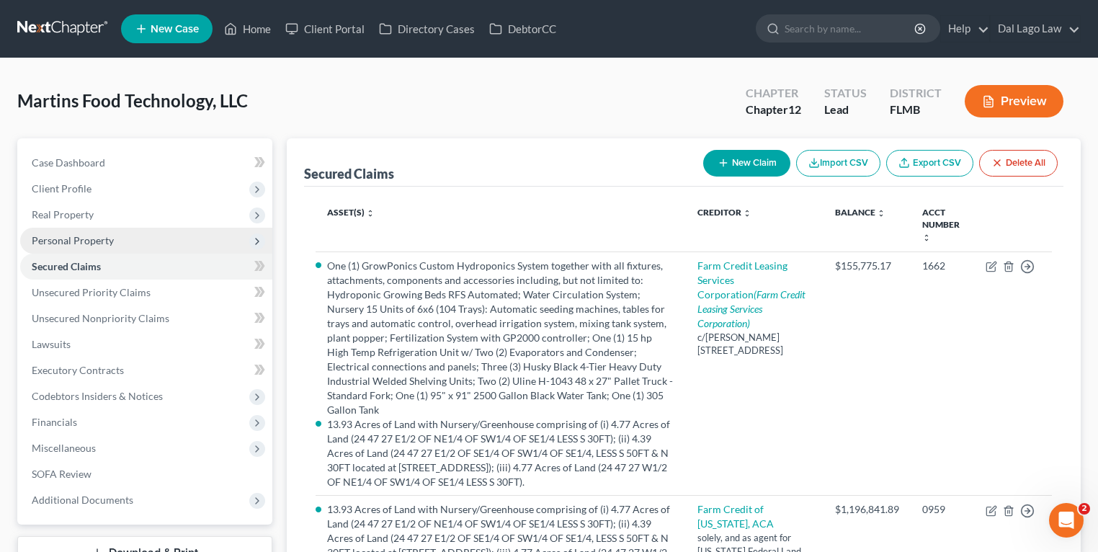
click at [61, 240] on span "Personal Property" at bounding box center [73, 240] width 82 height 12
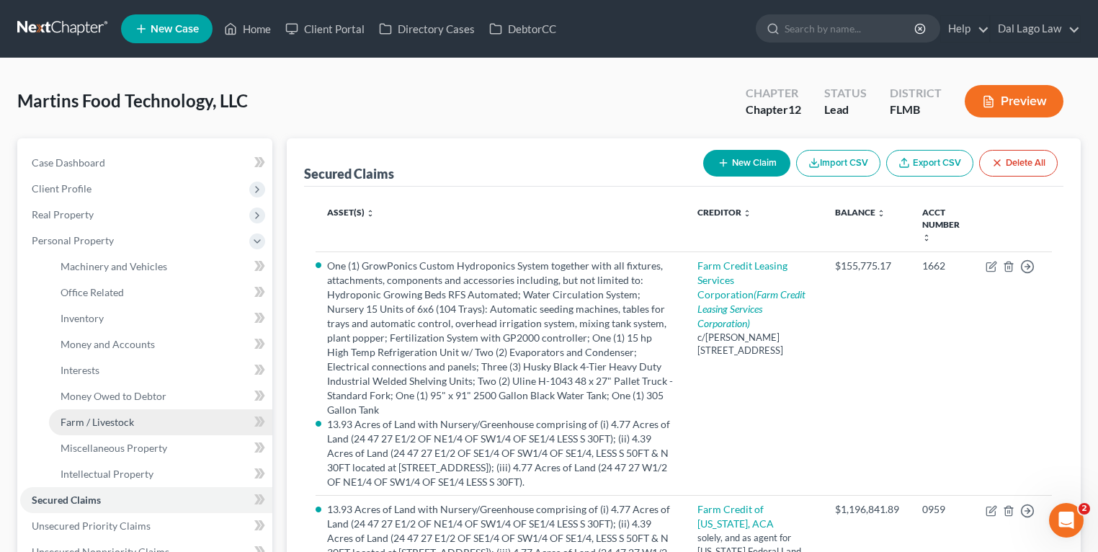
click at [99, 429] on link "Farm / Livestock" at bounding box center [160, 422] width 223 height 26
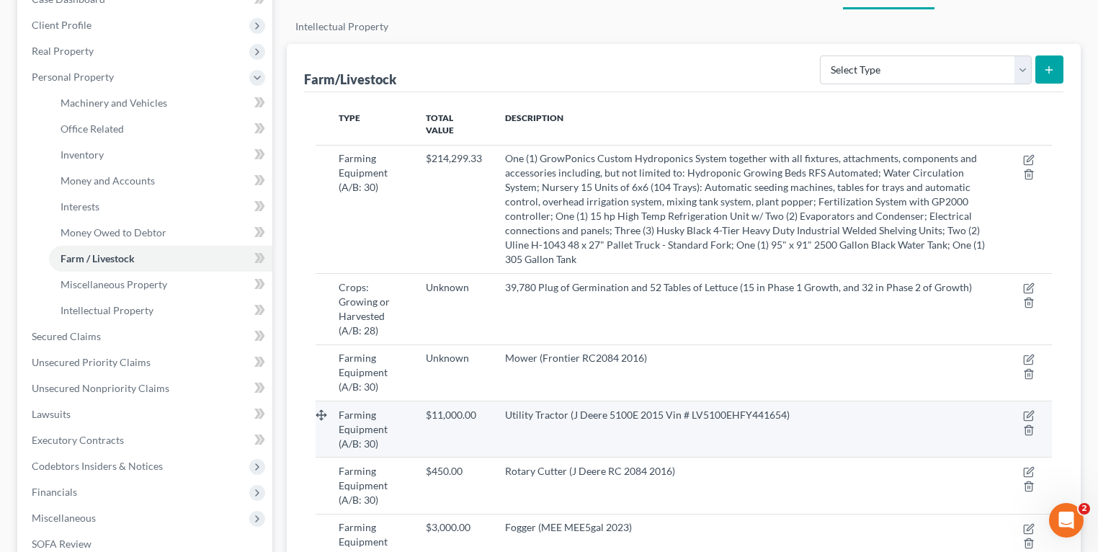
scroll to position [231, 0]
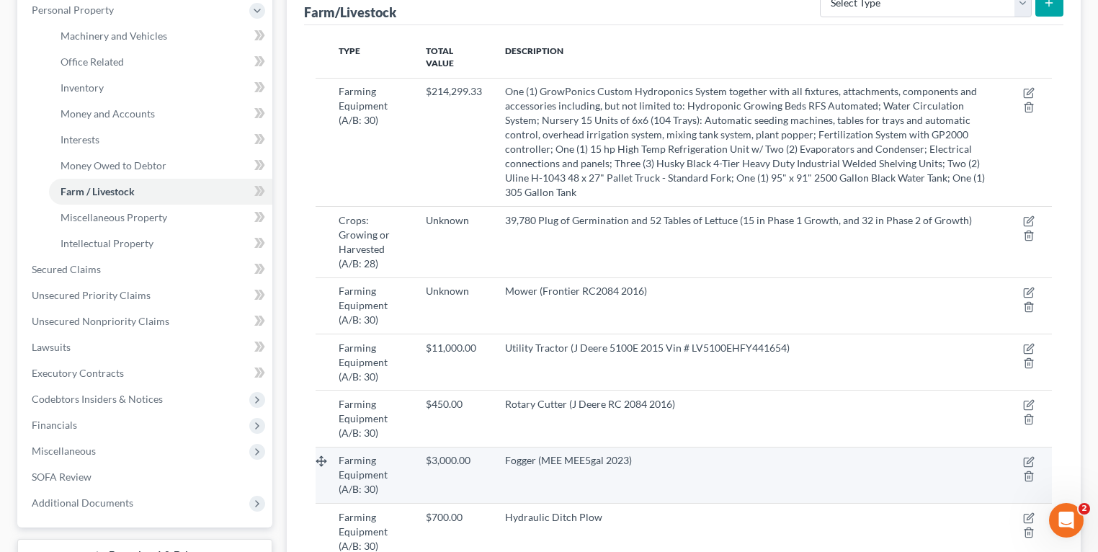
click at [1023, 447] on td at bounding box center [1031, 475] width 43 height 56
click at [1035, 447] on td at bounding box center [1031, 475] width 43 height 56
click at [1029, 457] on icon "button" at bounding box center [1030, 460] width 6 height 6
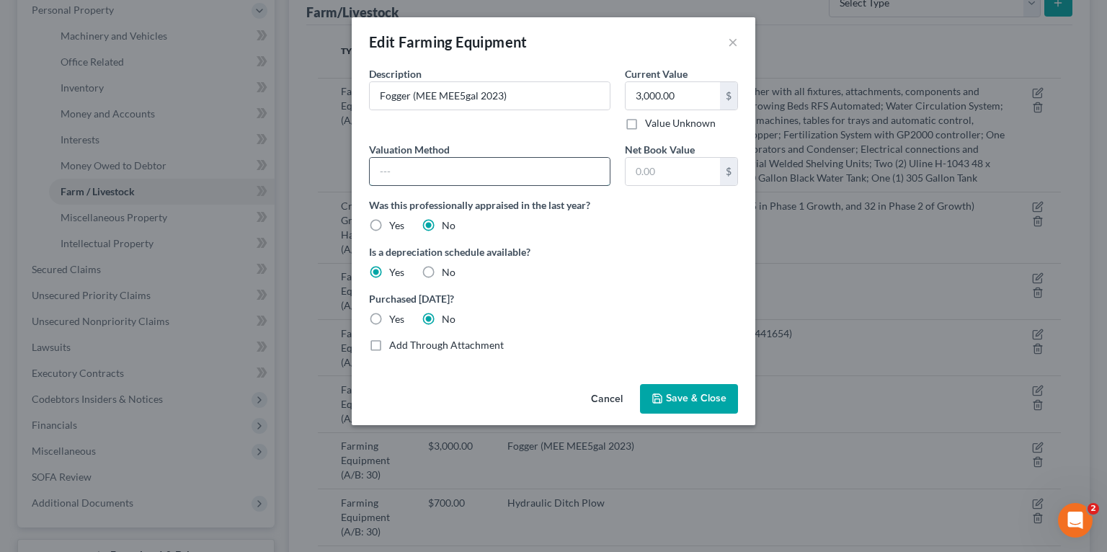
click at [501, 170] on input "text" at bounding box center [490, 171] width 240 height 27
click at [697, 222] on div "Was this professionally appraised in the last year? Yes No" at bounding box center [553, 214] width 383 height 35
click at [686, 170] on input "text" at bounding box center [673, 171] width 94 height 27
paste input "1,924.00"
type input "1,924.00"
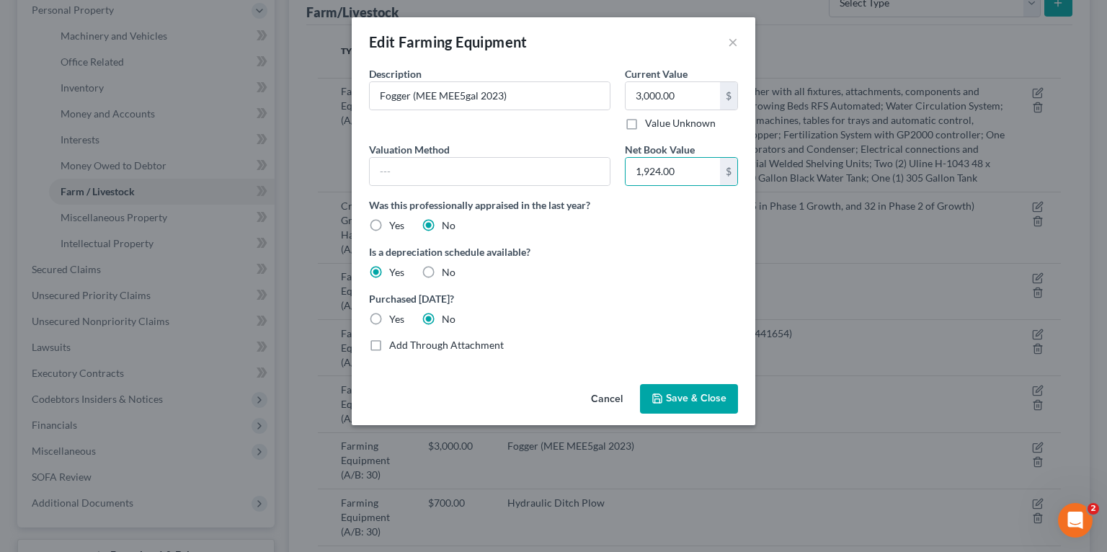
click at [678, 393] on span "Save & Close" at bounding box center [696, 399] width 61 height 12
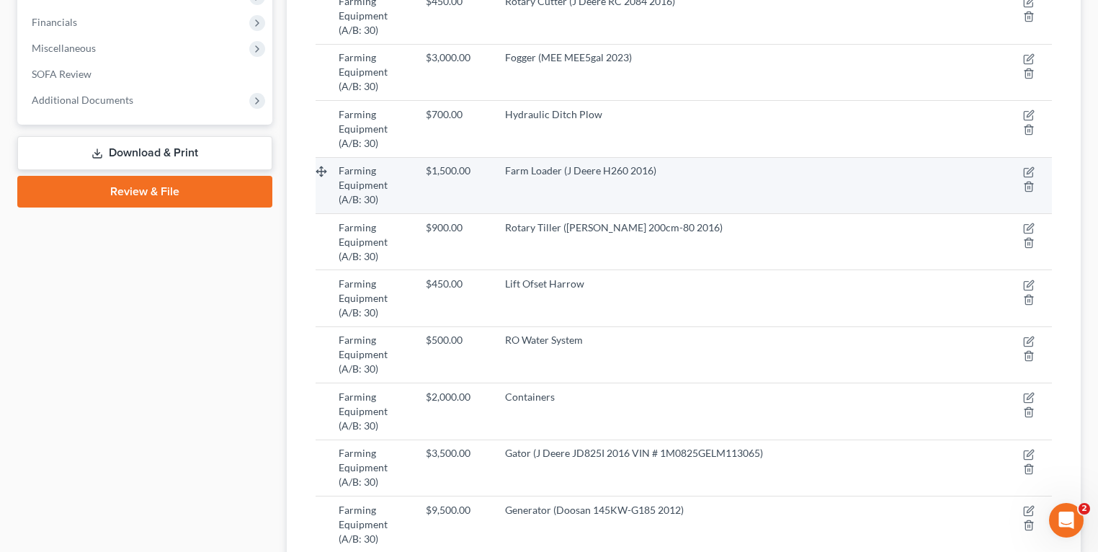
scroll to position [790, 0]
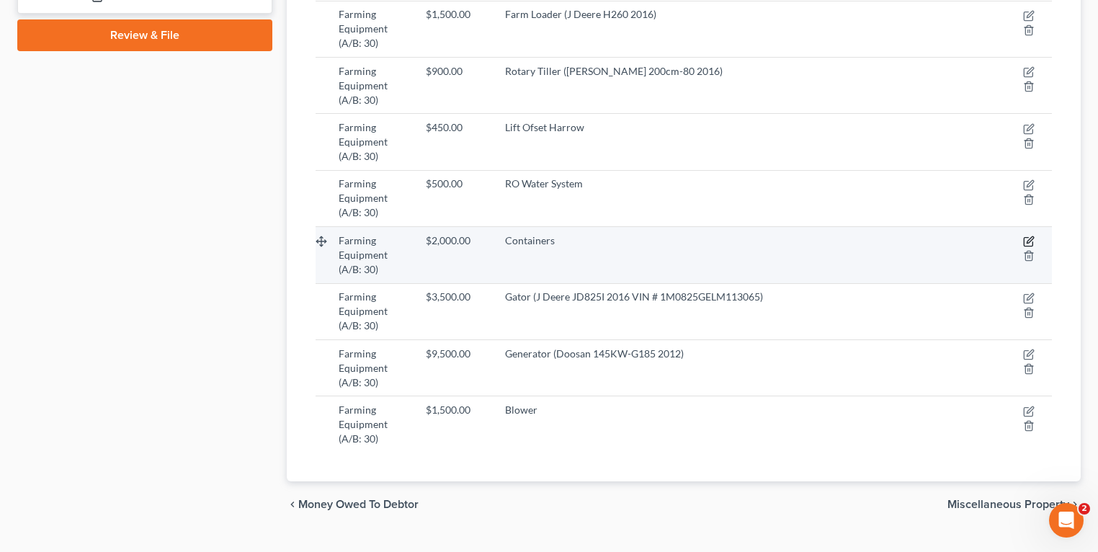
click at [1031, 236] on icon "button" at bounding box center [1029, 242] width 12 height 12
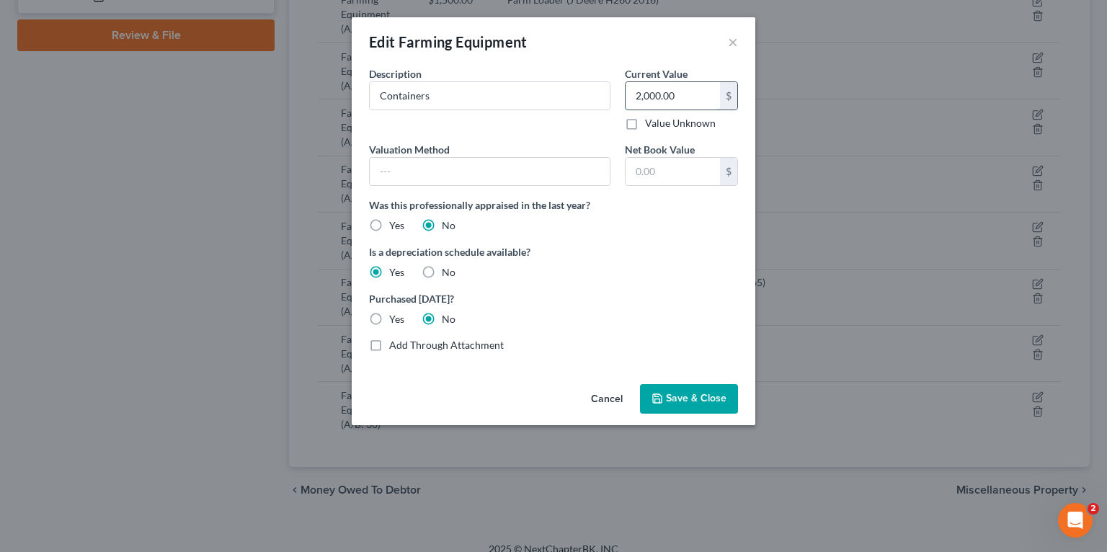
click at [687, 97] on input "2,000.00" at bounding box center [673, 95] width 94 height 27
type input "200"
click at [672, 180] on input "text" at bounding box center [673, 171] width 94 height 27
paste input "196.00"
type input "196.00"
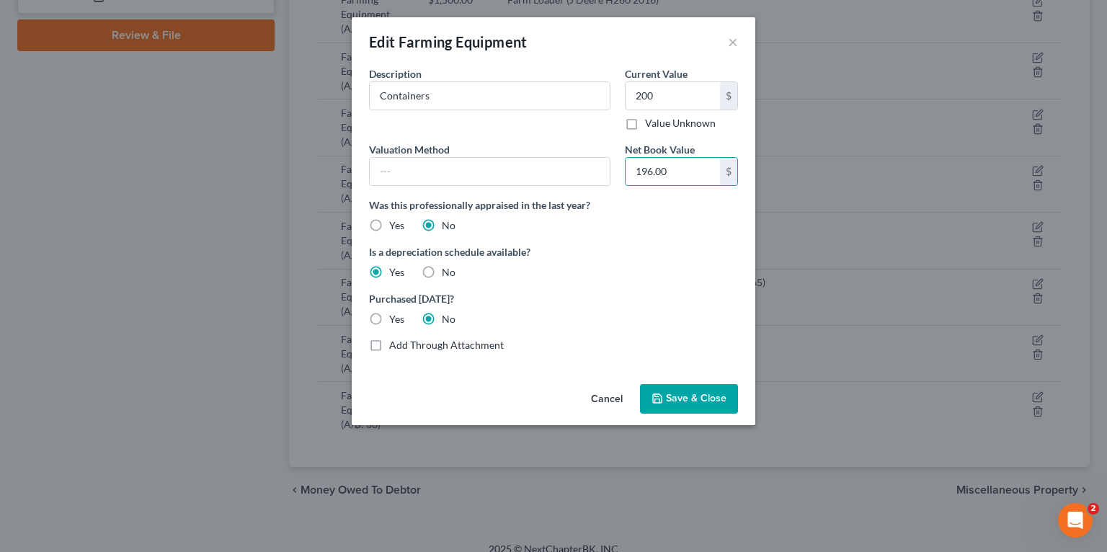
click at [646, 310] on div "Purchased [DATE]? Yes No" at bounding box center [553, 308] width 383 height 35
click at [690, 387] on button "Save & Close" at bounding box center [689, 399] width 98 height 30
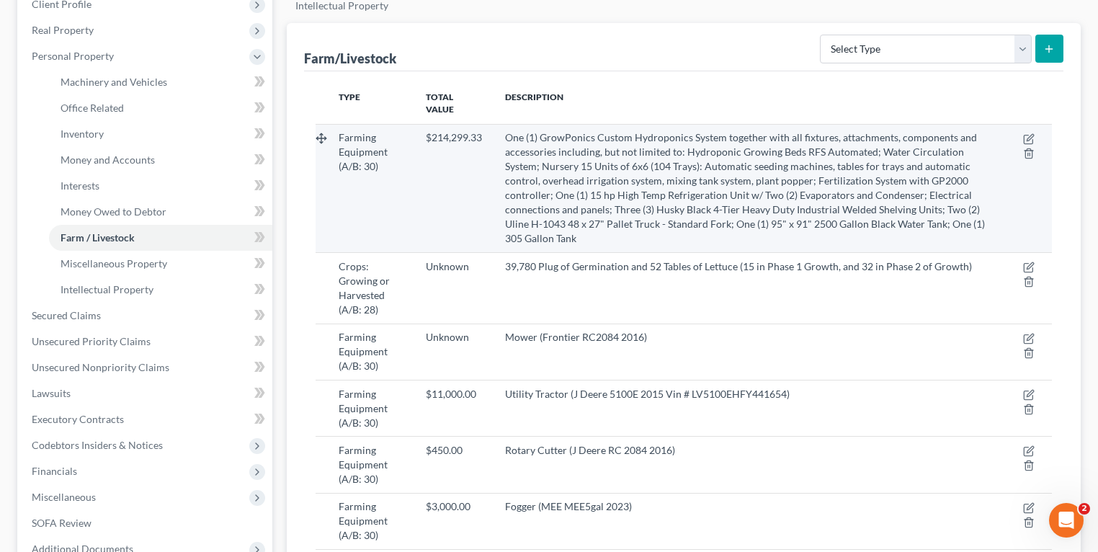
scroll to position [98, 0]
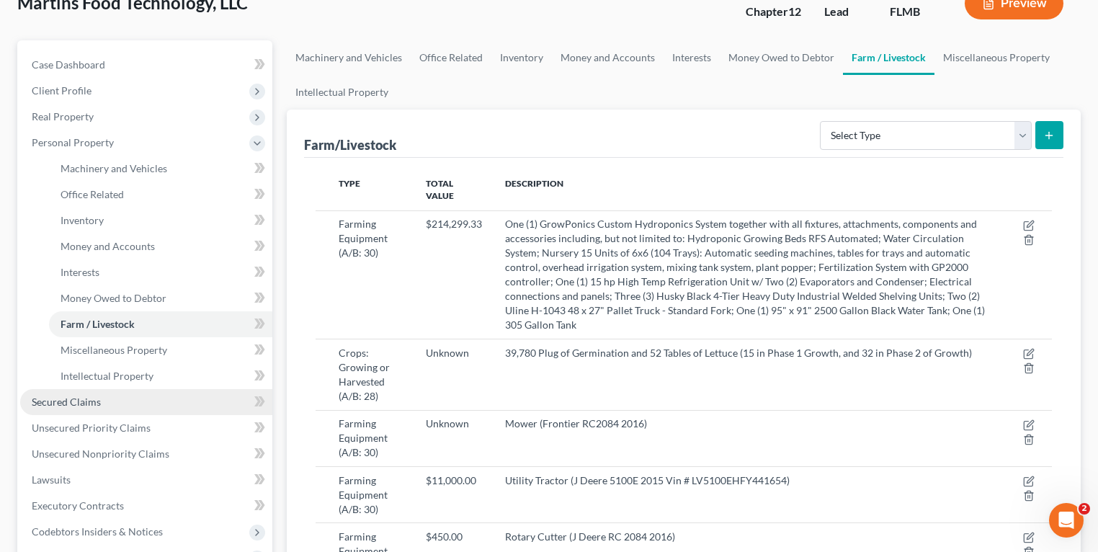
click at [101, 409] on link "Secured Claims" at bounding box center [146, 402] width 252 height 26
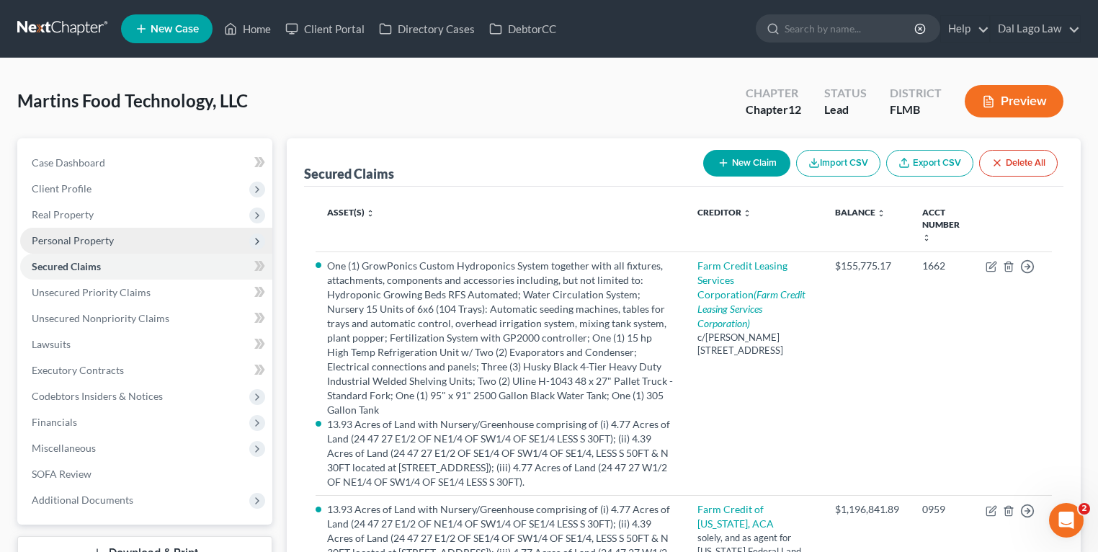
click at [91, 241] on span "Personal Property" at bounding box center [73, 240] width 82 height 12
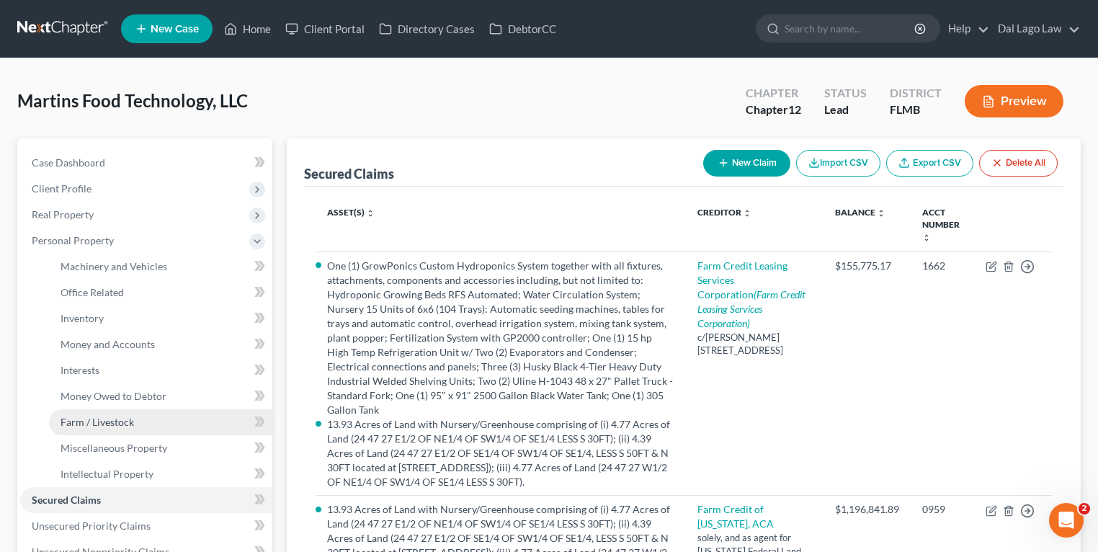
click at [104, 428] on link "Farm / Livestock" at bounding box center [160, 422] width 223 height 26
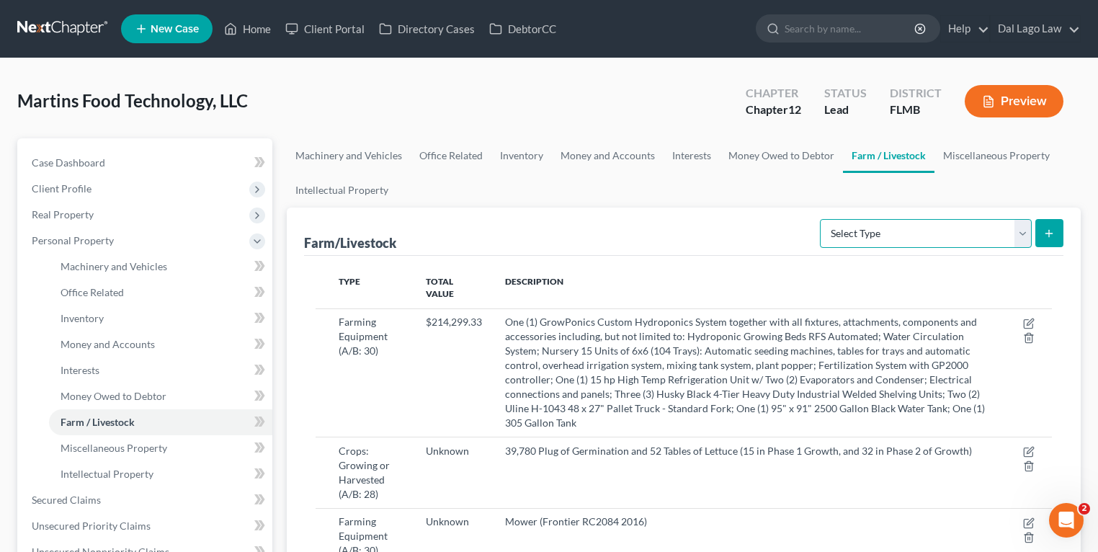
click at [901, 238] on select "Select Type Animals & Livestock (A/B: 29) Crops: Growing or Harvested (A/B: 28)…" at bounding box center [926, 233] width 212 height 29
click at [901, 239] on select "Select Type Animals & Livestock (A/B: 29) Crops: Growing or Harvested (A/B: 28)…" at bounding box center [926, 233] width 212 height 29
click at [635, 157] on link "Money and Accounts" at bounding box center [608, 155] width 112 height 35
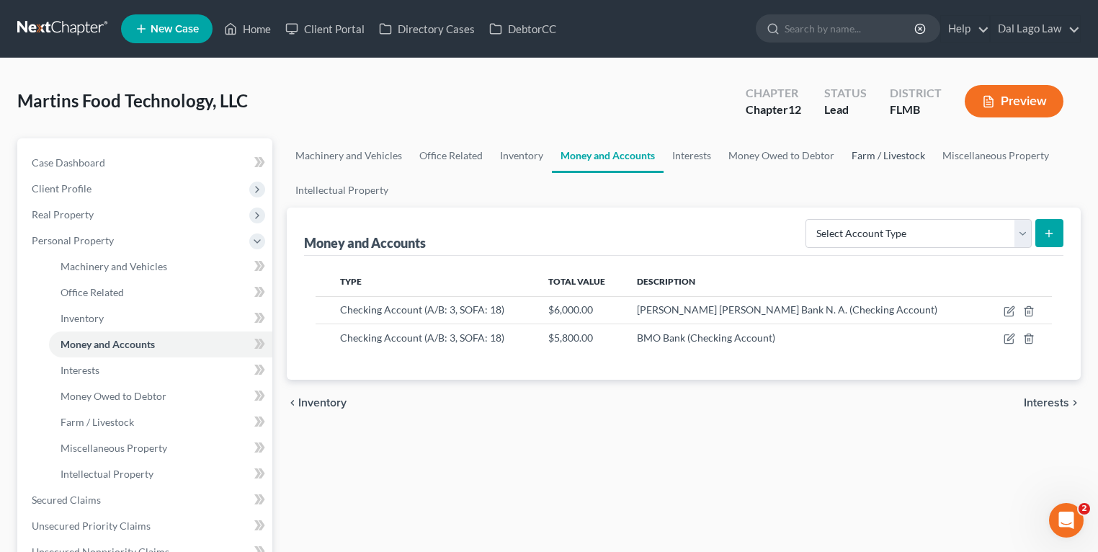
click at [873, 153] on link "Farm / Livestock" at bounding box center [888, 155] width 91 height 35
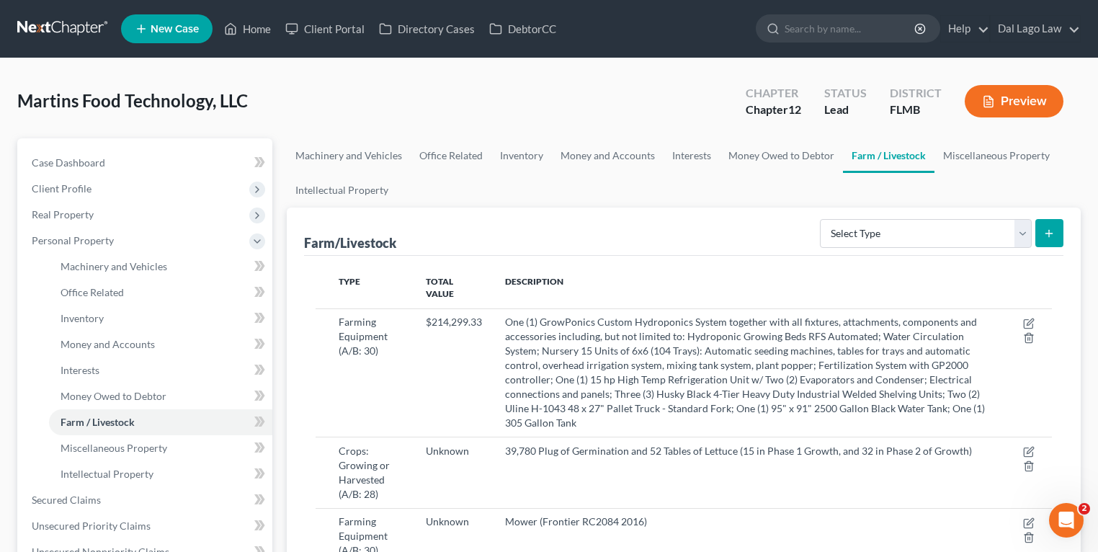
click at [1055, 232] on button "submit" at bounding box center [1050, 233] width 28 height 28
click at [980, 230] on select "Select Type Animals & Livestock (A/B: 29) Crops: Growing or Harvested (A/B: 28)…" at bounding box center [926, 233] width 212 height 29
select select "farming_equipment"
click at [823, 219] on select "Select Type Animals & Livestock (A/B: 29) Crops: Growing or Harvested (A/B: 28)…" at bounding box center [926, 233] width 212 height 29
click at [1058, 231] on button "submit" at bounding box center [1050, 233] width 28 height 28
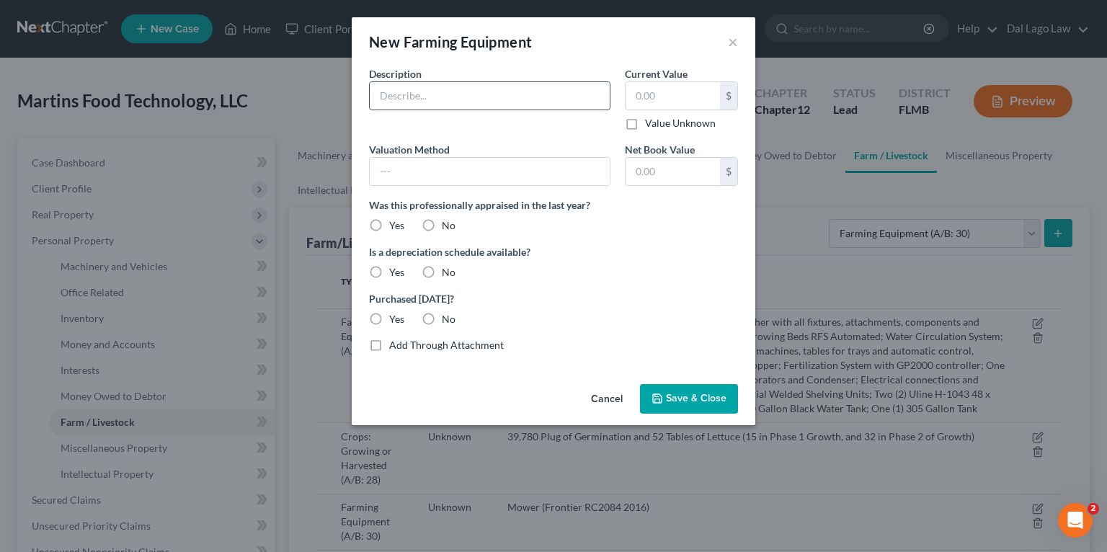
click at [451, 94] on input "text" at bounding box center [490, 95] width 240 height 27
paste input "Loader J Deere H260 2016"
click at [431, 92] on input "Loader J Deere H260 2016" at bounding box center [490, 95] width 240 height 27
type input "Loader (J Deere H260 2016)"
click at [645, 126] on label "Value Unknown" at bounding box center [680, 123] width 71 height 14
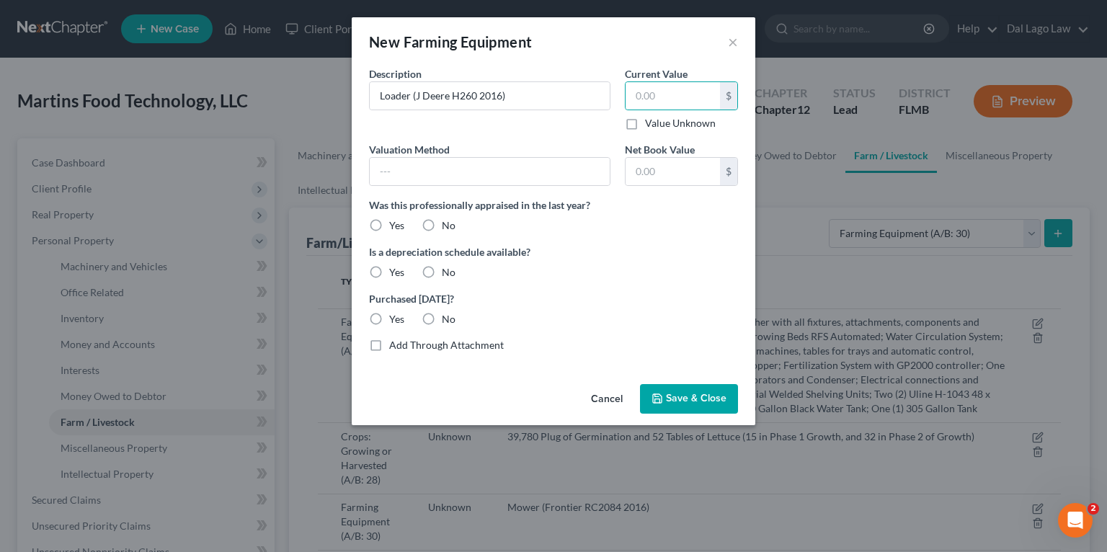
click at [651, 125] on input "Value Unknown" at bounding box center [655, 120] width 9 height 9
checkbox input "true"
type input "0.00"
click at [645, 124] on label "Value Unknown" at bounding box center [680, 123] width 71 height 14
click at [651, 124] on input "Value Unknown" at bounding box center [655, 120] width 9 height 9
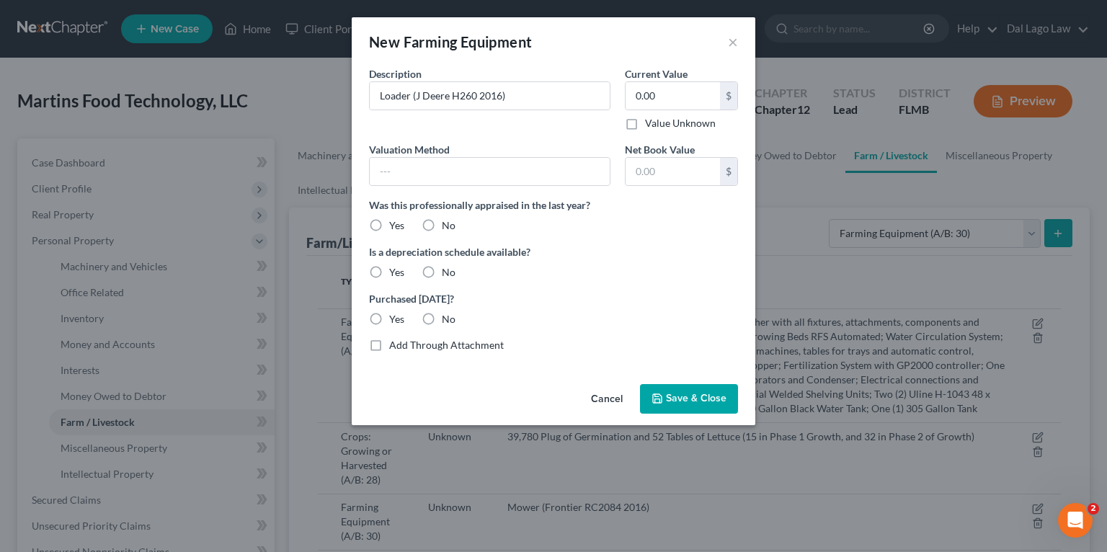
click at [645, 125] on label "Value Unknown" at bounding box center [680, 123] width 71 height 14
click at [651, 125] on input "Value Unknown" at bounding box center [655, 120] width 9 height 9
checkbox input "true"
click at [442, 222] on label "No" at bounding box center [449, 225] width 14 height 14
click at [448, 222] on input "No" at bounding box center [452, 222] width 9 height 9
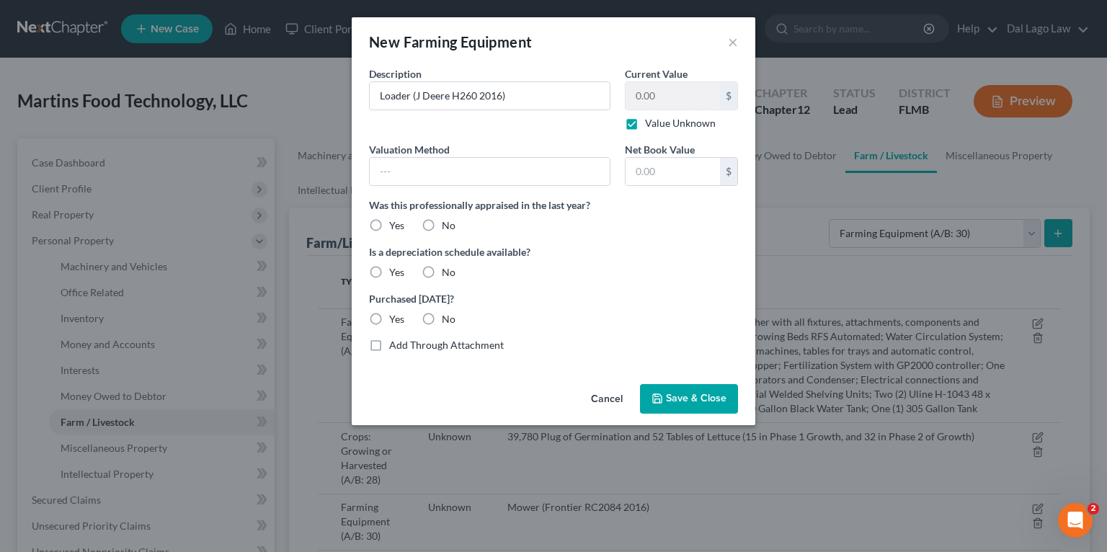
radio input "true"
click at [442, 268] on label "No" at bounding box center [449, 272] width 14 height 14
click at [448, 268] on input "No" at bounding box center [452, 269] width 9 height 9
radio input "true"
click at [442, 320] on label "No" at bounding box center [449, 319] width 14 height 14
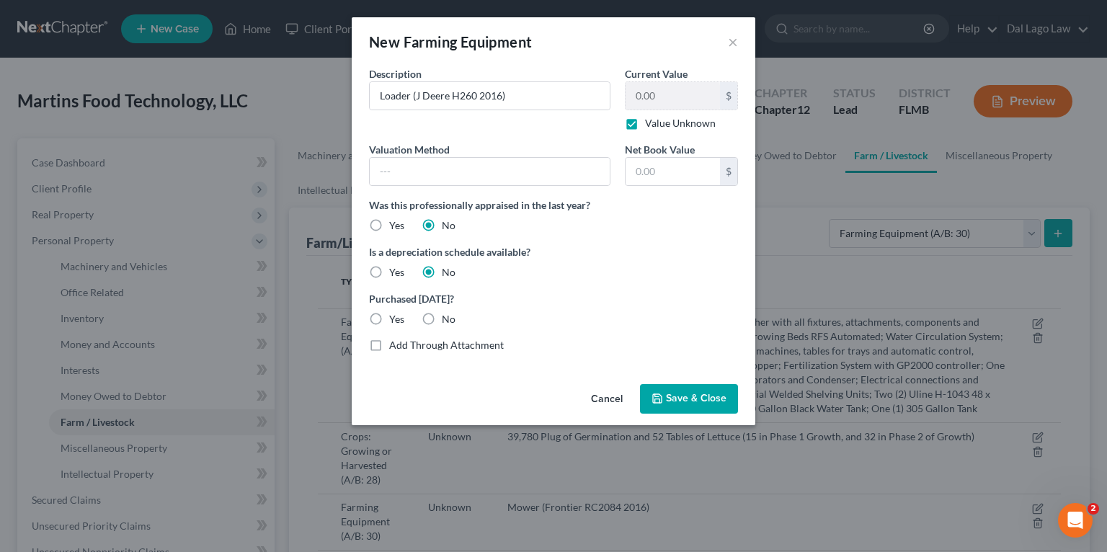
click at [448, 320] on input "No" at bounding box center [452, 316] width 9 height 9
radio input "true"
click at [640, 379] on div "Cancel Save & Close" at bounding box center [554, 402] width 404 height 48
click at [682, 399] on span "Save & Close" at bounding box center [696, 399] width 61 height 12
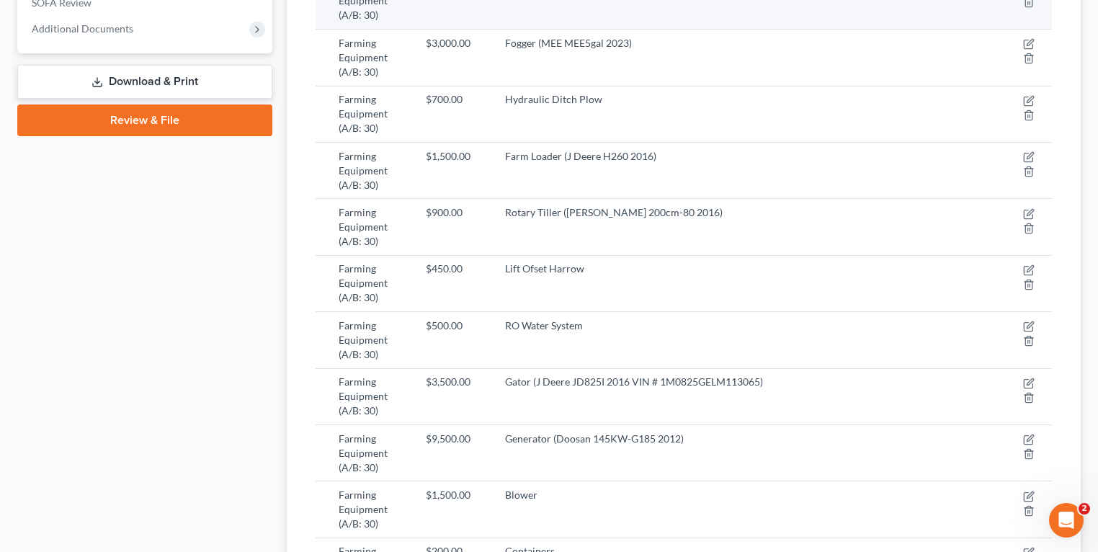
scroll to position [847, 0]
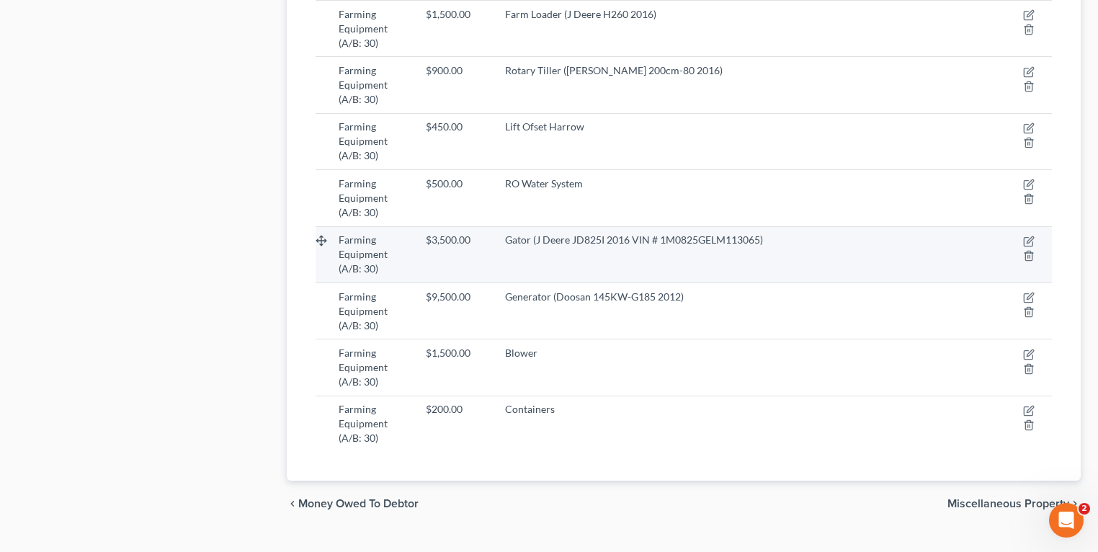
click at [703, 230] on td "Gator (J Deere JD825I 2016 VIN # 1M0825GELM113065)" at bounding box center [752, 254] width 516 height 56
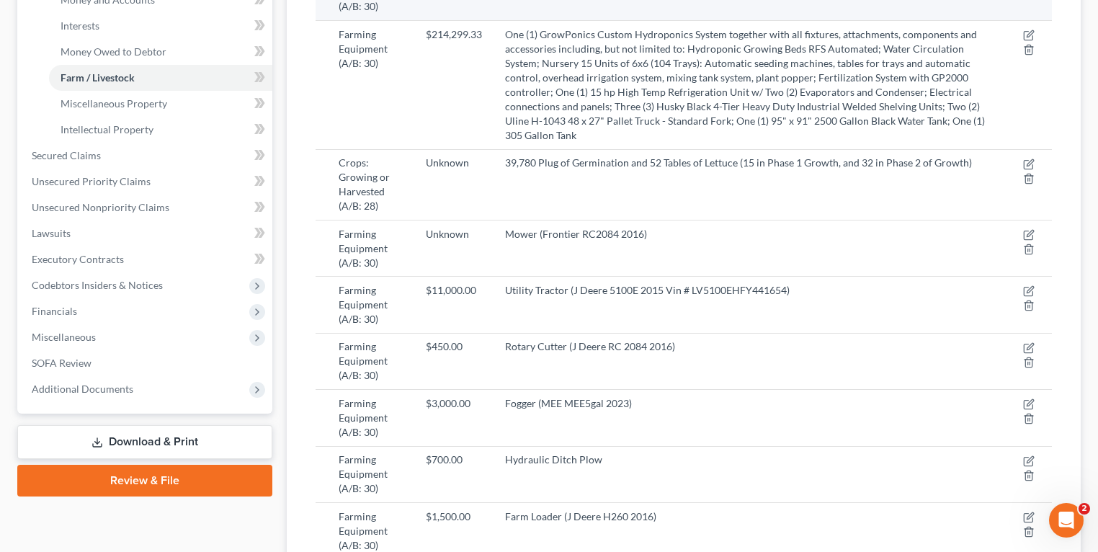
scroll to position [155, 0]
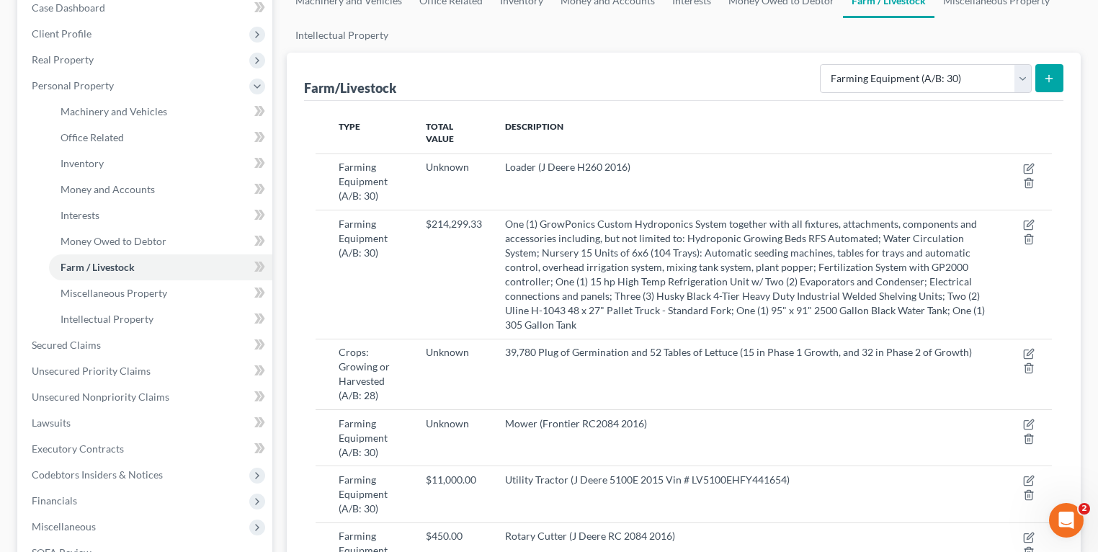
click at [1044, 75] on icon "submit" at bounding box center [1049, 79] width 12 height 12
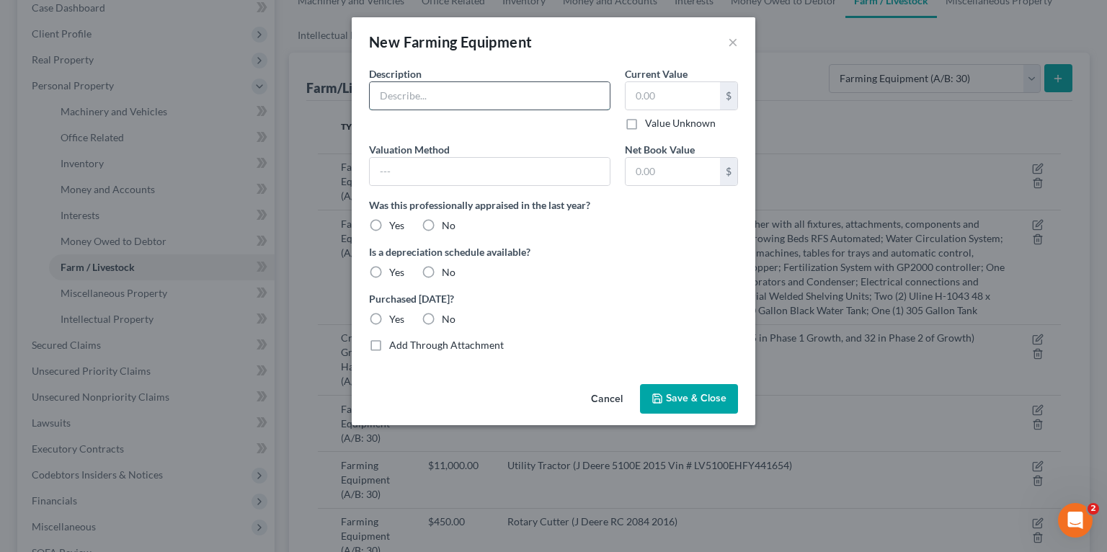
click at [470, 109] on input "text" at bounding box center [490, 95] width 240 height 27
click at [534, 95] on input "text" at bounding box center [490, 95] width 240 height 27
paste input "Stacker Toyota 8BWS132L432 2019"
click at [422, 91] on input "Stacker Toyota 8BWS132L432 2019" at bounding box center [490, 95] width 240 height 27
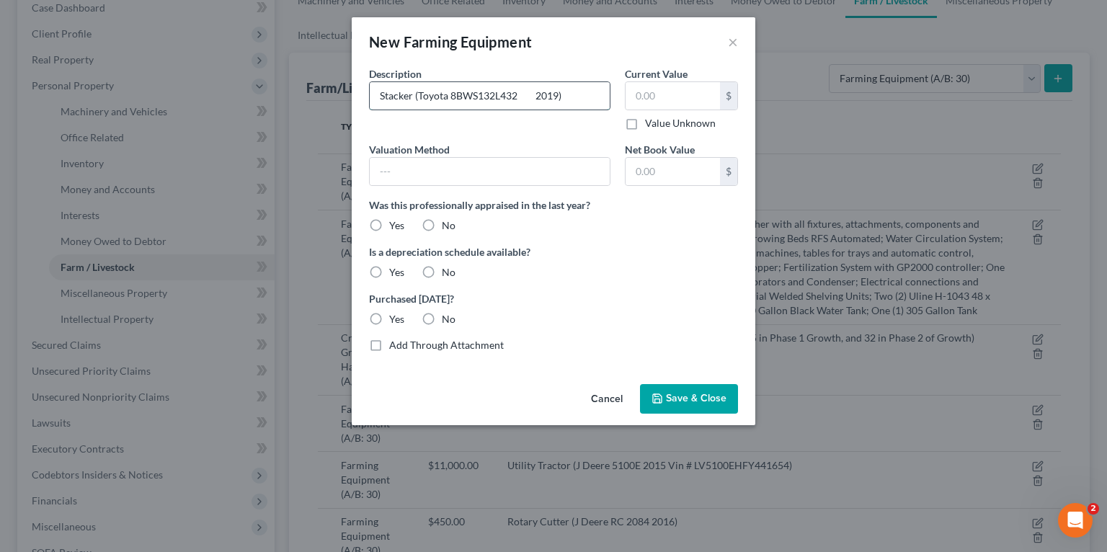
type input "Stacker (Toyota 8BWS132L432 2019)"
click at [667, 116] on label "Value Unknown" at bounding box center [680, 123] width 71 height 14
click at [660, 116] on input "Value Unknown" at bounding box center [655, 120] width 9 height 9
checkbox input "true"
type input "0.00"
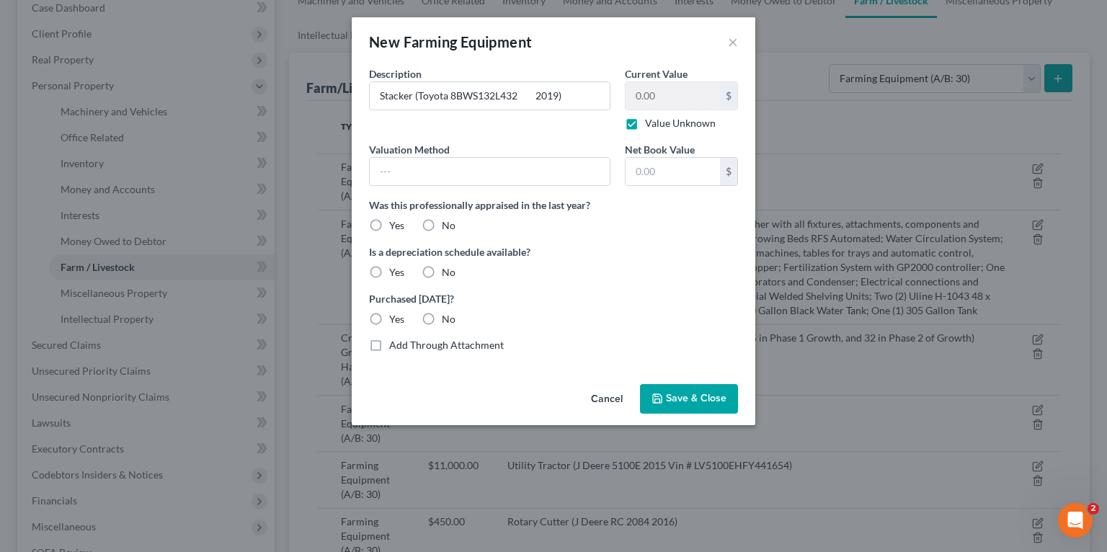
click at [660, 121] on label "Value Unknown" at bounding box center [680, 123] width 71 height 14
click at [660, 121] on input "Value Unknown" at bounding box center [655, 120] width 9 height 9
click at [660, 121] on label "Value Unknown" at bounding box center [680, 123] width 71 height 14
click at [660, 121] on input "Value Unknown" at bounding box center [655, 120] width 9 height 9
checkbox input "true"
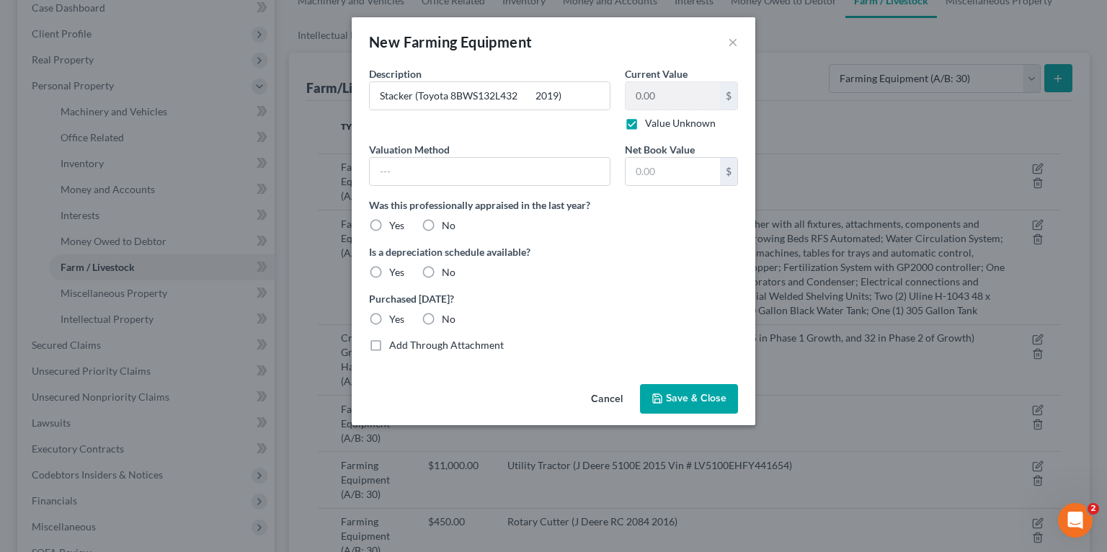
click at [442, 223] on label "No" at bounding box center [449, 225] width 14 height 14
click at [448, 223] on input "No" at bounding box center [452, 222] width 9 height 9
radio input "true"
click at [389, 277] on label "Yes" at bounding box center [396, 272] width 15 height 14
click at [395, 275] on input "Yes" at bounding box center [399, 269] width 9 height 9
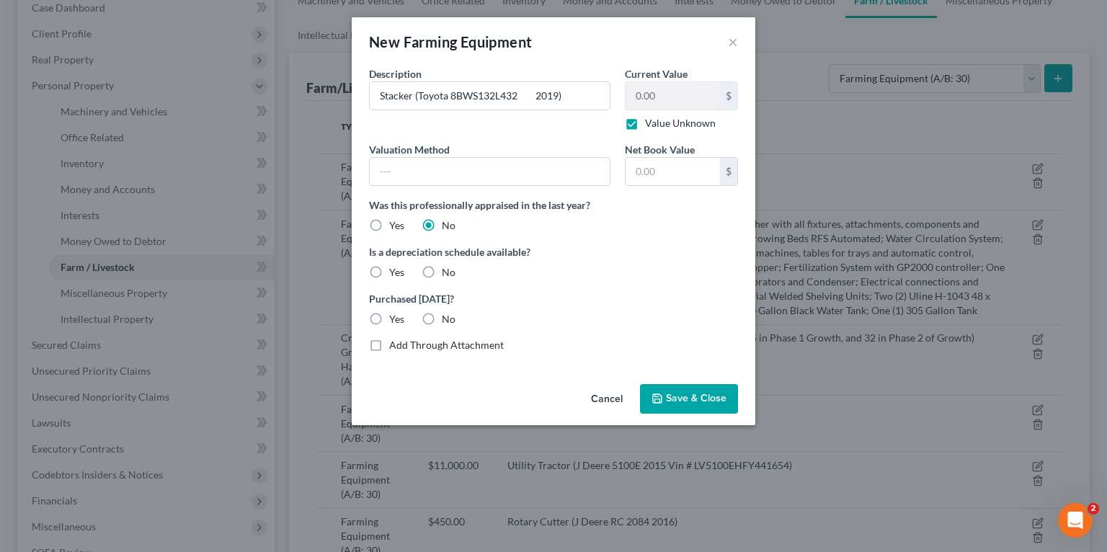
radio input "true"
click at [442, 318] on label "No" at bounding box center [449, 319] width 14 height 14
click at [448, 318] on input "No" at bounding box center [452, 316] width 9 height 9
radio input "true"
click at [699, 404] on span "Save & Close" at bounding box center [696, 399] width 61 height 12
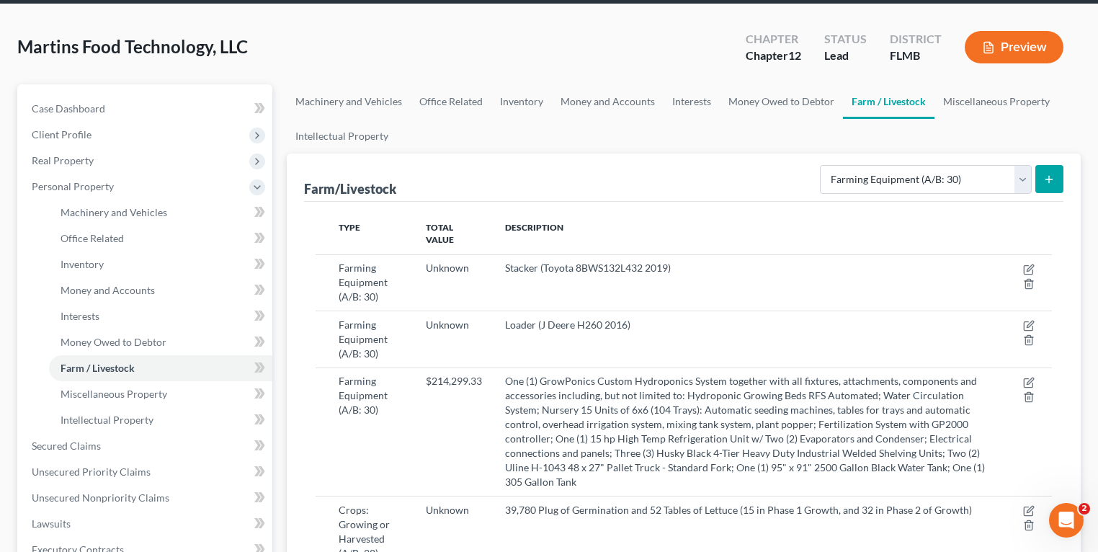
scroll to position [0, 0]
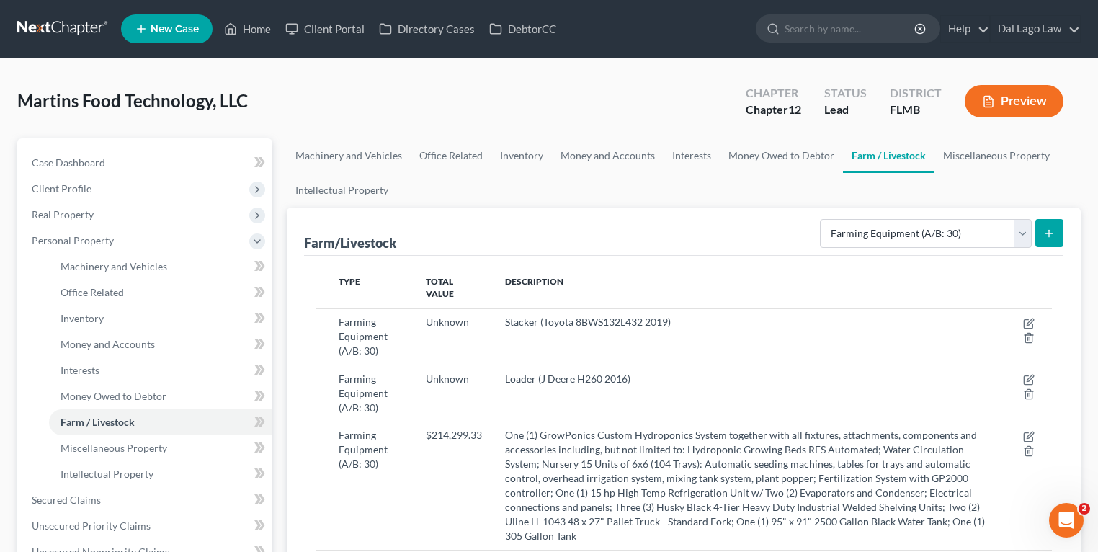
click at [1050, 234] on icon "submit" at bounding box center [1049, 234] width 12 height 12
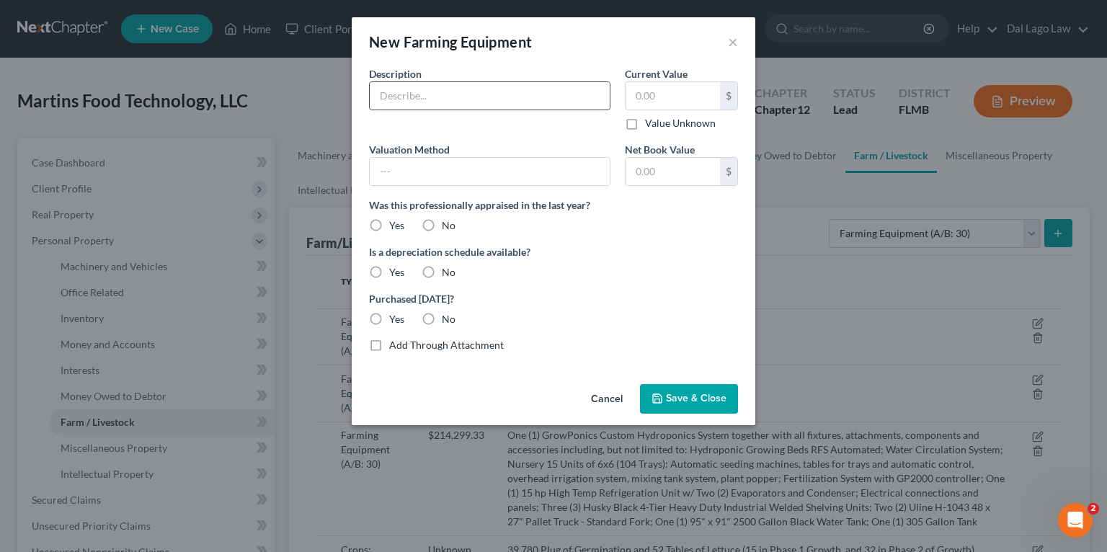
click at [437, 98] on input "text" at bounding box center [490, 95] width 240 height 27
paste input "Irrigation System Triest Junior 2019"
click at [437, 98] on input "Irrigation System Triest Junior 2019" at bounding box center [490, 95] width 240 height 27
click at [459, 94] on input "Irrigation System Triest Junior 2019" at bounding box center [490, 95] width 240 height 27
type input "Irrigation System (Triest Junior 2019)"
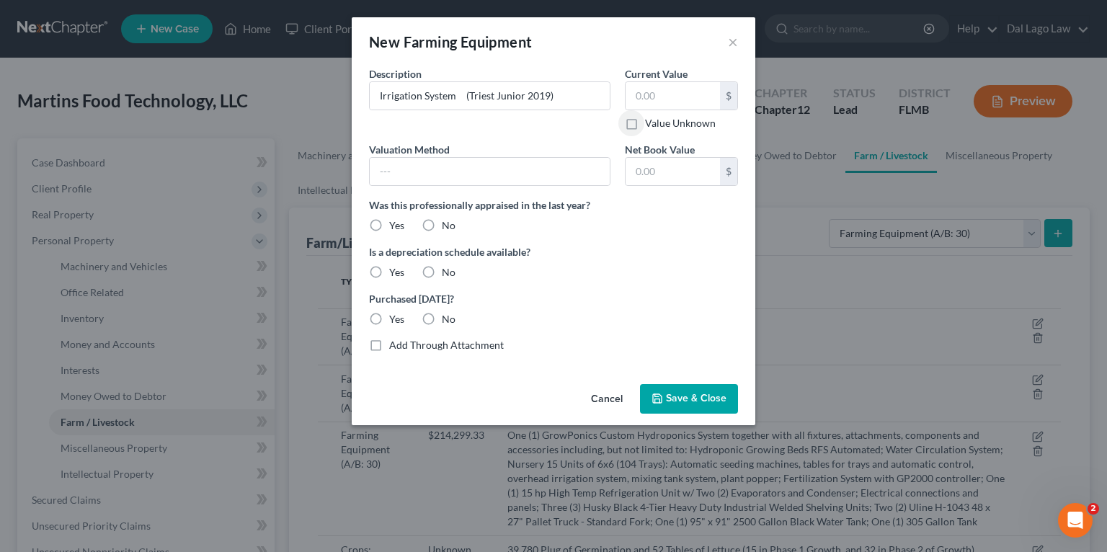
drag, startPoint x: 418, startPoint y: 219, endPoint x: 425, endPoint y: 225, distance: 9.2
click at [442, 219] on label "No" at bounding box center [449, 225] width 14 height 14
click at [448, 219] on input "No" at bounding box center [452, 222] width 9 height 9
radio input "true"
click at [442, 225] on label "No" at bounding box center [449, 225] width 14 height 14
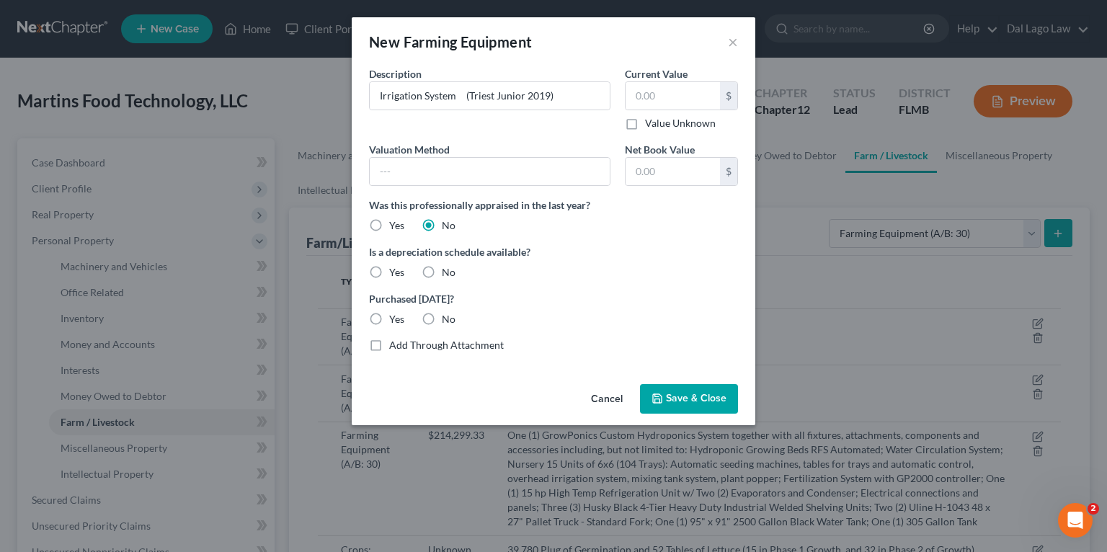
click at [448, 225] on input "No" at bounding box center [452, 222] width 9 height 9
click at [388, 273] on div "Yes" at bounding box center [386, 272] width 35 height 14
click at [442, 313] on label "No" at bounding box center [449, 319] width 14 height 14
click at [448, 313] on input "No" at bounding box center [452, 316] width 9 height 9
radio input "true"
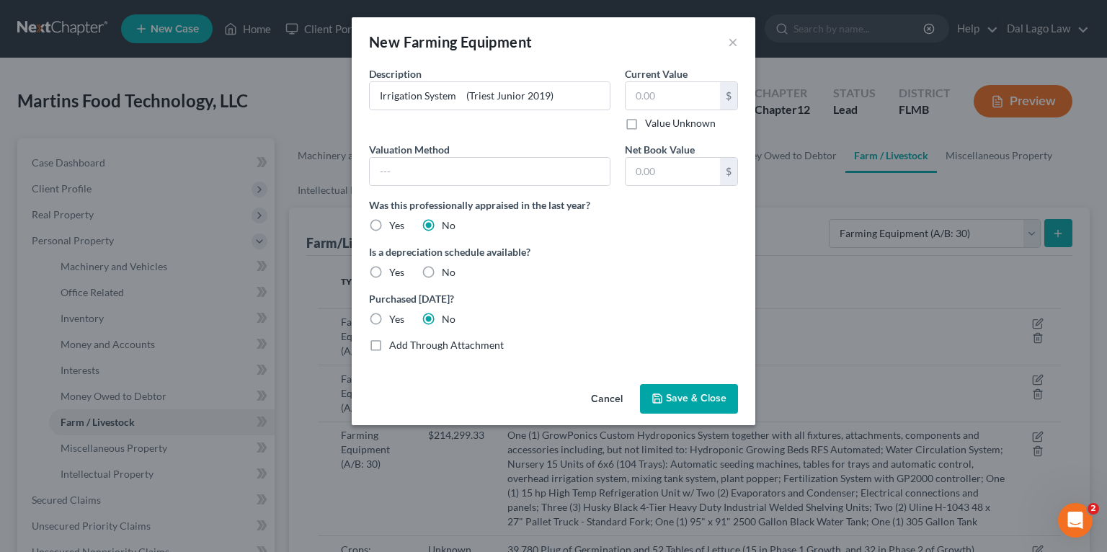
click at [389, 269] on label "Yes" at bounding box center [396, 272] width 15 height 14
click at [395, 269] on input "Yes" at bounding box center [399, 269] width 9 height 9
radio input "true"
click at [695, 398] on span "Save & Close" at bounding box center [696, 399] width 61 height 12
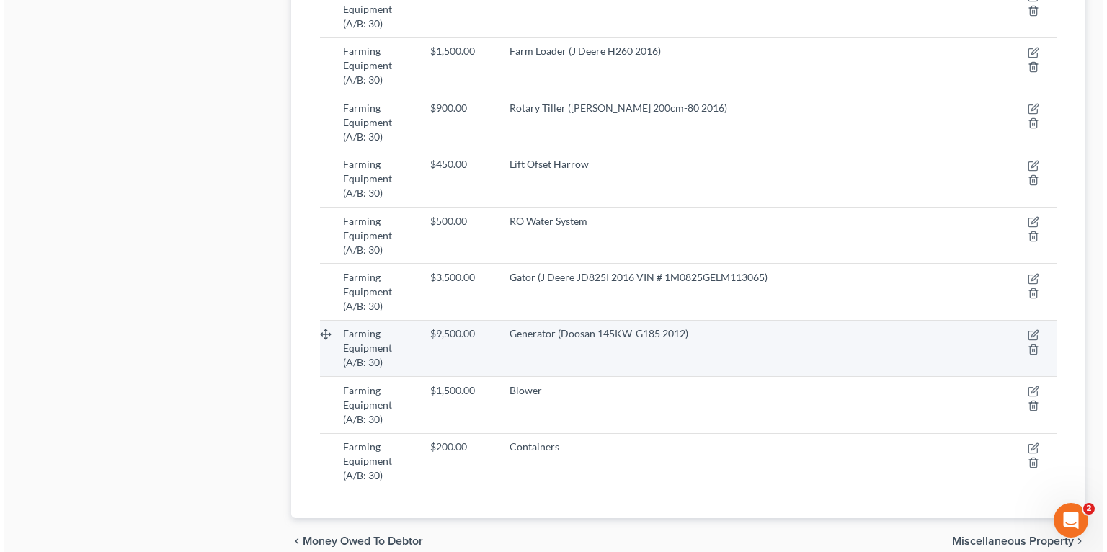
scroll to position [33, 0]
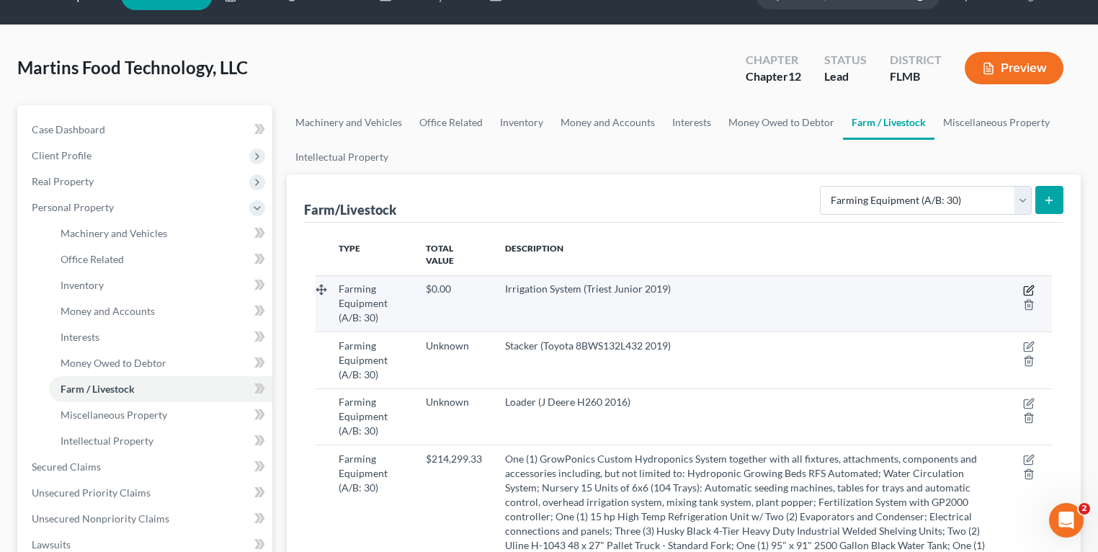
click at [1025, 285] on icon "button" at bounding box center [1029, 291] width 12 height 12
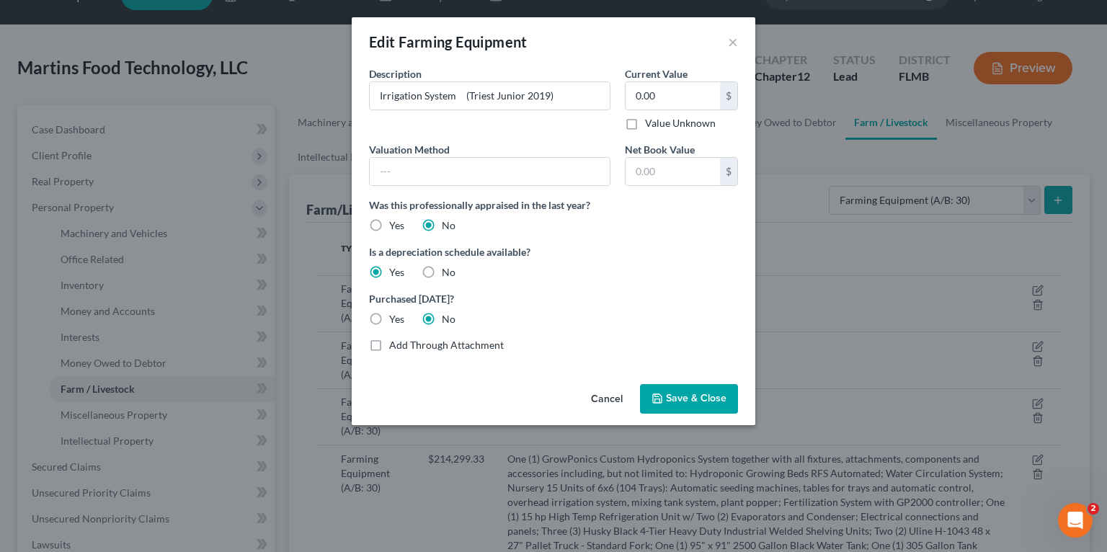
click at [416, 275] on div "Is a depreciation schedule available? Yes No" at bounding box center [553, 261] width 383 height 35
drag, startPoint x: 420, startPoint y: 275, endPoint x: 441, endPoint y: 274, distance: 20.9
click at [442, 275] on label "No" at bounding box center [449, 272] width 14 height 14
click at [448, 275] on input "No" at bounding box center [452, 269] width 9 height 9
radio input "true"
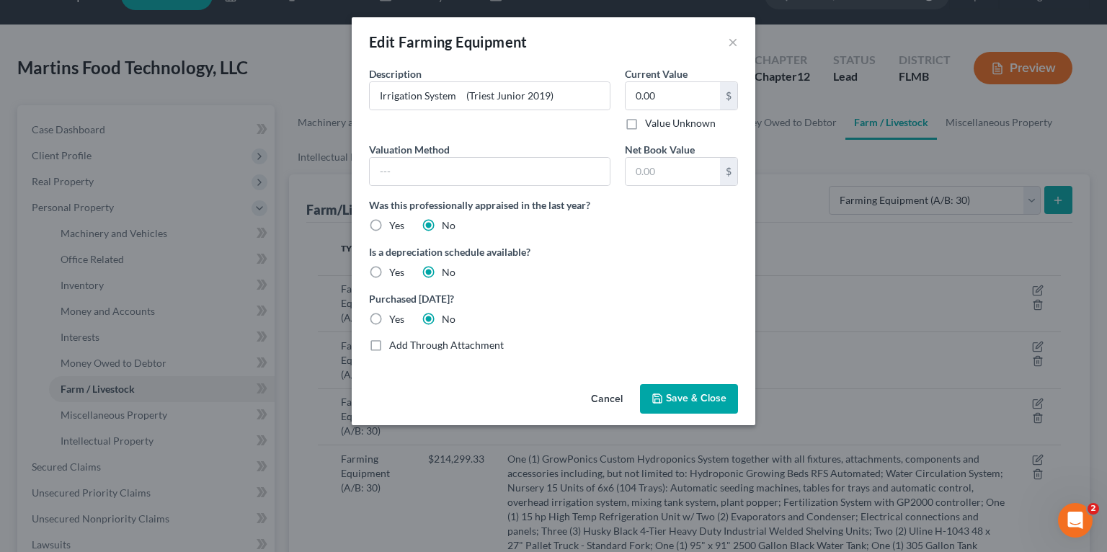
click at [703, 393] on span "Save & Close" at bounding box center [696, 399] width 61 height 12
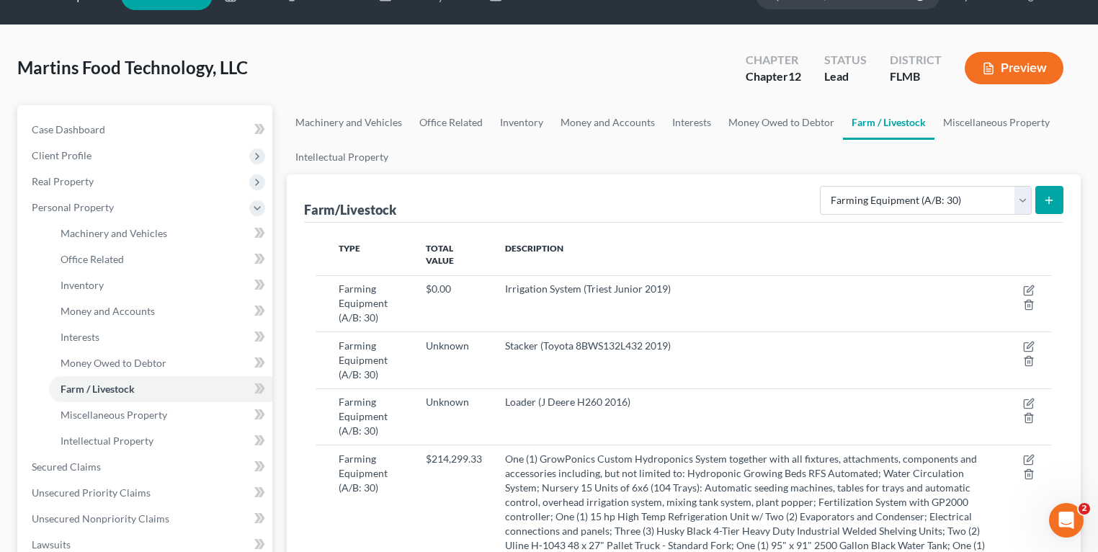
click at [1044, 190] on button "submit" at bounding box center [1050, 200] width 28 height 28
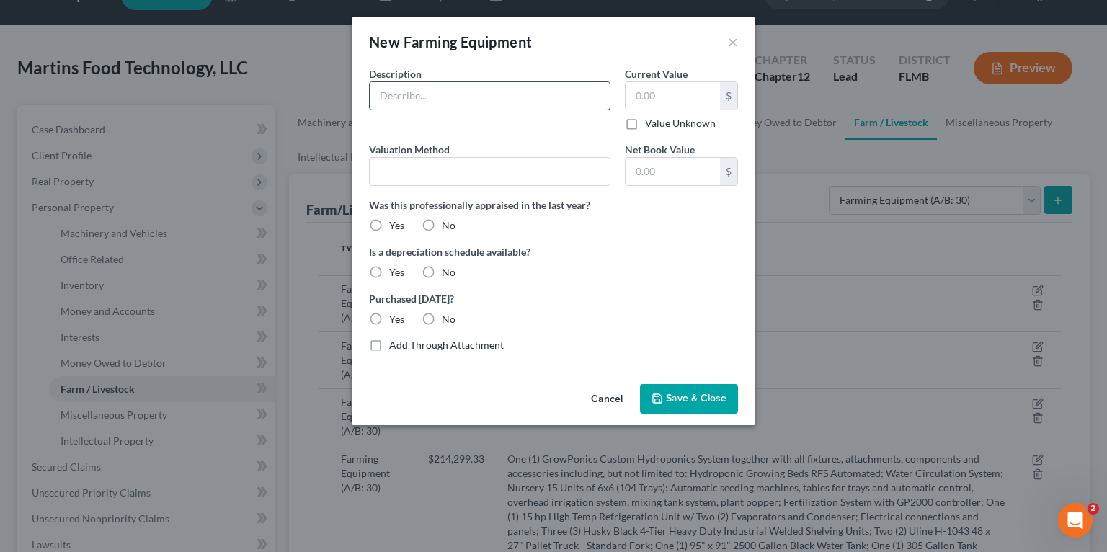
click at [406, 101] on input "text" at bounding box center [490, 95] width 240 height 27
paste input "Germination Cooler World Refrigeration 10'x20'x8' 2018"
click at [424, 94] on input "Germination Cooler World Refrigeration 10'x20'x8' 2018" at bounding box center [490, 95] width 240 height 27
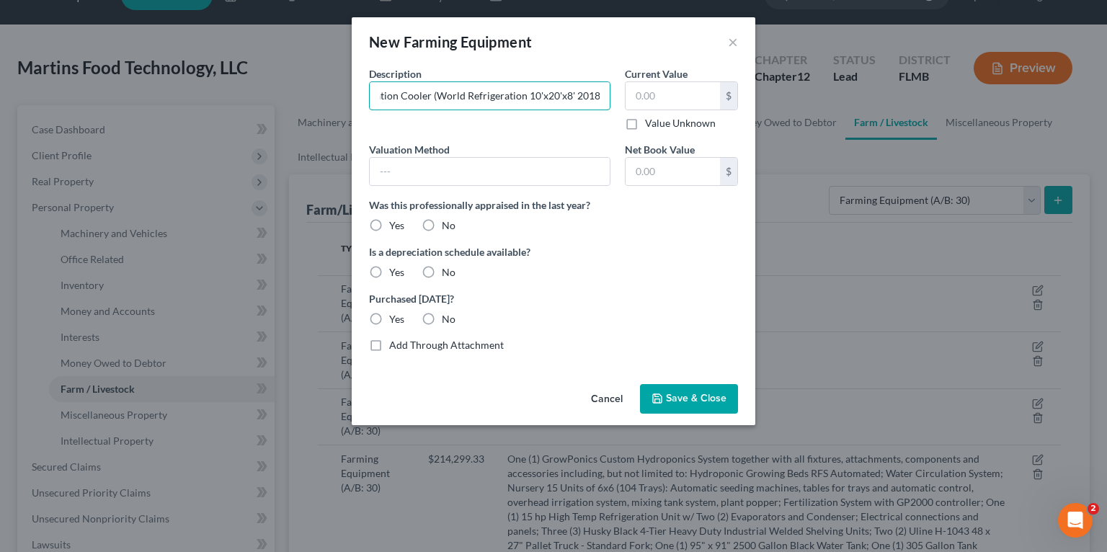
type input "Germination Cooler (World Refrigeration 10'x20'x8' 2018)"
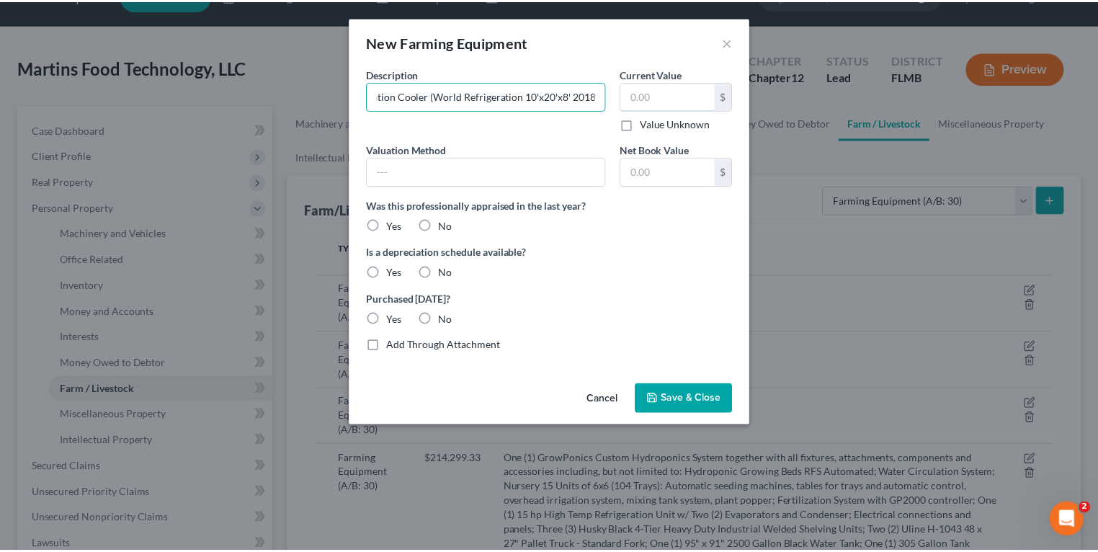
scroll to position [0, 0]
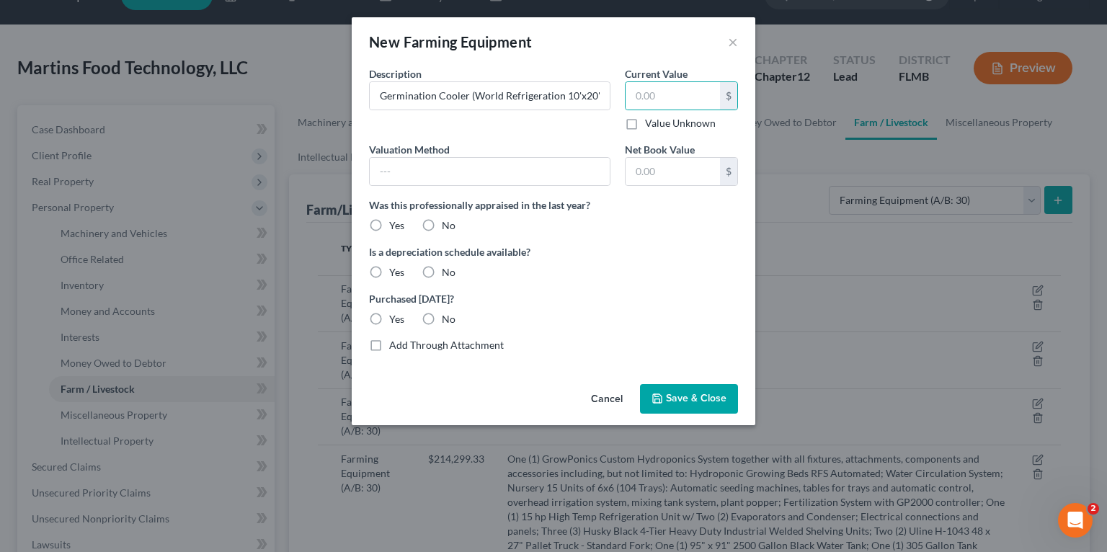
click at [645, 125] on label "Value Unknown" at bounding box center [680, 123] width 71 height 14
click at [651, 125] on input "Value Unknown" at bounding box center [655, 120] width 9 height 9
checkbox input "true"
type input "0.00"
click at [442, 225] on label "No" at bounding box center [449, 225] width 14 height 14
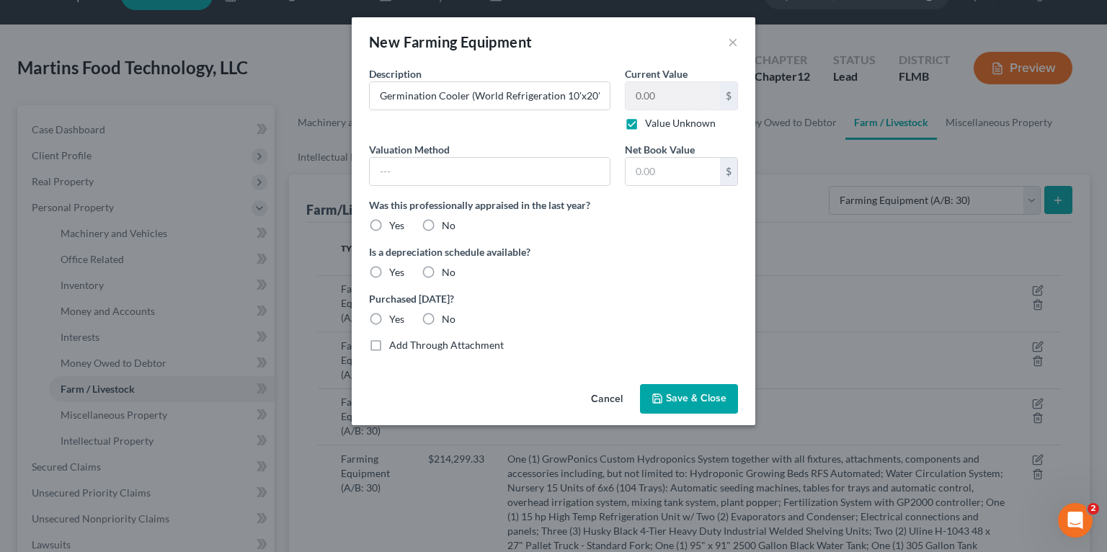
click at [448, 225] on input "No" at bounding box center [452, 222] width 9 height 9
radio input "true"
click at [389, 272] on label "Yes" at bounding box center [396, 272] width 15 height 14
click at [395, 272] on input "Yes" at bounding box center [399, 269] width 9 height 9
radio input "true"
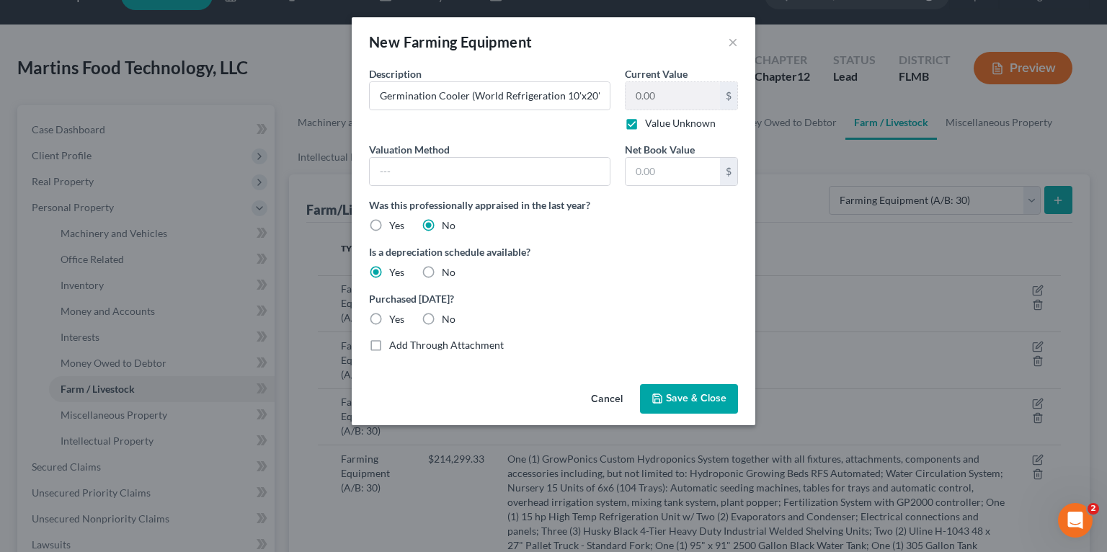
click at [442, 316] on label "No" at bounding box center [449, 319] width 14 height 14
click at [448, 316] on input "No" at bounding box center [452, 316] width 9 height 9
radio input "true"
drag, startPoint x: 431, startPoint y: 269, endPoint x: 466, endPoint y: 294, distance: 43.4
click at [442, 270] on label "No" at bounding box center [449, 272] width 14 height 14
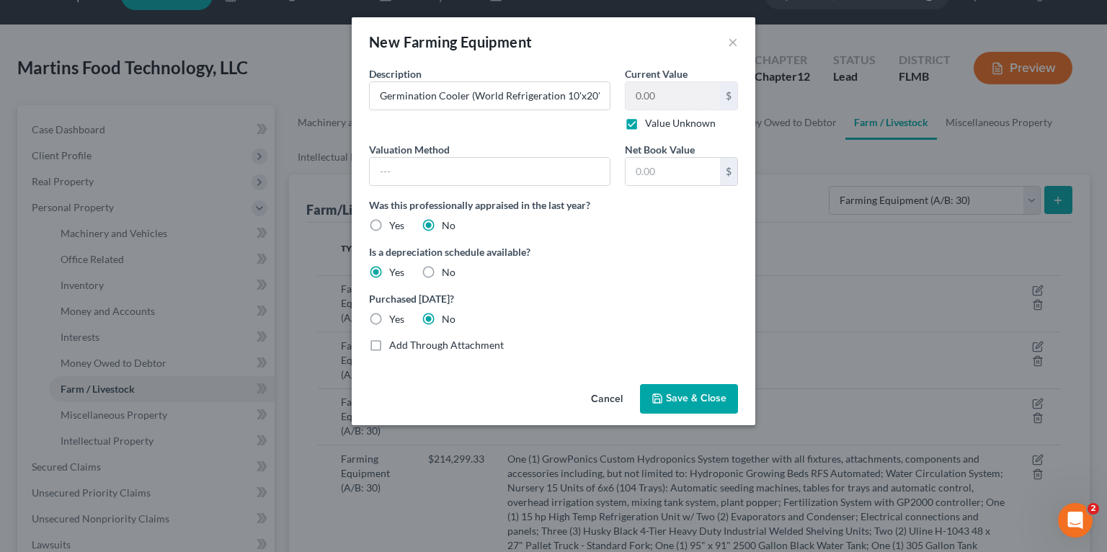
click at [448, 270] on input "No" at bounding box center [452, 269] width 9 height 9
radio input "true"
click at [699, 404] on span "Save & Close" at bounding box center [696, 399] width 61 height 12
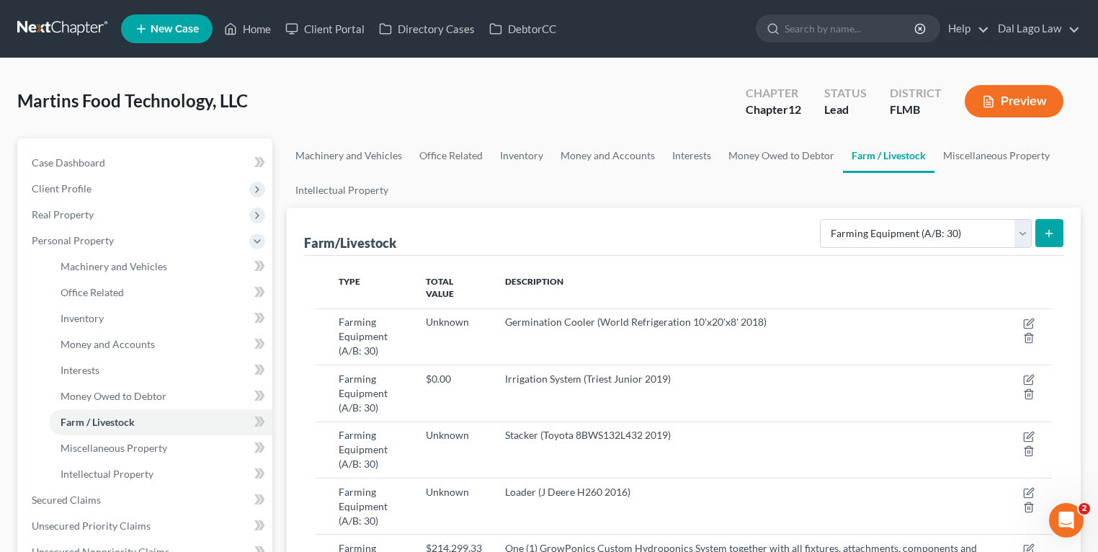
drag, startPoint x: 530, startPoint y: 213, endPoint x: 522, endPoint y: 205, distance: 11.7
click at [530, 213] on div "Farm/Livestock Select Type Animals & Livestock (A/B: 29) Crops: Growing or Harv…" at bounding box center [684, 232] width 760 height 48
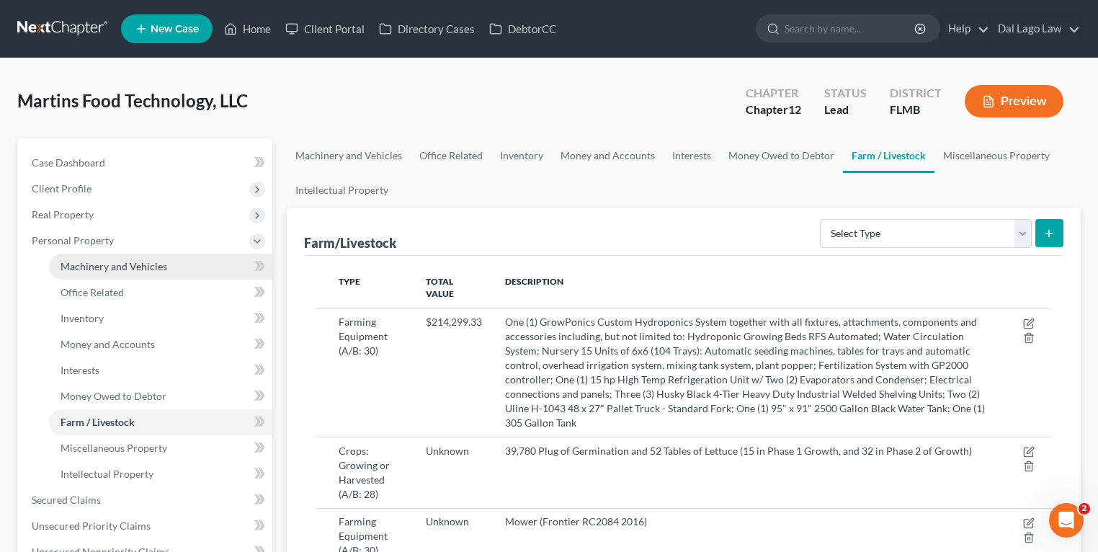
click at [173, 269] on link "Machinery and Vehicles" at bounding box center [160, 267] width 223 height 26
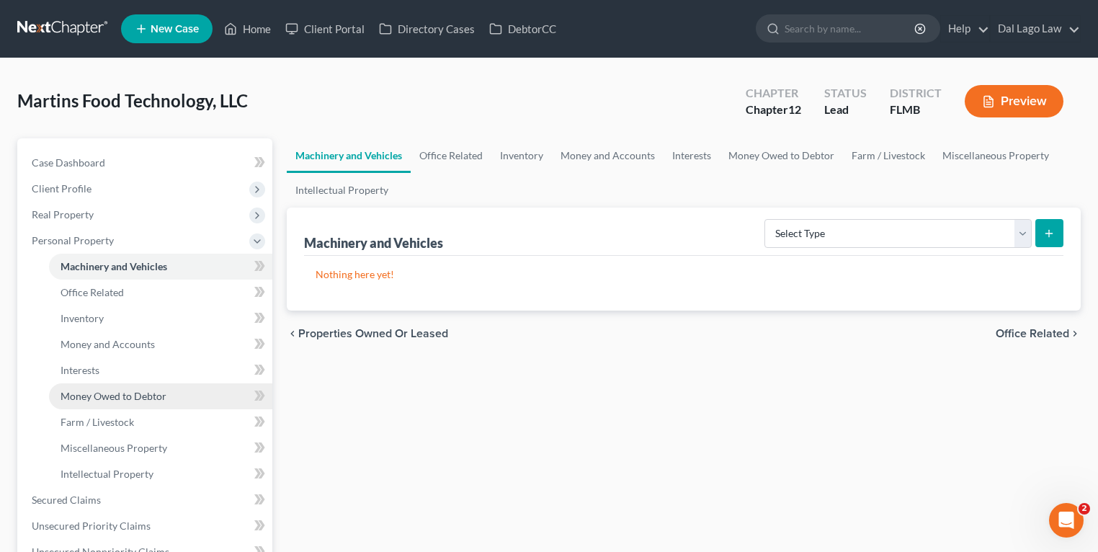
click at [112, 396] on span "Money Owed to Debtor" at bounding box center [114, 396] width 106 height 12
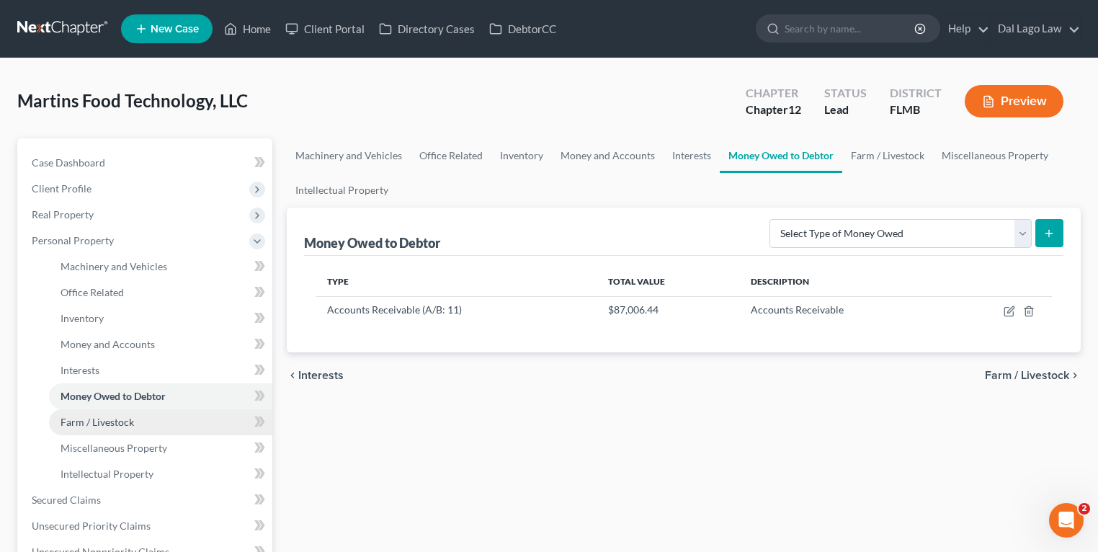
click at [110, 427] on span "Farm / Livestock" at bounding box center [98, 422] width 74 height 12
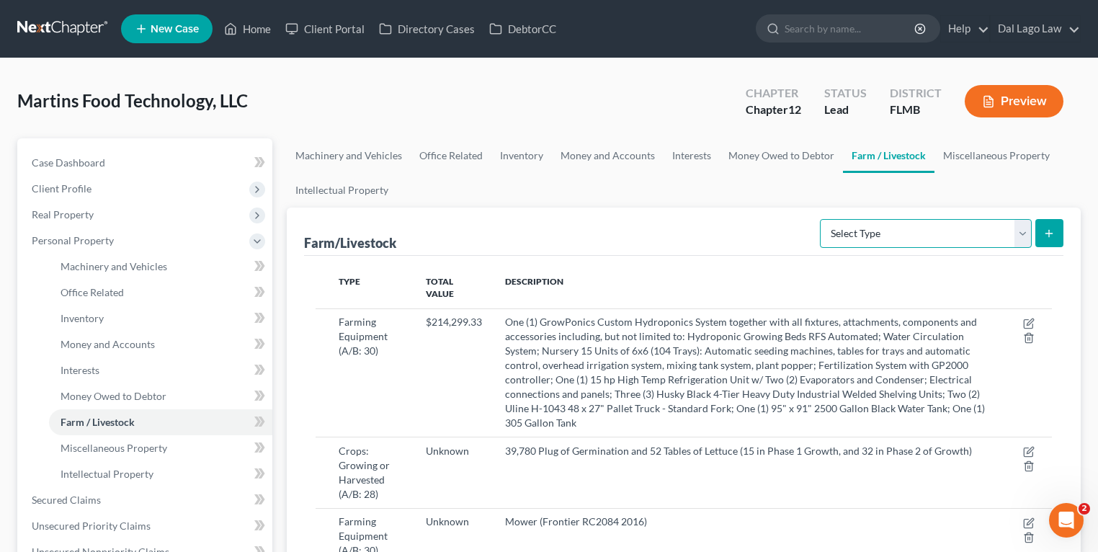
click at [961, 236] on select "Select Type Animals & Livestock (A/B: 29) Crops: Growing or Harvested (A/B: 28)…" at bounding box center [926, 233] width 212 height 29
select select "farming_supplies"
click at [823, 219] on select "Select Type Animals & Livestock (A/B: 29) Crops: Growing or Harvested (A/B: 28)…" at bounding box center [926, 233] width 212 height 29
click at [930, 231] on select "Select Type Animals & Livestock (A/B: 29) Crops: Growing or Harvested (A/B: 28)…" at bounding box center [926, 233] width 212 height 29
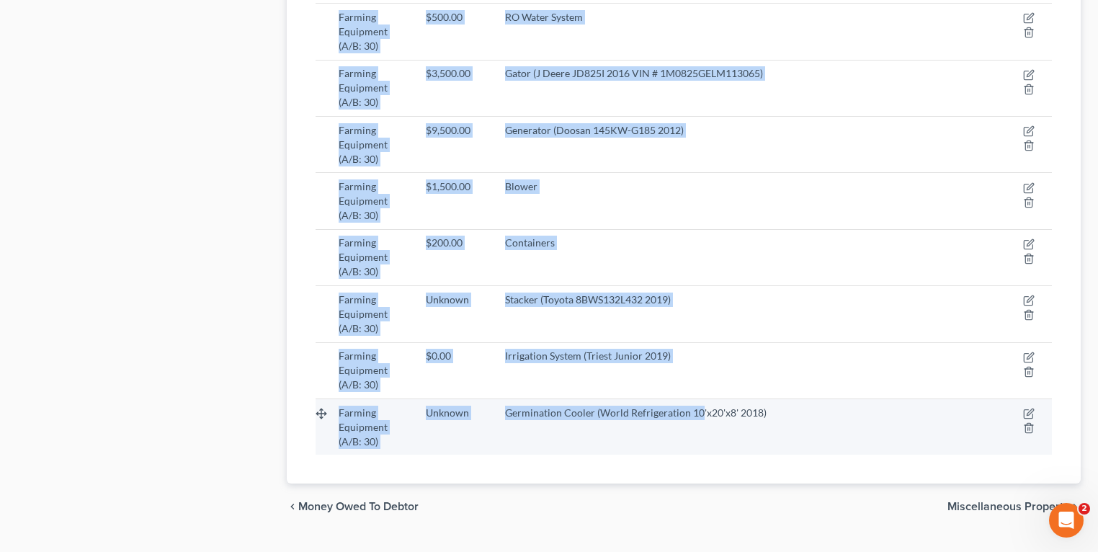
scroll to position [1015, 0]
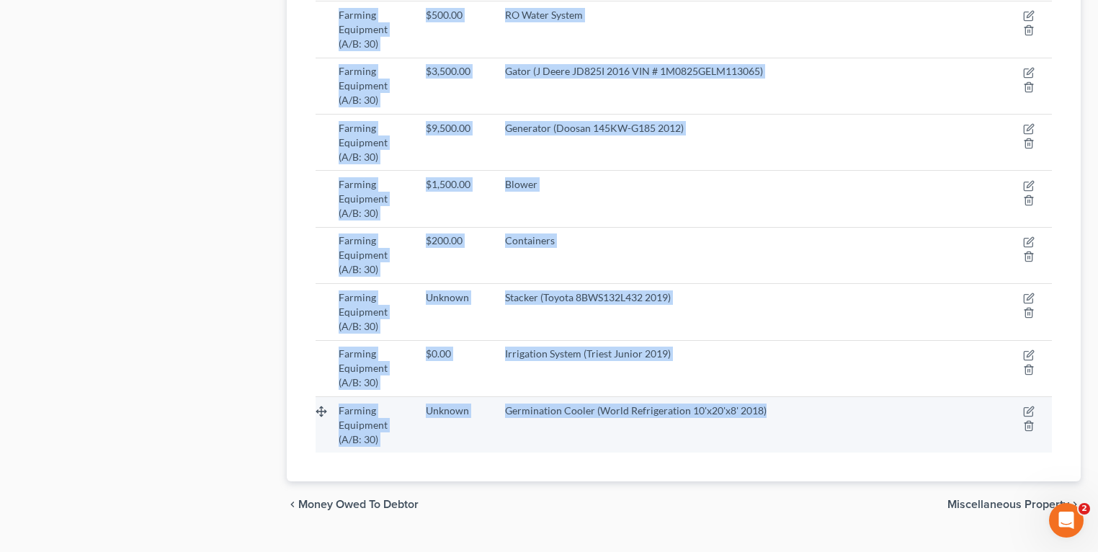
drag, startPoint x: 339, startPoint y: 127, endPoint x: 778, endPoint y: 391, distance: 511.4
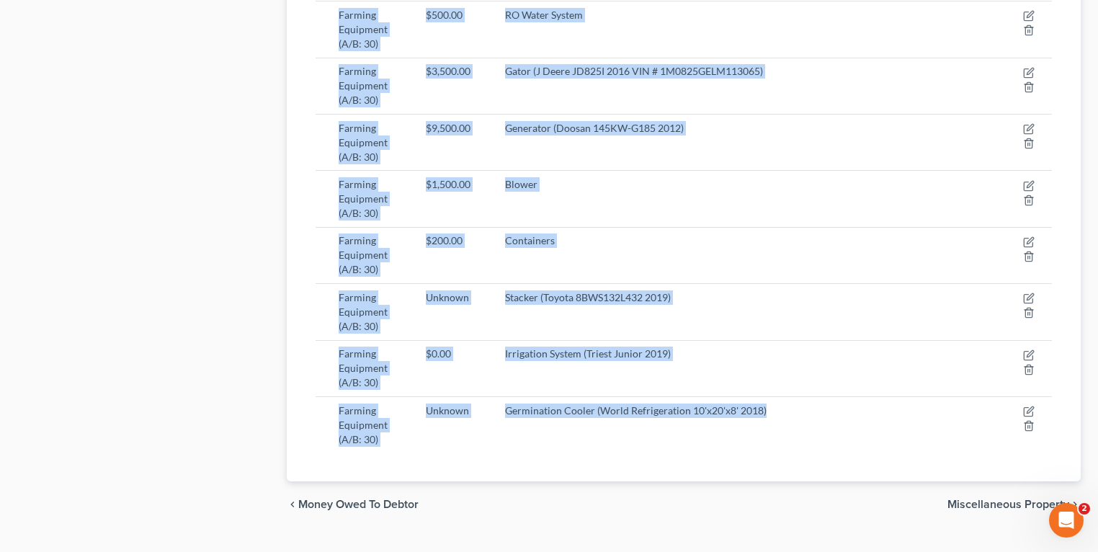
copy table "Type Total Value Description Farming Equipment (A/B: 30) $214,299.33 One (1) Gr…"
